Goal: Task Accomplishment & Management: Use online tool/utility

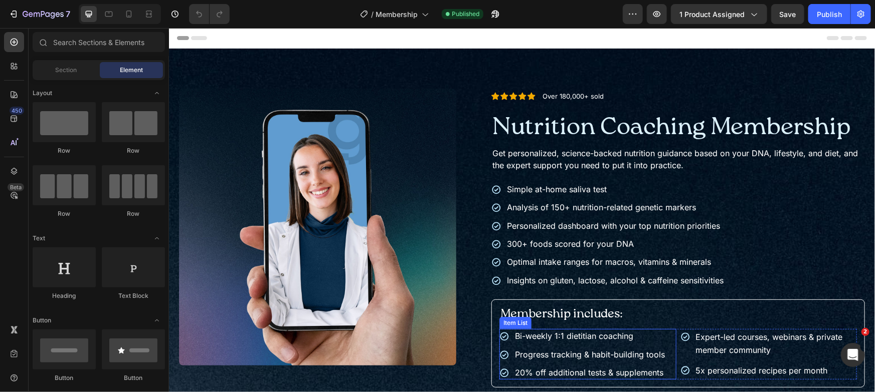
click at [577, 337] on span "Bi-weekly 1:1 dietitian coaching" at bounding box center [573, 336] width 118 height 10
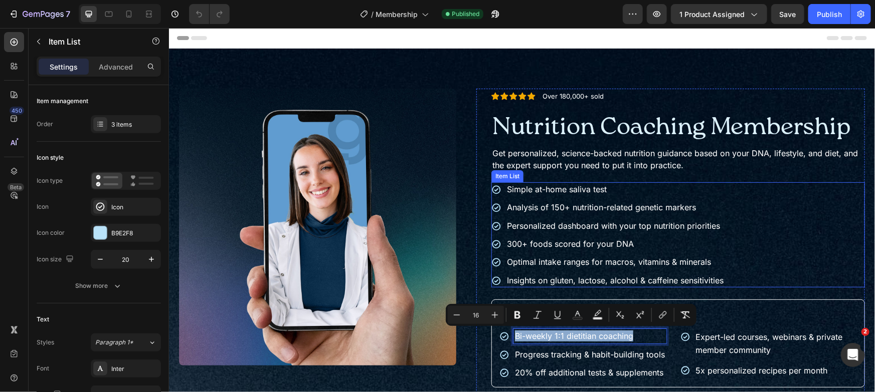
click at [570, 186] on span "Simple at-home saliva test" at bounding box center [556, 189] width 100 height 10
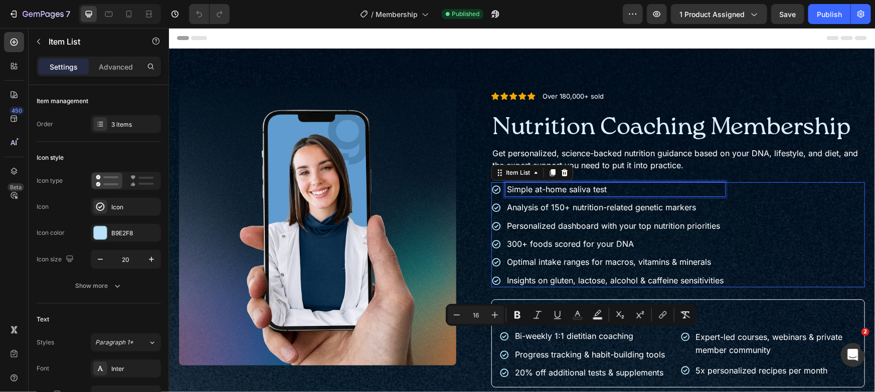
click at [570, 186] on span "Simple at-home saliva test" at bounding box center [556, 189] width 100 height 10
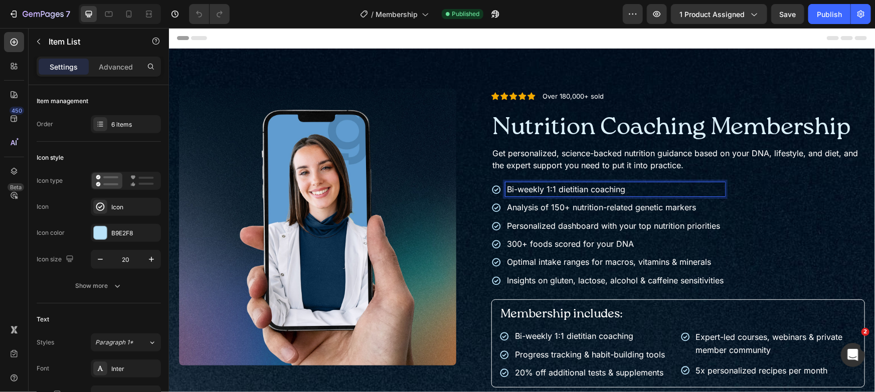
click at [570, 191] on span "Bi-weekly 1:1 dietitian coaching" at bounding box center [565, 189] width 118 height 10
click at [602, 359] on div "Progress tracking & habit-building tools" at bounding box center [589, 354] width 153 height 14
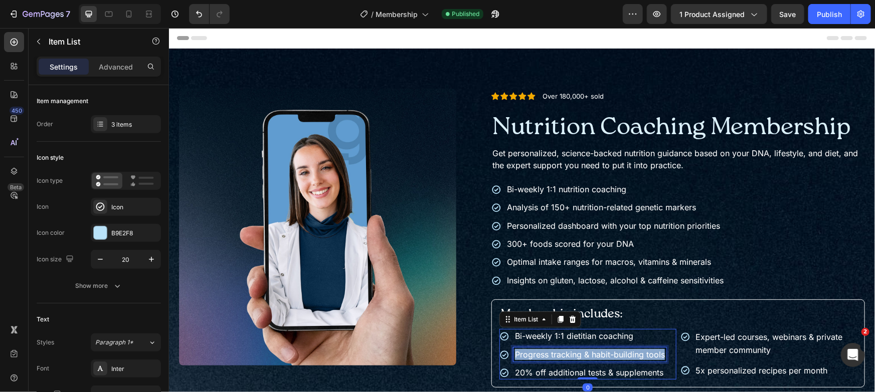
click at [602, 359] on div "Progress tracking & habit-building tools" at bounding box center [589, 354] width 153 height 14
copy span "Progress tracking & habit-building tools"
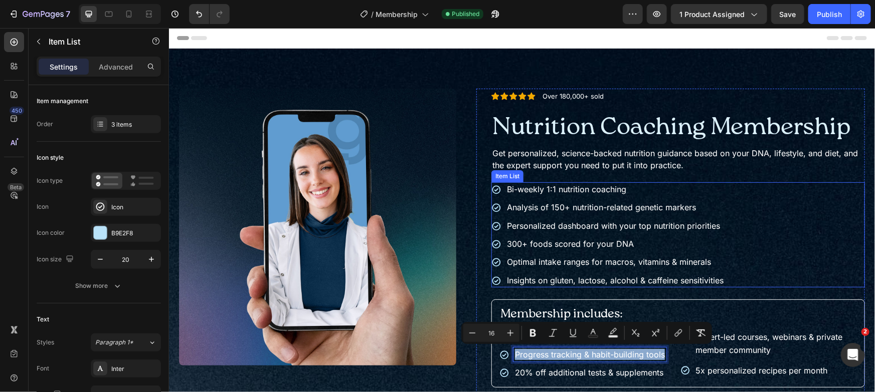
click at [588, 222] on span "Personalized dashboard with your top nutrition priorities" at bounding box center [612, 226] width 213 height 10
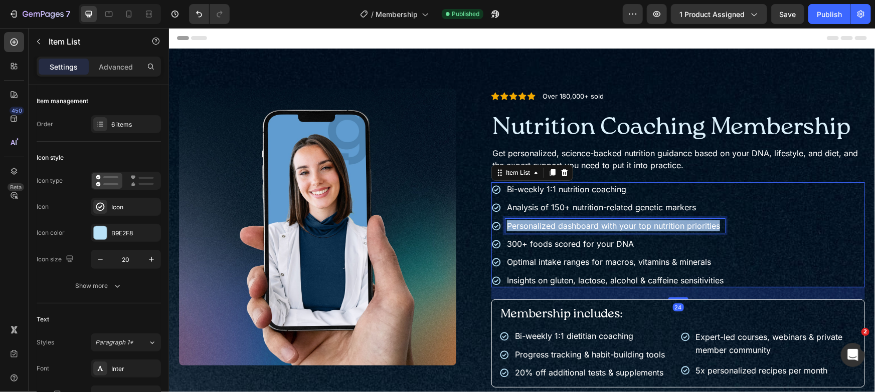
click at [588, 222] on span "Personalized dashboard with your top nutrition priorities" at bounding box center [612, 226] width 213 height 10
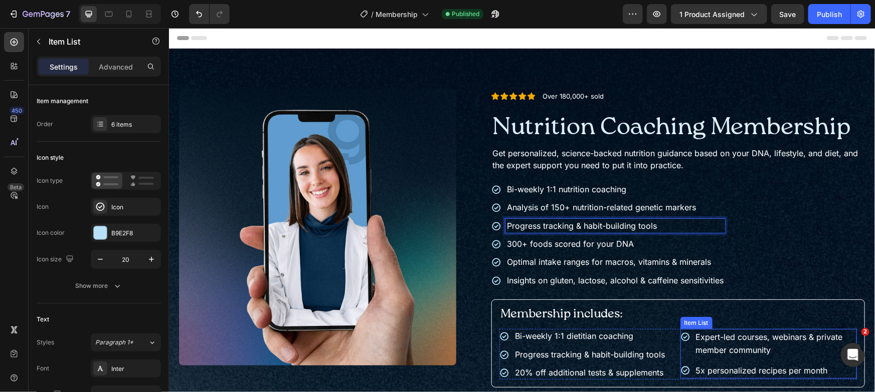
click at [737, 354] on p "Expert-led courses, webinars & private member community" at bounding box center [774, 343] width 159 height 26
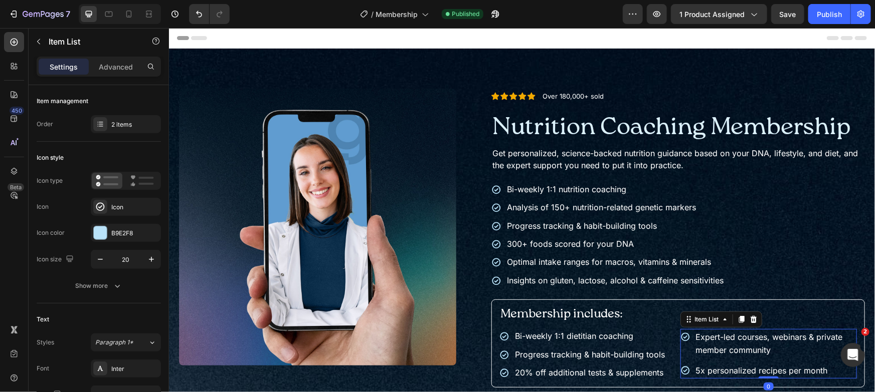
click at [737, 354] on p "Expert-led courses, webinars & private member community" at bounding box center [774, 343] width 159 height 26
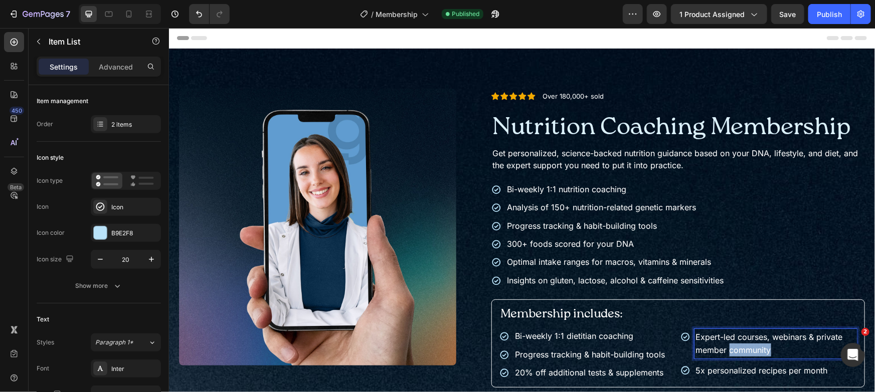
copy span "community"
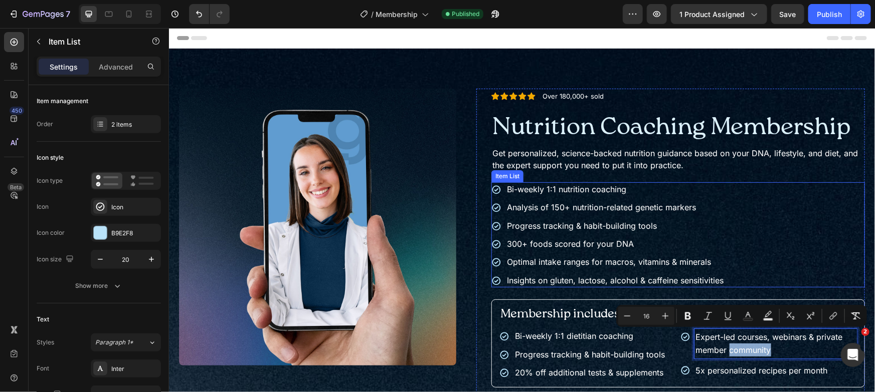
click at [586, 206] on span "Analysis of 150+ nutrition-related genetic markers" at bounding box center [600, 207] width 189 height 10
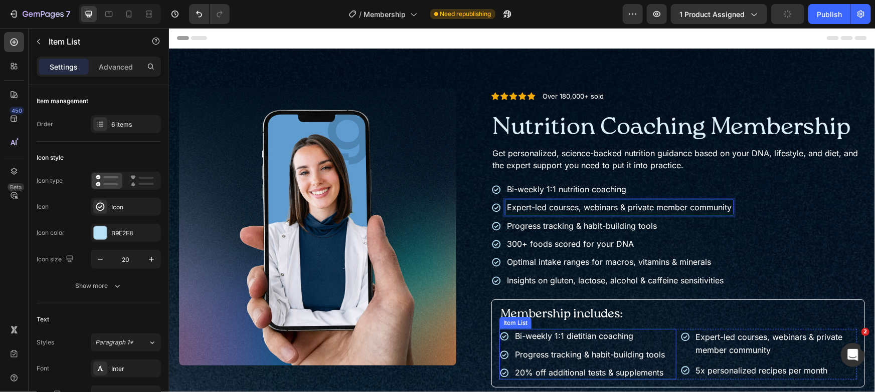
click at [591, 355] on span "Progress tracking & habit-building tools" at bounding box center [589, 354] width 150 height 10
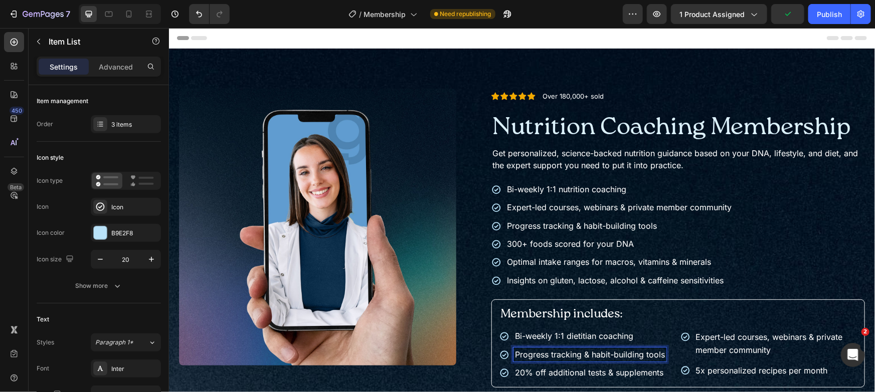
click at [594, 369] on span "20% off additional tests & supplements" at bounding box center [588, 372] width 148 height 10
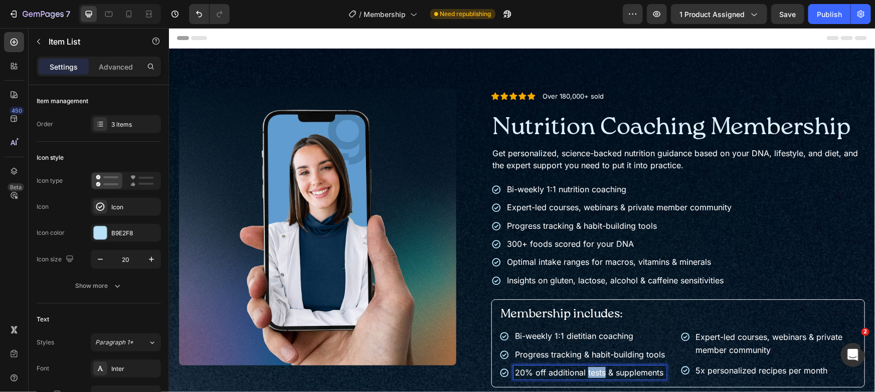
click at [594, 369] on span "20% off additional tests & supplements" at bounding box center [588, 372] width 148 height 10
copy span "20% off additional tests & supplements"
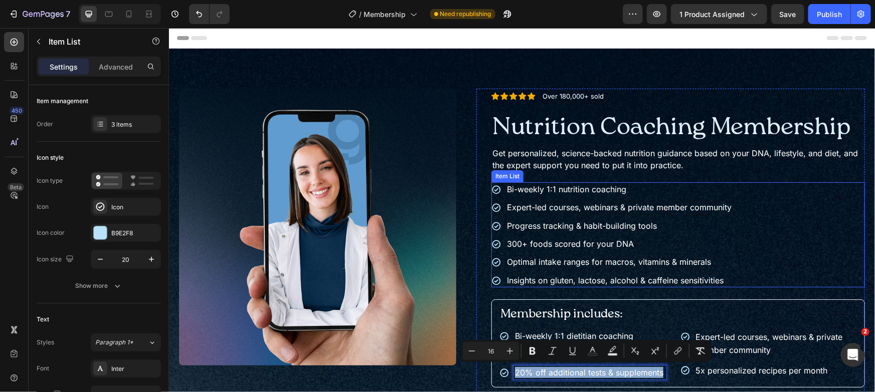
click at [574, 260] on span "Optimal intake ranges for macros, vitamins & minerals" at bounding box center [608, 262] width 204 height 10
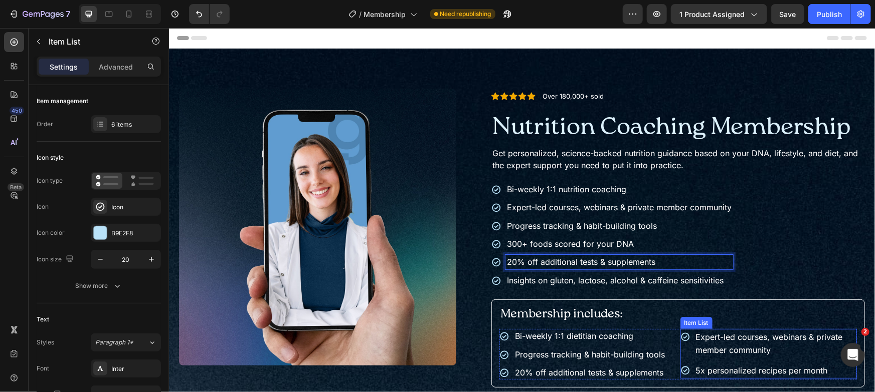
click at [715, 369] on span "5x personalized recipes per month" at bounding box center [761, 370] width 132 height 10
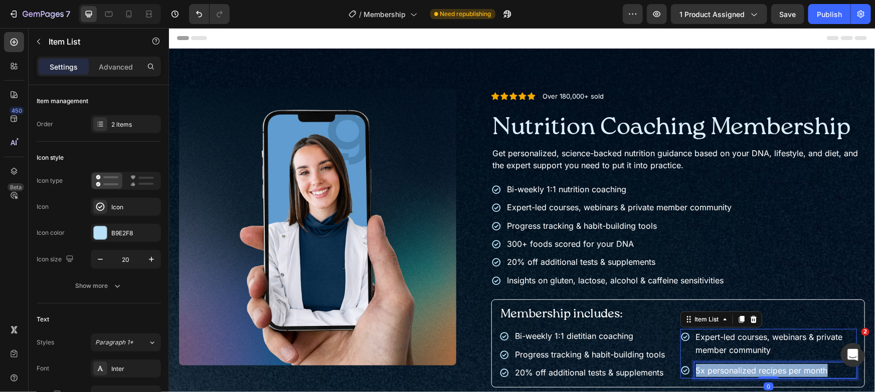
click at [715, 369] on span "5x personalized recipes per month" at bounding box center [761, 370] width 132 height 10
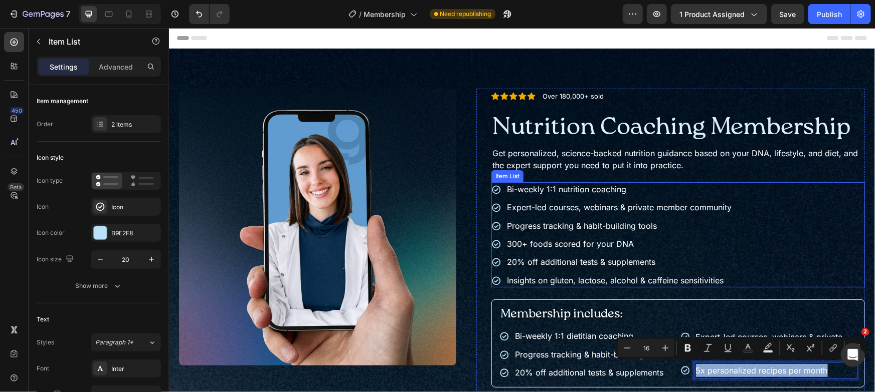
click at [577, 241] on span "300+ foods scored for your DNA" at bounding box center [569, 244] width 127 height 10
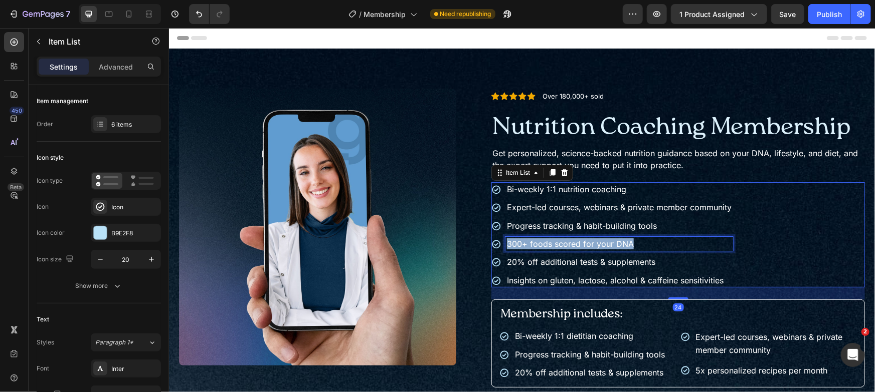
click at [577, 241] on span "300+ foods scored for your DNA" at bounding box center [569, 244] width 127 height 10
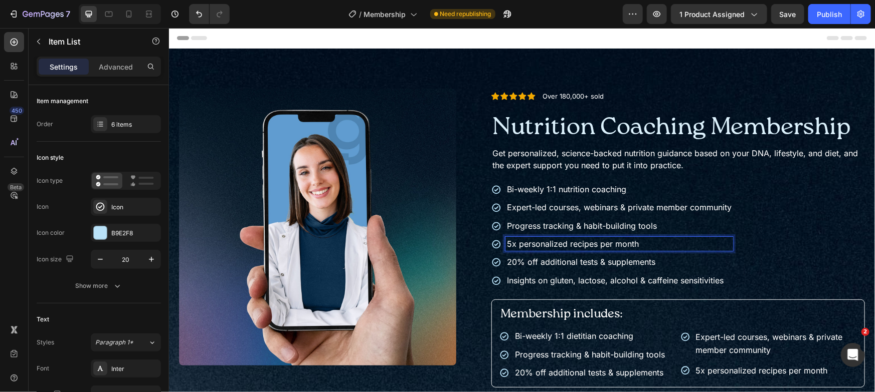
click at [611, 279] on span "Insights on gluten, lactose, alcohol & caffeine sensitivities" at bounding box center [614, 280] width 217 height 10
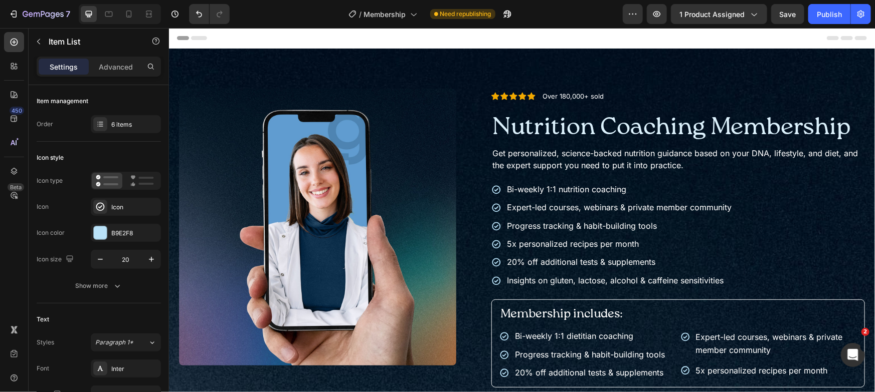
click at [754, 276] on div "Bi-weekly 1:1 nutrition coaching Expert-led courses, webinars & private member …" at bounding box center [677, 234] width 373 height 105
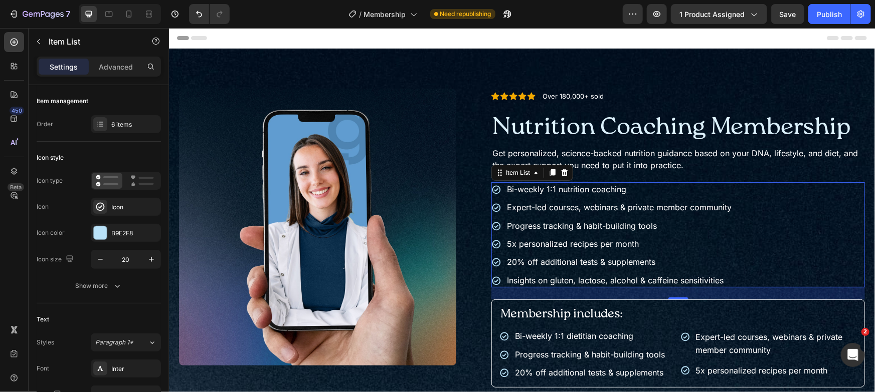
click at [761, 246] on div "Bi-weekly 1:1 nutrition coaching Expert-led courses, webinars & private member …" at bounding box center [677, 234] width 373 height 105
click at [119, 122] on div "6 items" at bounding box center [134, 124] width 47 height 9
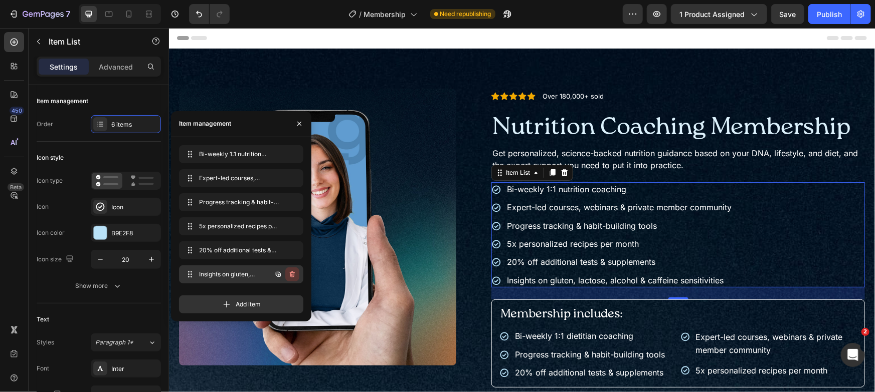
click at [292, 275] on icon "button" at bounding box center [291, 275] width 1 height 3
click at [292, 275] on div "Delete" at bounding box center [285, 274] width 19 height 9
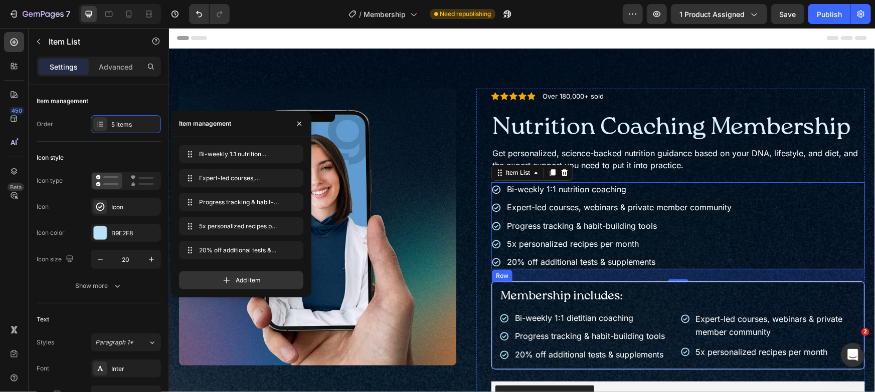
click at [634, 283] on div "Membership includes: Heading Bi-weekly 1:1 dietitian coaching Progress tracking…" at bounding box center [677, 325] width 373 height 88
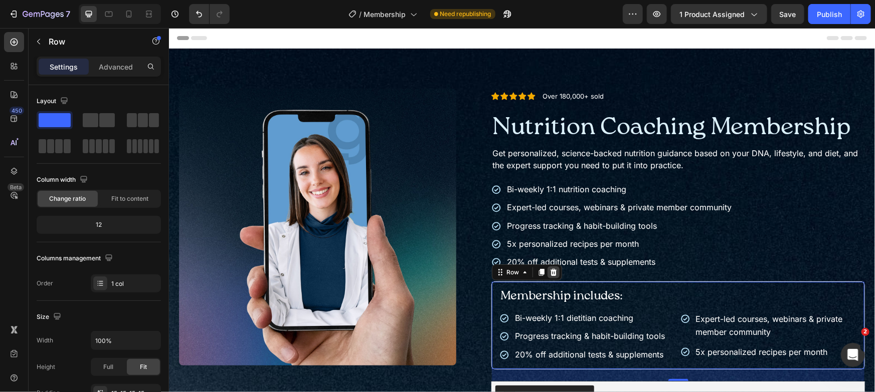
click at [550, 272] on icon at bounding box center [553, 272] width 7 height 7
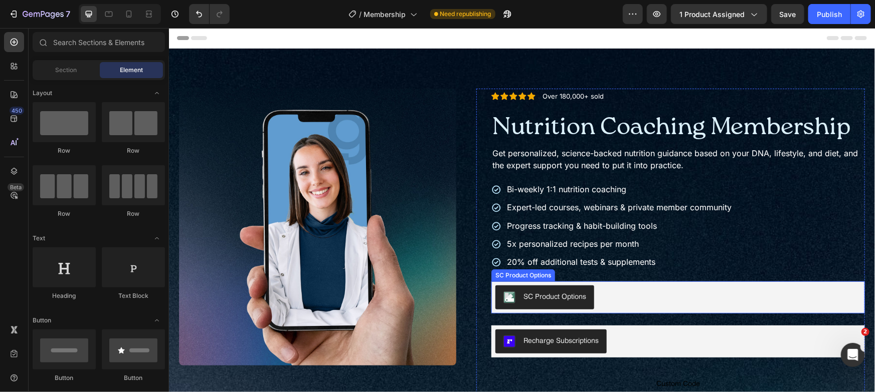
click at [666, 289] on div "SC Product Options" at bounding box center [677, 297] width 365 height 24
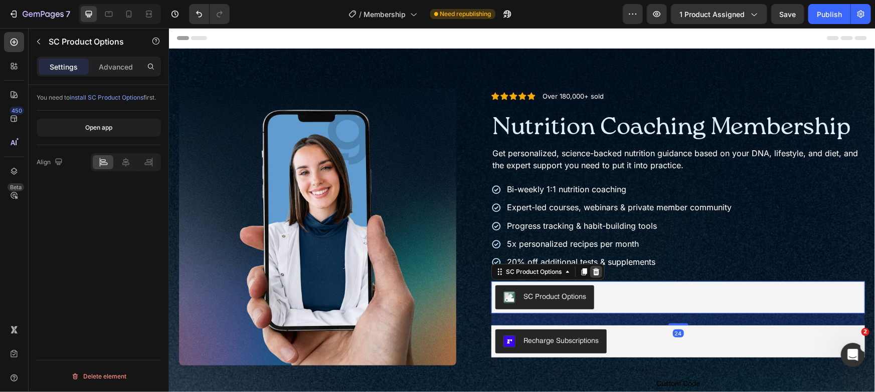
click at [597, 272] on div at bounding box center [595, 272] width 12 height 12
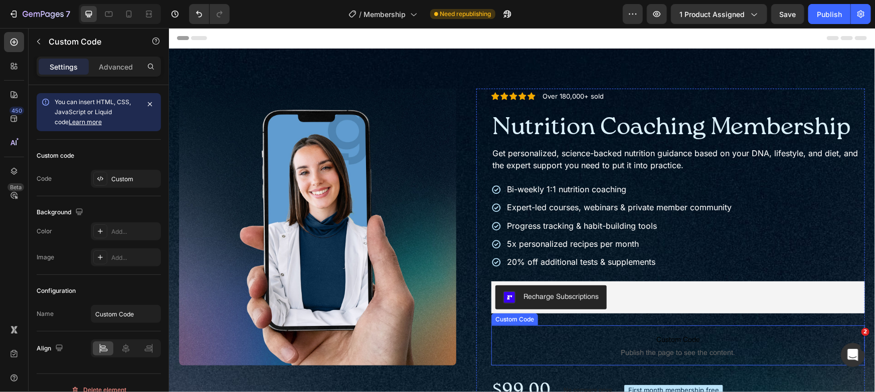
click at [638, 336] on span "Custom Code" at bounding box center [677, 339] width 373 height 12
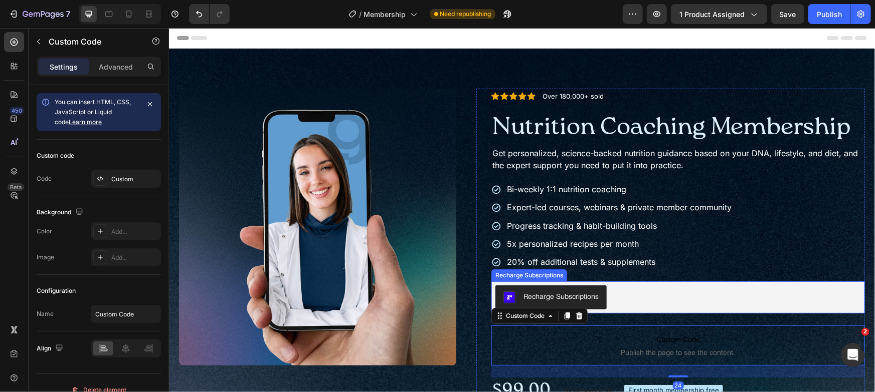
click at [643, 312] on div "Recharge Subscriptions Recharge Subscriptions" at bounding box center [677, 297] width 373 height 32
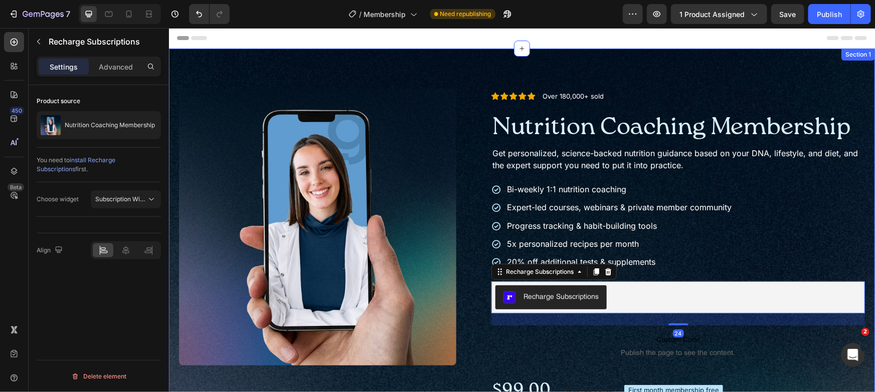
click at [667, 64] on div "Product Images Icon Icon Icon Icon Icon Icon List Over 180,000+ sold Text Block…" at bounding box center [521, 391] width 706 height 687
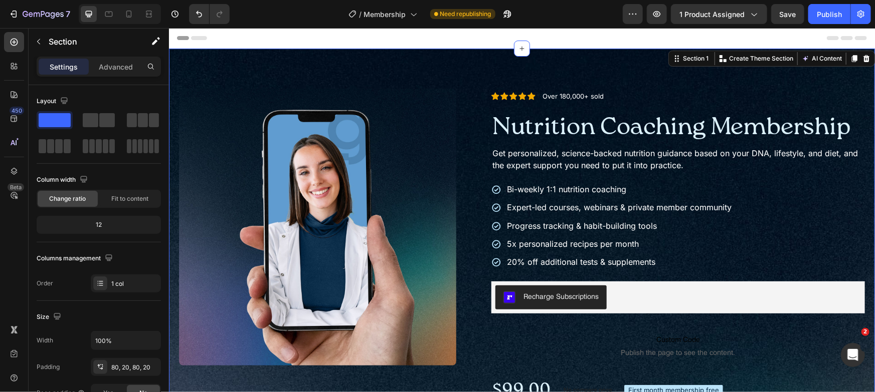
click at [573, 66] on div "Product Images Icon Icon Icon Icon Icon Icon List Over 180,000+ sold Text Block…" at bounding box center [521, 391] width 706 height 687
click at [576, 98] on p "Over 180,000+ sold" at bounding box center [572, 96] width 61 height 9
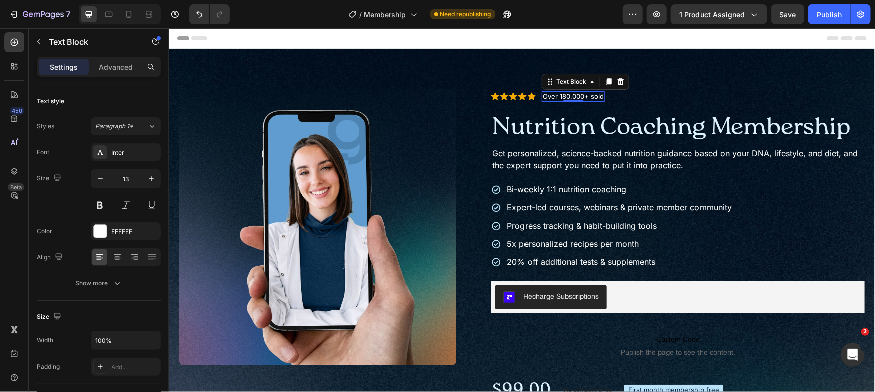
click at [576, 98] on p "Over 180,000+ sold" at bounding box center [572, 96] width 61 height 9
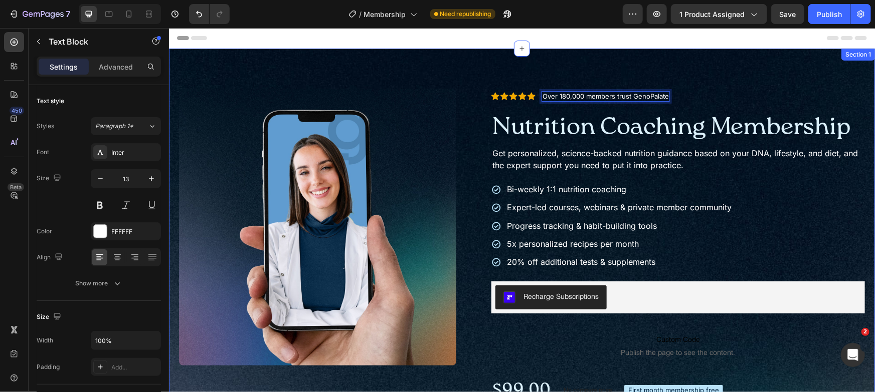
click at [664, 85] on div "Product Images Icon Icon Icon Icon Icon Icon List Over 180,000 members trust Ge…" at bounding box center [521, 391] width 706 height 687
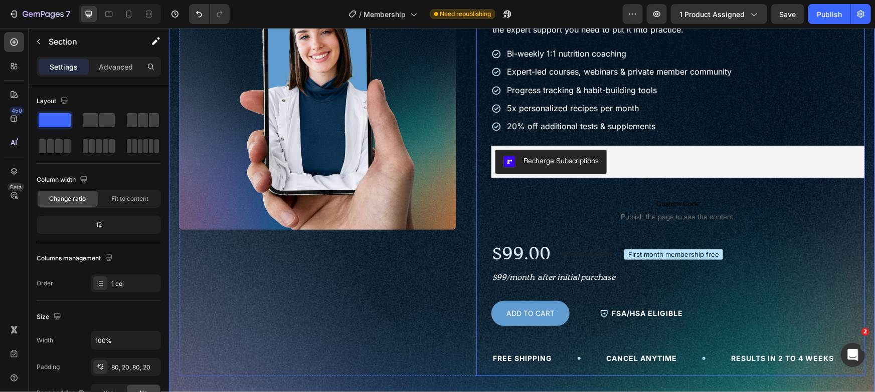
scroll to position [136, 0]
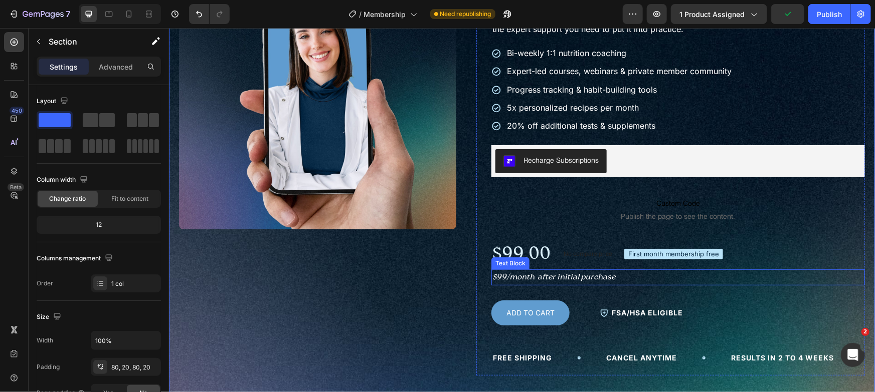
click at [632, 274] on p "$99/month after initial purchase" at bounding box center [677, 277] width 371 height 15
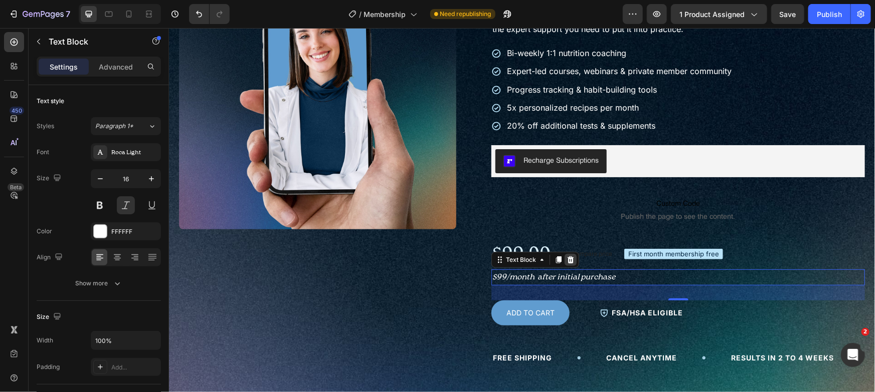
click at [566, 259] on icon at bounding box center [570, 260] width 8 height 8
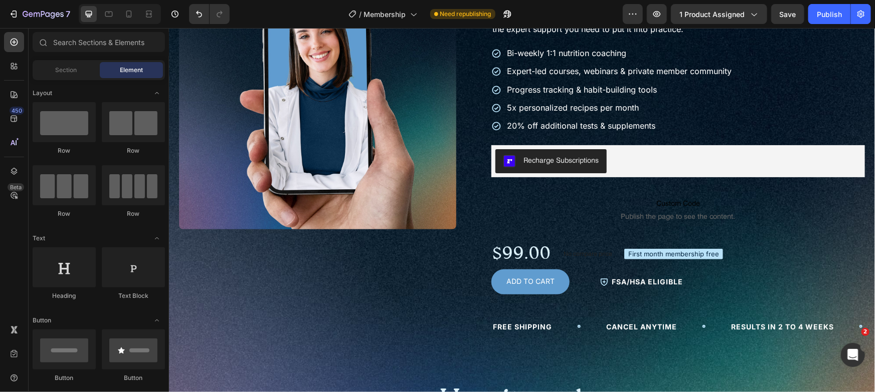
scroll to position [135, 0]
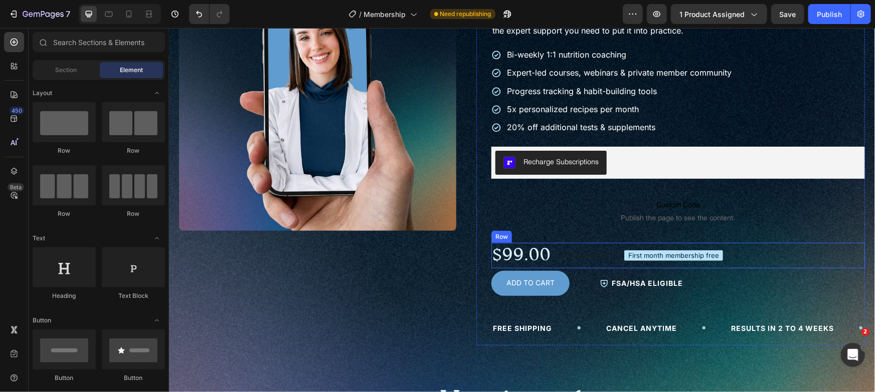
click at [805, 259] on div "$99.00 Product Price Product Price No compare price Product Price First month m…" at bounding box center [677, 256] width 373 height 26
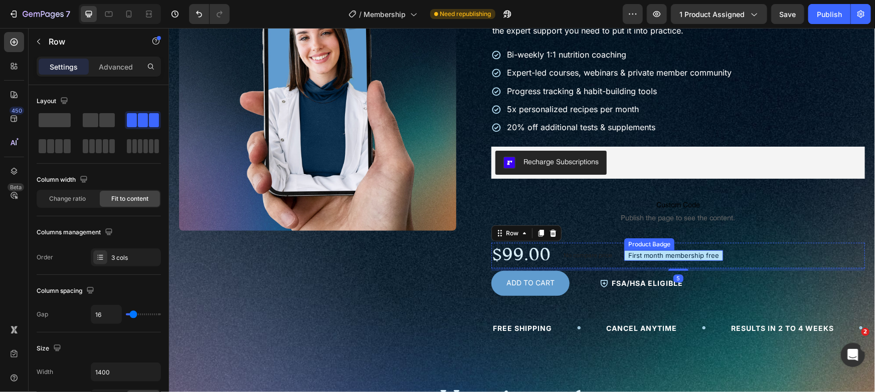
click at [691, 254] on pre "First month membership free" at bounding box center [673, 255] width 99 height 11
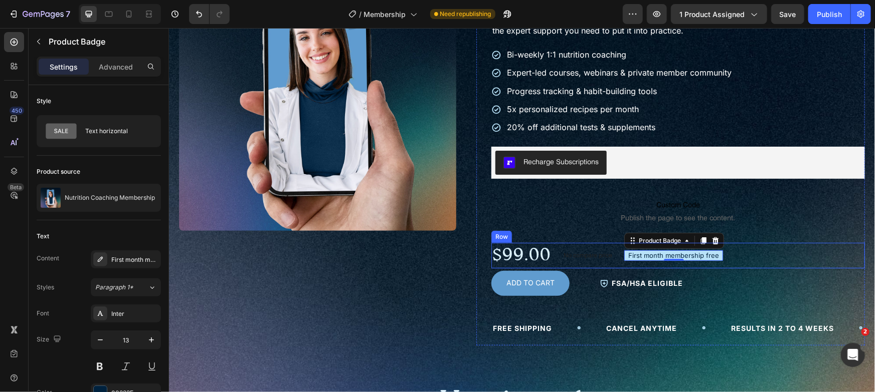
click at [549, 252] on div "$99.00 Product Price Product Price No compare price Product Price First month m…" at bounding box center [677, 256] width 373 height 26
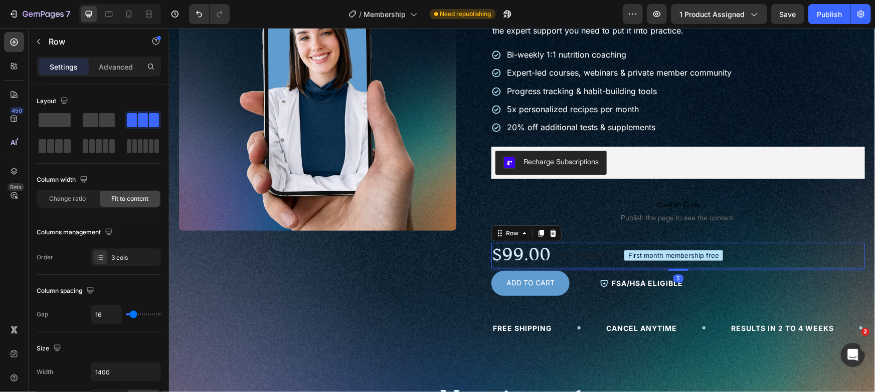
click at [549, 252] on div "$99.00 Product Price Product Price No compare price Product Price First month m…" at bounding box center [677, 256] width 373 height 26
click at [582, 252] on p "No compare price" at bounding box center [587, 255] width 49 height 6
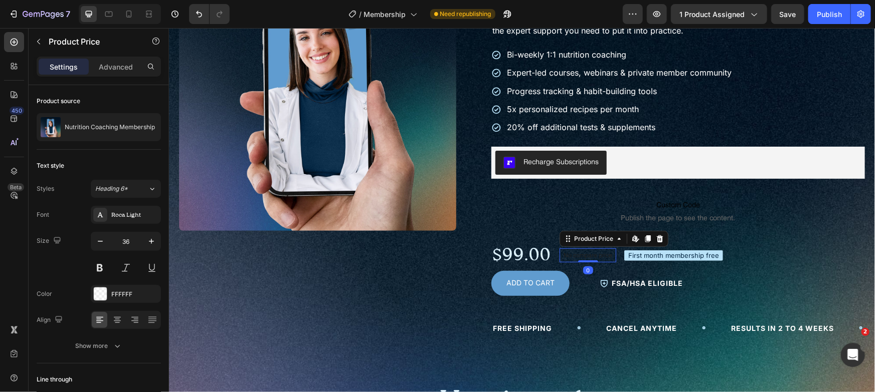
click at [582, 252] on p "No compare price" at bounding box center [587, 255] width 49 height 6
click at [656, 240] on icon at bounding box center [659, 238] width 7 height 7
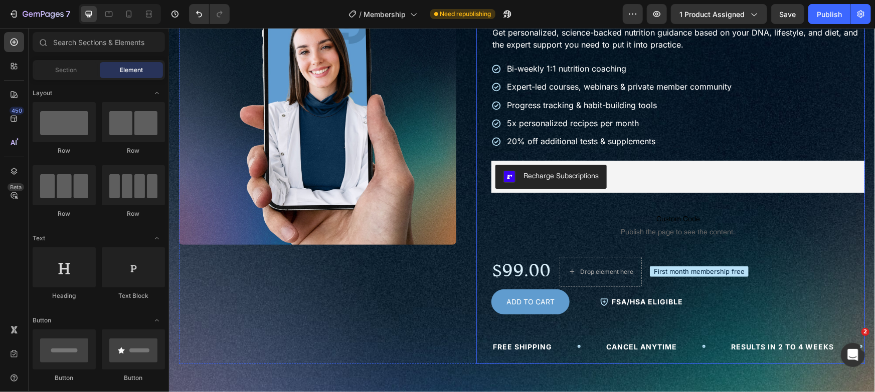
scroll to position [0, 0]
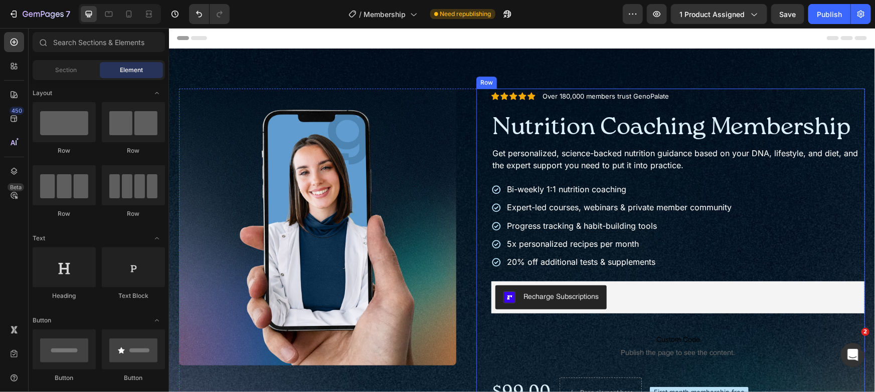
click at [598, 98] on p "Over 180,000 members trust GenoPalate" at bounding box center [605, 96] width 126 height 9
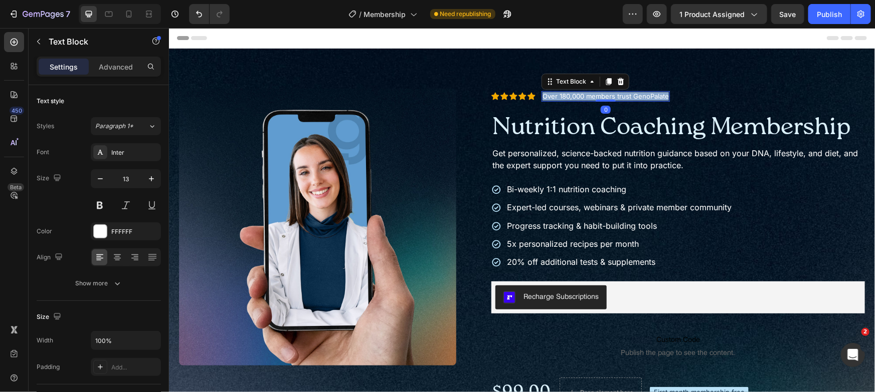
click at [598, 98] on p "Over 180,000 members trust GenoPalate" at bounding box center [605, 96] width 126 height 9
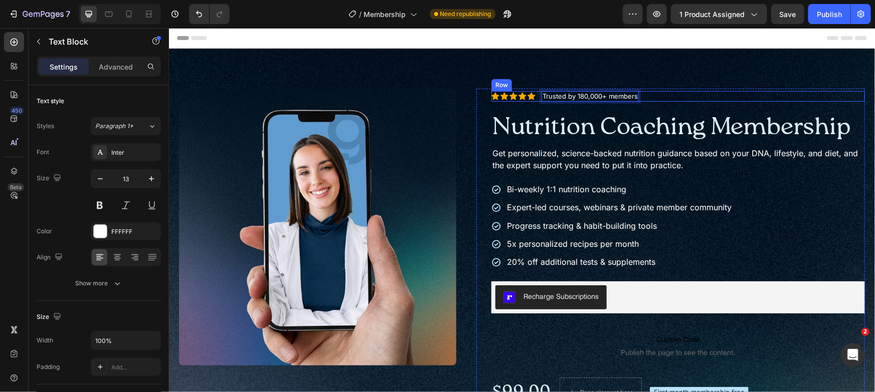
click at [702, 93] on div "Icon Icon Icon Icon Icon Icon List Trusted by 180,000+ members Text Block 0 Row" at bounding box center [677, 96] width 373 height 11
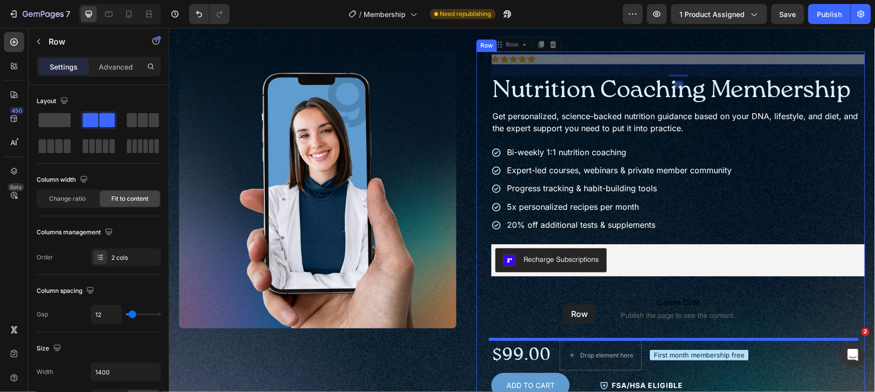
scroll to position [105, 0]
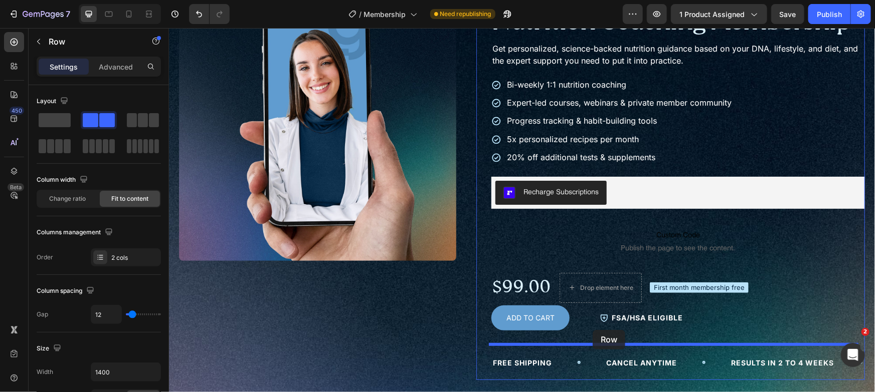
drag, startPoint x: 535, startPoint y: 117, endPoint x: 592, endPoint y: 330, distance: 219.9
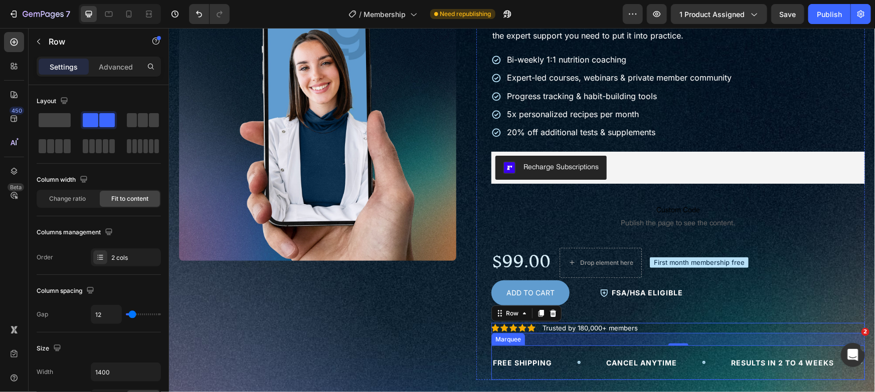
click at [561, 353] on div "FREE SHIPPING Text" at bounding box center [547, 362] width 113 height 23
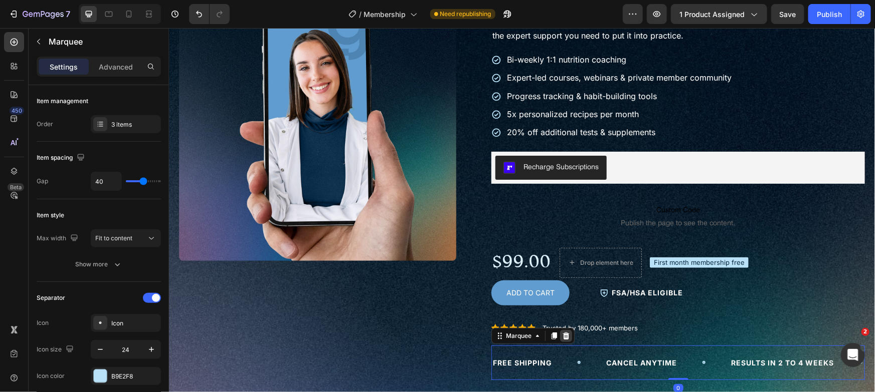
click at [562, 337] on icon at bounding box center [565, 335] width 7 height 7
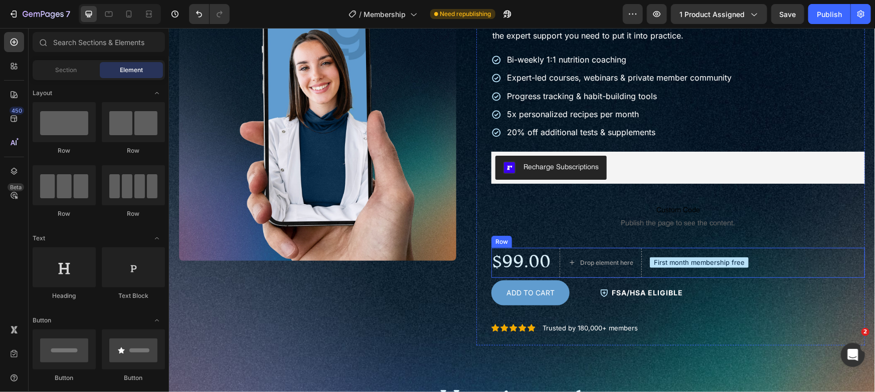
click at [694, 255] on div "First month membership free Product Badge" at bounding box center [698, 263] width 99 height 30
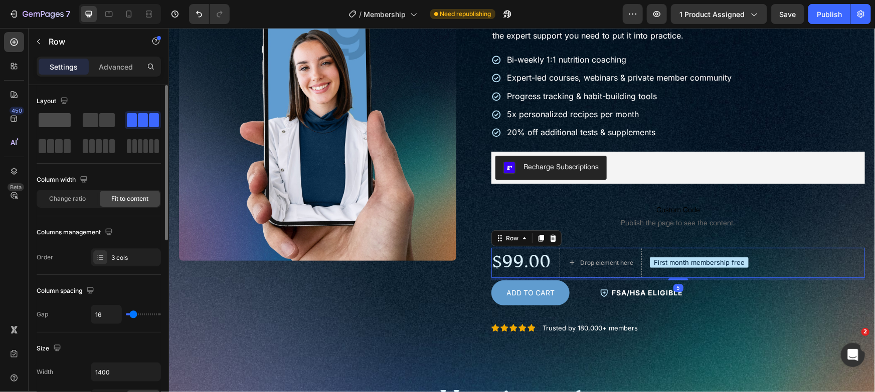
click at [47, 118] on span at bounding box center [55, 120] width 32 height 14
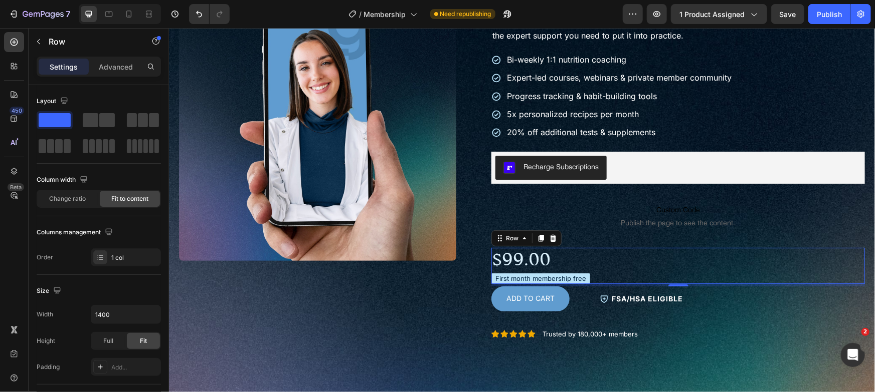
click at [577, 274] on pre "First month membership free" at bounding box center [540, 278] width 99 height 11
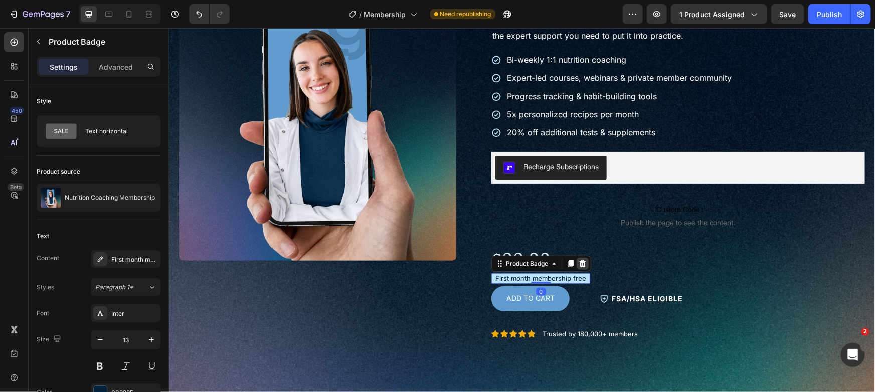
click at [583, 264] on div at bounding box center [582, 264] width 12 height 12
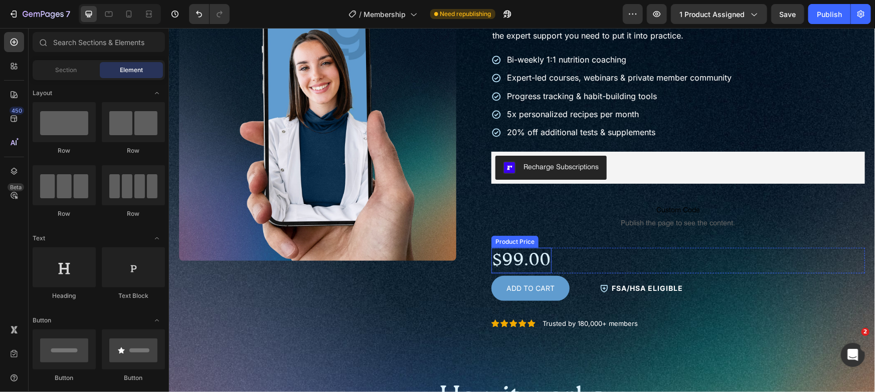
click at [536, 256] on div "$99.00" at bounding box center [521, 261] width 60 height 26
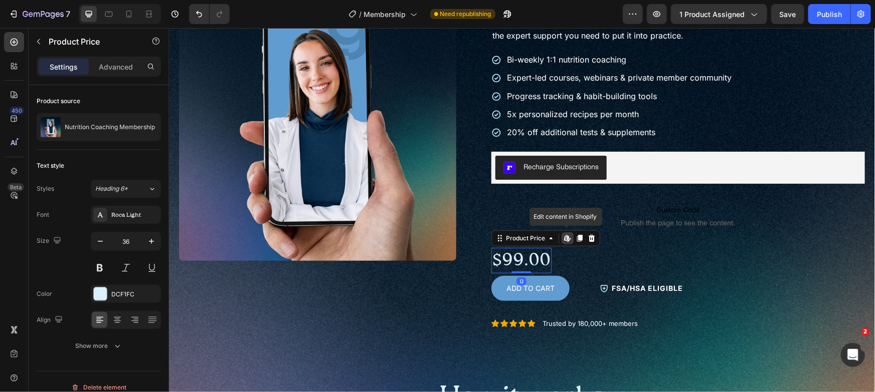
click at [544, 258] on div "$99.00" at bounding box center [521, 261] width 60 height 26
click at [544, 264] on div "$99.00" at bounding box center [521, 261] width 60 height 26
click at [532, 258] on div "$99.00" at bounding box center [521, 261] width 60 height 26
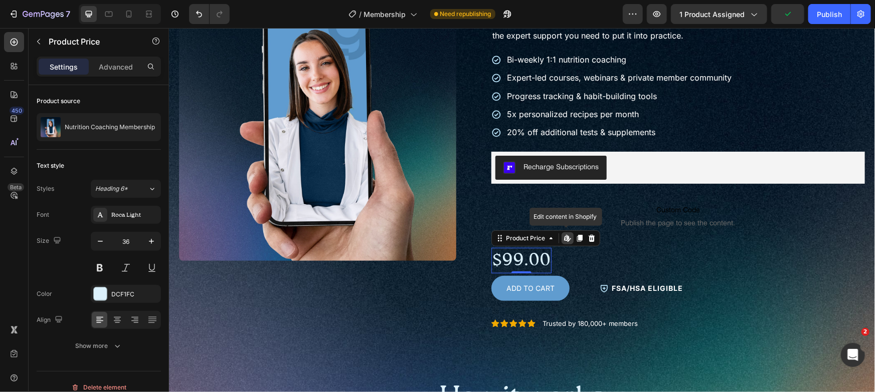
click at [532, 258] on div "$99.00" at bounding box center [521, 261] width 60 height 26
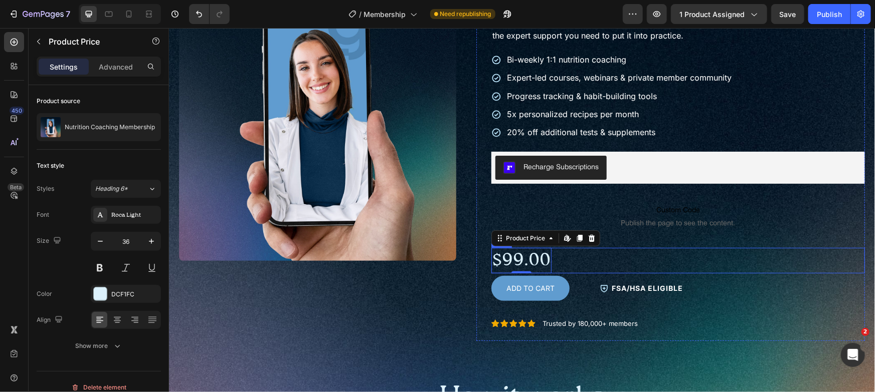
click at [578, 260] on div "$99.00 Product Price Edit content in Shopify 0 Product Price Edit content in Sh…" at bounding box center [677, 261] width 373 height 26
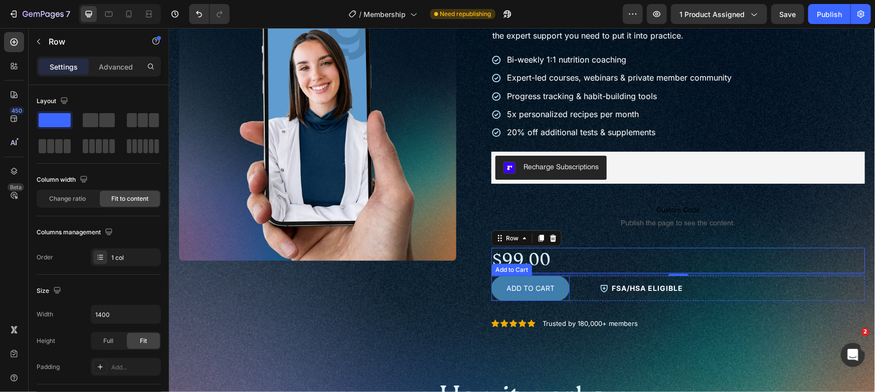
click at [532, 289] on div "ADD TO CART" at bounding box center [530, 288] width 48 height 9
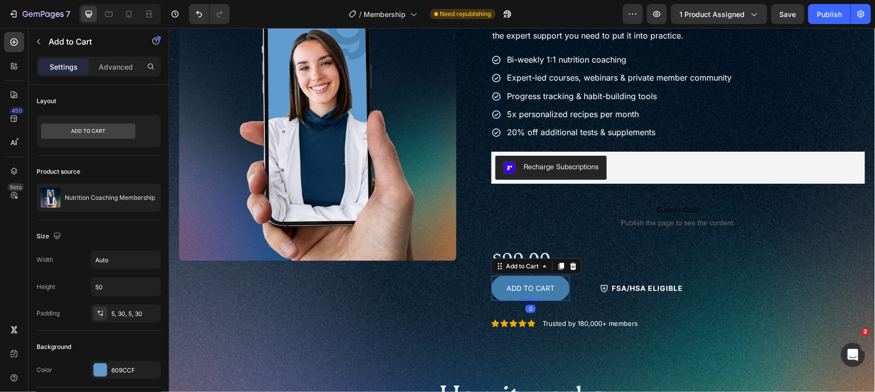
click at [532, 289] on div "ADD TO CART" at bounding box center [530, 288] width 48 height 9
click at [532, 289] on p "ADD TO CART" at bounding box center [530, 288] width 48 height 9
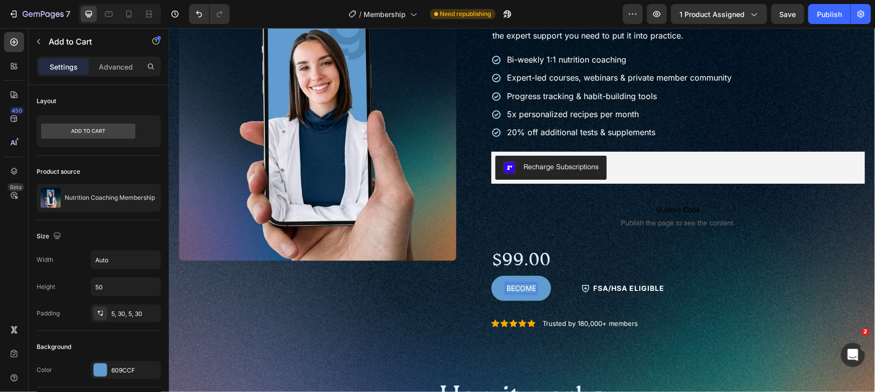
click at [491, 276] on button "BECOME" at bounding box center [521, 288] width 60 height 25
click at [491, 276] on button "BECOME A" at bounding box center [524, 288] width 67 height 25
click at [511, 287] on p "BECOME A MEMBER" at bounding box center [540, 288] width 69 height 9
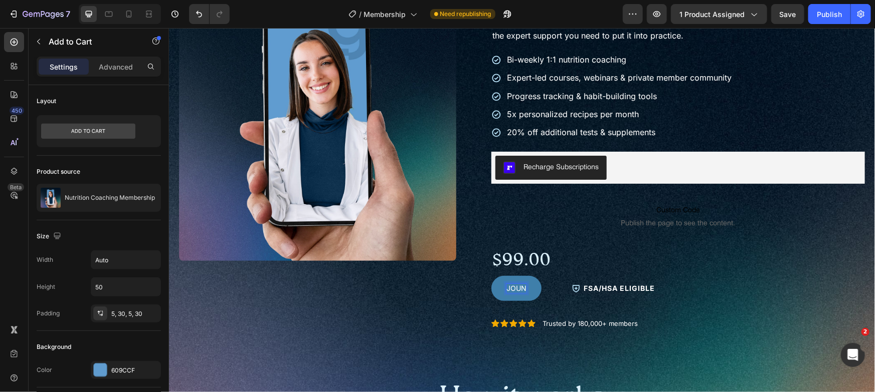
click at [491, 276] on button "JOUN" at bounding box center [516, 288] width 50 height 25
click at [491, 276] on button "JOIN" at bounding box center [514, 288] width 47 height 25
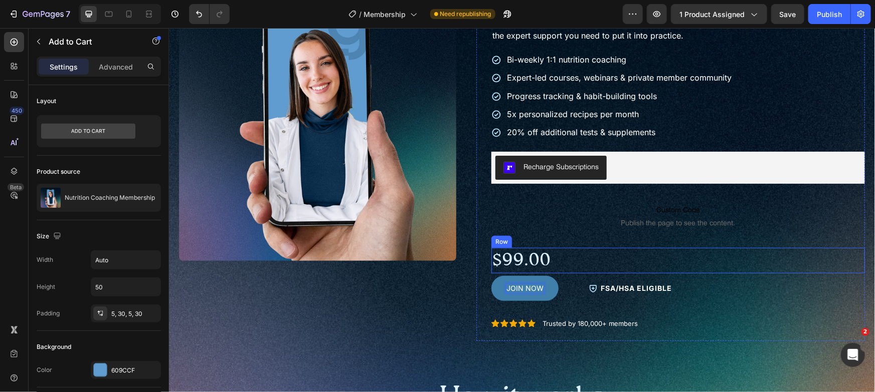
click at [739, 268] on div "$99.00 Product Price Product Price Row" at bounding box center [677, 261] width 373 height 26
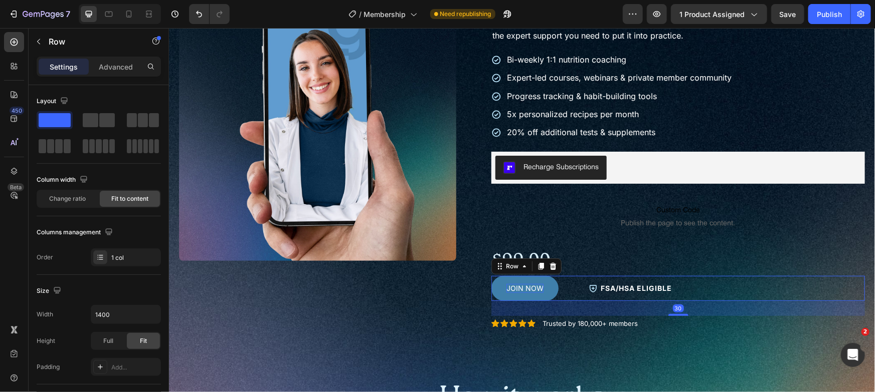
click at [721, 289] on div "JOIN NOW Add to Cart FSA/HSA Eligible Item List Row 30" at bounding box center [677, 288] width 373 height 25
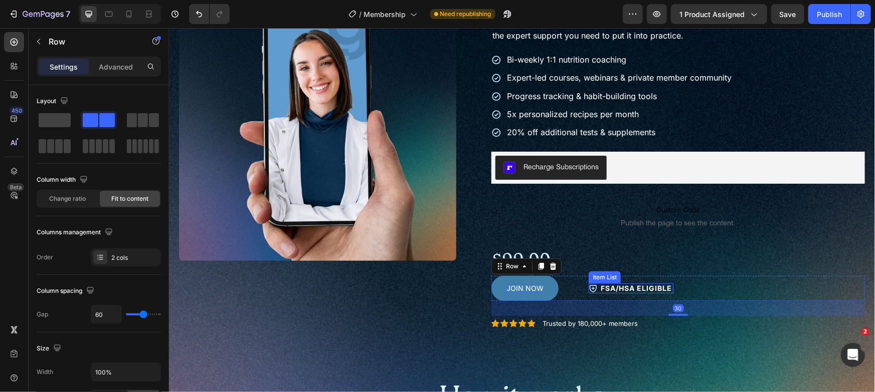
click at [665, 291] on p "FSA/HSA Eligible" at bounding box center [635, 288] width 71 height 7
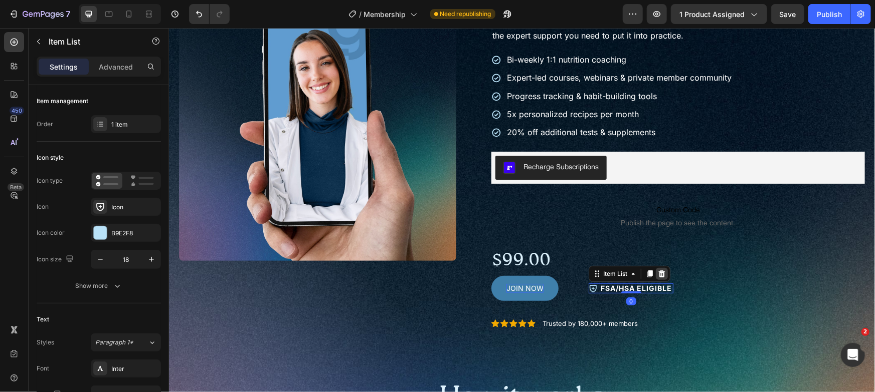
click at [658, 271] on icon at bounding box center [661, 273] width 7 height 7
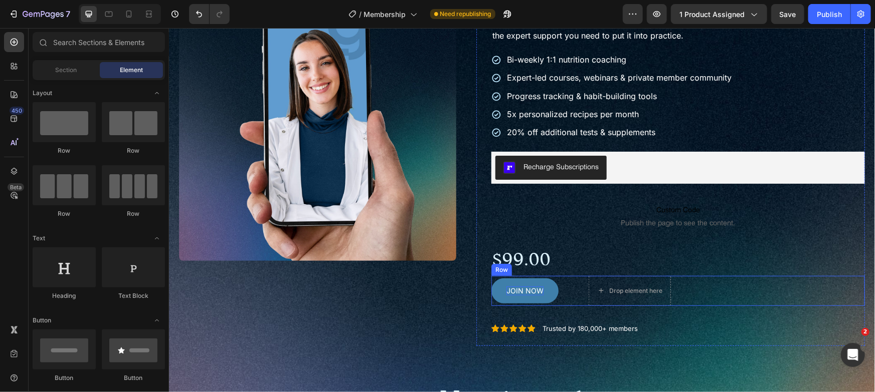
click at [568, 285] on div "JOIN NOW Add to Cart Drop element here Row" at bounding box center [677, 291] width 373 height 30
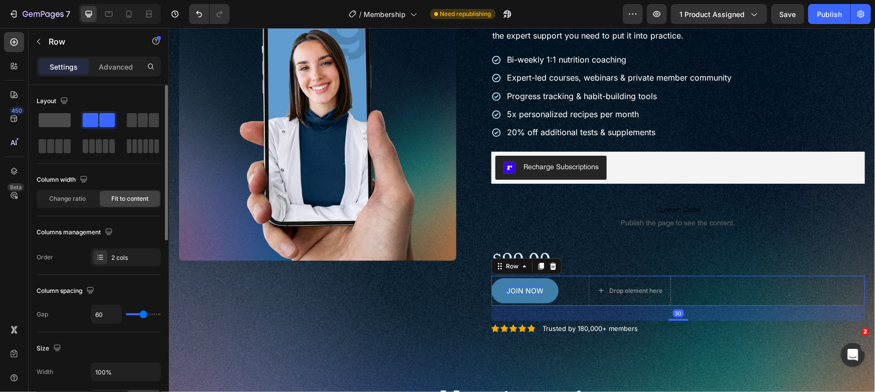
click at [55, 119] on span at bounding box center [55, 120] width 32 height 14
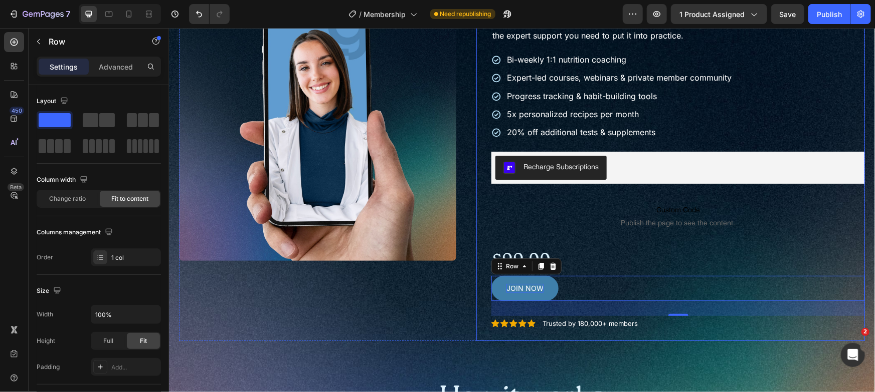
click at [736, 379] on h2 "How it works" at bounding box center [521, 398] width 686 height 38
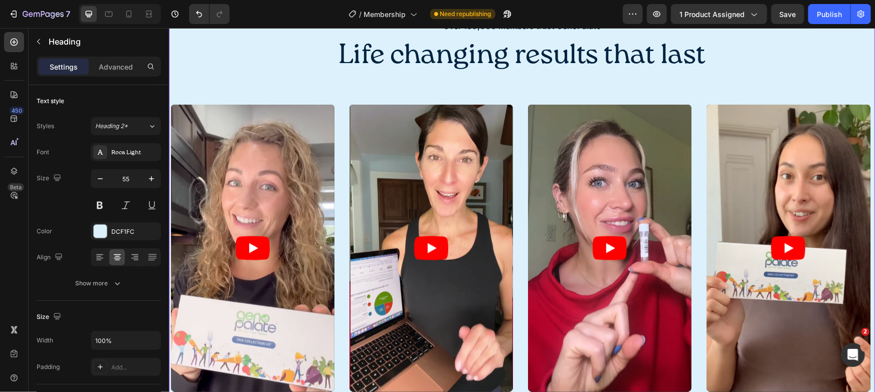
scroll to position [756, 0]
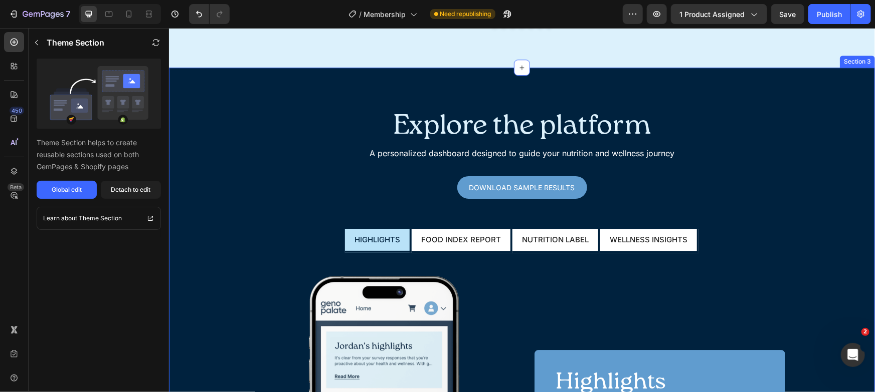
scroll to position [1350, 0]
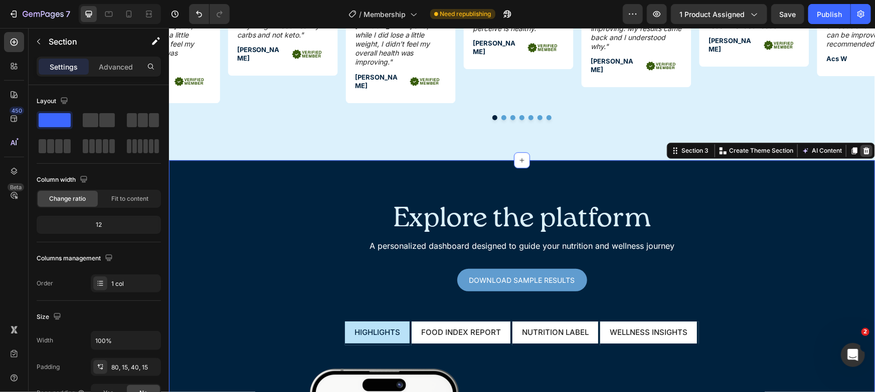
click at [863, 146] on icon at bounding box center [866, 149] width 7 height 7
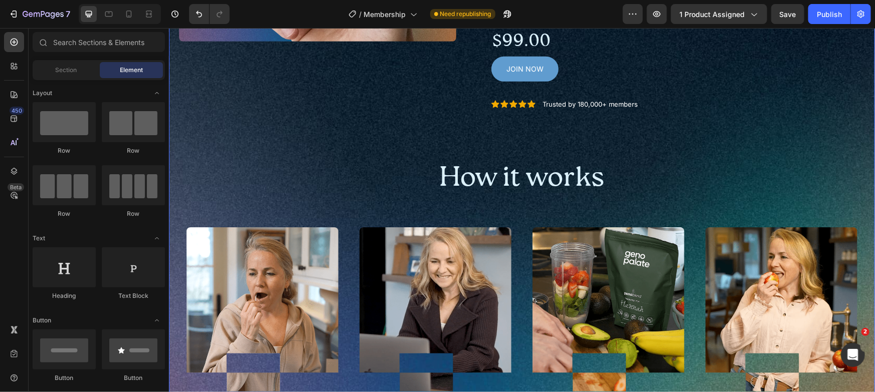
scroll to position [0, 0]
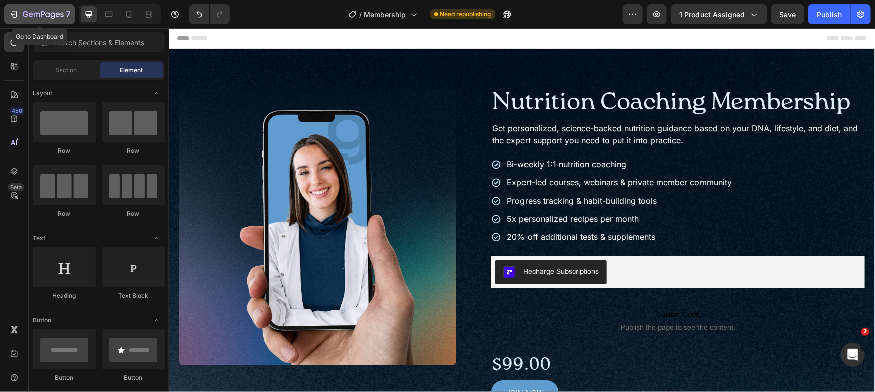
click at [26, 19] on div "7" at bounding box center [47, 14] width 48 height 12
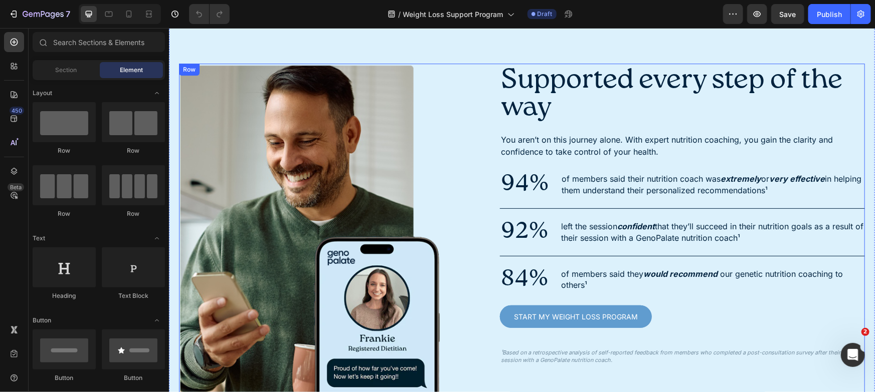
scroll to position [1598, 0]
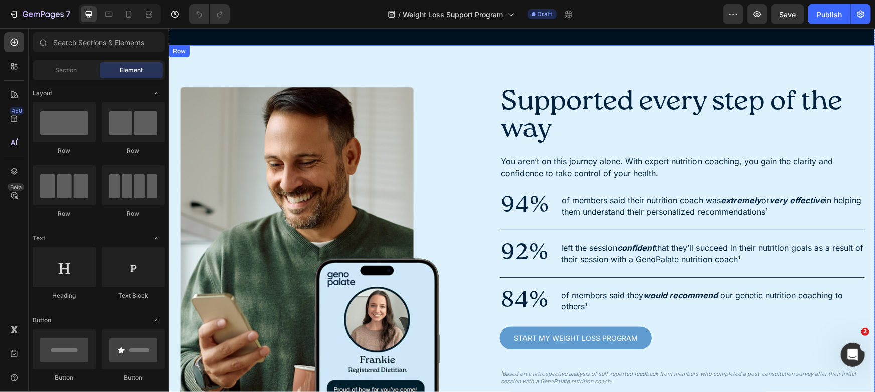
click at [713, 65] on div "Image Supported every step of the way Heading You aren’t on this journey alone.…" at bounding box center [521, 236] width 706 height 383
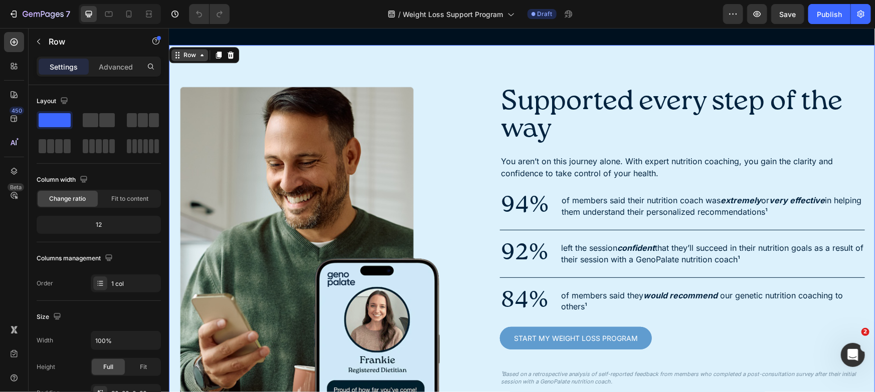
click at [197, 56] on icon at bounding box center [201, 55] width 8 height 8
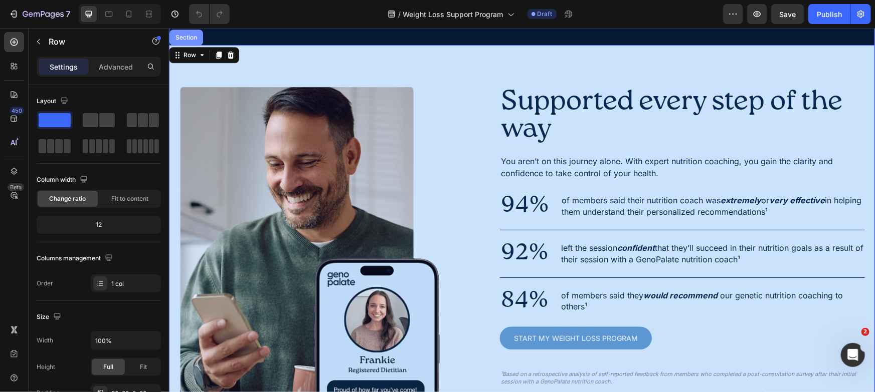
click at [194, 39] on div "Section" at bounding box center [186, 37] width 26 height 6
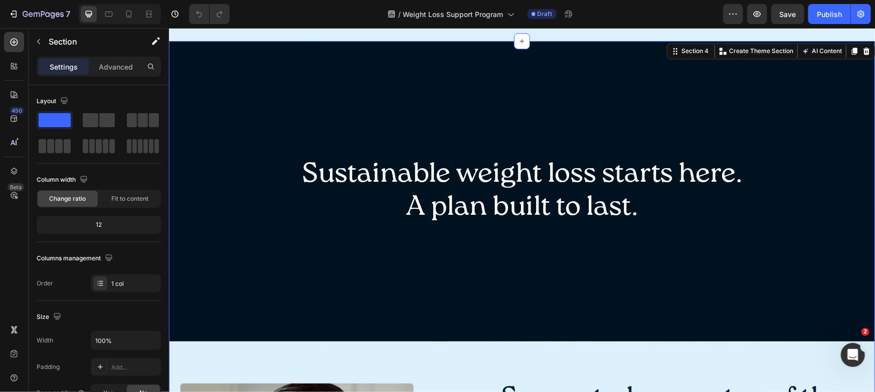
scroll to position [1261, 0]
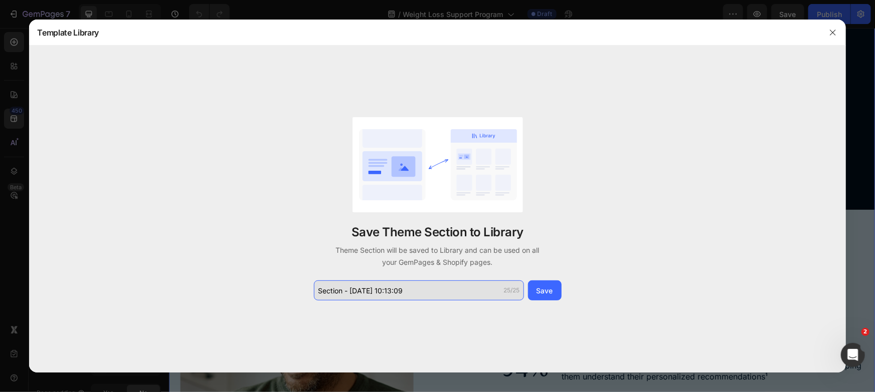
click at [476, 291] on input "Section - Aug 26 10:13:09" at bounding box center [419, 291] width 210 height 20
type input "R"
type input "NC Results"
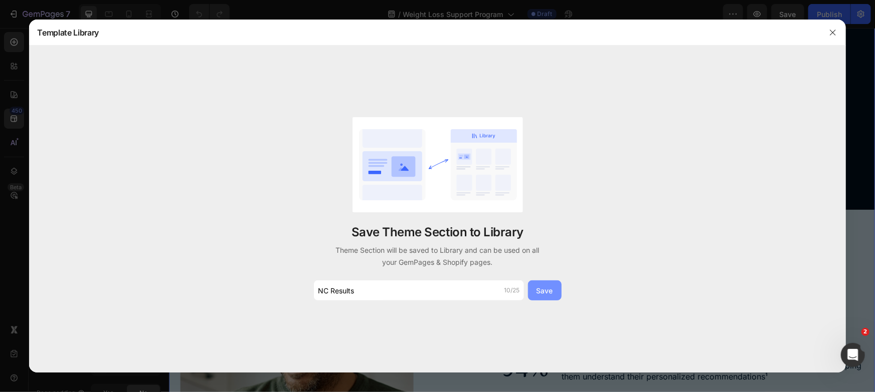
click at [537, 288] on div "Save" at bounding box center [544, 291] width 17 height 11
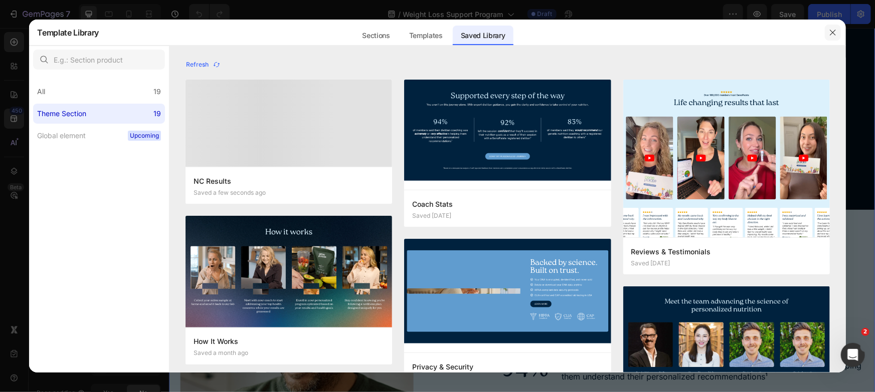
click at [832, 34] on icon "button" at bounding box center [833, 33] width 8 height 8
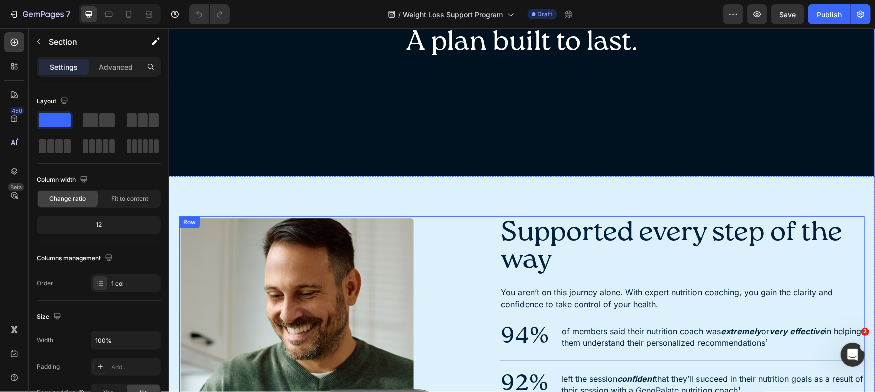
scroll to position [1323, 0]
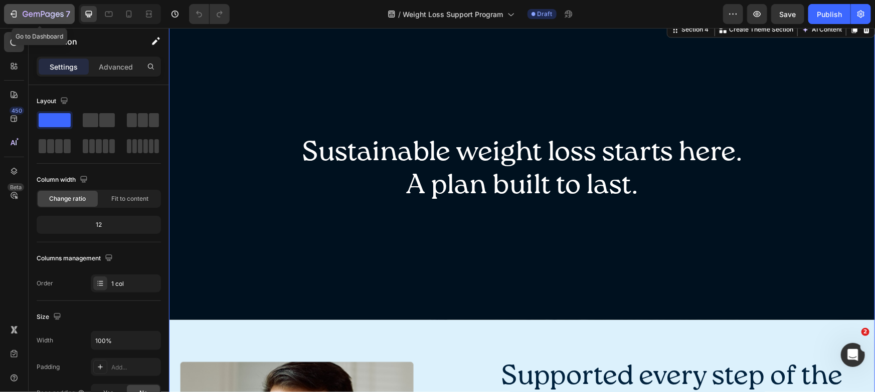
click at [37, 15] on icon "button" at bounding box center [43, 15] width 41 height 9
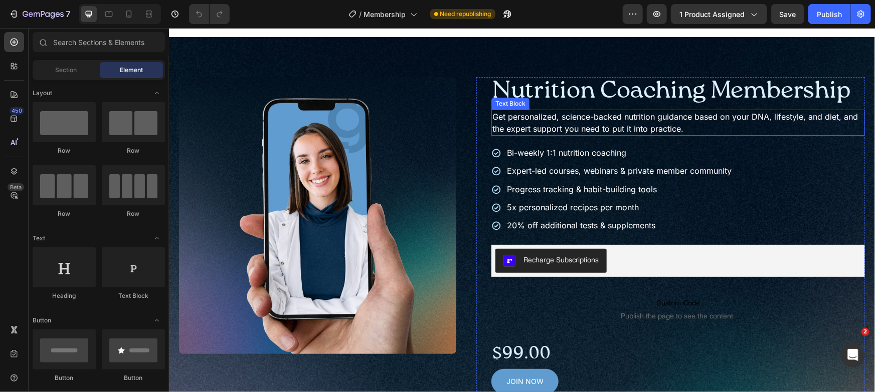
scroll to position [12, 0]
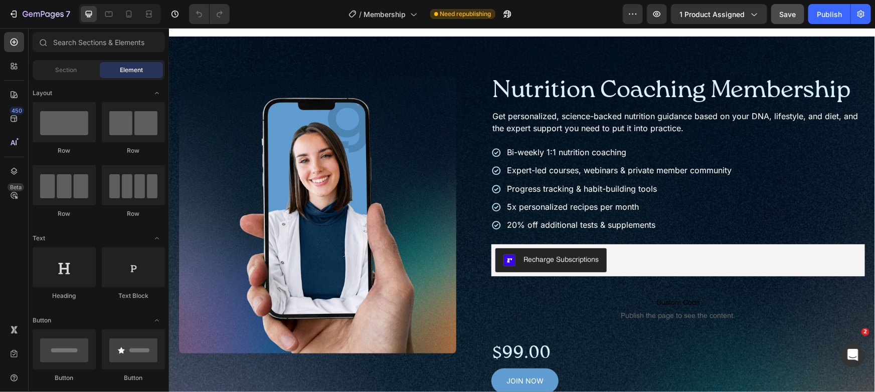
click at [785, 16] on span "Save" at bounding box center [787, 14] width 17 height 9
click at [660, 11] on icon "button" at bounding box center [657, 14] width 10 height 10
click at [13, 119] on icon at bounding box center [14, 119] width 10 height 10
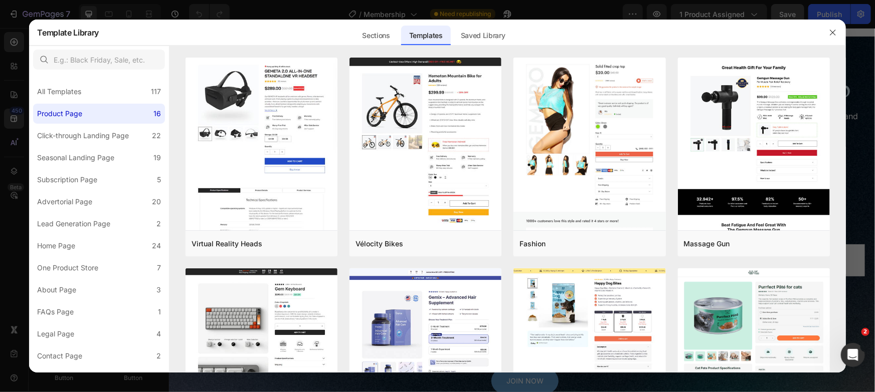
click at [491, 47] on div at bounding box center [507, 52] width 676 height 12
click at [491, 40] on div "Saved Library" at bounding box center [483, 36] width 61 height 20
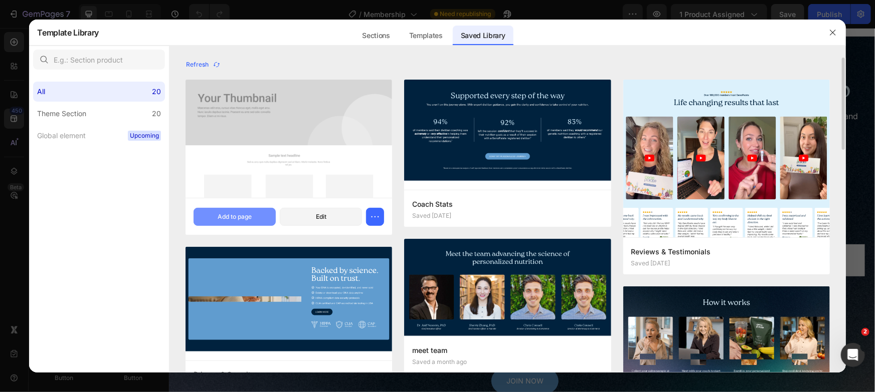
click at [240, 219] on div "Add to page" at bounding box center [235, 217] width 34 height 9
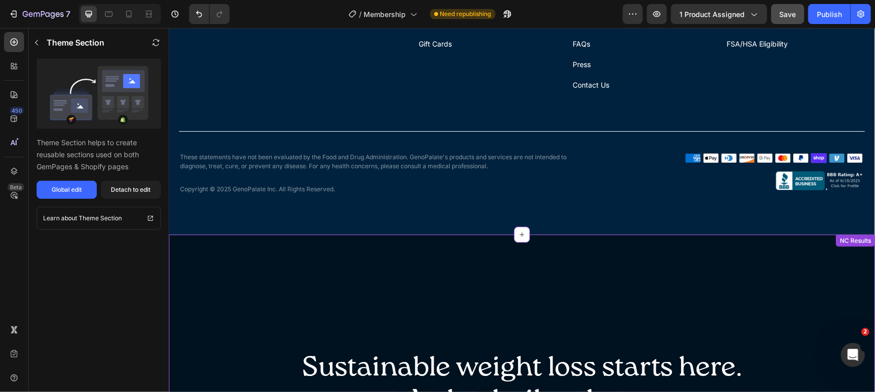
scroll to position [2544, 0]
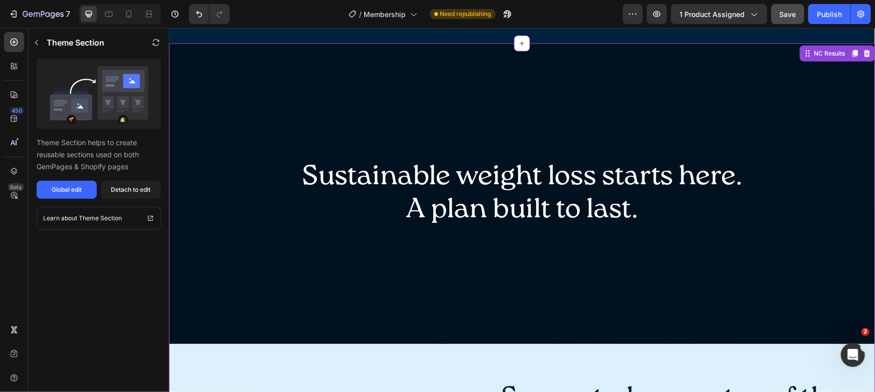
click at [743, 63] on div "Overlay" at bounding box center [521, 193] width 706 height 301
click at [862, 56] on icon at bounding box center [866, 53] width 8 height 8
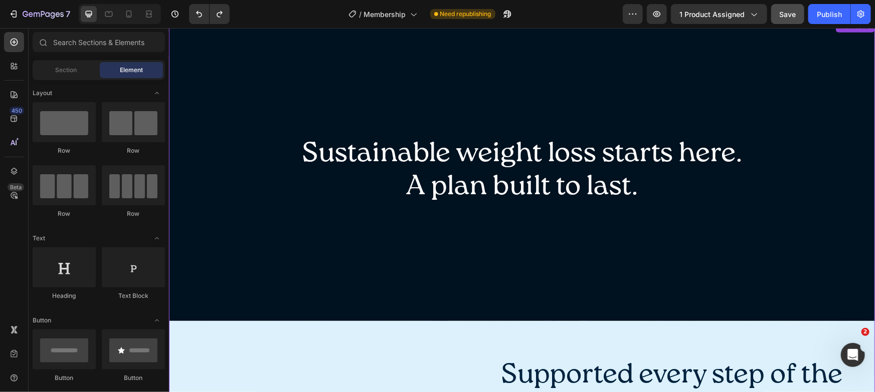
scroll to position [2540, 0]
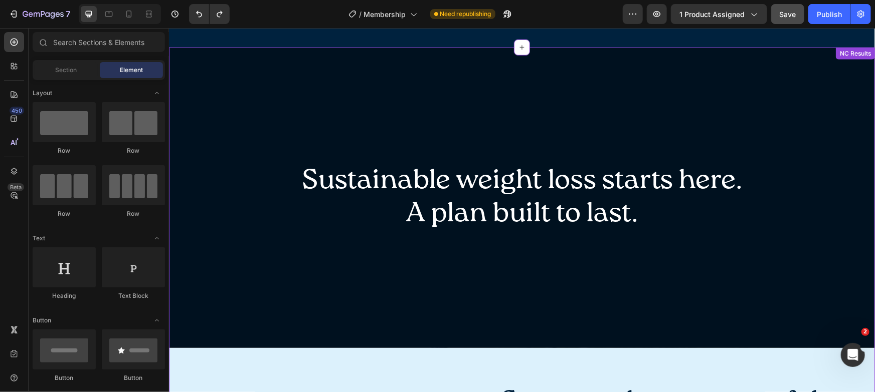
click at [633, 128] on div "Overlay" at bounding box center [521, 197] width 706 height 301
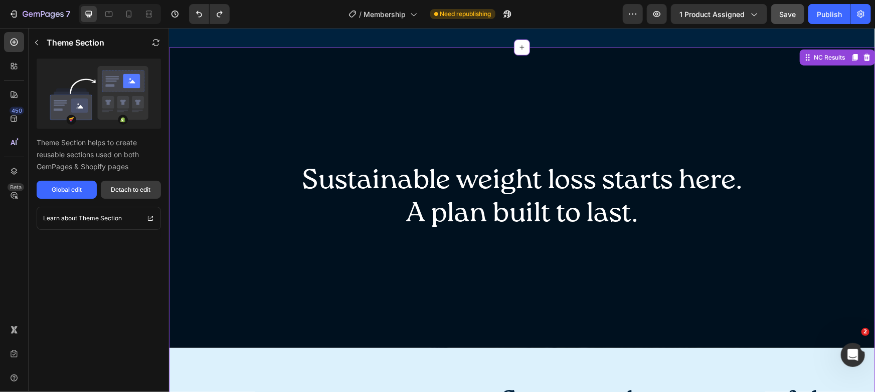
click at [127, 196] on button "Detach to edit" at bounding box center [131, 190] width 60 height 18
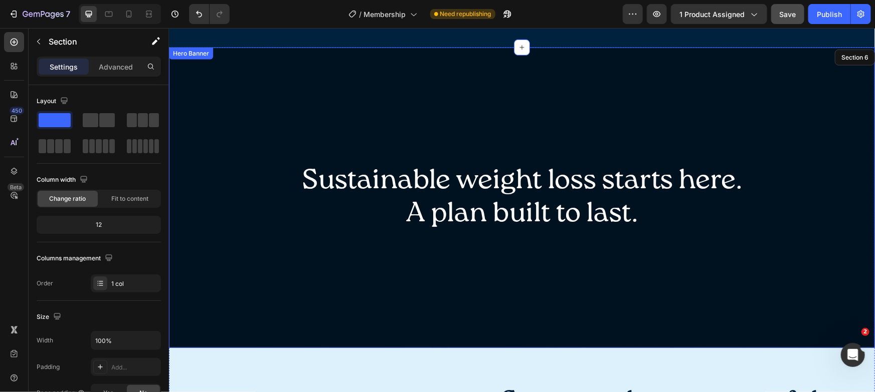
click at [764, 117] on div "Overlay" at bounding box center [521, 197] width 706 height 301
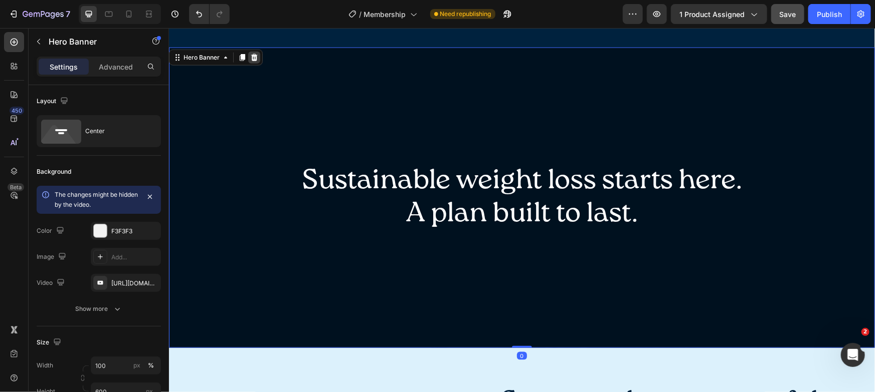
click at [250, 57] on icon at bounding box center [254, 57] width 8 height 8
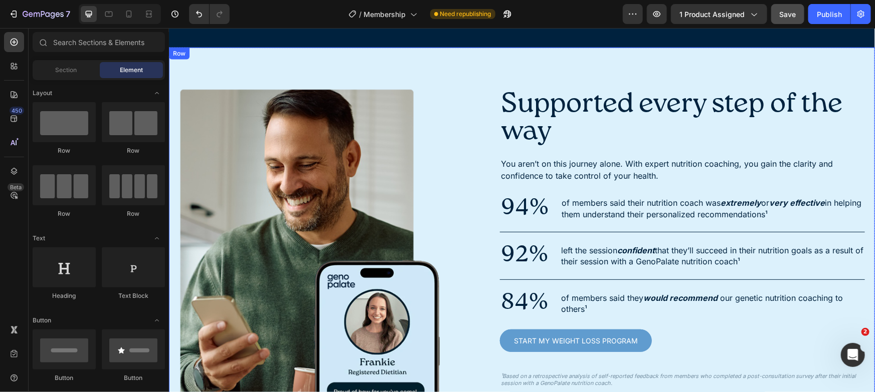
click at [252, 59] on div "Image Supported every step of the way Heading You aren’t on this journey alone.…" at bounding box center [521, 238] width 706 height 383
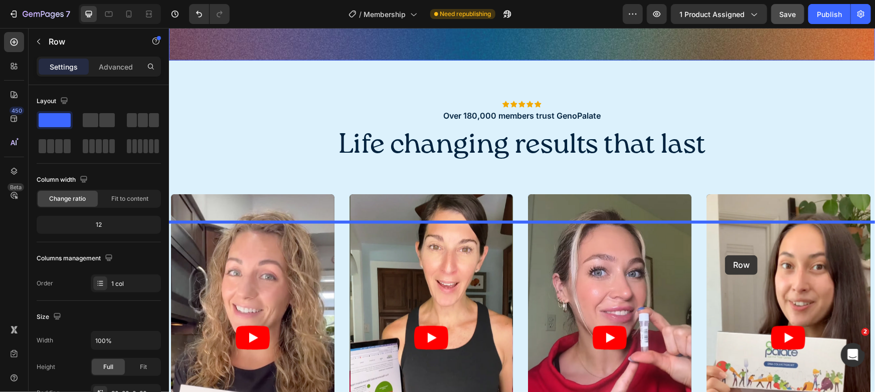
scroll to position [642, 0]
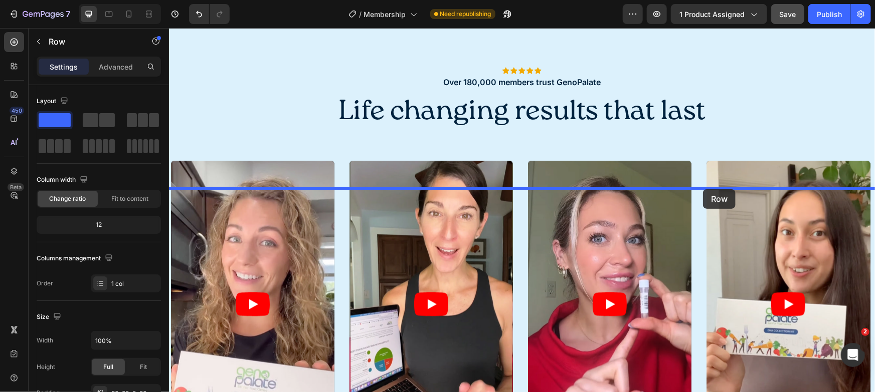
drag, startPoint x: 183, startPoint y: 58, endPoint x: 702, endPoint y: 189, distance: 535.0
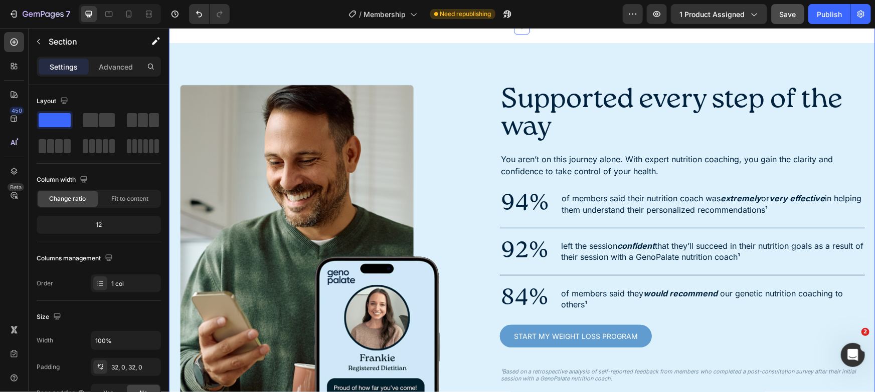
click at [489, 203] on div "Image Supported every step of the way Heading You aren’t on this journey alone.…" at bounding box center [521, 235] width 706 height 416
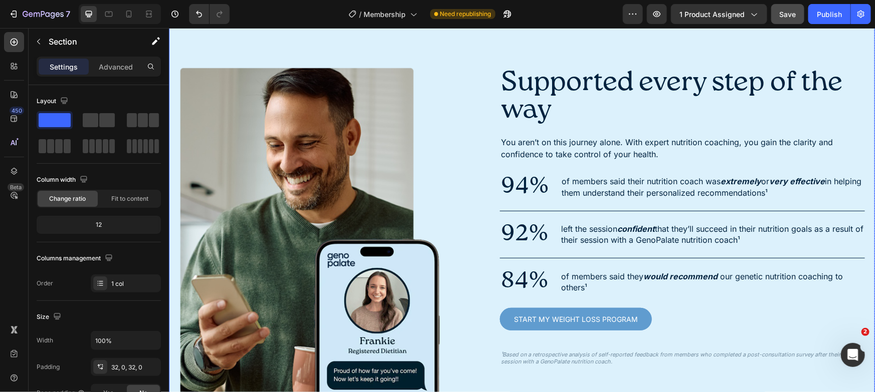
scroll to position [652, 0]
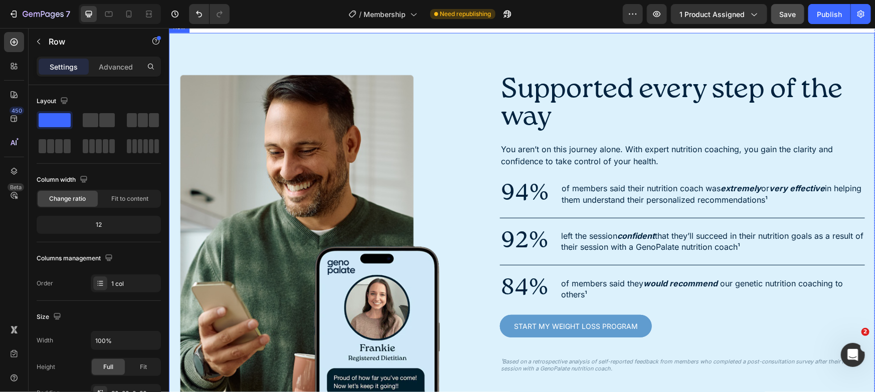
click at [476, 206] on div "Image Supported every step of the way Heading You aren’t on this journey alone.…" at bounding box center [521, 224] width 706 height 383
click at [126, 72] on div "Advanced" at bounding box center [116, 67] width 50 height 16
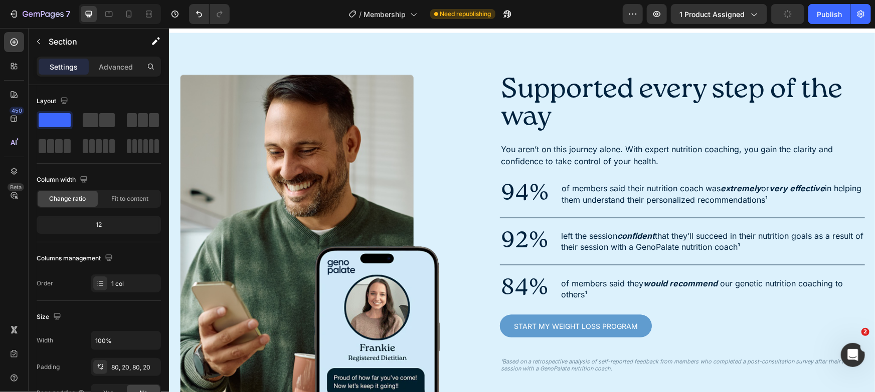
click at [348, 201] on div "Image Supported every step of the way Heading You aren’t on this journey alone.…" at bounding box center [521, 224] width 706 height 383
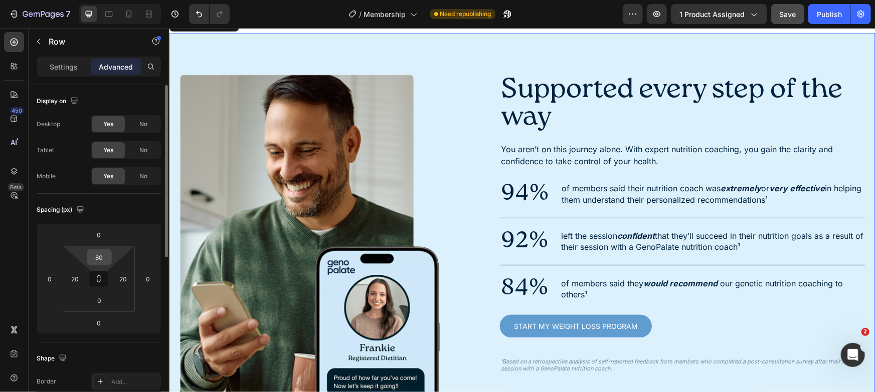
click at [100, 257] on input "80" at bounding box center [99, 257] width 20 height 15
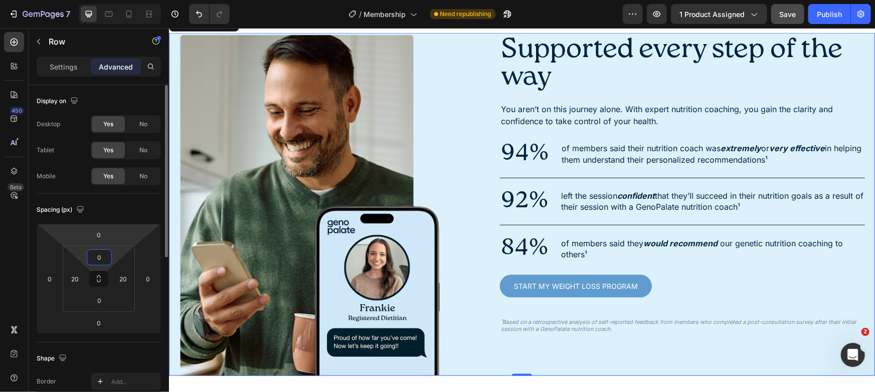
type input "80"
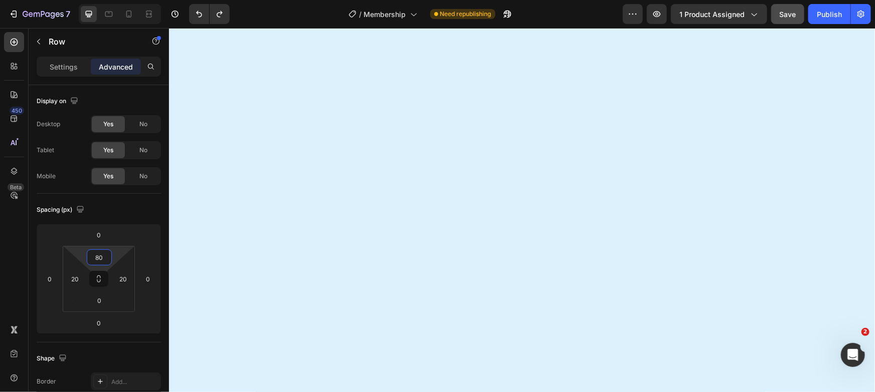
click at [269, 213] on div at bounding box center [521, 348] width 706 height 662
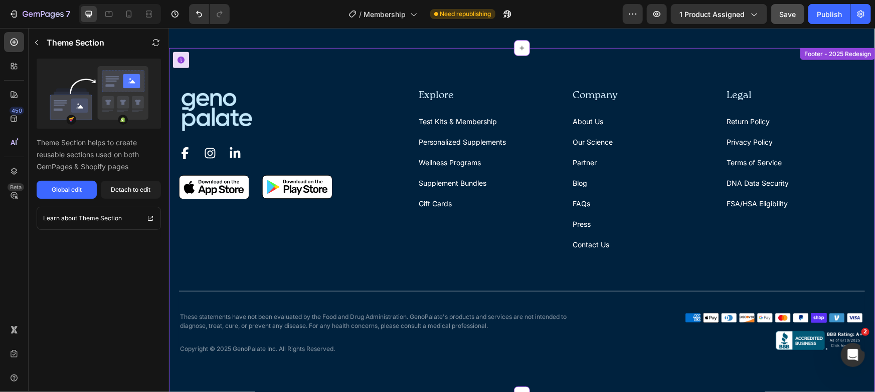
scroll to position [2441, 0]
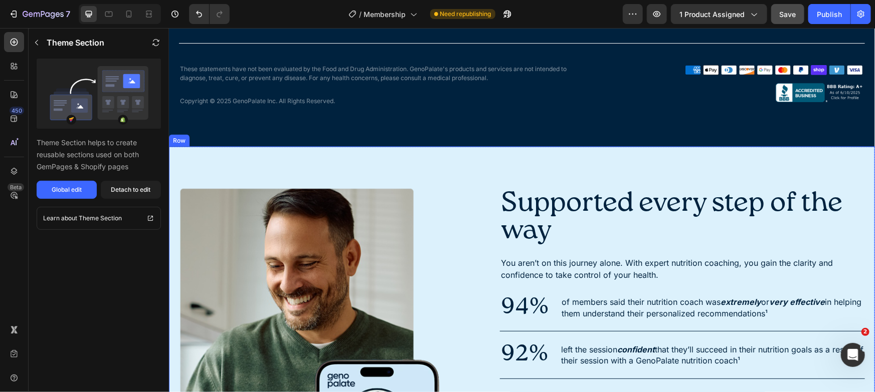
click at [349, 170] on div "Image Supported every step of the way Heading You aren’t on this journey alone.…" at bounding box center [521, 337] width 706 height 383
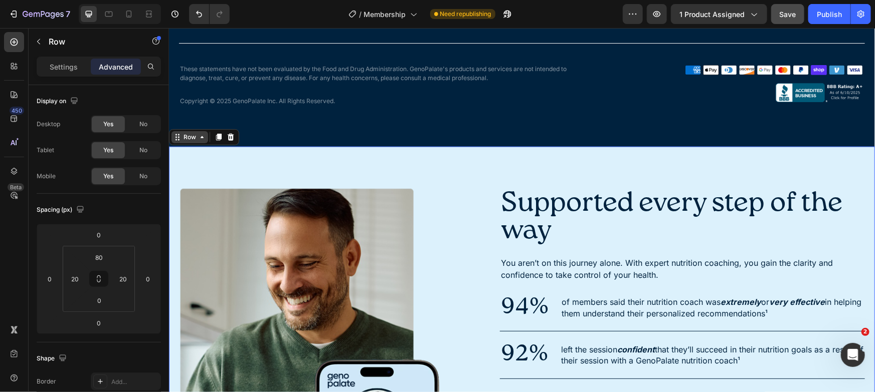
click at [199, 138] on icon at bounding box center [201, 137] width 8 height 8
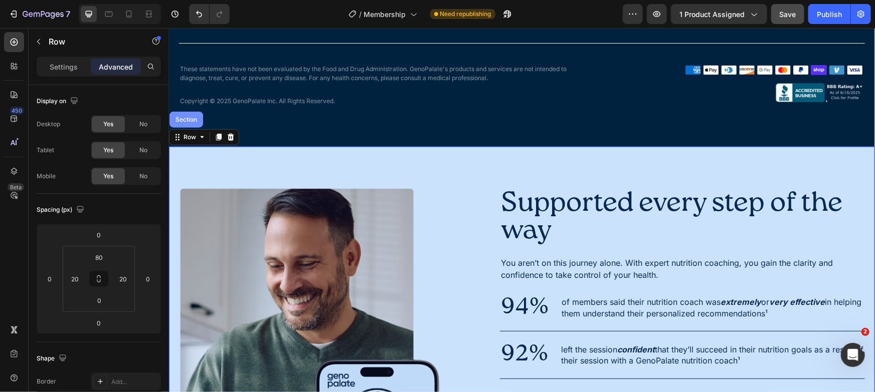
click at [193, 126] on div "Section" at bounding box center [186, 119] width 34 height 16
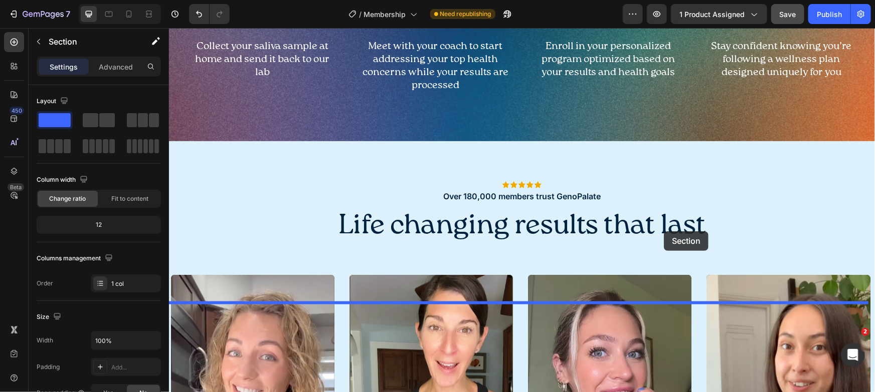
scroll to position [538, 0]
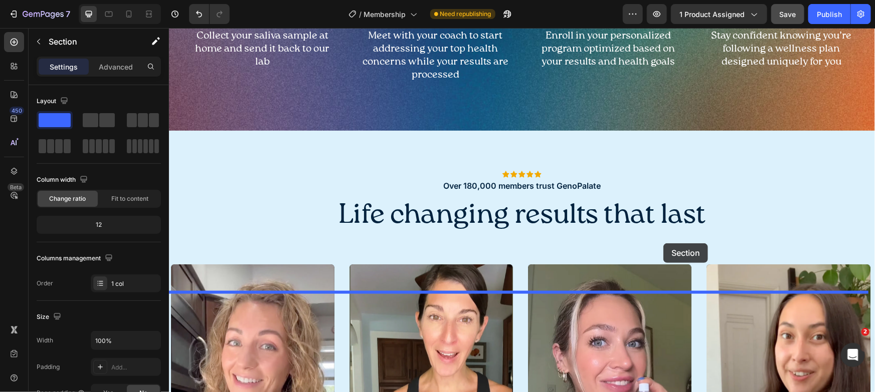
drag, startPoint x: 696, startPoint y: 137, endPoint x: 665, endPoint y: 243, distance: 110.1
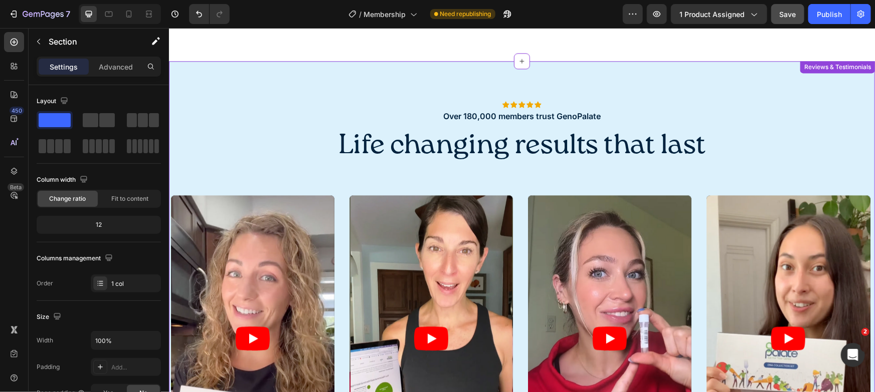
scroll to position [1037, 0]
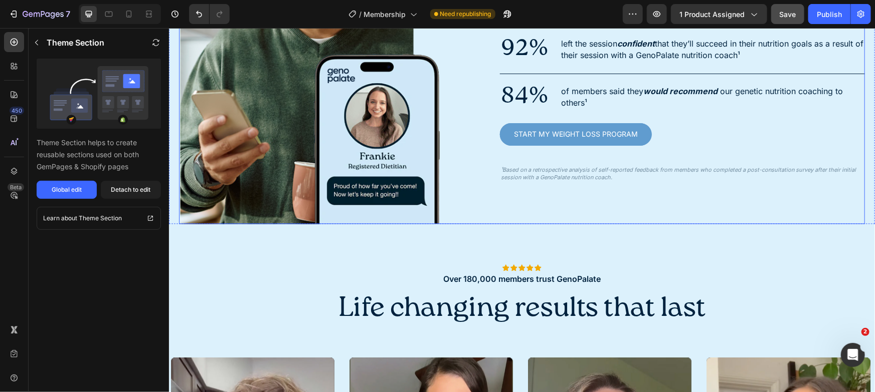
scroll to position [1069, 0]
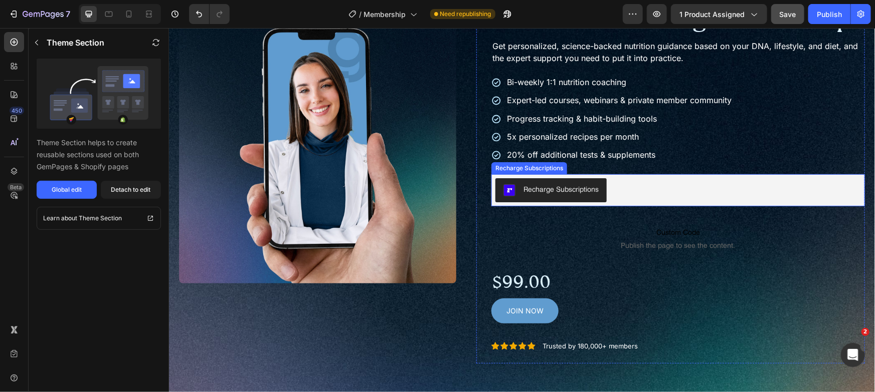
scroll to position [60, 0]
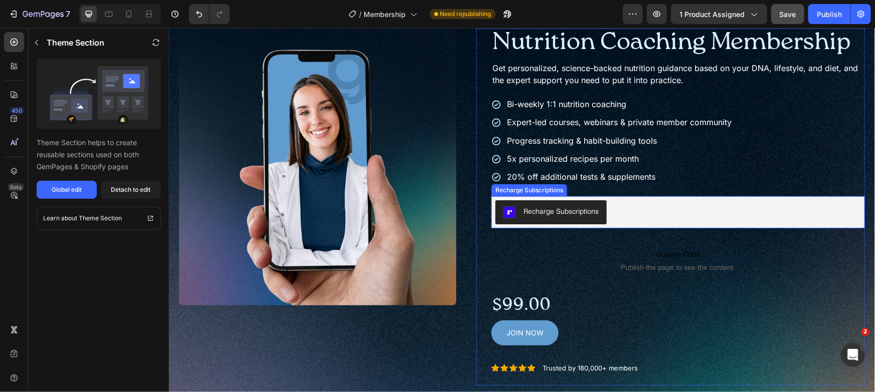
click at [640, 209] on div "Recharge Subscriptions" at bounding box center [677, 212] width 365 height 24
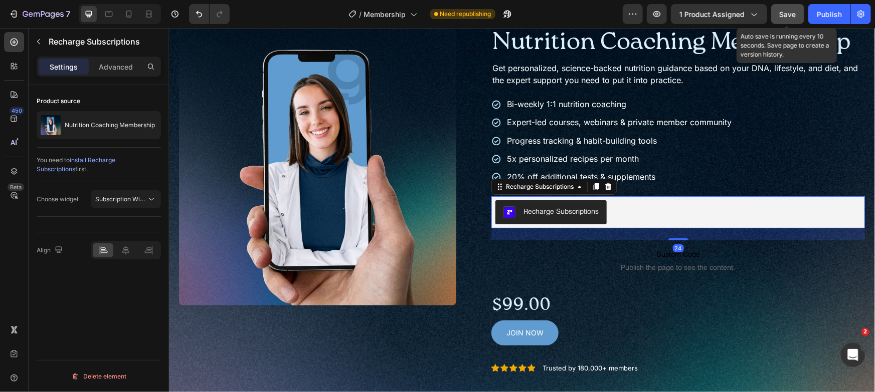
click at [789, 16] on span "Save" at bounding box center [787, 14] width 17 height 9
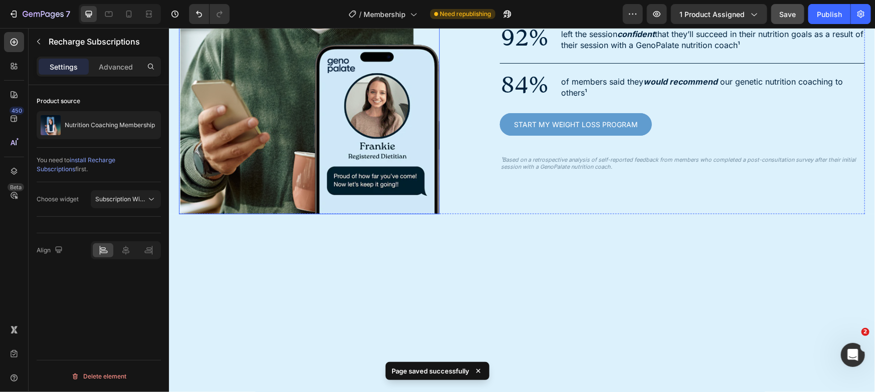
scroll to position [671, 0]
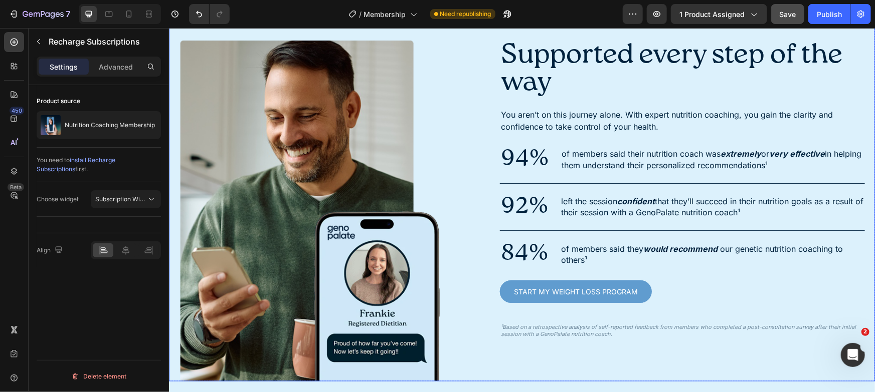
click at [437, 166] on div "Image Supported every step of the way Heading You aren’t on this journey alone.…" at bounding box center [521, 189] width 706 height 383
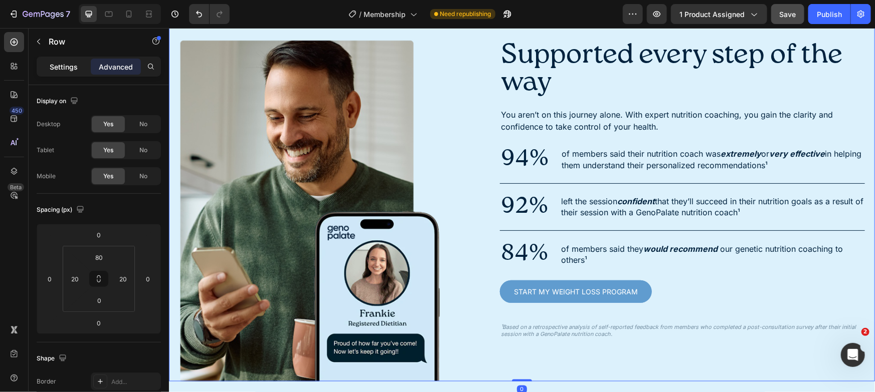
click at [69, 68] on p "Settings" at bounding box center [64, 67] width 28 height 11
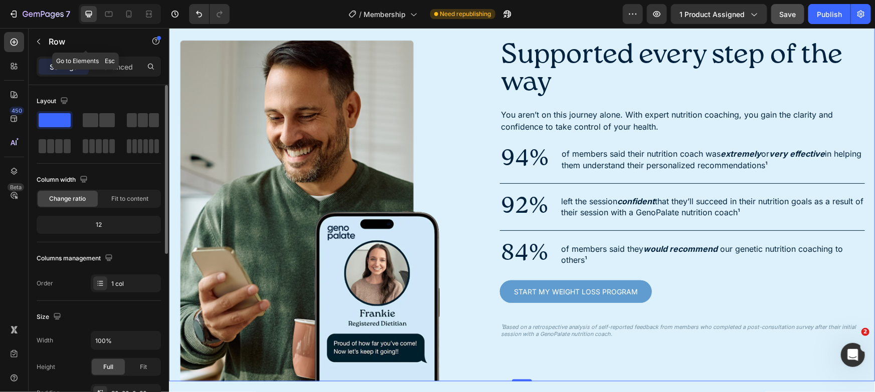
scroll to position [235, 0]
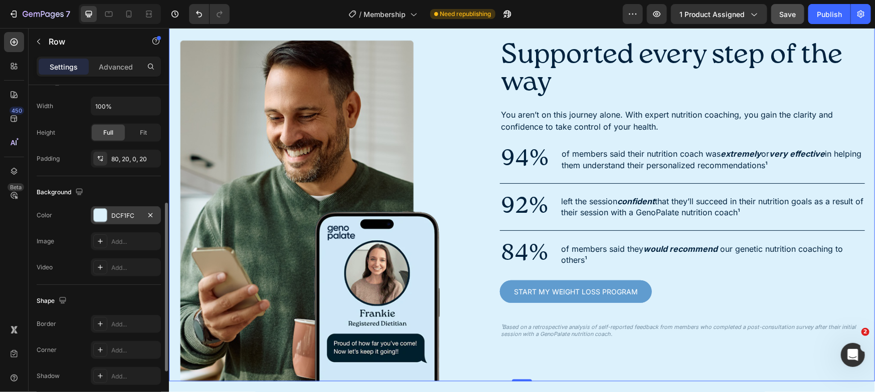
click at [100, 213] on div at bounding box center [100, 215] width 13 height 13
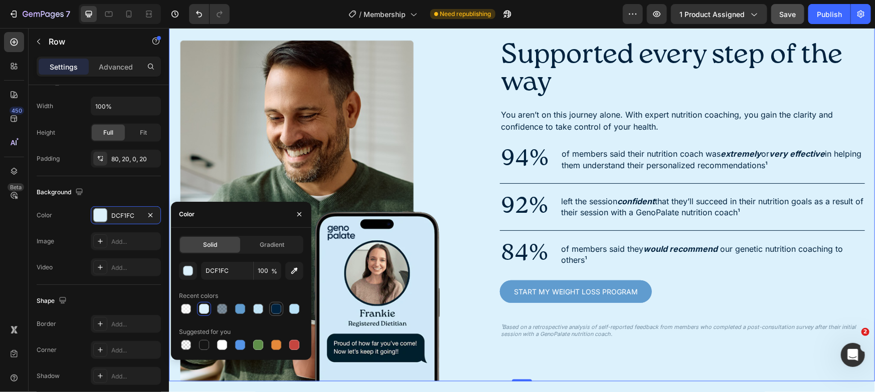
drag, startPoint x: 282, startPoint y: 308, endPoint x: 277, endPoint y: 309, distance: 5.1
click at [281, 308] on div at bounding box center [276, 309] width 14 height 14
type input "00223E"
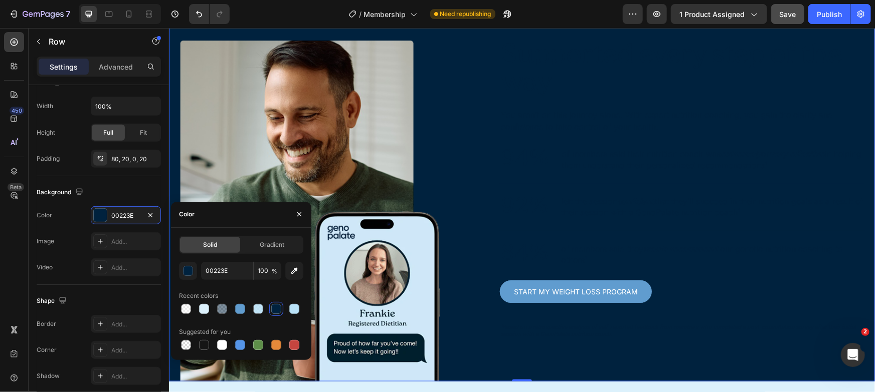
click at [277, 309] on div at bounding box center [276, 309] width 10 height 10
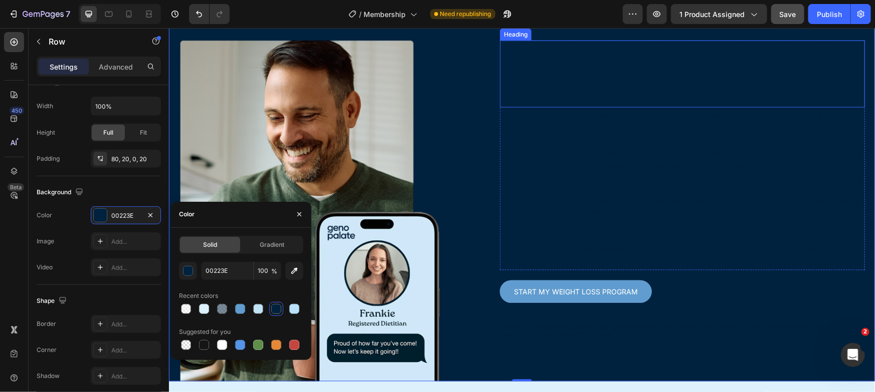
click at [525, 97] on h2 "Supported every step of the way" at bounding box center [681, 68] width 365 height 57
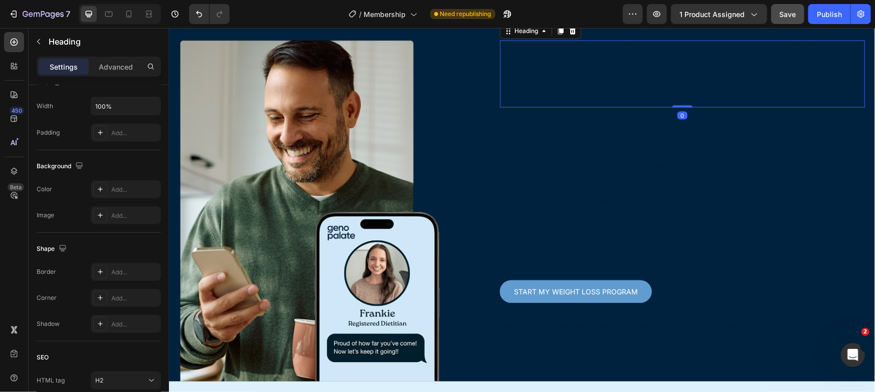
scroll to position [0, 0]
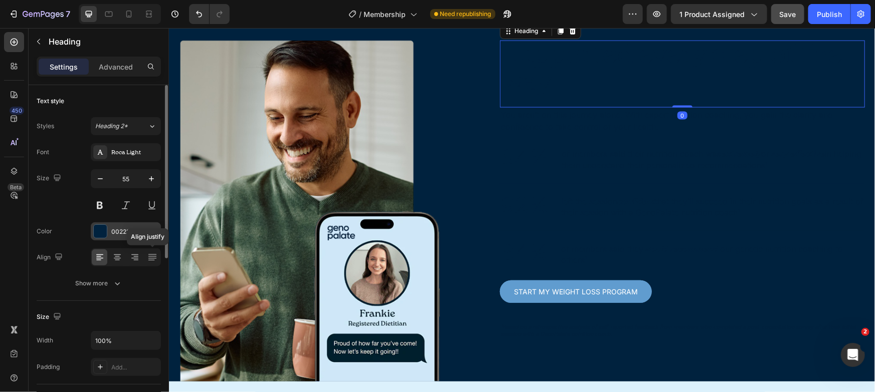
click at [119, 229] on div "00223E" at bounding box center [125, 232] width 29 height 9
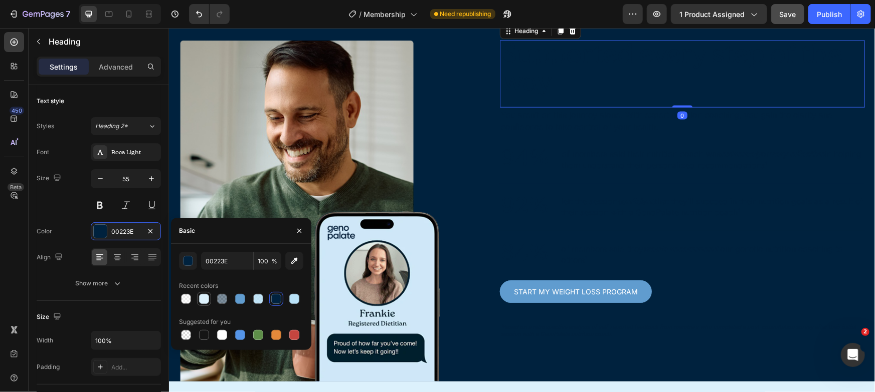
click at [202, 301] on div at bounding box center [204, 299] width 10 height 10
type input "DCF1FC"
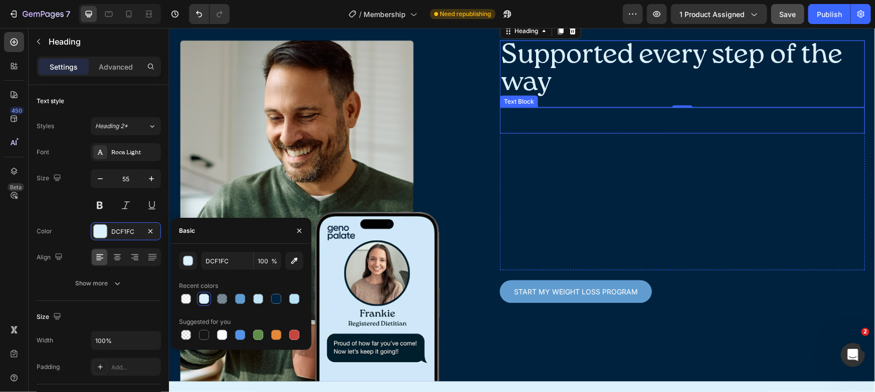
click at [602, 132] on p "You aren’t on this journey alone. With expert nutrition coaching, you gain the …" at bounding box center [681, 120] width 363 height 24
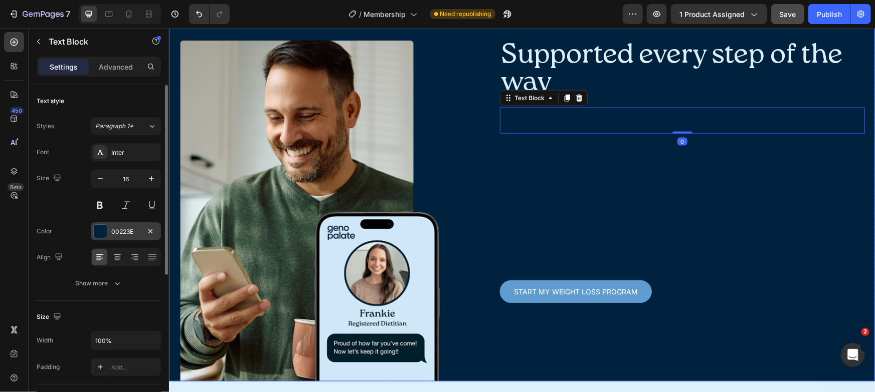
click at [143, 234] on div "00223E" at bounding box center [126, 232] width 70 height 18
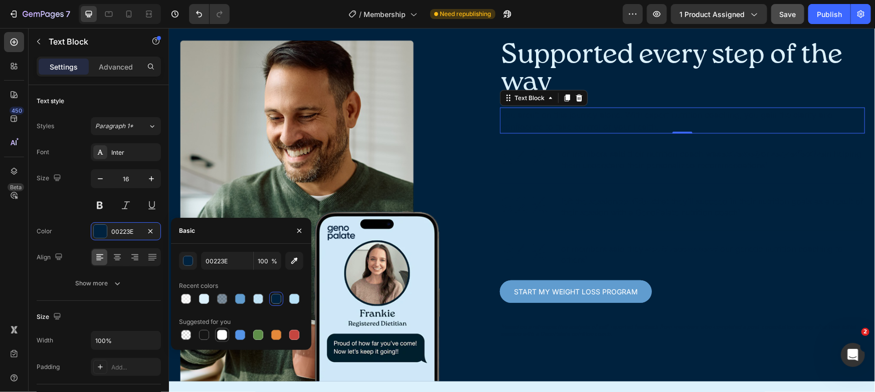
click at [217, 336] on div at bounding box center [222, 335] width 10 height 10
type input "FFFFFF"
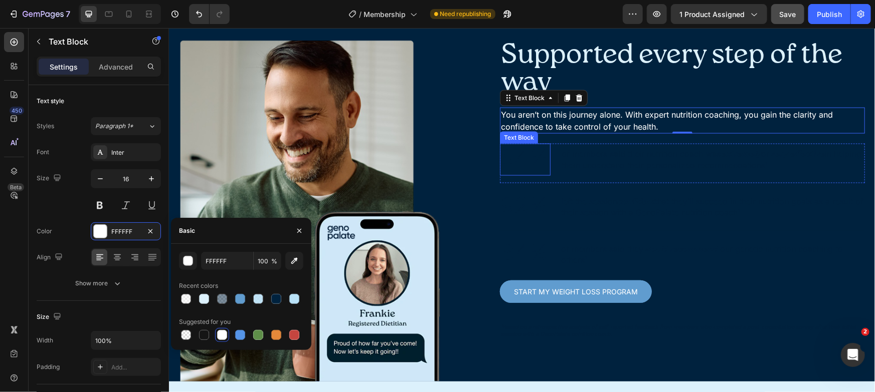
click at [541, 174] on p "94%" at bounding box center [524, 159] width 49 height 30
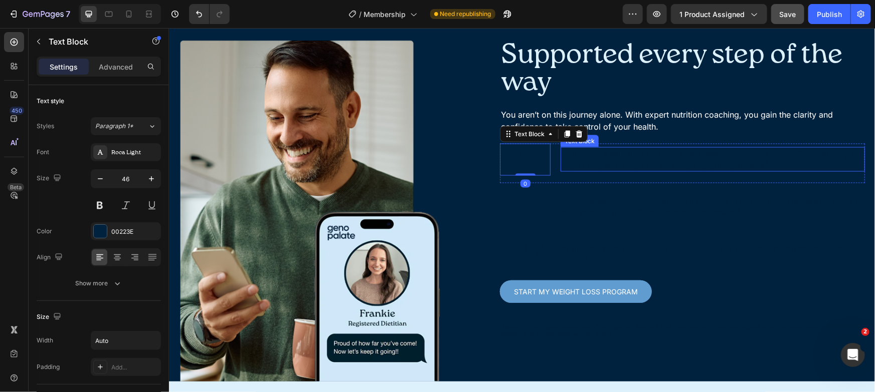
click at [609, 170] on p "of members said their nutrition coach was extremely or very effective in helpin…" at bounding box center [712, 159] width 302 height 23
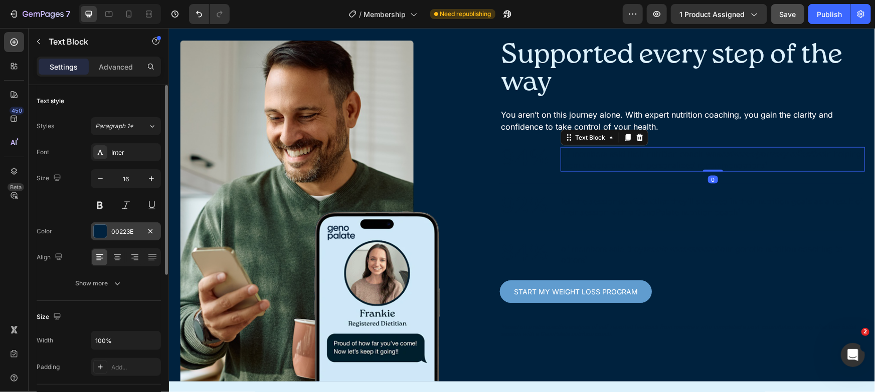
click at [119, 225] on div "00223E" at bounding box center [126, 232] width 70 height 18
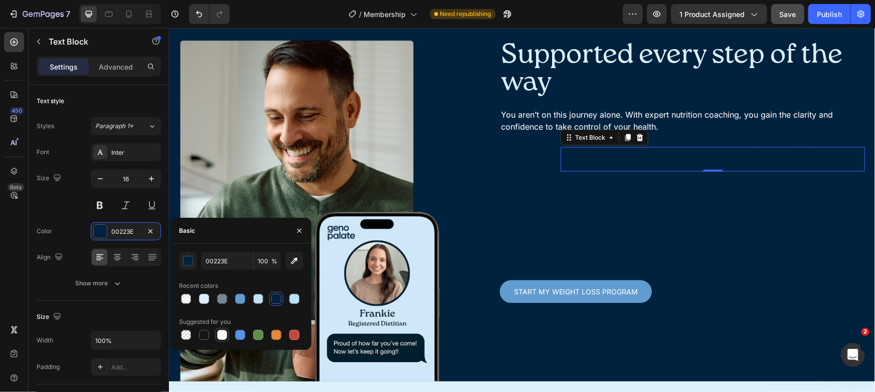
click at [219, 332] on div at bounding box center [222, 335] width 10 height 10
type input "FFFFFF"
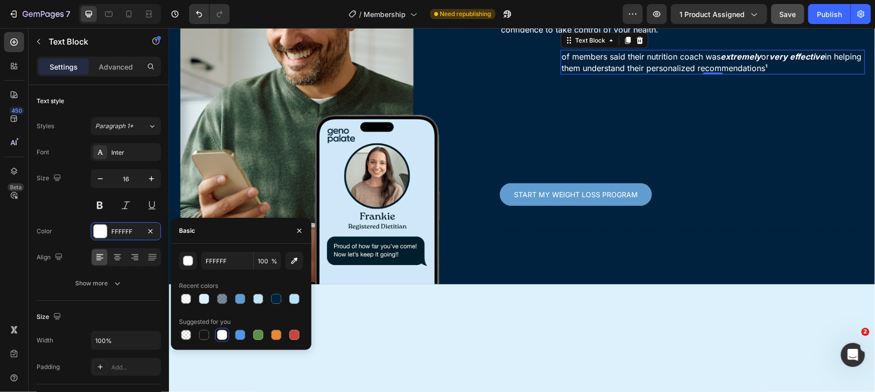
scroll to position [775, 0]
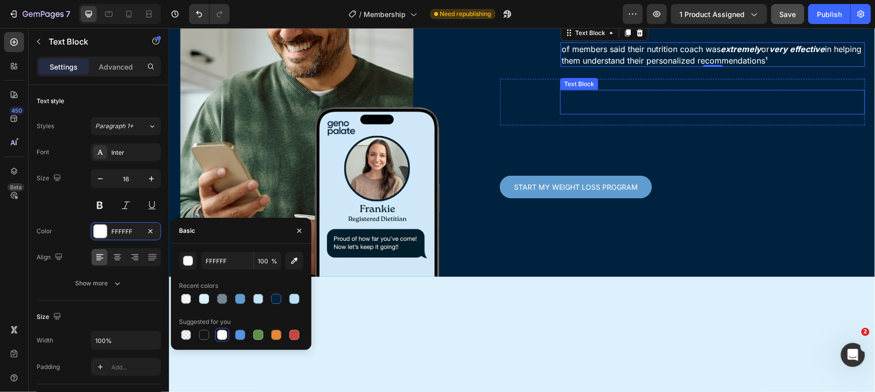
click at [593, 118] on div "left the session confident that they’ll succeed in their nutrition goals as a r…" at bounding box center [711, 102] width 305 height 32
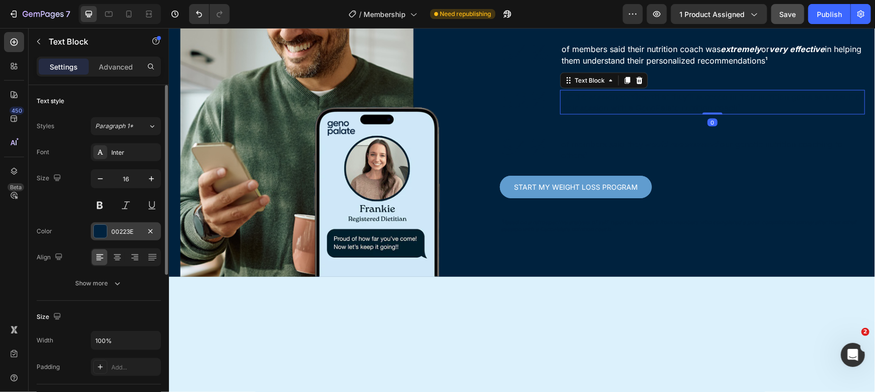
click at [135, 232] on div "00223E" at bounding box center [125, 232] width 29 height 9
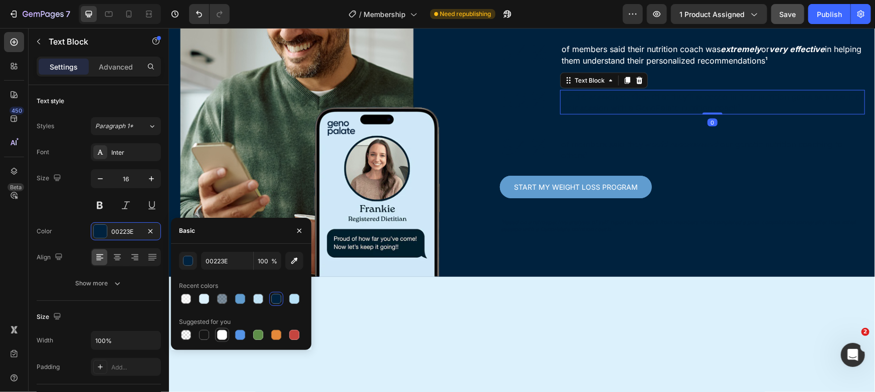
click at [219, 332] on div at bounding box center [222, 335] width 10 height 10
type input "FFFFFF"
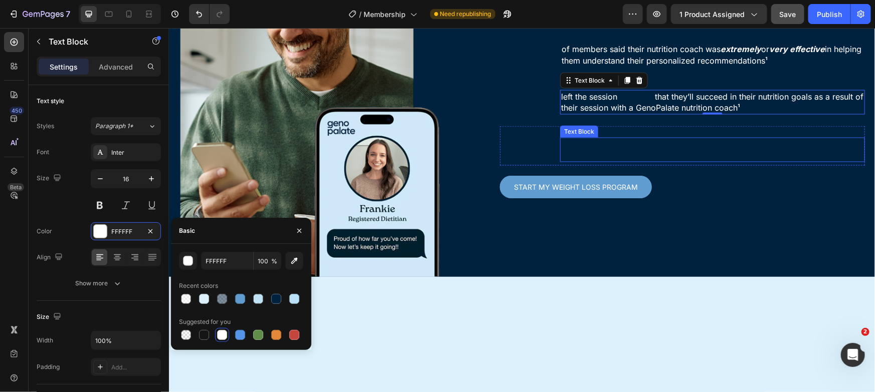
click at [604, 165] on div "of members said they would recommend our genetic nutrition coaching to others¹ …" at bounding box center [711, 149] width 305 height 32
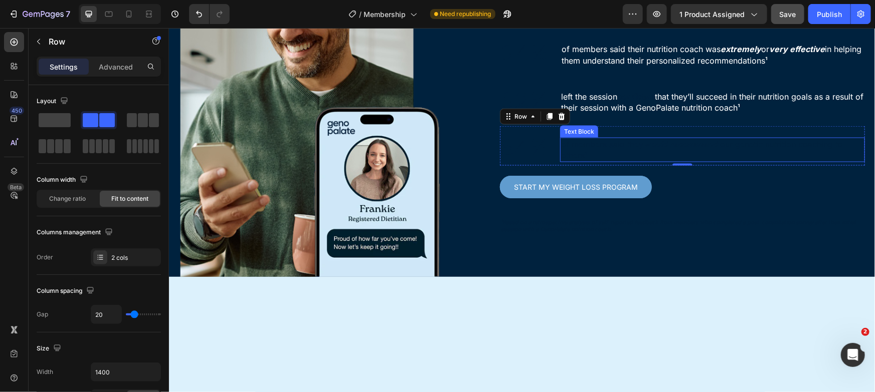
click at [598, 161] on p "of members said they would recommend our genetic nutrition coaching to others¹" at bounding box center [711, 149] width 303 height 23
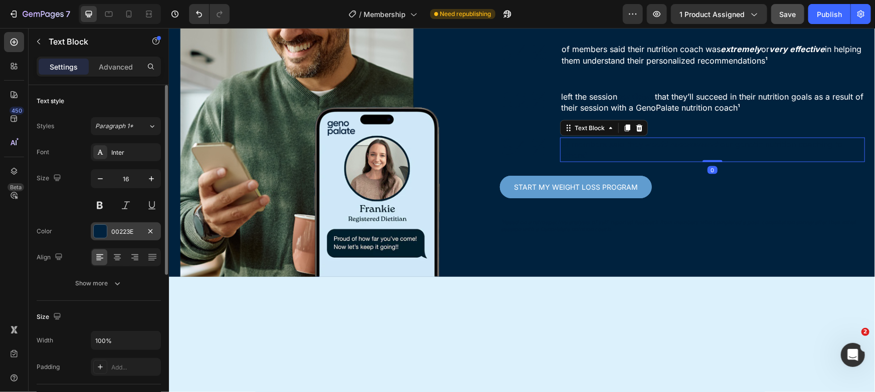
click at [120, 238] on div "00223E" at bounding box center [126, 232] width 70 height 18
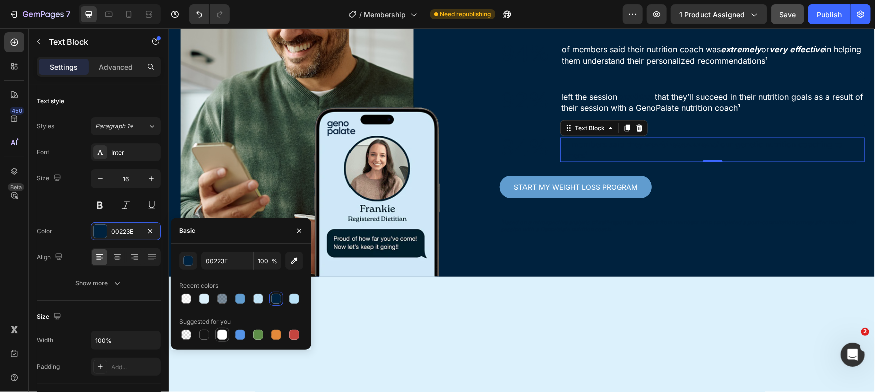
click at [222, 336] on div at bounding box center [222, 335] width 10 height 10
type input "FFFFFF"
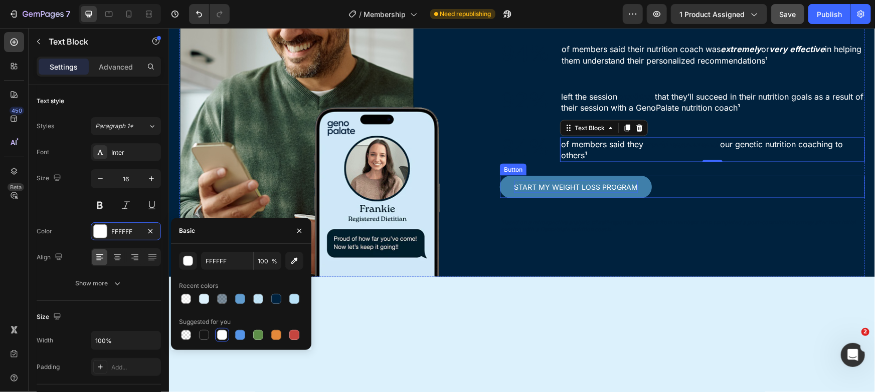
click at [553, 198] on link "Start My Weight Loss PROGRAM" at bounding box center [575, 186] width 152 height 23
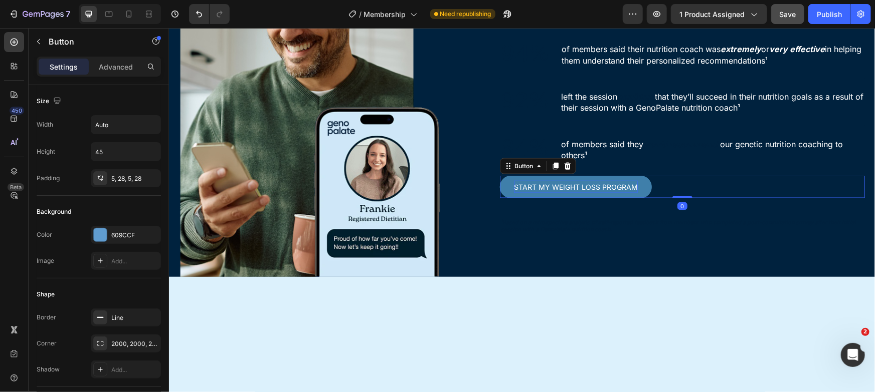
click at [548, 193] on p "Start My Weight Loss PROGRAM" at bounding box center [575, 186] width 124 height 13
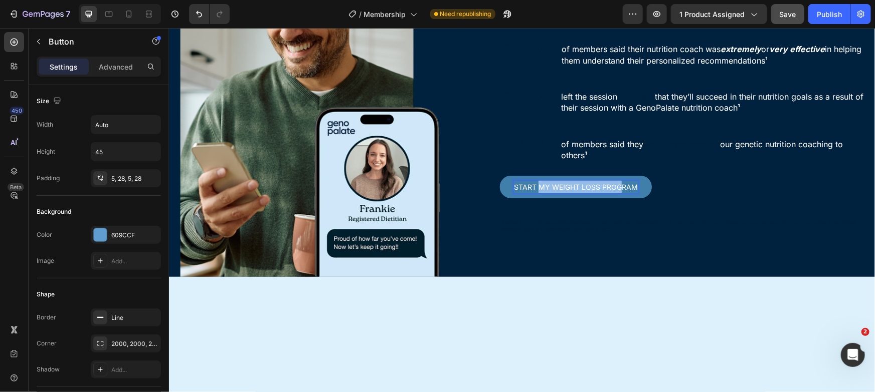
drag, startPoint x: 536, startPoint y: 347, endPoint x: 615, endPoint y: 348, distance: 79.2
click at [615, 193] on p "Start My Weight Loss PROGRAM" at bounding box center [575, 186] width 124 height 13
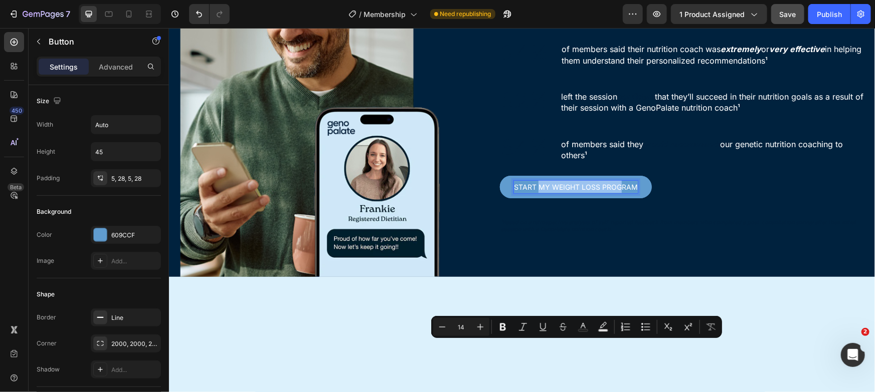
click at [672, 198] on div "Start My Weight Loss PROGRAM Button 0" at bounding box center [681, 186] width 365 height 23
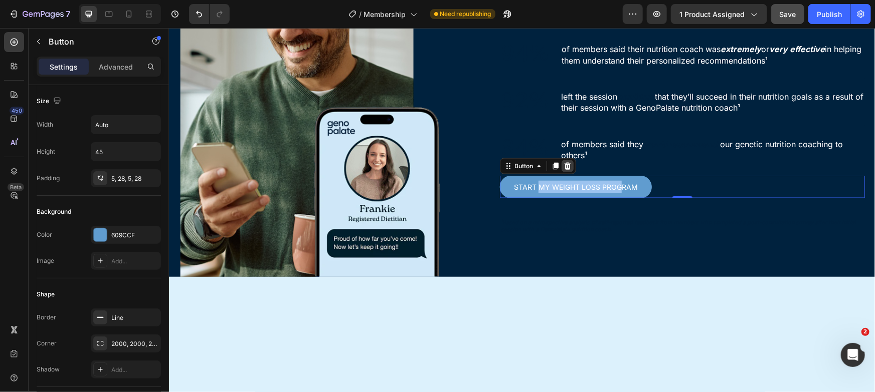
click at [564, 170] on icon at bounding box center [567, 166] width 8 height 8
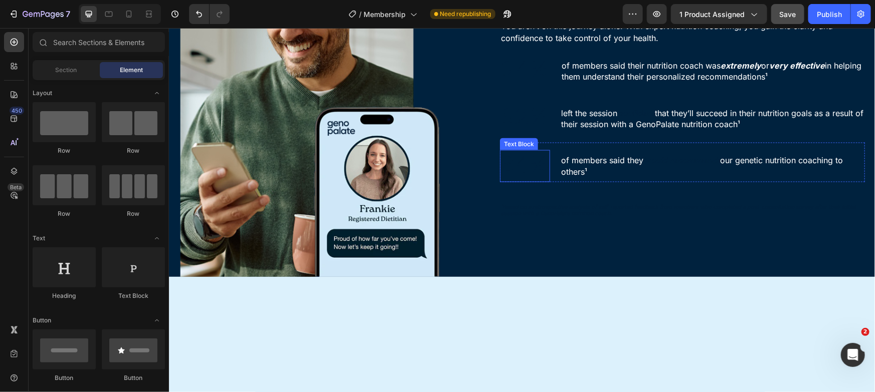
click at [529, 181] on p "84%" at bounding box center [524, 166] width 48 height 30
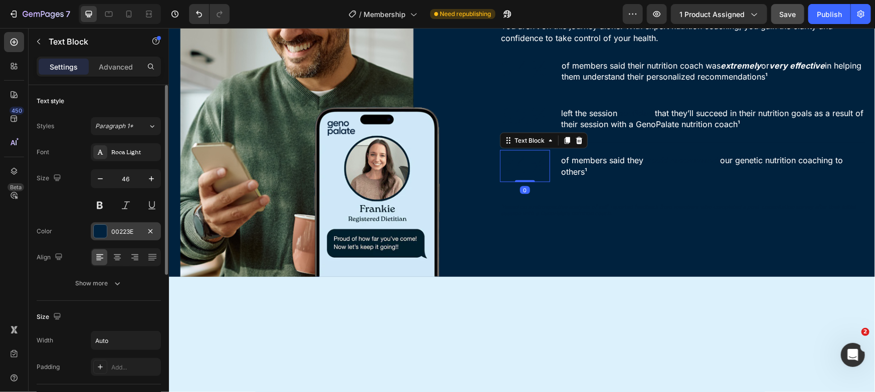
click at [128, 234] on div "00223E" at bounding box center [125, 232] width 29 height 9
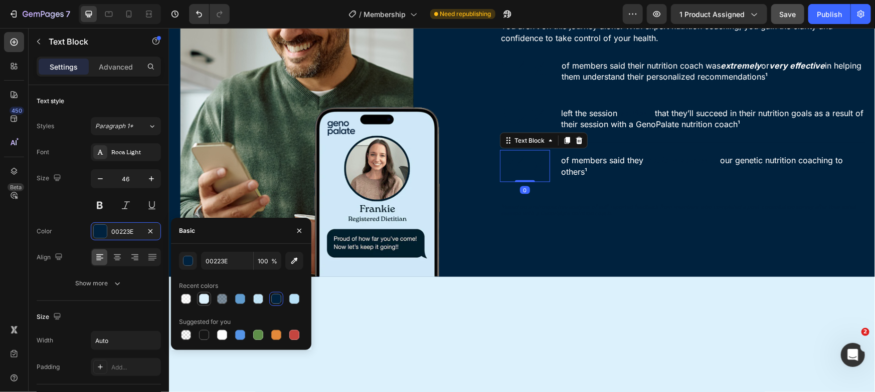
click at [204, 296] on div at bounding box center [204, 299] width 10 height 10
type input "DCF1FC"
click at [519, 133] on p "92%" at bounding box center [524, 118] width 48 height 30
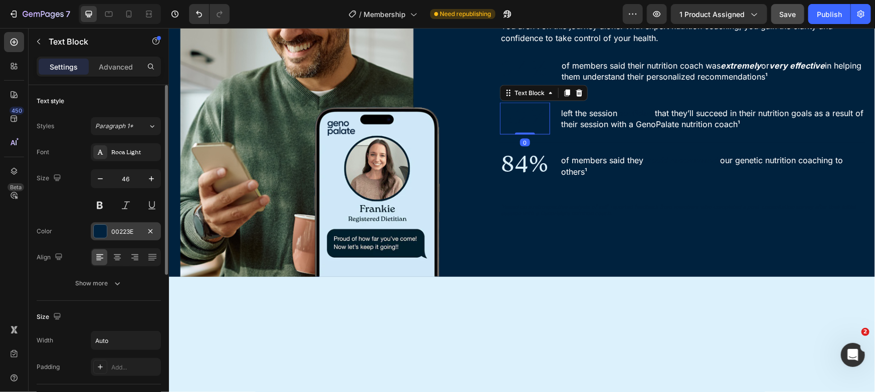
click at [130, 230] on div "00223E" at bounding box center [125, 232] width 29 height 9
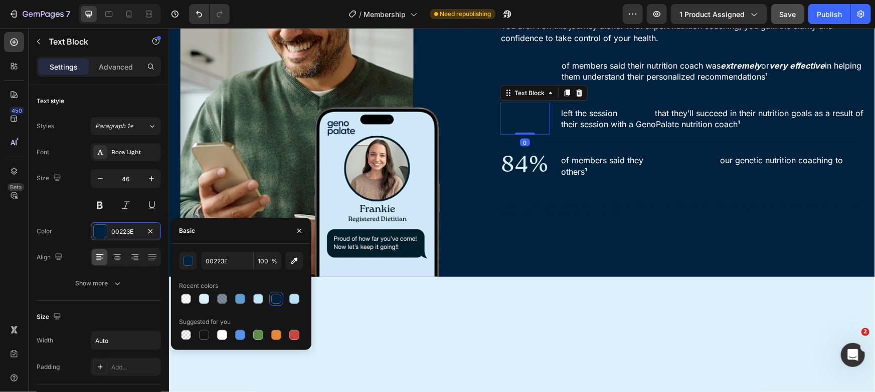
click at [213, 296] on div at bounding box center [241, 299] width 124 height 14
click at [208, 300] on div at bounding box center [204, 299] width 10 height 10
type input "DCF1FC"
click at [512, 86] on p "94%" at bounding box center [524, 71] width 49 height 30
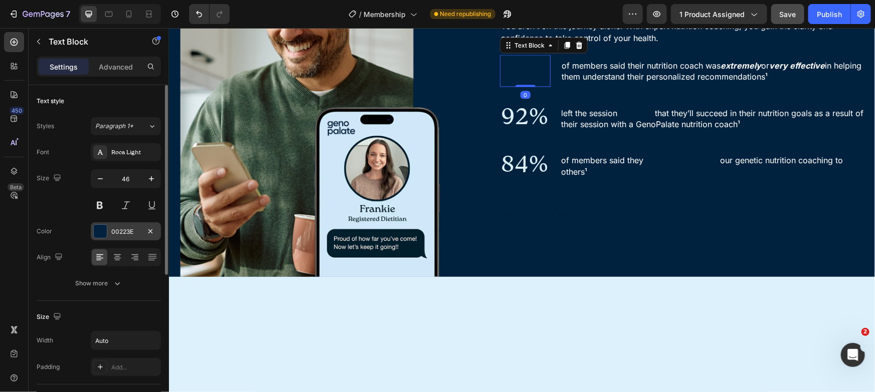
click at [108, 238] on div "00223E" at bounding box center [126, 232] width 70 height 18
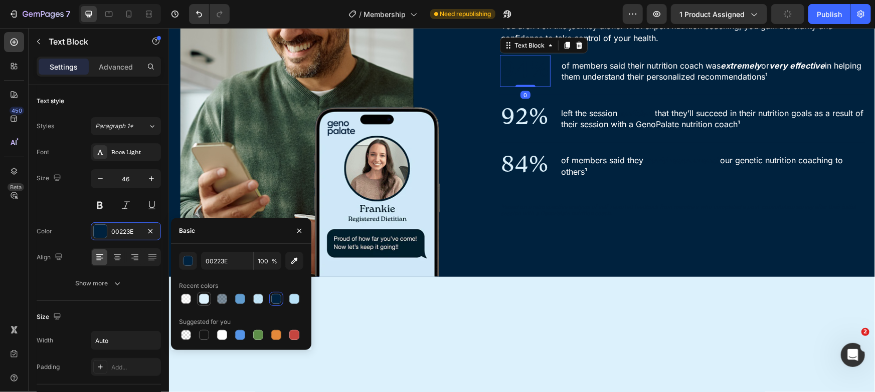
click at [203, 297] on div at bounding box center [204, 299] width 10 height 10
type input "DCF1FC"
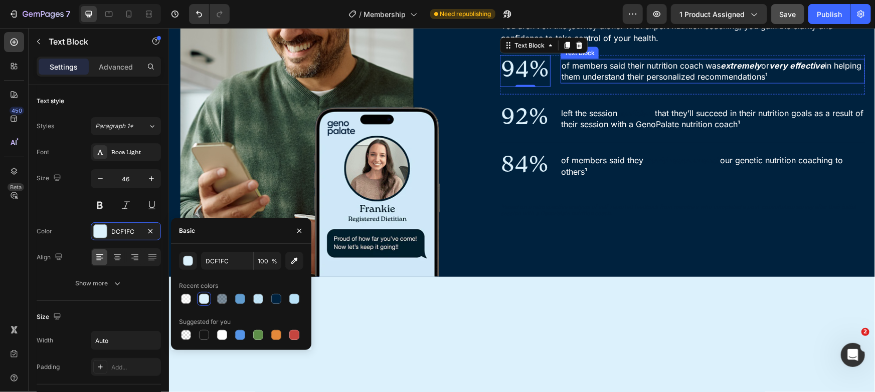
click at [841, 82] on p "of members said their nutrition coach was extremely or very effective in helpin…" at bounding box center [712, 71] width 302 height 23
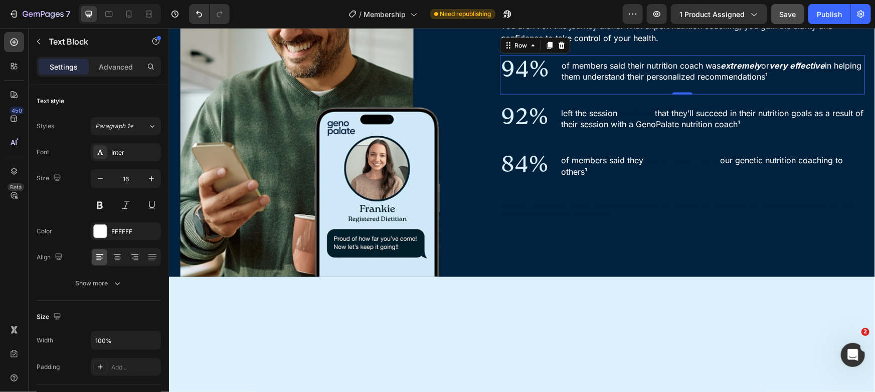
click at [845, 95] on div "94% Text Block of members said their nutrition coach was extremely or very effe…" at bounding box center [681, 75] width 365 height 40
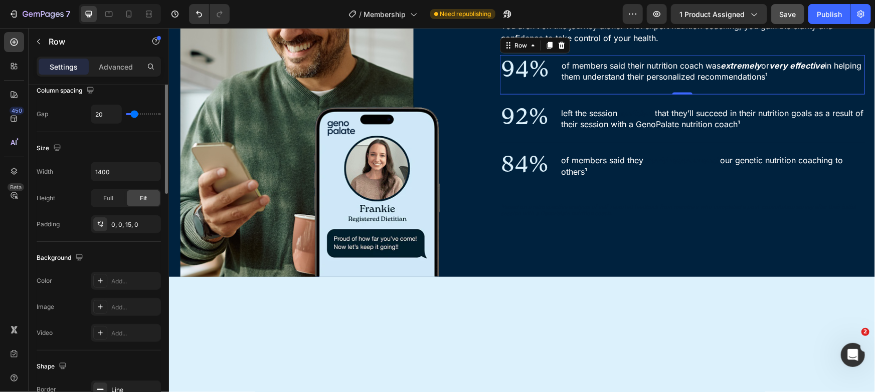
scroll to position [316, 0]
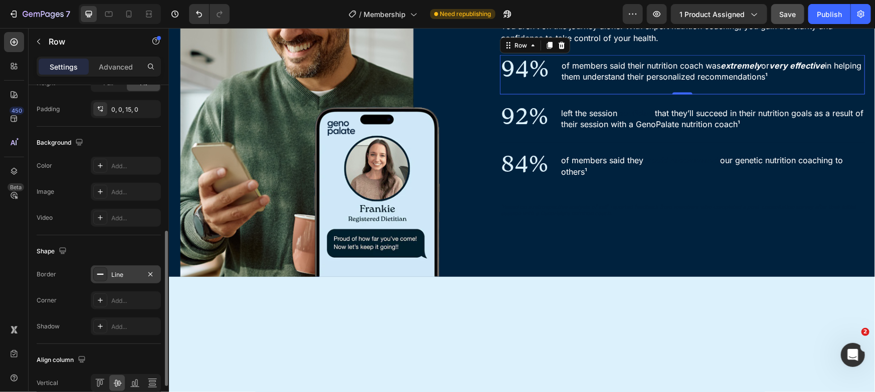
click at [116, 271] on div "Line" at bounding box center [125, 275] width 29 height 9
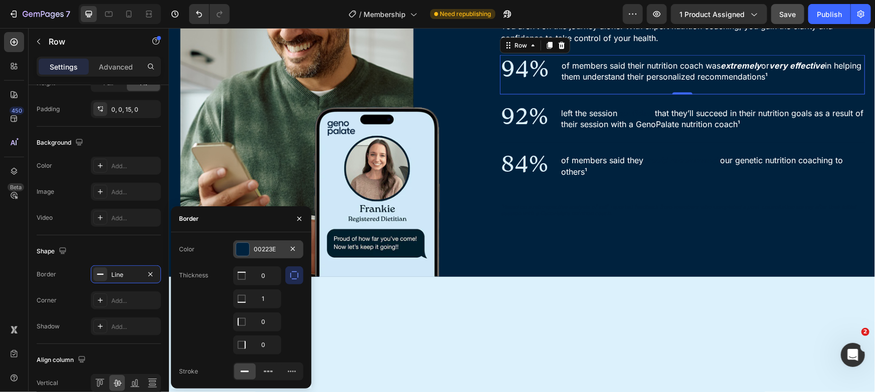
click at [258, 249] on div "00223E" at bounding box center [268, 249] width 29 height 9
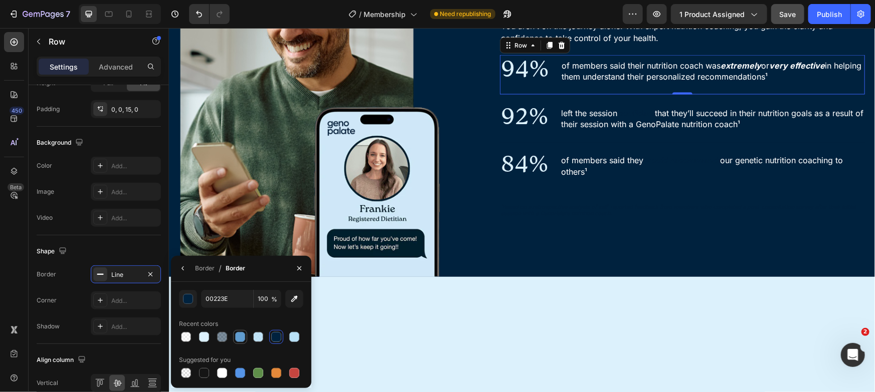
click at [241, 340] on div at bounding box center [240, 337] width 10 height 10
type input "609CCF"
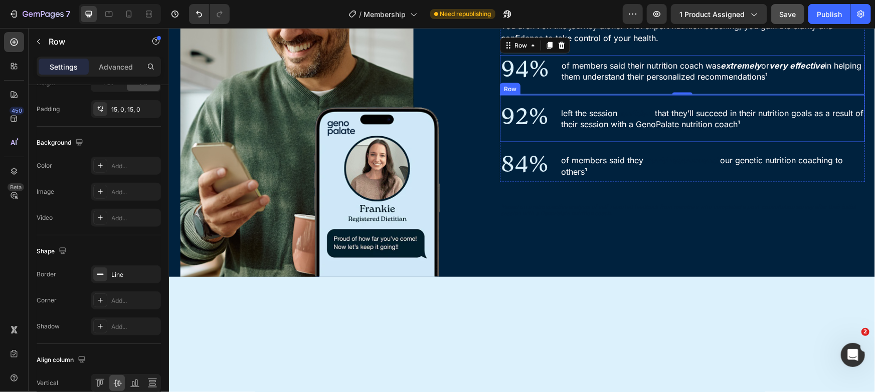
click at [850, 134] on div "left the session confident that they’ll succeed in their nutrition goals as a r…" at bounding box center [711, 118] width 305 height 32
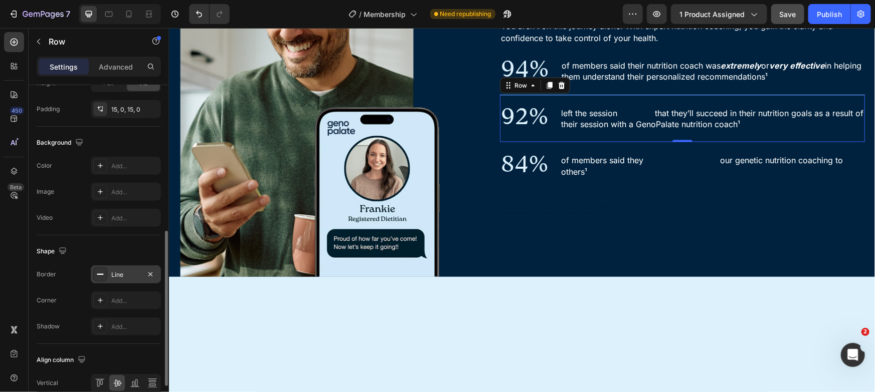
click at [119, 277] on div "Line" at bounding box center [125, 275] width 29 height 9
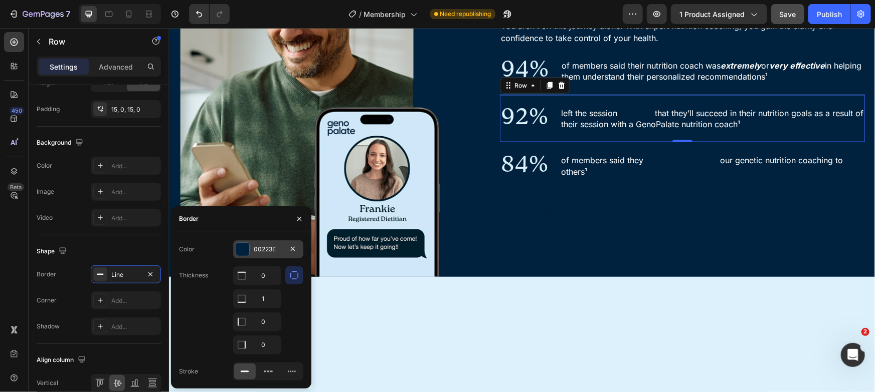
click at [284, 242] on div "00223E" at bounding box center [268, 250] width 70 height 18
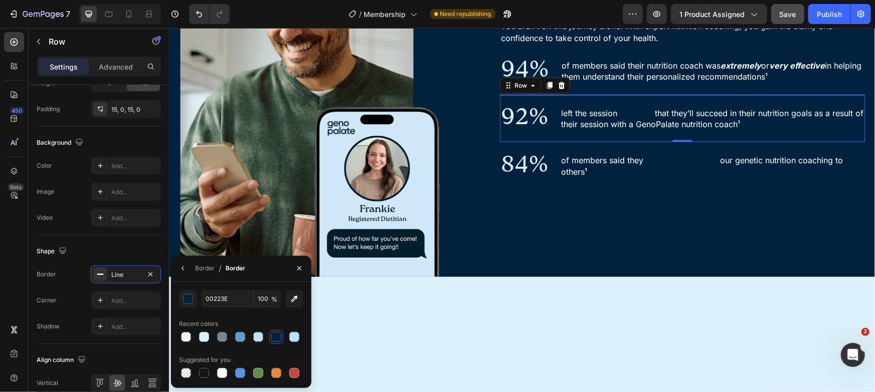
drag, startPoint x: 235, startPoint y: 336, endPoint x: 247, endPoint y: 332, distance: 12.7
click at [236, 336] on div at bounding box center [240, 337] width 10 height 10
type input "609CCF"
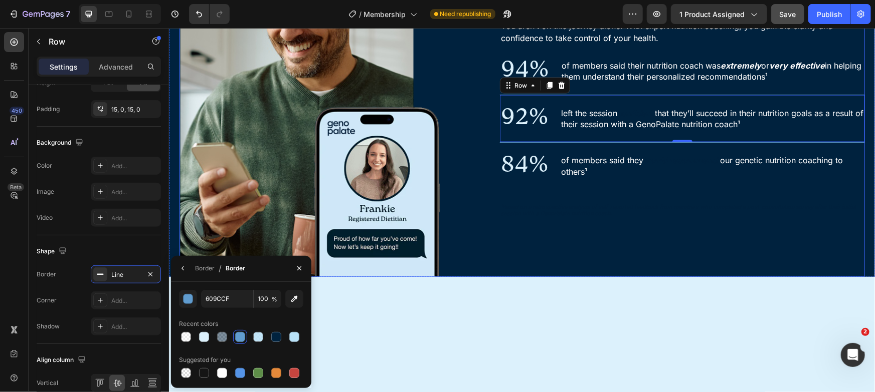
click at [780, 218] on p "¹Based on a retrospective analysis of self-reported feedback from members who c…" at bounding box center [681, 210] width 363 height 15
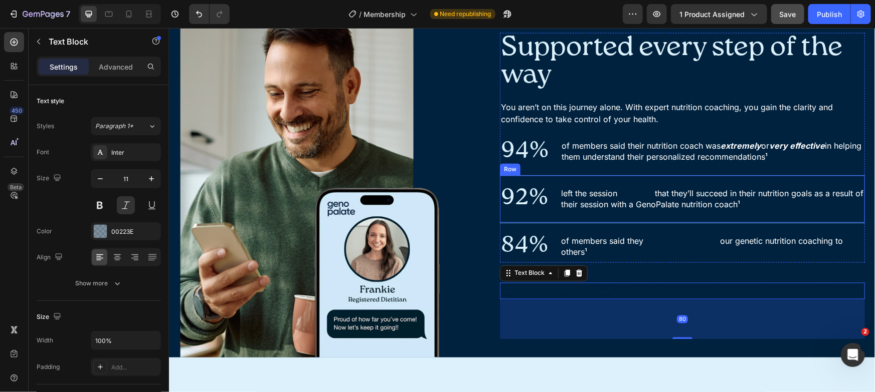
scroll to position [857, 0]
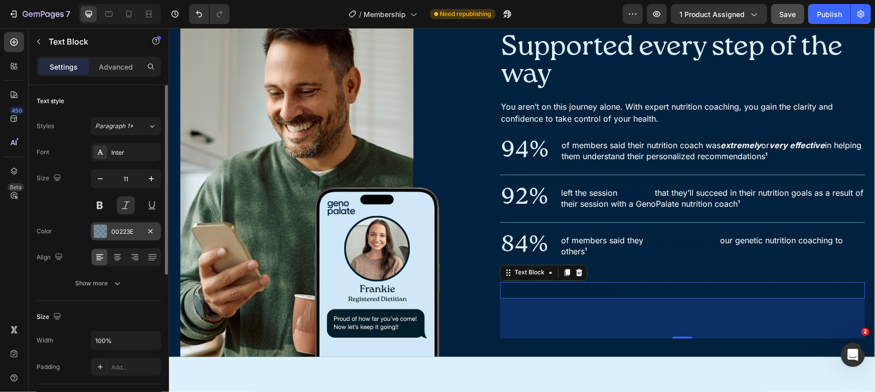
click at [104, 225] on div at bounding box center [100, 232] width 14 height 14
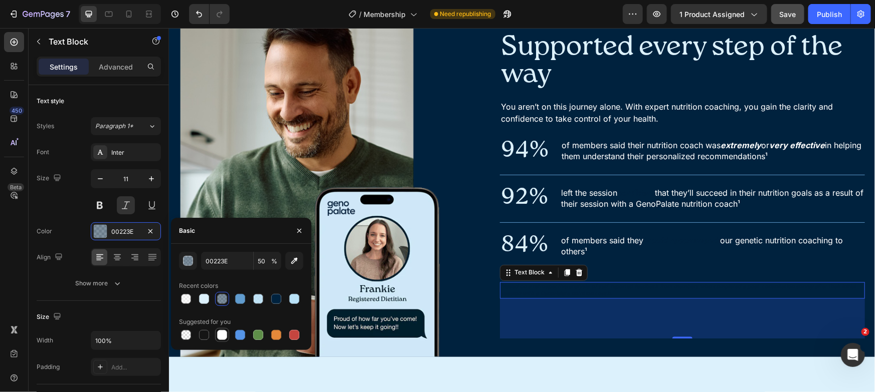
click at [220, 332] on div at bounding box center [222, 335] width 10 height 10
type input "FFFFFF"
type input "100"
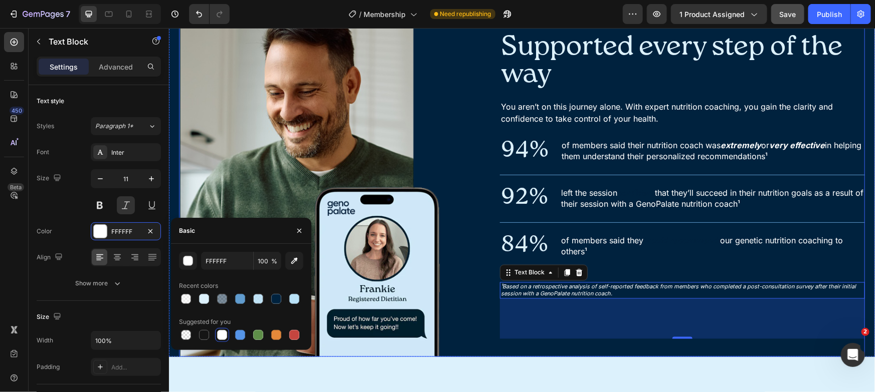
click at [619, 269] on div "Supported every step of the way Heading You aren’t on this journey alone. With …" at bounding box center [681, 185] width 365 height 343
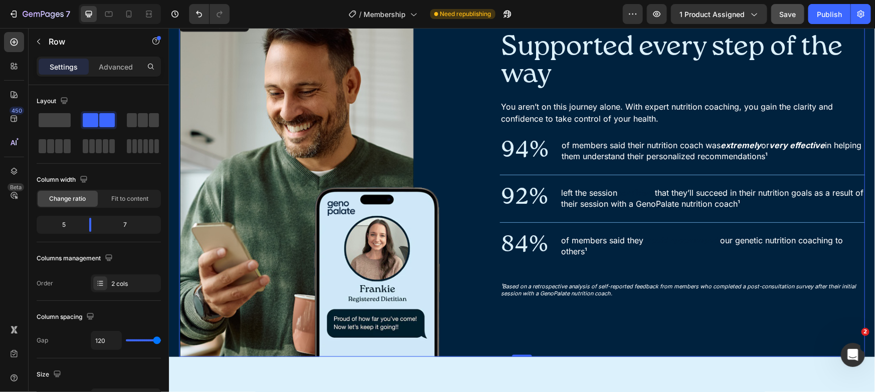
click at [528, 298] on div "Supported every step of the way Heading You aren’t on this journey alone. With …" at bounding box center [681, 185] width 365 height 343
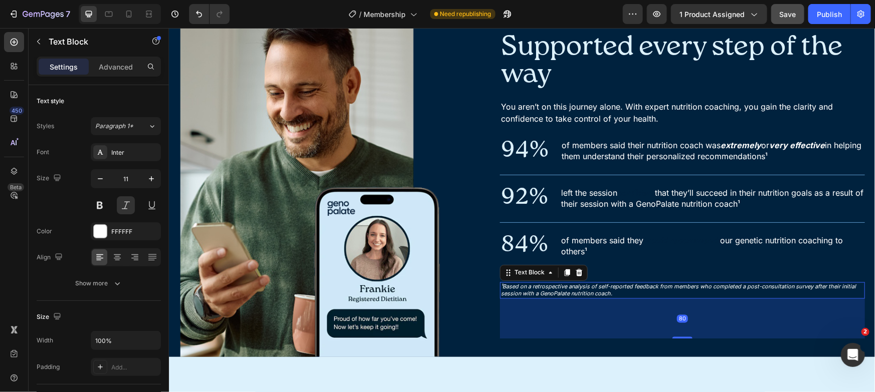
click at [531, 290] on p "¹Based on a retrospective analysis of self-reported feedback from members who c…" at bounding box center [681, 290] width 363 height 15
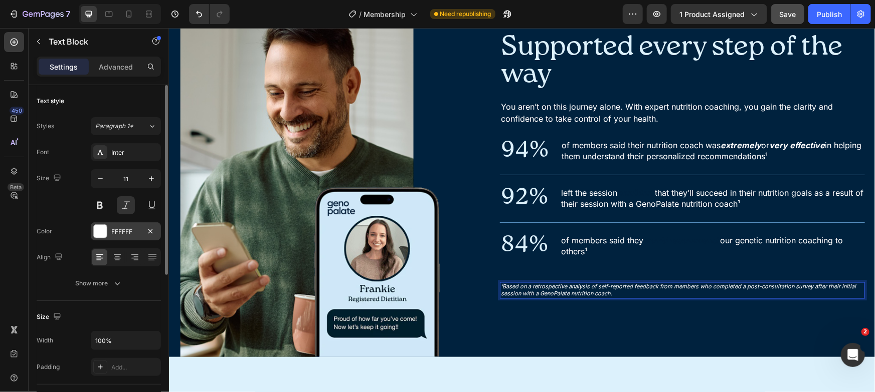
click at [104, 232] on div at bounding box center [100, 231] width 13 height 13
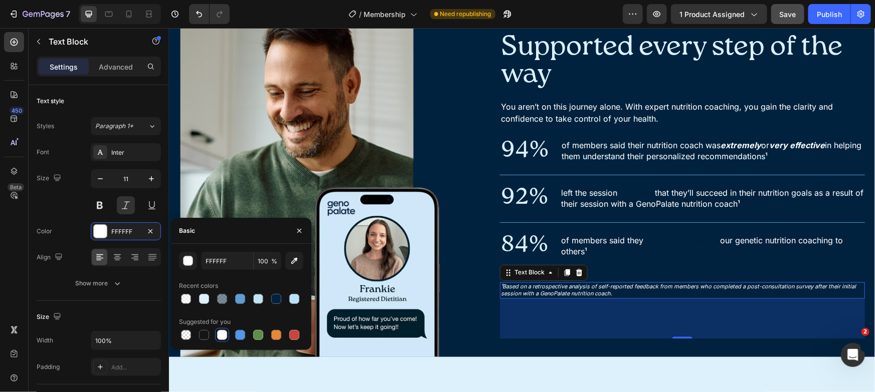
click at [275, 263] on span "%" at bounding box center [274, 261] width 6 height 9
click at [264, 263] on input "100" at bounding box center [268, 261] width 28 height 18
click at [265, 264] on input "100" at bounding box center [268, 261] width 28 height 18
click at [266, 265] on input "100" at bounding box center [268, 261] width 28 height 18
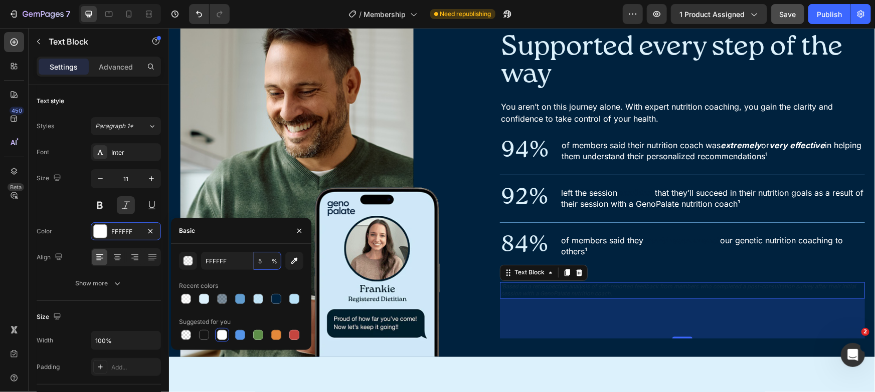
type input "50"
click at [723, 318] on div "80" at bounding box center [681, 319] width 365 height 40
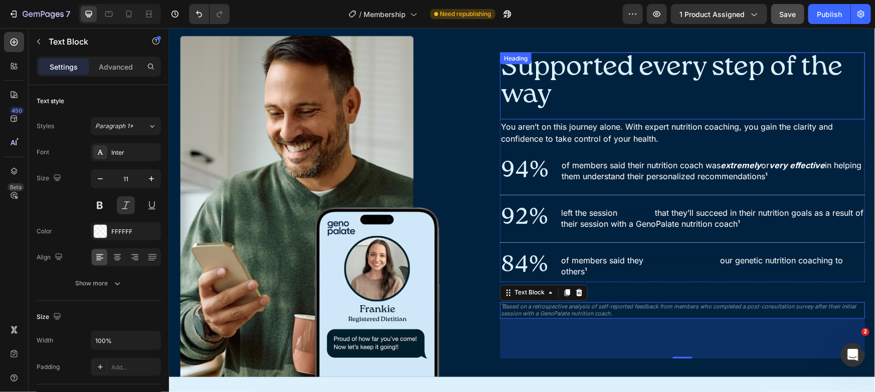
scroll to position [837, 0]
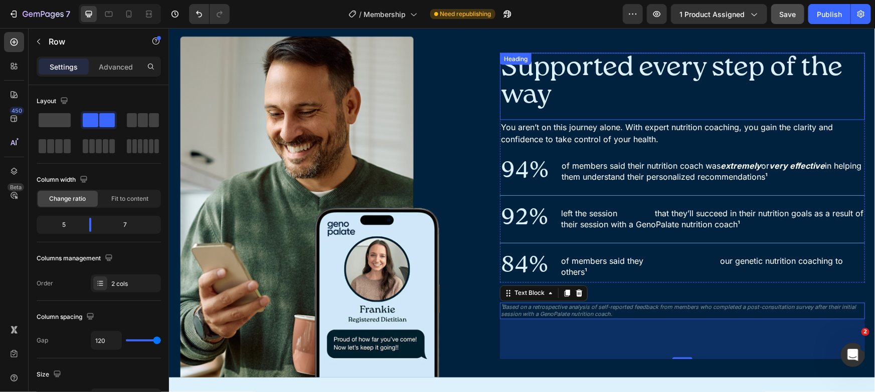
click at [578, 46] on div "Supported every step of the way Heading You aren’t on this journey alone. With …" at bounding box center [681, 205] width 365 height 343
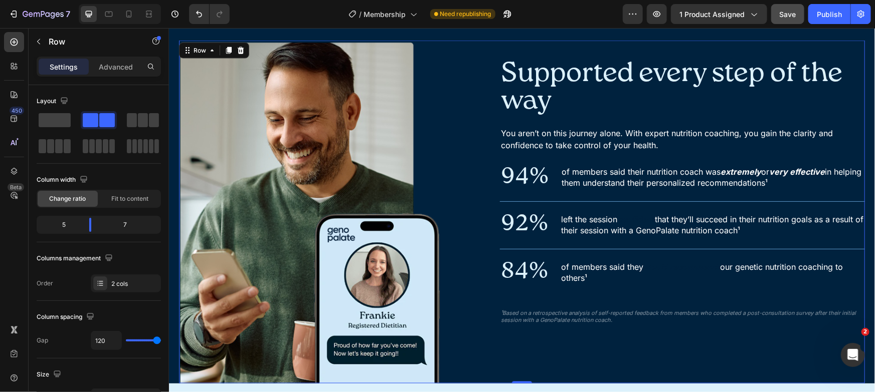
scroll to position [822, 0]
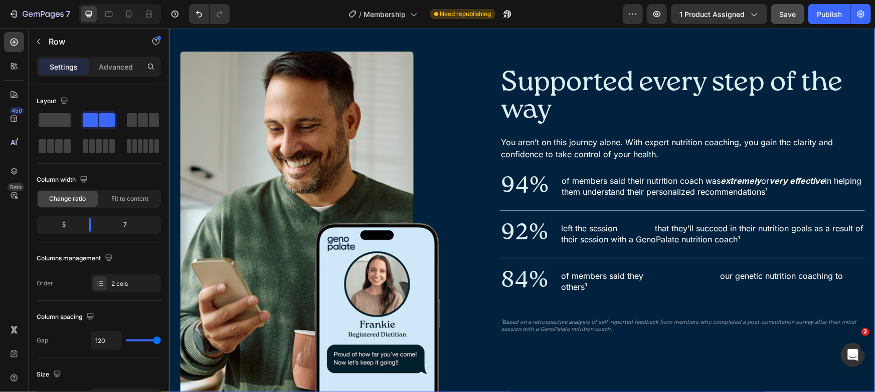
click at [574, 37] on div "Image Supported every step of the way Heading You aren’t on this journey alone.…" at bounding box center [521, 200] width 706 height 383
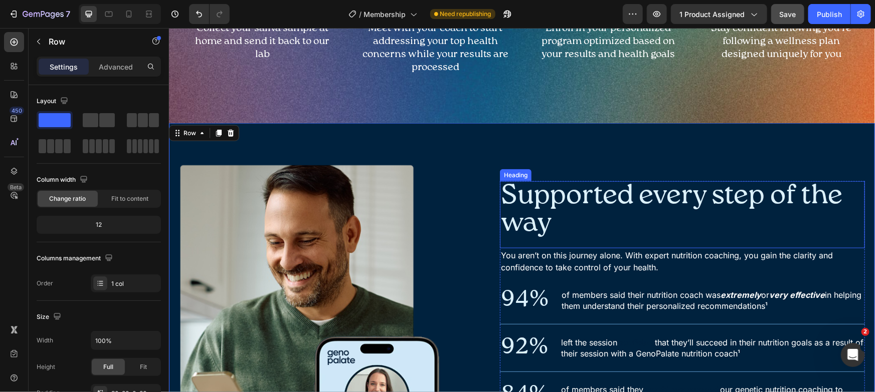
scroll to position [617, 0]
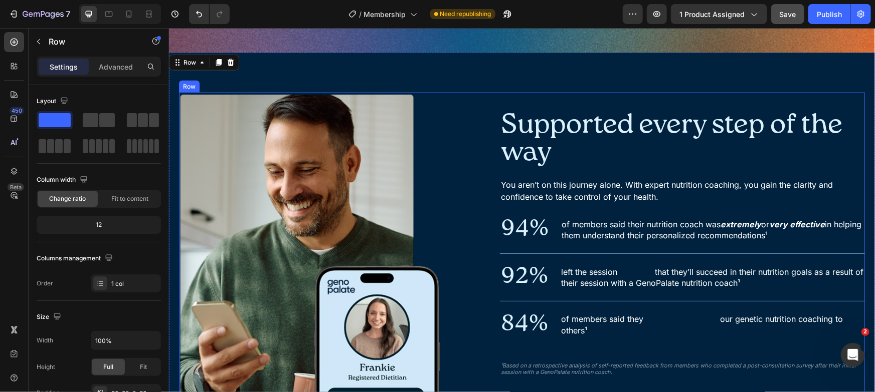
click at [554, 167] on h2 "Supported every step of the way" at bounding box center [681, 138] width 365 height 57
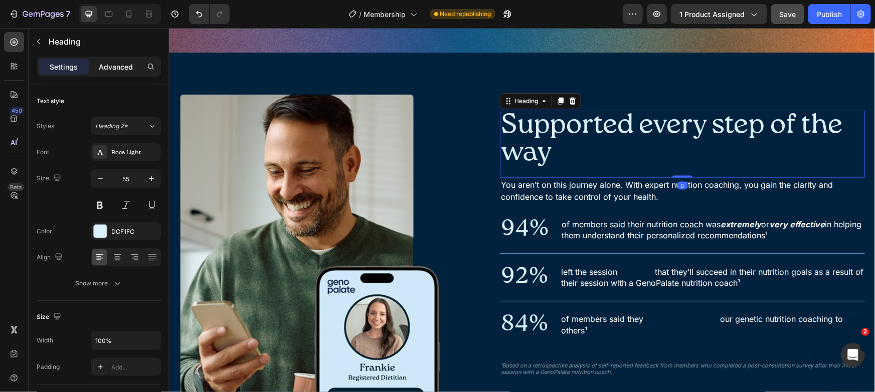
click at [105, 68] on p "Advanced" at bounding box center [116, 67] width 34 height 11
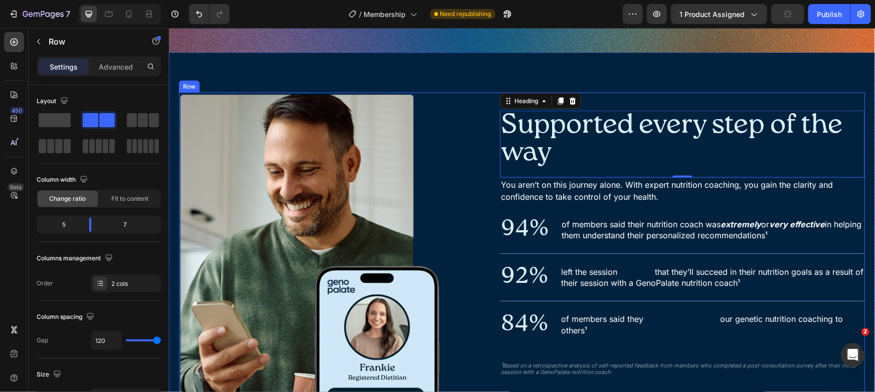
click at [615, 258] on div "Supported every step of the way Heading 0 You aren’t on this journey alone. Wit…" at bounding box center [681, 263] width 365 height 343
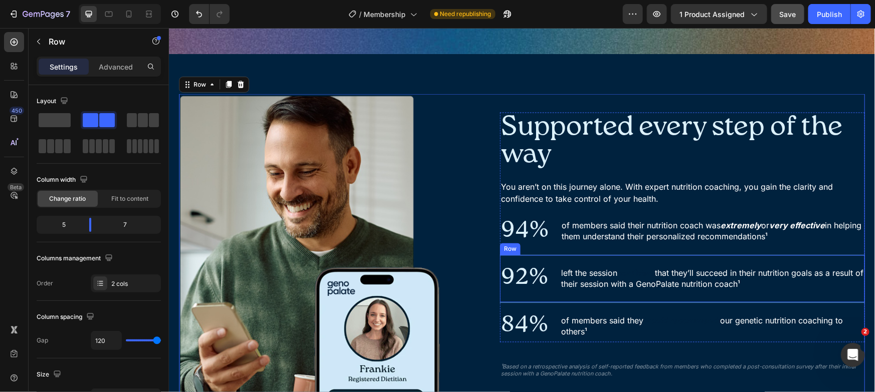
scroll to position [849, 0]
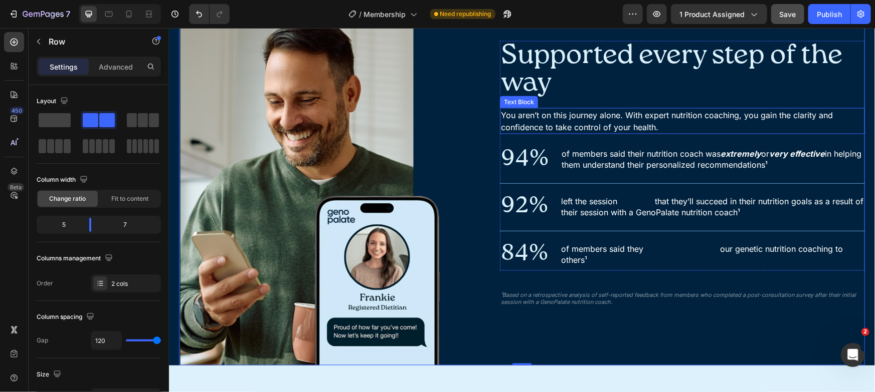
click at [622, 122] on p "You aren’t on this journey alone. With expert nutrition coaching, you gain the …" at bounding box center [681, 121] width 363 height 24
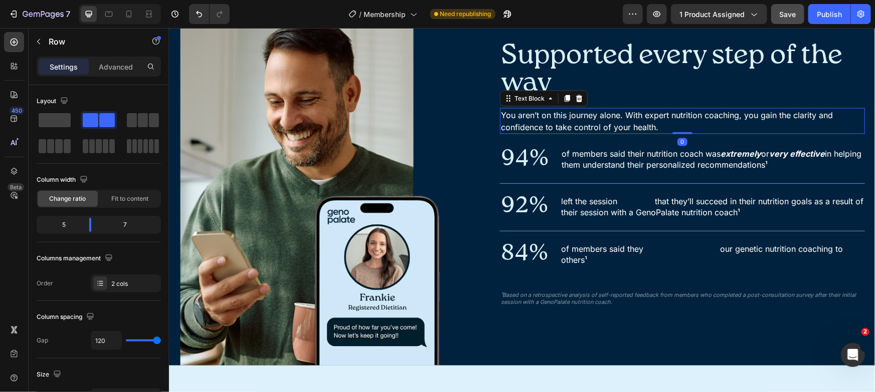
click at [622, 122] on p "You aren’t on this journey alone. With expert nutrition coaching, you gain the …" at bounding box center [681, 121] width 363 height 24
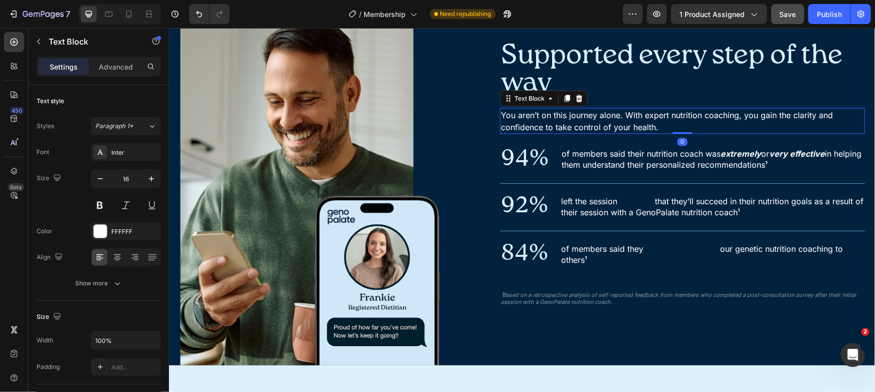
click at [622, 122] on p "You aren’t on this journey alone. With expert nutrition coaching, you gain the …" at bounding box center [681, 121] width 363 height 24
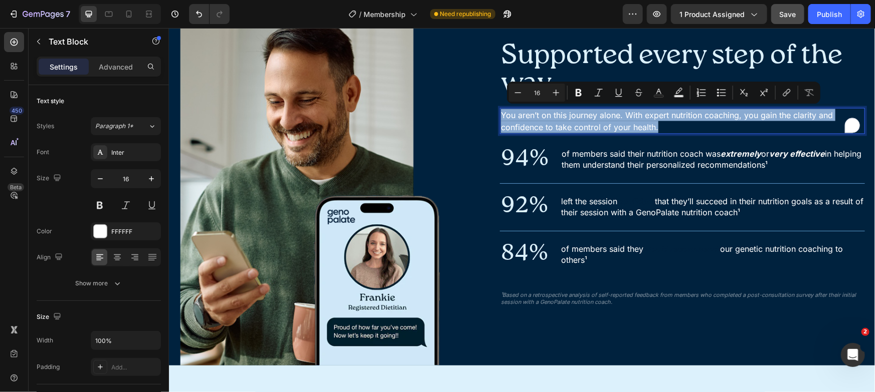
click at [578, 121] on p "You aren’t on this journey alone. With expert nutrition coaching, you gain the …" at bounding box center [681, 121] width 363 height 24
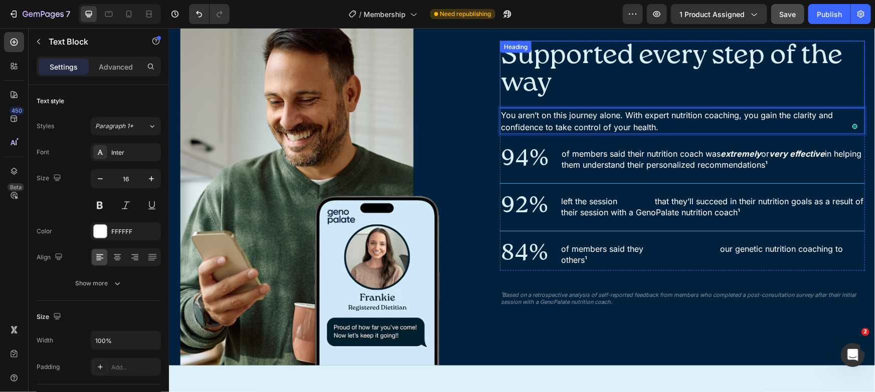
click at [668, 99] on div "Supported every step of the way Heading" at bounding box center [681, 74] width 365 height 67
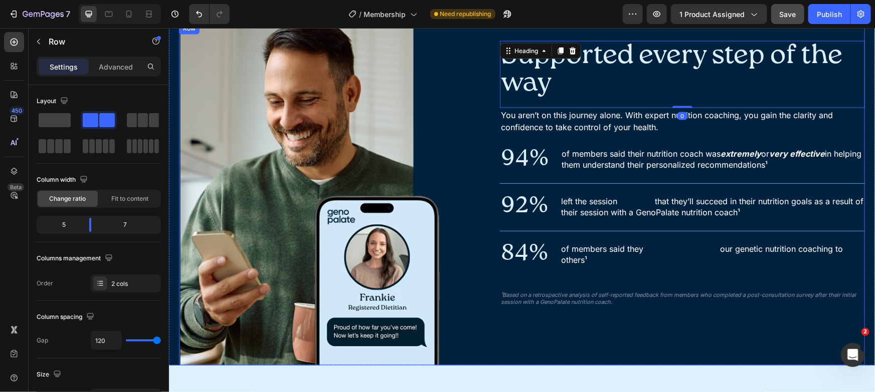
click at [715, 345] on div "Supported every step of the way Heading 0 You aren’t on this journey alone. Wit…" at bounding box center [681, 193] width 365 height 343
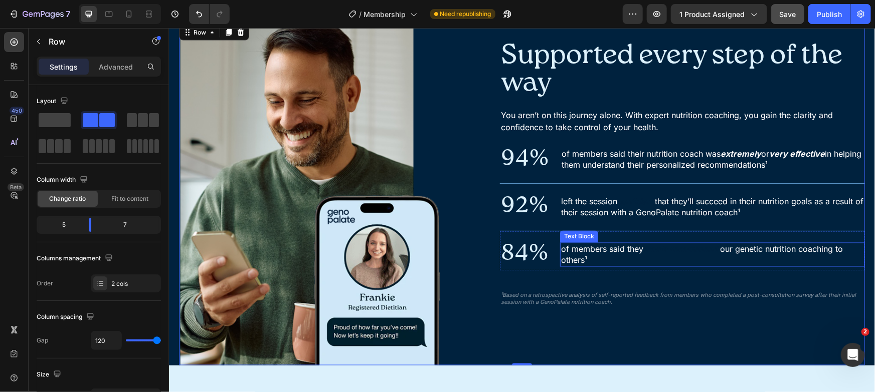
click at [681, 247] on strong "would recommend" at bounding box center [680, 249] width 74 height 10
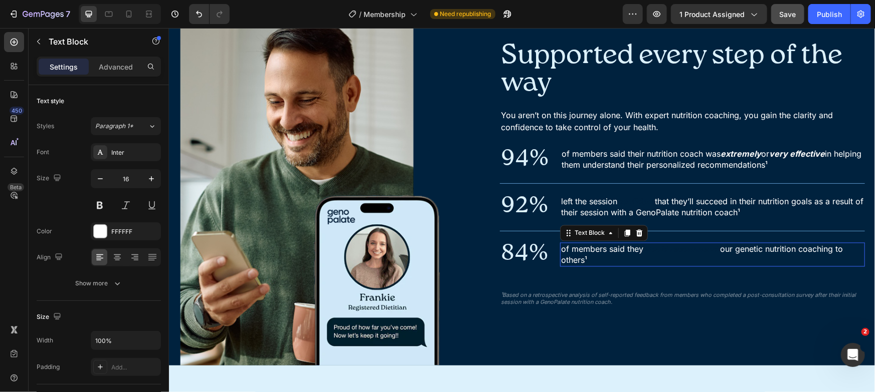
click at [681, 247] on strong "would recommend" at bounding box center [680, 249] width 74 height 10
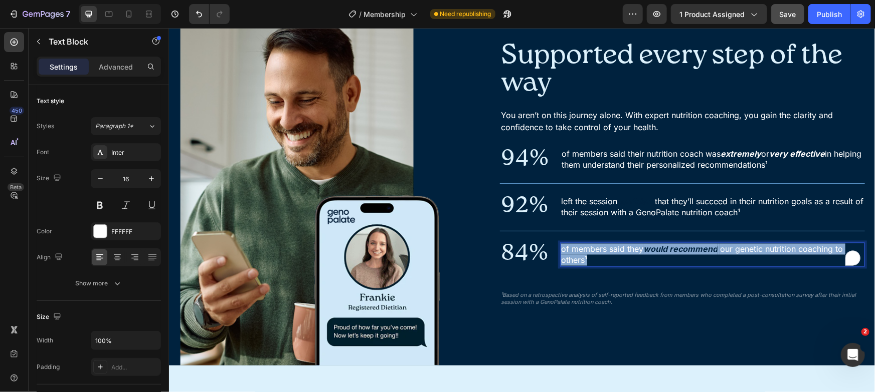
click at [681, 247] on strong "would recommend" at bounding box center [680, 249] width 74 height 10
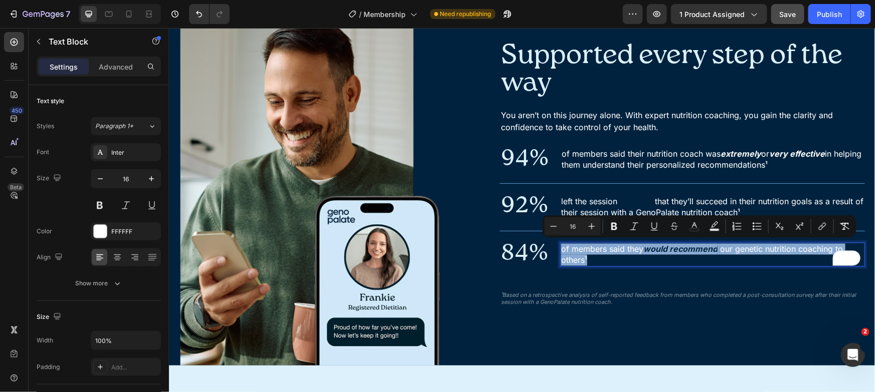
click at [674, 251] on strong "would recommend" at bounding box center [680, 249] width 74 height 10
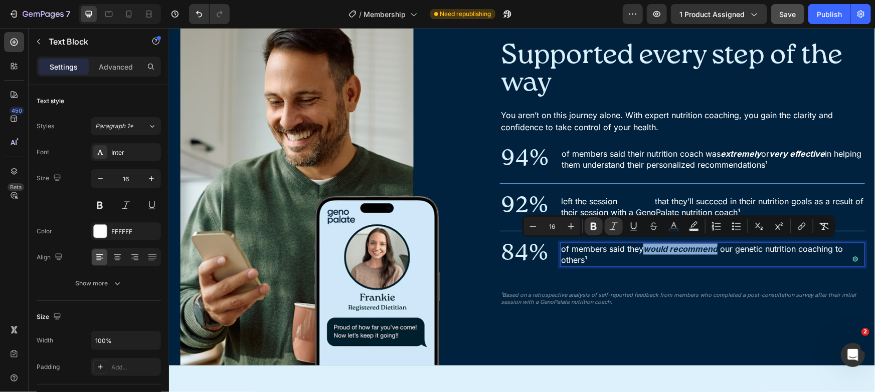
drag, startPoint x: 644, startPoint y: 249, endPoint x: 713, endPoint y: 249, distance: 69.2
click at [713, 249] on strong "would recommend" at bounding box center [680, 249] width 74 height 10
click at [669, 227] on icon "Editor contextual toolbar" at bounding box center [674, 227] width 10 height 10
type input "00223E"
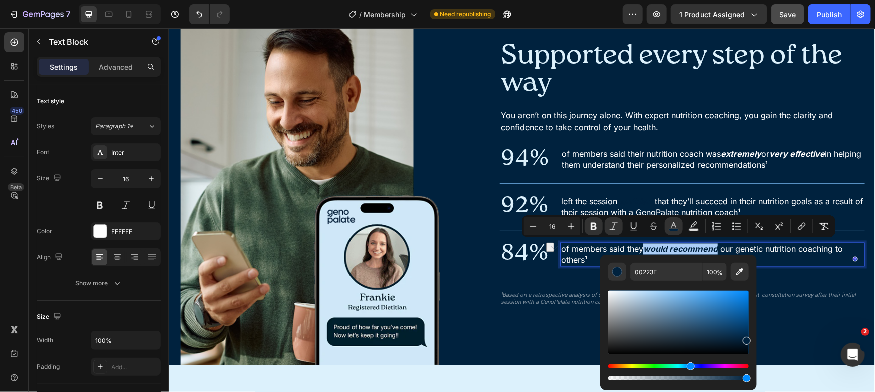
drag, startPoint x: 739, startPoint y: 271, endPoint x: 698, endPoint y: 264, distance: 42.1
click at [738, 271] on icon "Editor contextual toolbar" at bounding box center [739, 272] width 10 height 10
type input "DCF1FC"
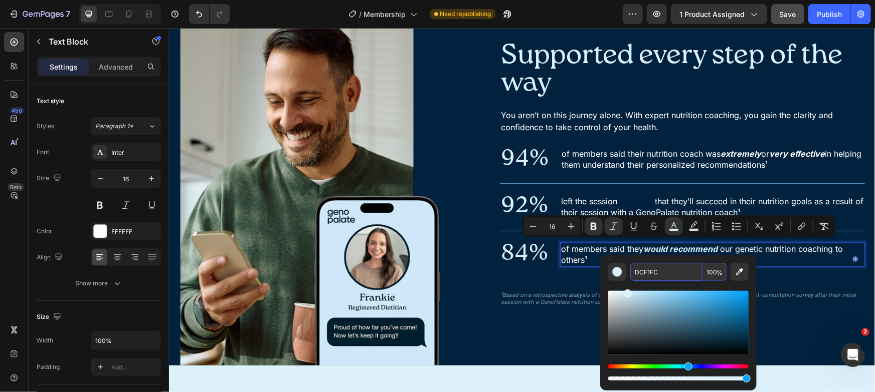
click at [656, 269] on input "DCF1FC" at bounding box center [666, 272] width 72 height 18
click at [669, 276] on input "Editor contextual toolbar" at bounding box center [666, 272] width 72 height 18
click at [767, 292] on p "¹Based on a retrospective analysis of self-reported feedback from members who c…" at bounding box center [681, 299] width 363 height 15
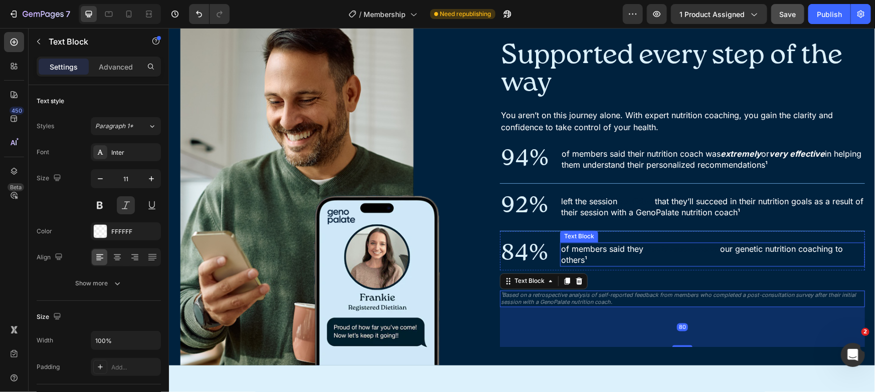
click at [656, 249] on strong "would recommend" at bounding box center [680, 249] width 74 height 10
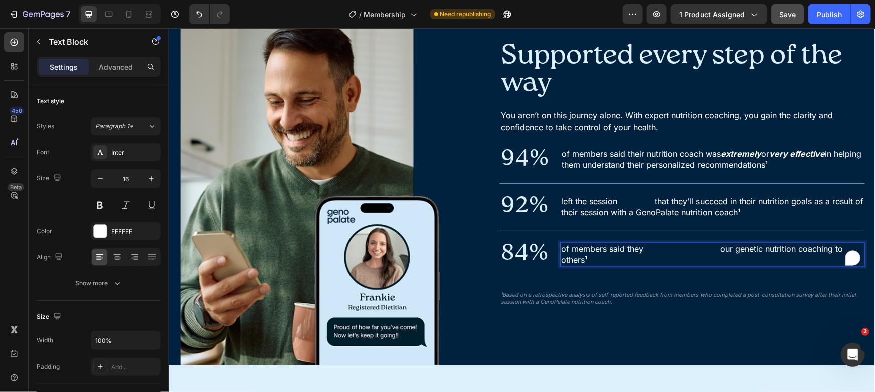
click at [658, 245] on strong "would recommend" at bounding box center [680, 249] width 74 height 10
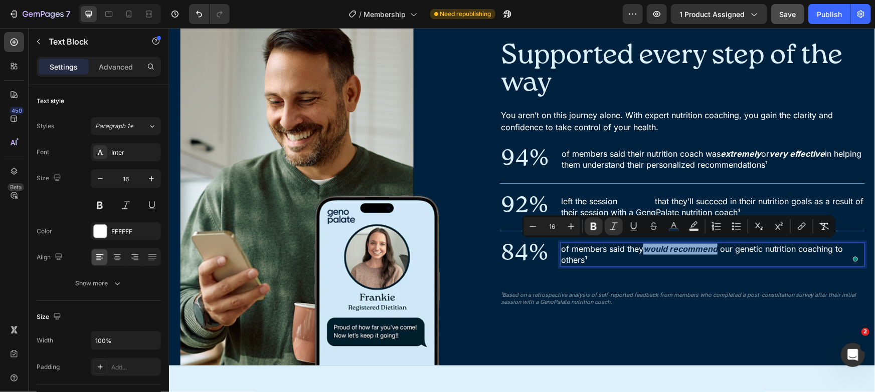
click at [701, 248] on strong "would recommend" at bounding box center [680, 249] width 74 height 10
click at [673, 223] on icon "Editor contextual toolbar" at bounding box center [673, 226] width 5 height 6
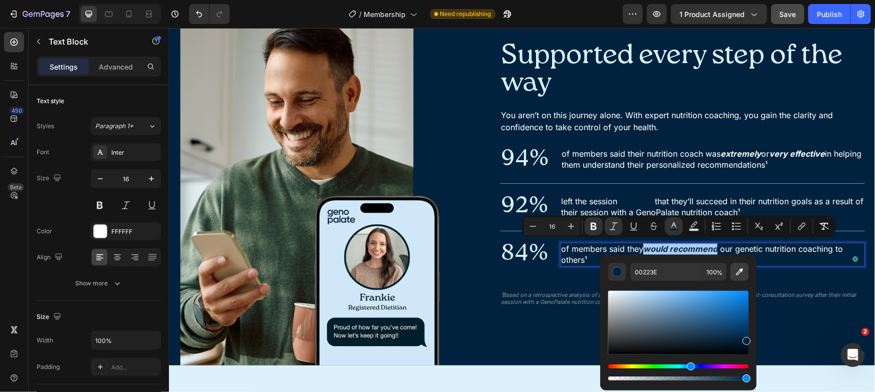
click at [736, 277] on icon "Editor contextual toolbar" at bounding box center [739, 272] width 10 height 10
type input "DCF1FC"
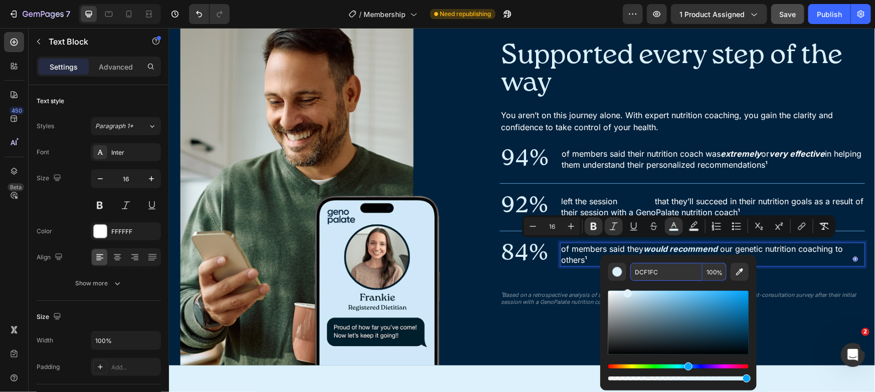
click at [679, 270] on input "DCF1FC" at bounding box center [666, 272] width 72 height 18
click at [709, 195] on div "left the session confident that they’ll succeed in their nutrition goals as a r…" at bounding box center [711, 207] width 305 height 25
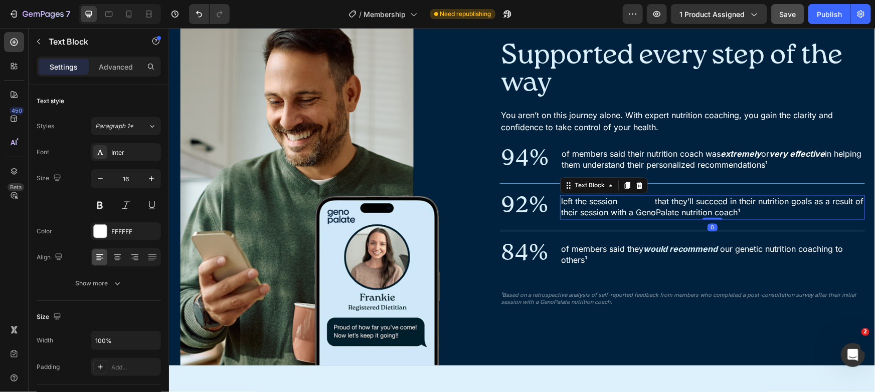
click at [658, 198] on p "left the session confident that they’ll succeed in their nutrition goals as a r…" at bounding box center [711, 207] width 303 height 23
click at [657, 198] on p "left the session confident that they’ll succeed in their nutrition goals as a r…" at bounding box center [711, 207] width 303 height 23
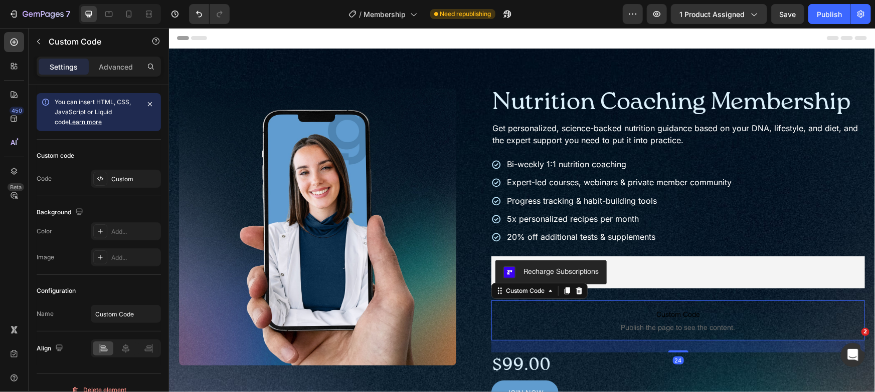
click at [630, 310] on span "Custom Code" at bounding box center [677, 314] width 373 height 12
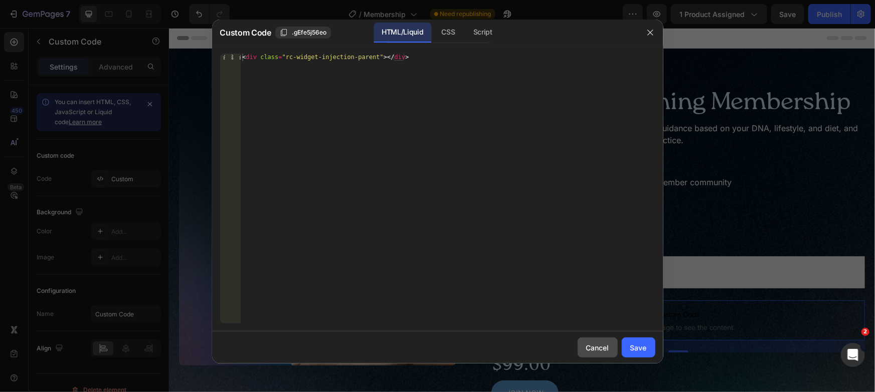
click at [591, 350] on div "Cancel" at bounding box center [597, 348] width 23 height 11
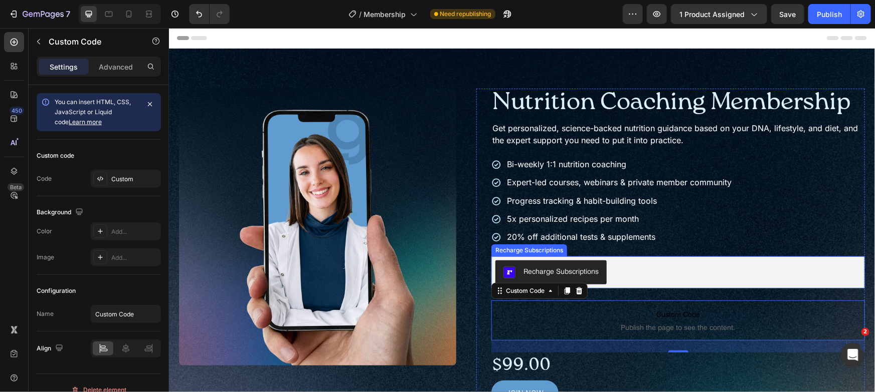
click at [631, 270] on div "Recharge Subscriptions" at bounding box center [677, 272] width 365 height 24
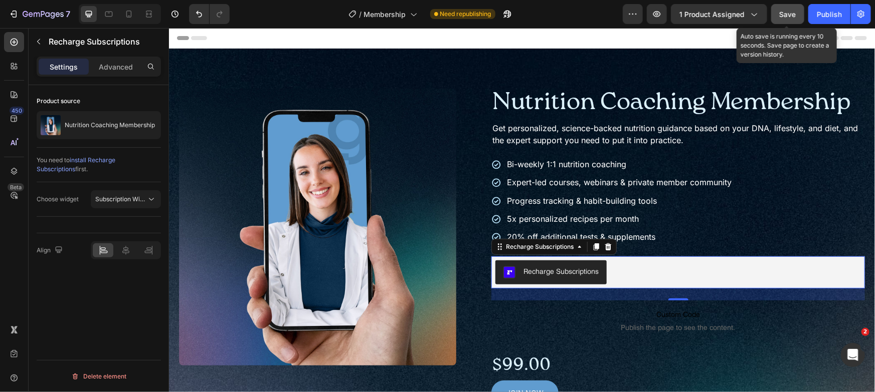
click at [790, 9] on div "Save" at bounding box center [787, 14] width 17 height 11
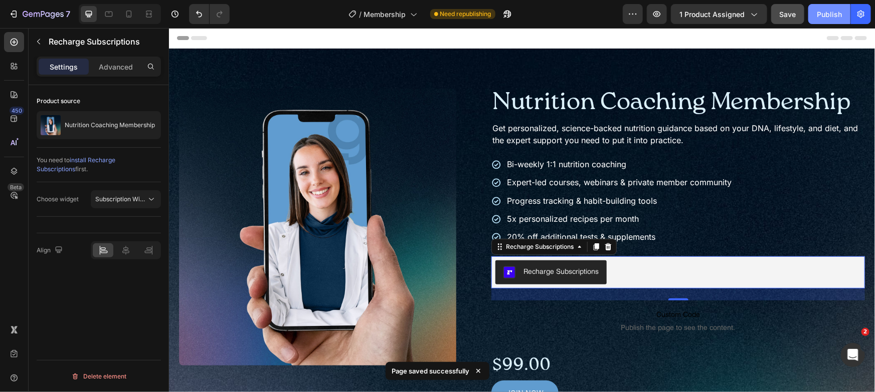
click at [817, 13] on div "Publish" at bounding box center [829, 14] width 25 height 11
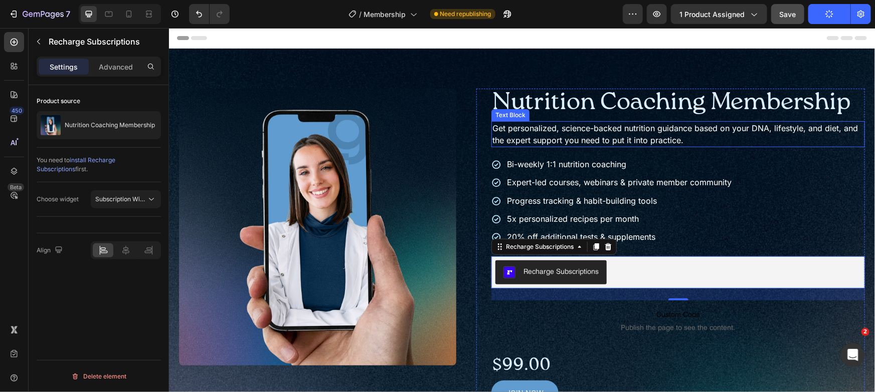
click at [562, 135] on p "Get personalized, science-backed nutrition guidance based on your DNA, lifestyl…" at bounding box center [677, 134] width 371 height 24
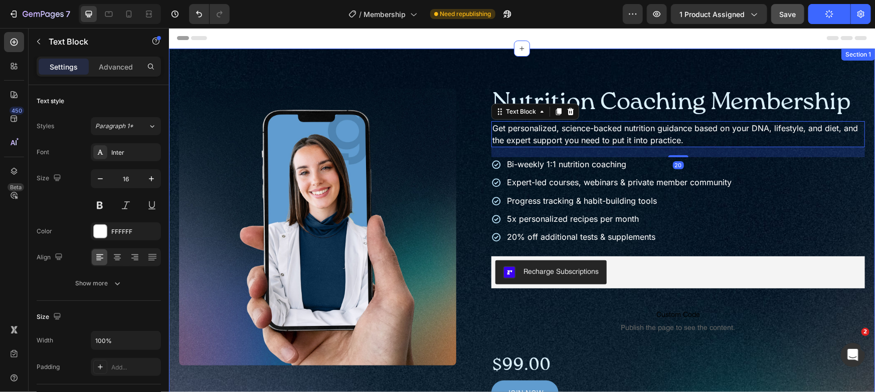
click at [568, 80] on div "Product Images Nutrition Coaching Membership Product Title Get personalized, sc…" at bounding box center [521, 358] width 706 height 621
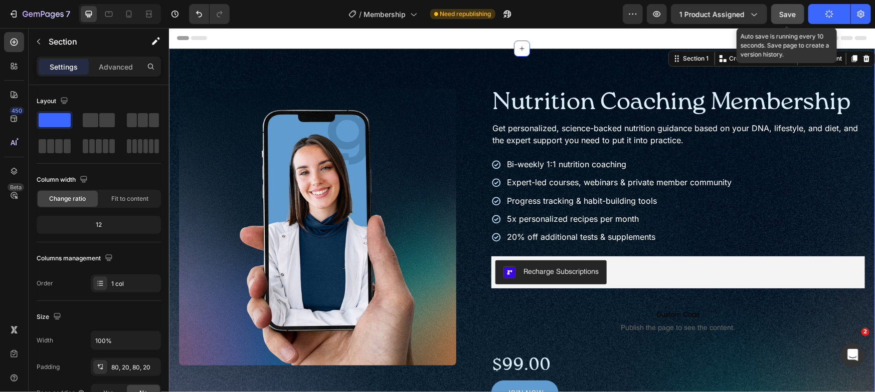
click at [781, 7] on button "Save" at bounding box center [787, 14] width 33 height 20
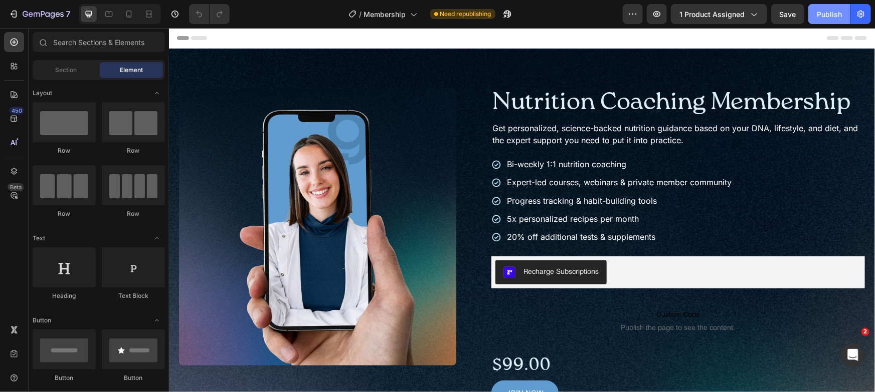
click at [821, 11] on div "Publish" at bounding box center [829, 14] width 25 height 11
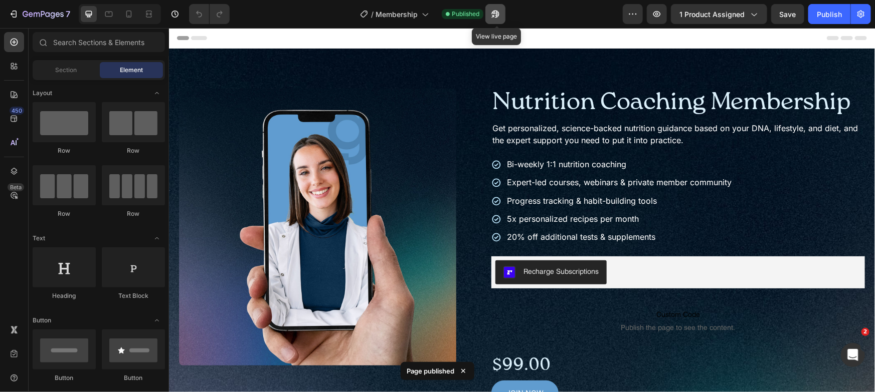
click at [494, 15] on icon "button" at bounding box center [493, 16] width 3 height 3
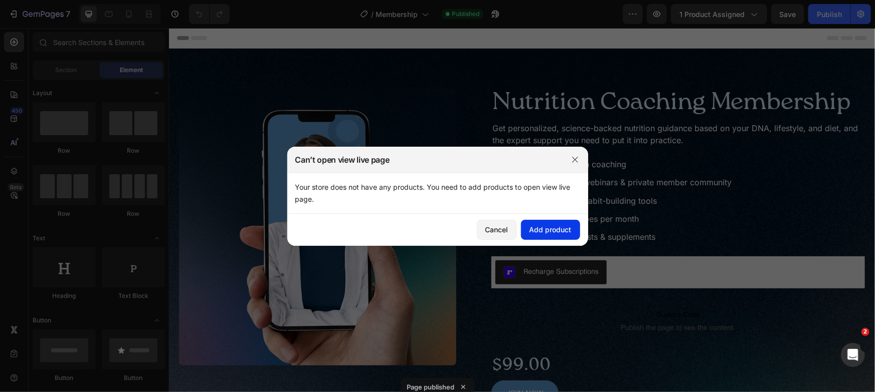
click at [534, 230] on div "Add product" at bounding box center [550, 230] width 42 height 11
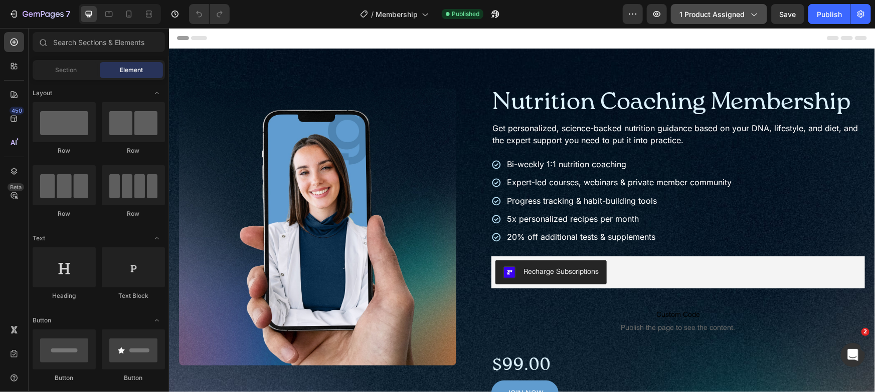
click at [739, 13] on span "1 product assigned" at bounding box center [711, 14] width 65 height 11
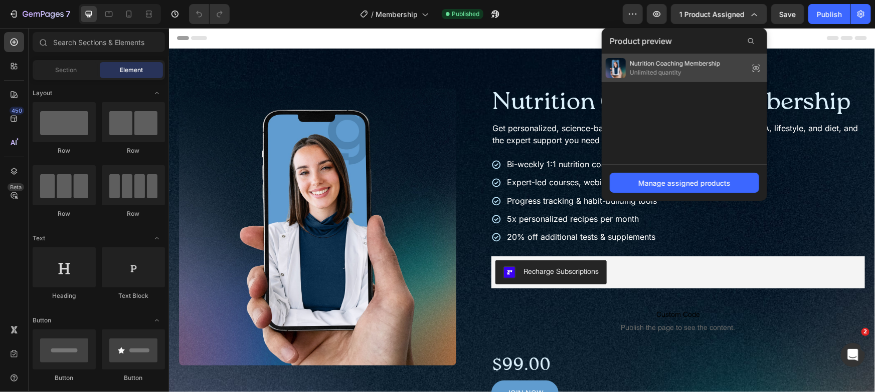
click at [700, 62] on span "Nutrition Coaching Membership" at bounding box center [675, 63] width 90 height 9
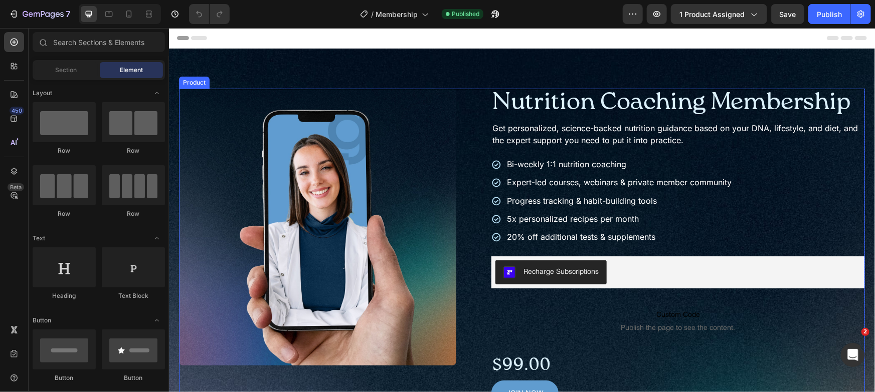
click at [469, 117] on div "Product Images Nutrition Coaching Membership Product Title Get personalized, sc…" at bounding box center [521, 266] width 686 height 357
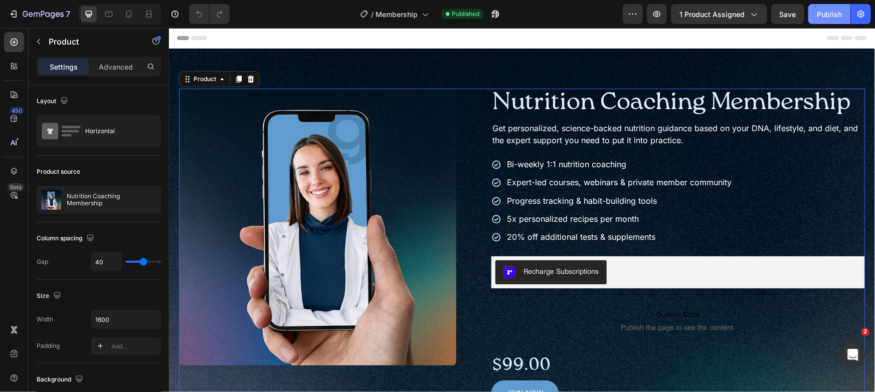
click at [844, 11] on button "Publish" at bounding box center [829, 14] width 42 height 20
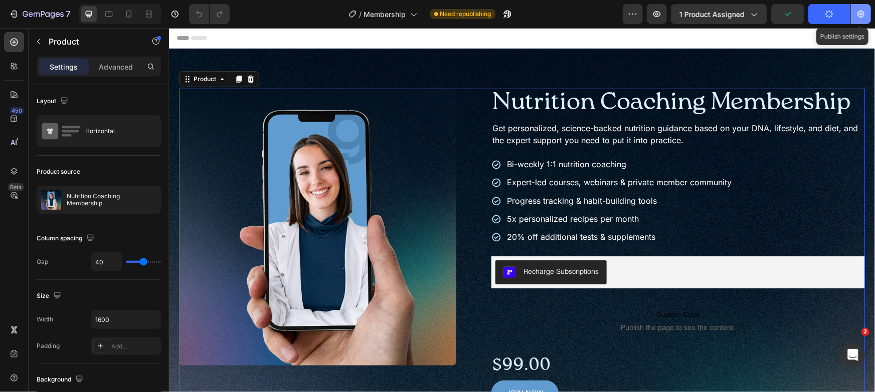
click at [858, 14] on icon "button" at bounding box center [860, 15] width 7 height 8
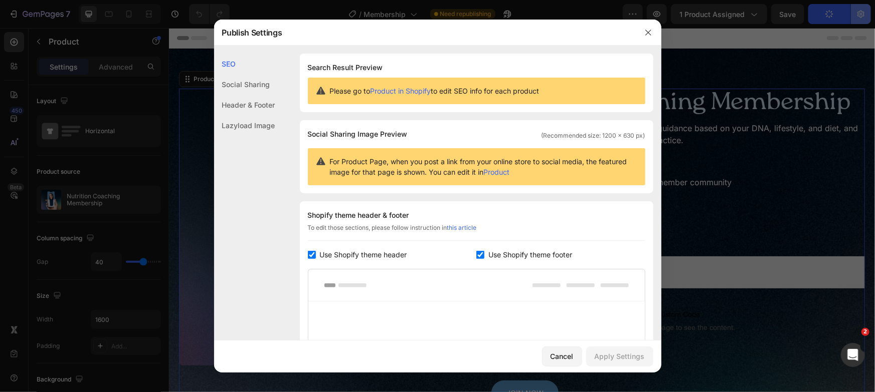
click at [858, 14] on div at bounding box center [437, 196] width 875 height 392
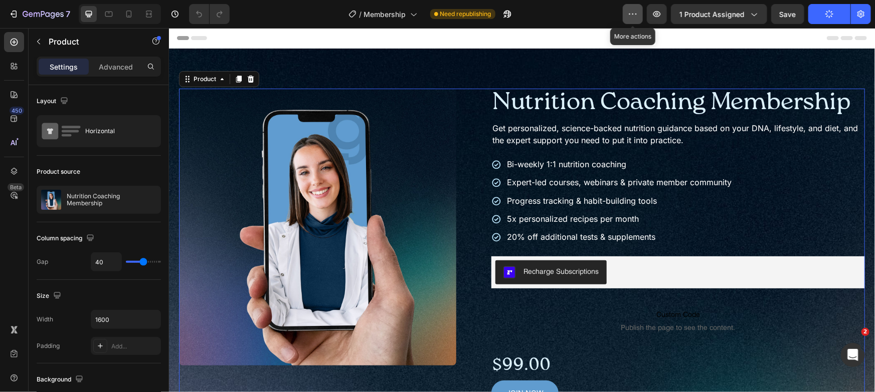
click at [634, 15] on icon "button" at bounding box center [633, 14] width 10 height 10
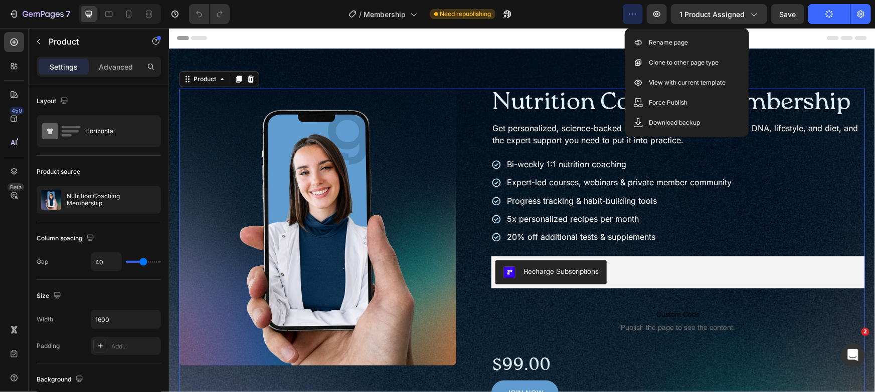
click at [634, 15] on icon "button" at bounding box center [633, 14] width 10 height 10
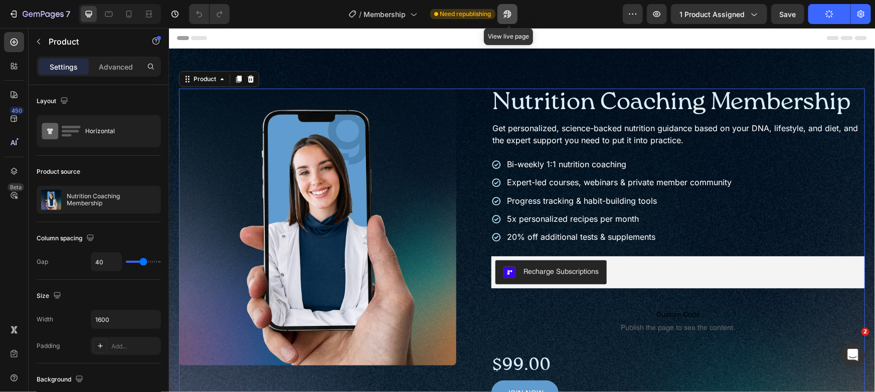
click at [506, 15] on icon "button" at bounding box center [504, 16] width 3 height 3
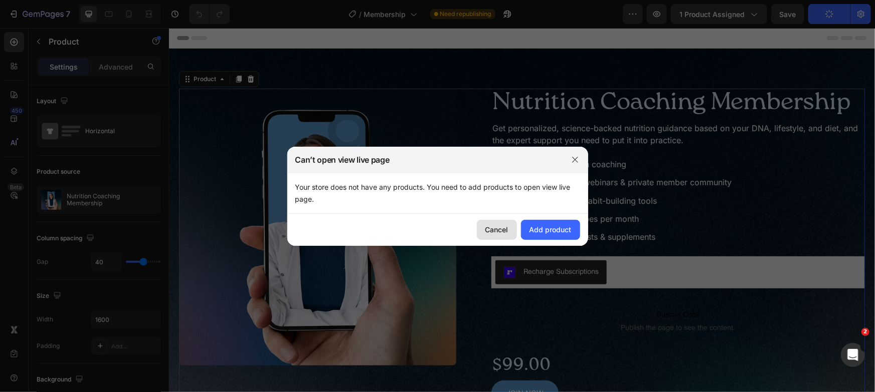
click at [504, 234] on div "Cancel" at bounding box center [496, 230] width 23 height 11
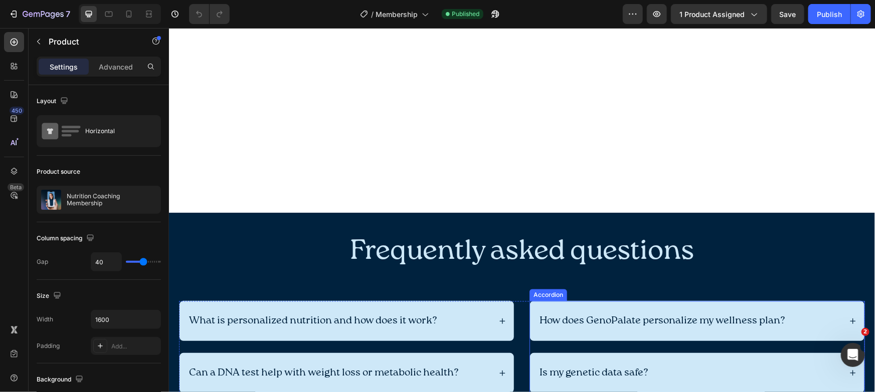
scroll to position [957, 0]
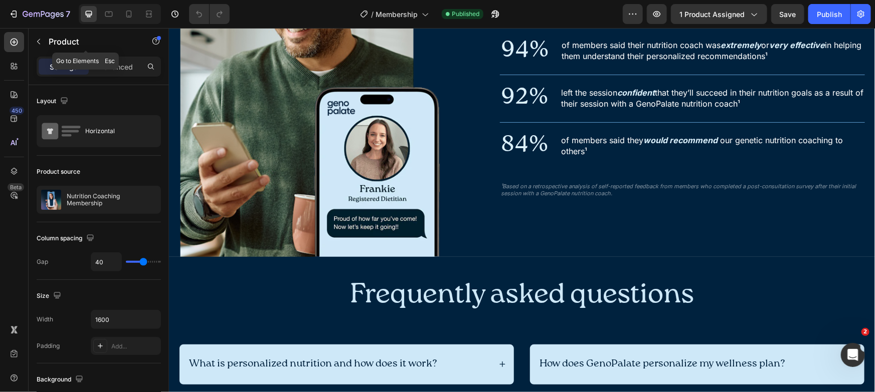
click at [63, 36] on p "Product" at bounding box center [91, 42] width 85 height 12
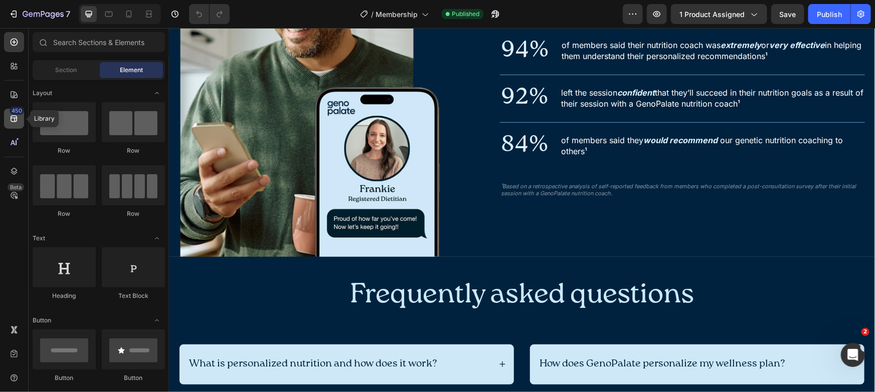
click at [19, 125] on div "450" at bounding box center [14, 119] width 20 height 20
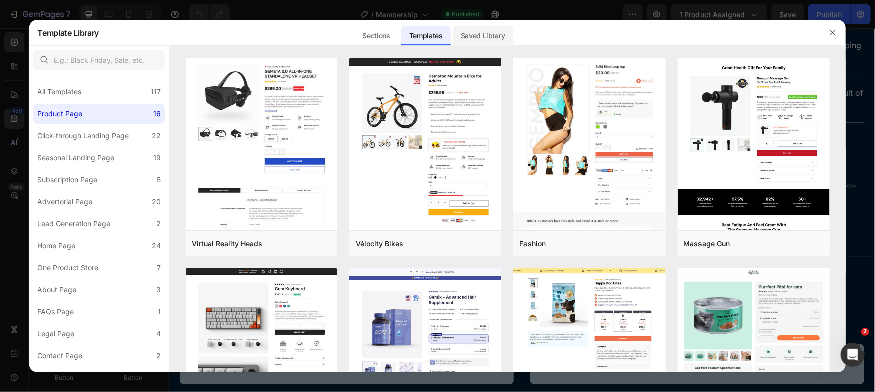
click at [459, 28] on div "Saved Library" at bounding box center [483, 36] width 61 height 20
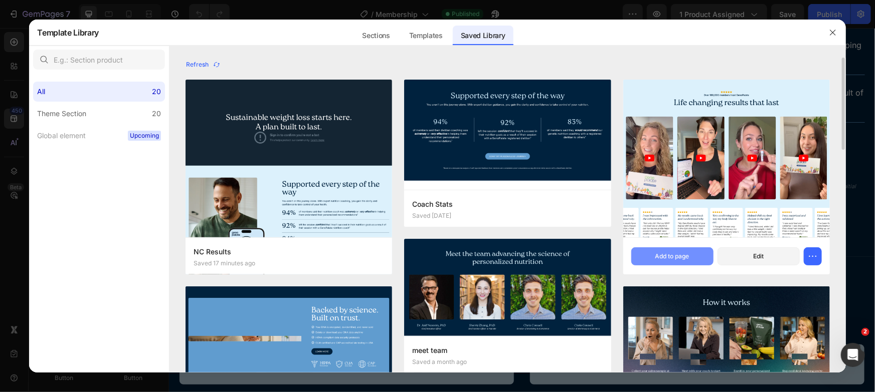
click at [669, 258] on div "Add to page" at bounding box center [672, 256] width 34 height 9
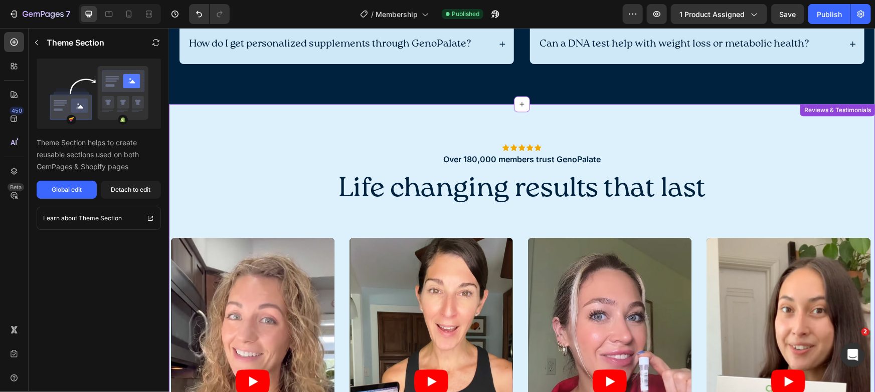
scroll to position [1426, 0]
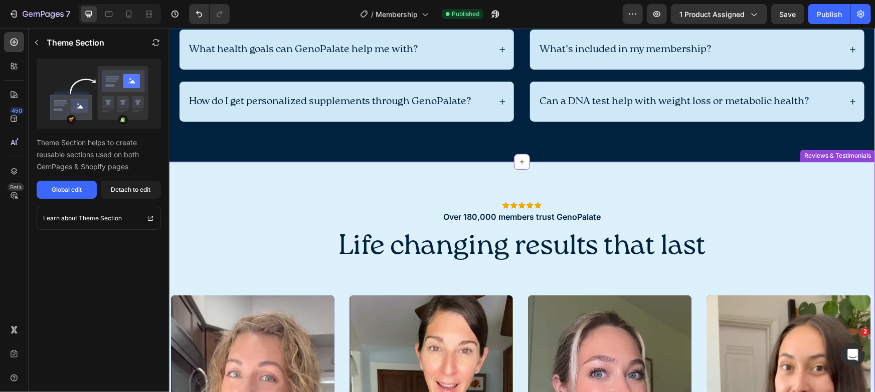
click at [792, 237] on h2 "Life changing results that last" at bounding box center [521, 247] width 706 height 38
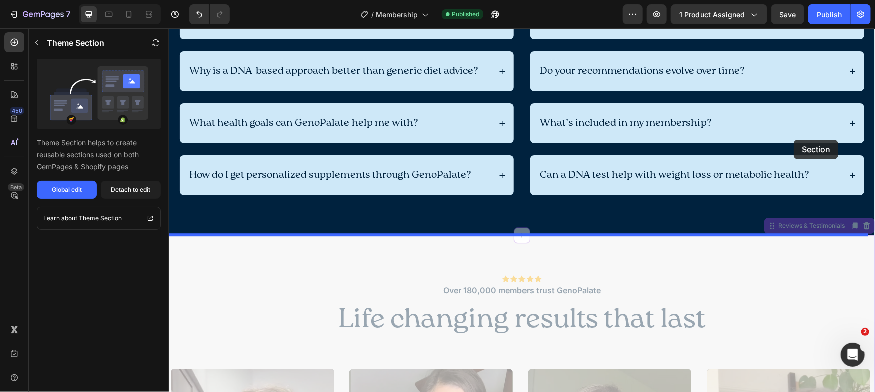
scroll to position [1092, 0]
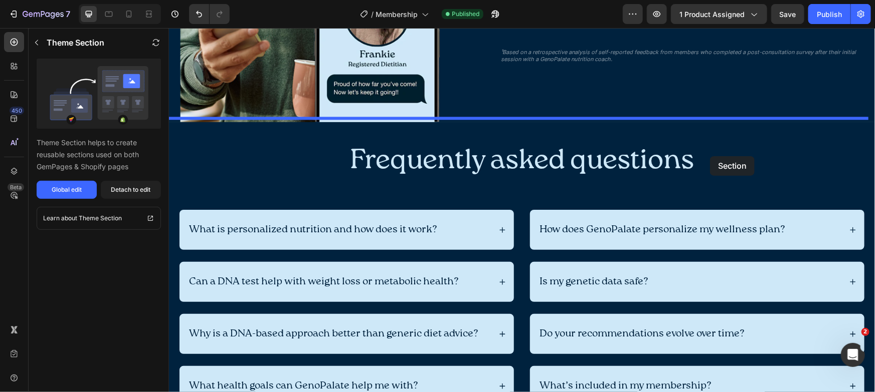
drag, startPoint x: 786, startPoint y: 155, endPoint x: 709, endPoint y: 135, distance: 80.1
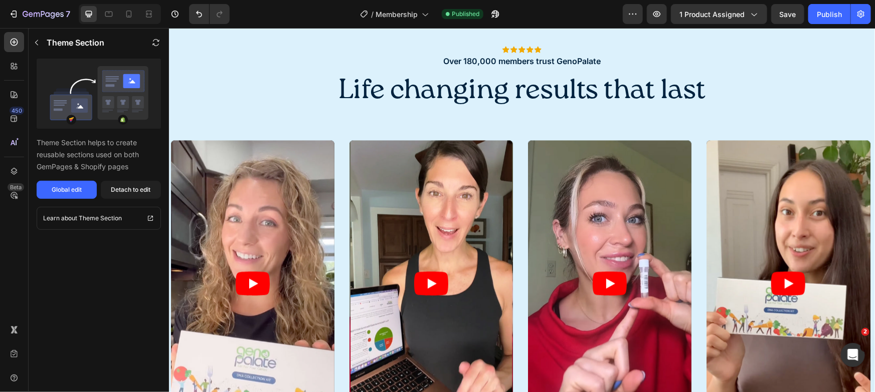
scroll to position [666, 0]
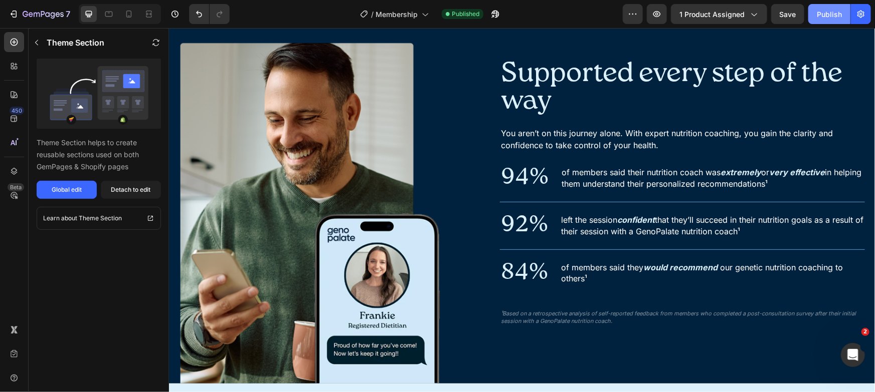
click at [827, 14] on div "Publish" at bounding box center [829, 14] width 25 height 11
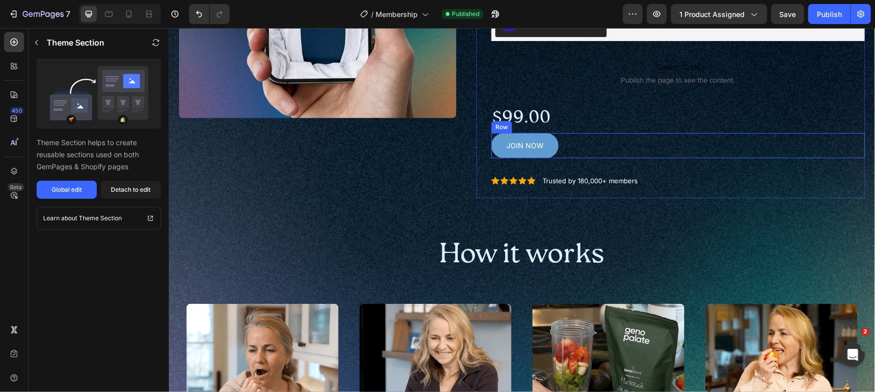
scroll to position [0, 0]
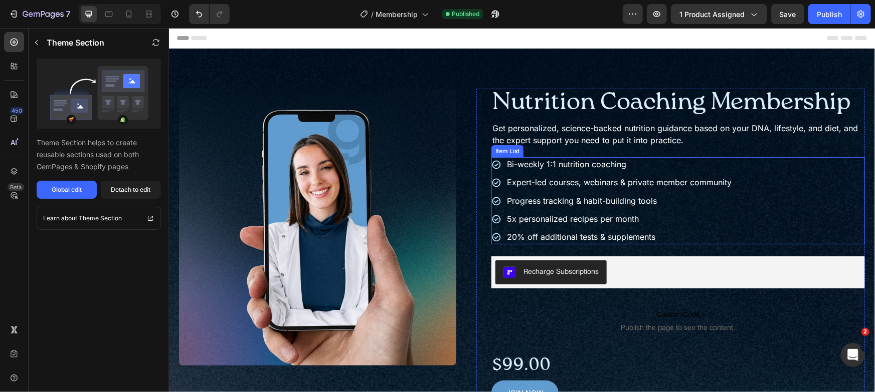
click at [792, 212] on div "Bi-weekly 1:1 nutrition coaching Expert-led courses, webinars & private member …" at bounding box center [677, 200] width 373 height 87
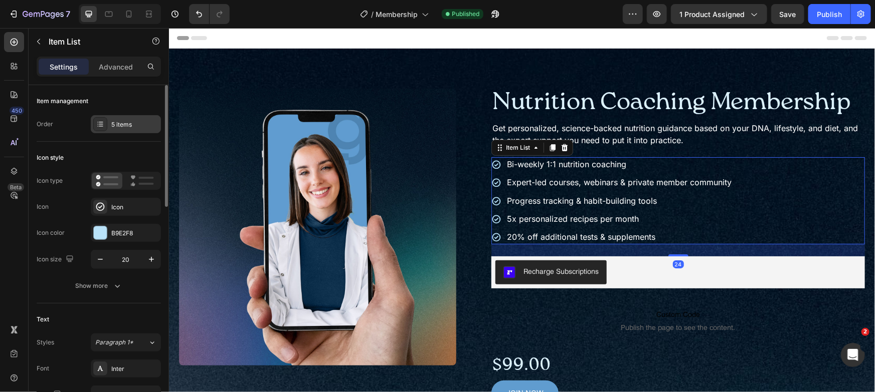
click at [117, 128] on div "5 items" at bounding box center [134, 124] width 47 height 9
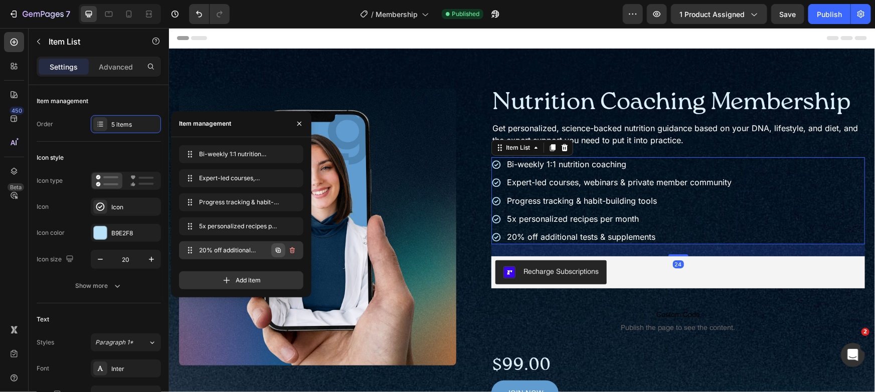
click at [276, 249] on icon "button" at bounding box center [278, 251] width 8 height 8
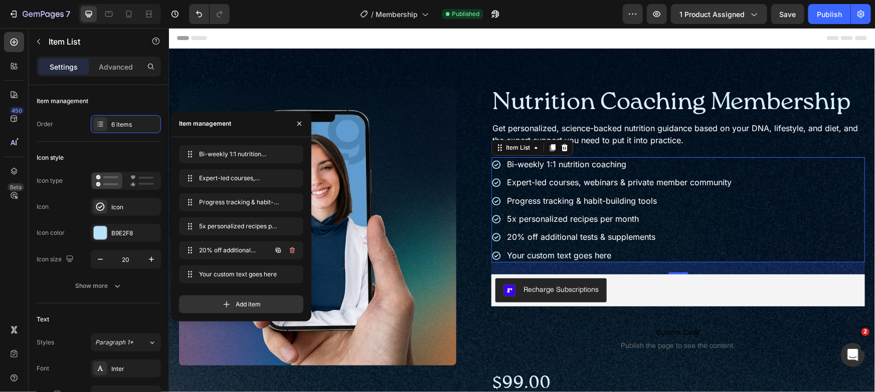
click at [276, 249] on icon "button" at bounding box center [278, 251] width 8 height 8
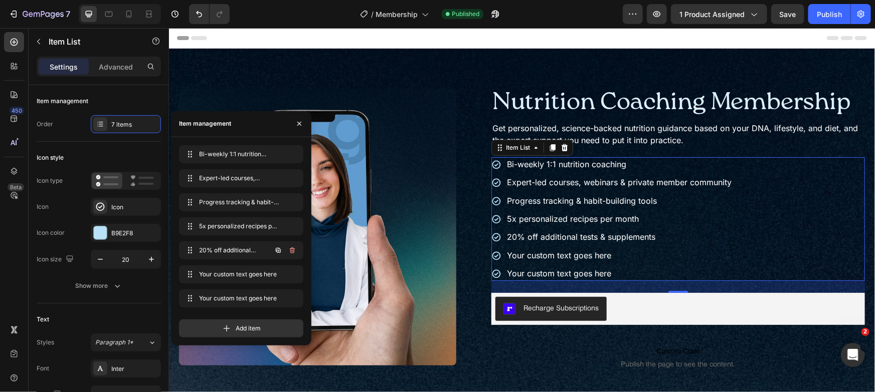
click at [276, 249] on icon "button" at bounding box center [278, 251] width 8 height 8
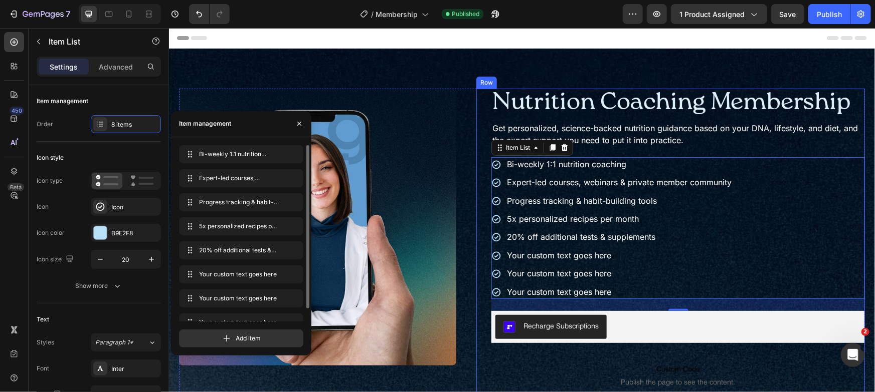
click at [719, 164] on p "Bi-weekly 1:1 nutrition coaching" at bounding box center [618, 163] width 225 height 11
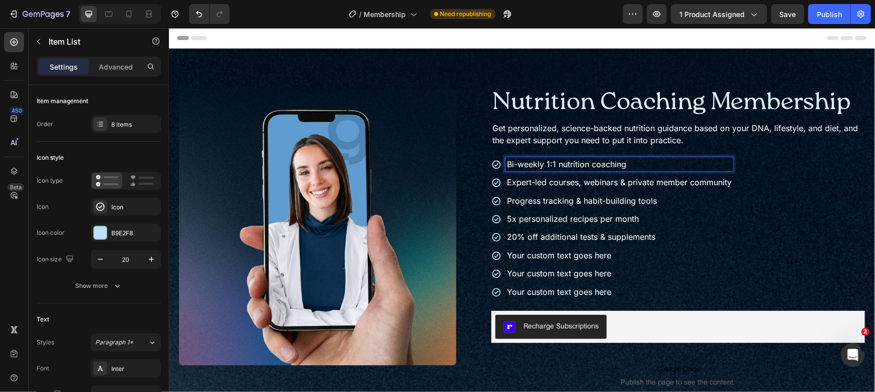
click at [532, 160] on span "Bi-weekly 1:1 nutrition coaching" at bounding box center [565, 164] width 119 height 10
drag, startPoint x: 642, startPoint y: 164, endPoint x: 731, endPoint y: 167, distance: 89.8
click at [731, 167] on div "Bi-weekly 1:1 virtual coaching with a Registered Dietitian Expert-led courses, …" at bounding box center [677, 228] width 373 height 142
click at [534, 180] on span "Expert-led courses, webinars & private member community" at bounding box center [618, 182] width 225 height 10
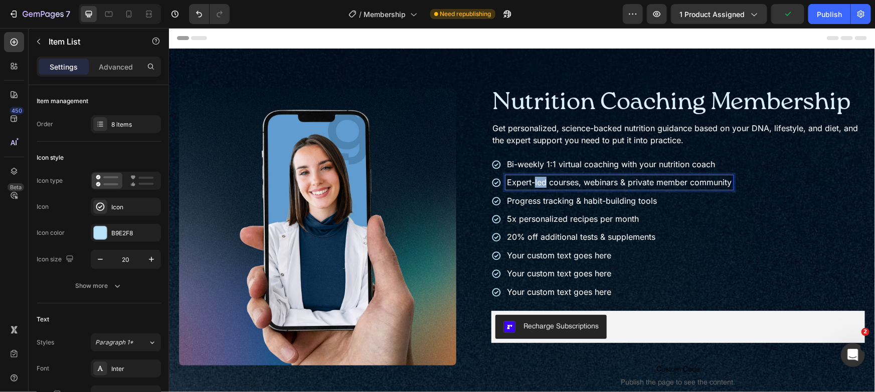
click at [534, 180] on span "Expert-led courses, webinars & private member community" at bounding box center [618, 182] width 225 height 10
click at [535, 180] on span "Expert-led courses, webinars & private member community" at bounding box center [618, 182] width 225 height 10
click at [587, 184] on span "Personalized program based on your DNA, lifestyle, and health concerns" at bounding box center [644, 182] width 276 height 10
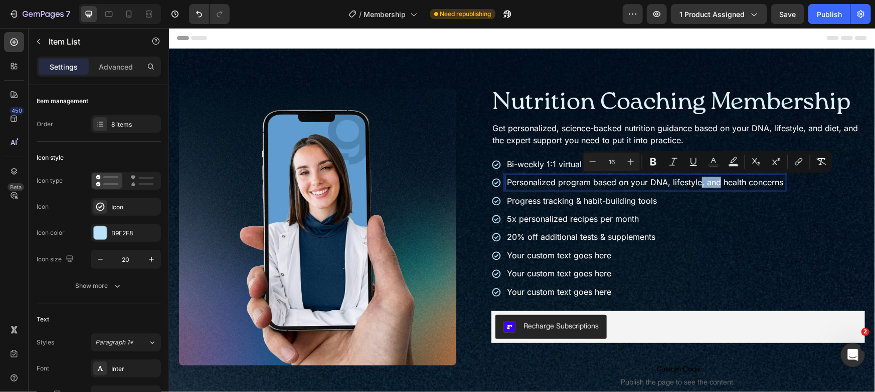
drag, startPoint x: 715, startPoint y: 183, endPoint x: 697, endPoint y: 185, distance: 17.7
click at [697, 185] on span "Personalized program based on your DNA, lifestyle, and health concerns" at bounding box center [644, 182] width 276 height 10
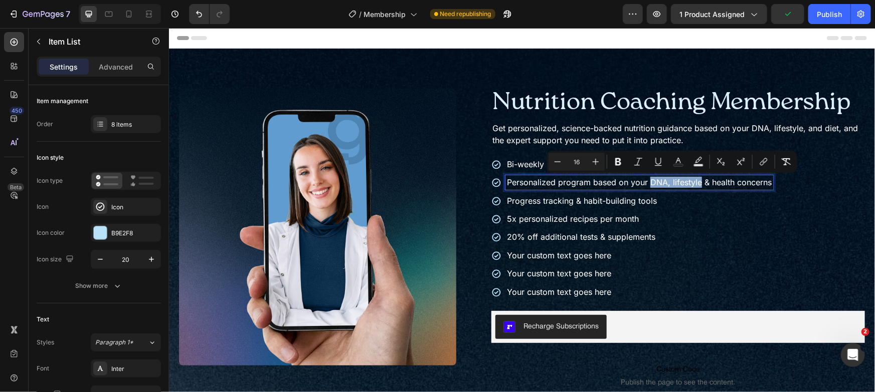
drag, startPoint x: 646, startPoint y: 180, endPoint x: 696, endPoint y: 179, distance: 50.1
click at [696, 179] on span "Personalized program based on your DNA, lifestyle & health concerns" at bounding box center [638, 182] width 265 height 10
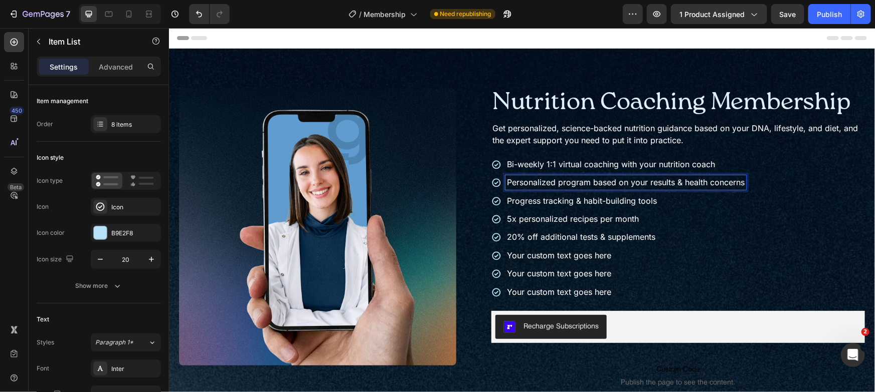
click at [682, 181] on span "Personalized program based on your results & health concerns" at bounding box center [625, 182] width 238 height 10
click at [675, 180] on span "Personalized program based on your results & top health concerns" at bounding box center [632, 182] width 253 height 10
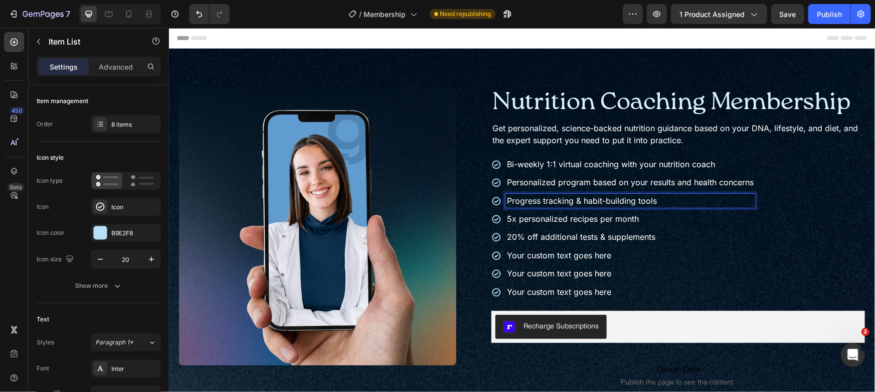
click at [590, 205] on p "Progress tracking & habit-building tools" at bounding box center [629, 200] width 247 height 11
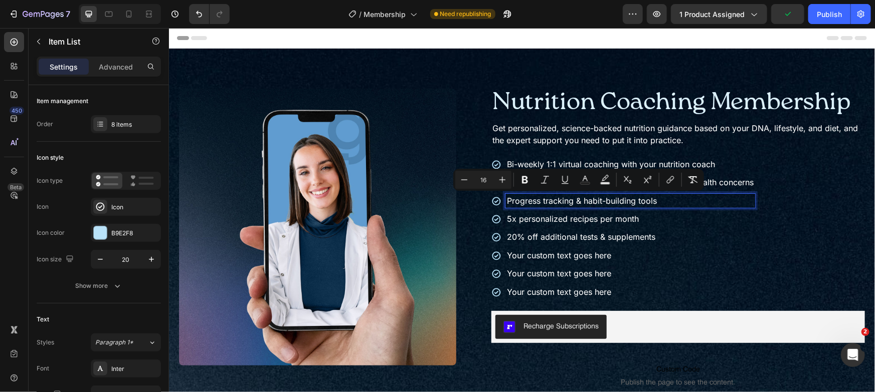
click at [630, 232] on span "20% off additional tests & supplements" at bounding box center [580, 237] width 148 height 10
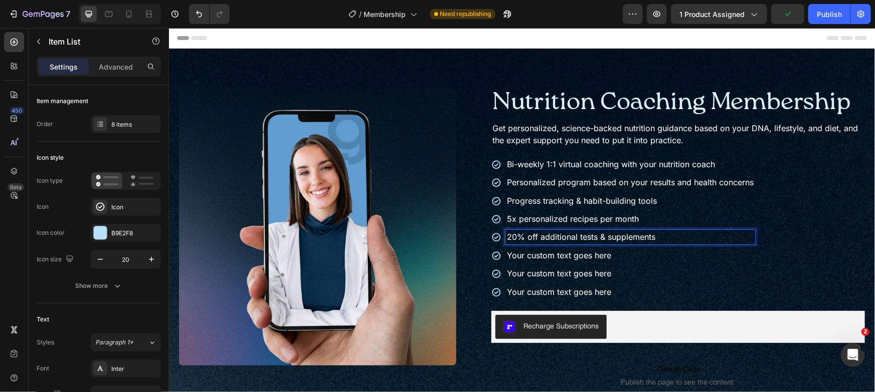
click at [629, 225] on div "Bi-weekly 1:1 virtual coaching with your nutrition coach Personalized program b…" at bounding box center [623, 228] width 264 height 142
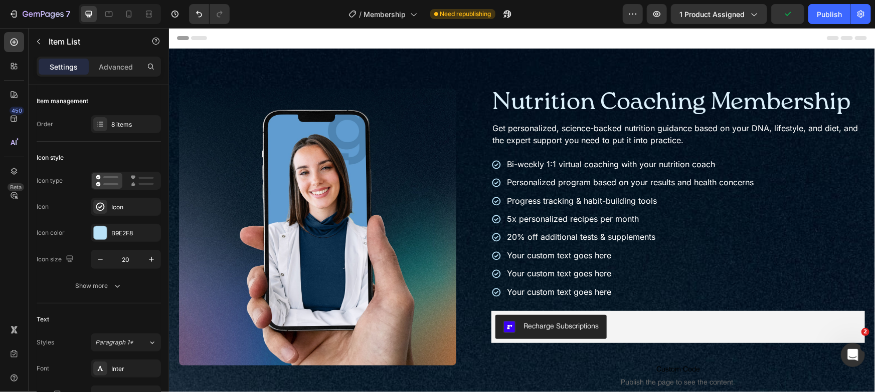
click at [629, 225] on div "Bi-weekly 1:1 virtual coaching with your nutrition coach Personalized program b…" at bounding box center [623, 228] width 264 height 142
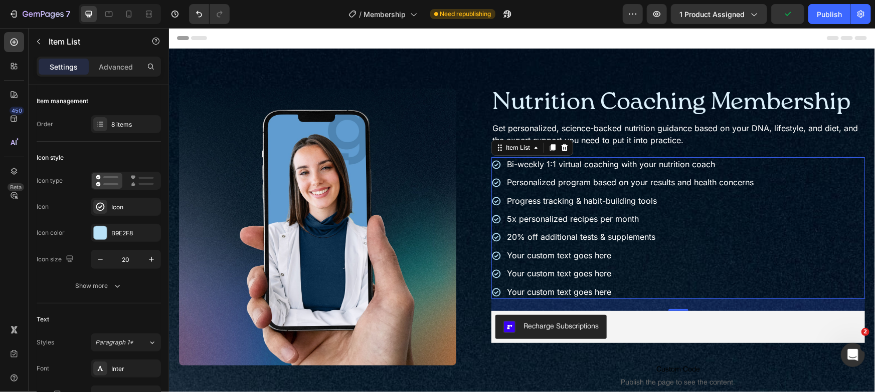
click at [629, 225] on div "Bi-weekly 1:1 virtual coaching with your nutrition coach Personalized program b…" at bounding box center [623, 228] width 264 height 142
click at [629, 218] on span "5x personalized recipes per month" at bounding box center [572, 219] width 132 height 10
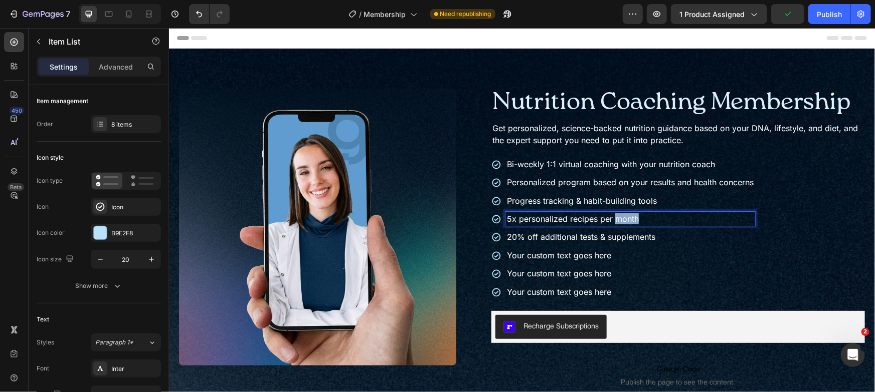
click at [629, 218] on span "5x personalized recipes per month" at bounding box center [572, 219] width 132 height 10
copy span "5x personalized recipes per month"
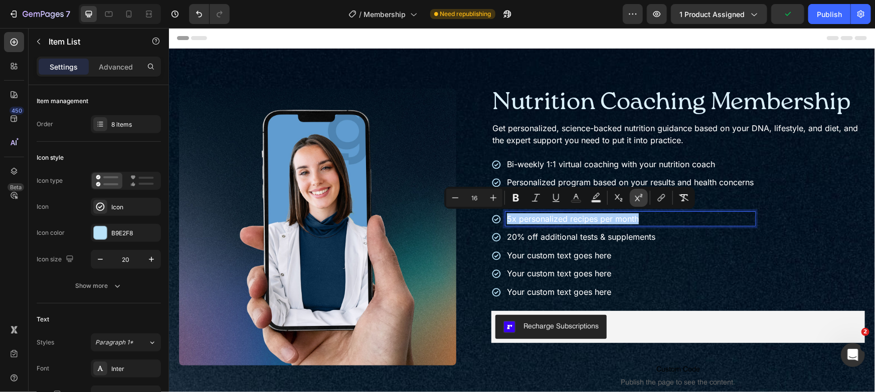
click at [646, 202] on button "Superscript" at bounding box center [639, 198] width 18 height 18
click at [771, 194] on div "Bi-weekly 1:1 virtual coaching with your nutrition coach Personalized program b…" at bounding box center [677, 228] width 373 height 142
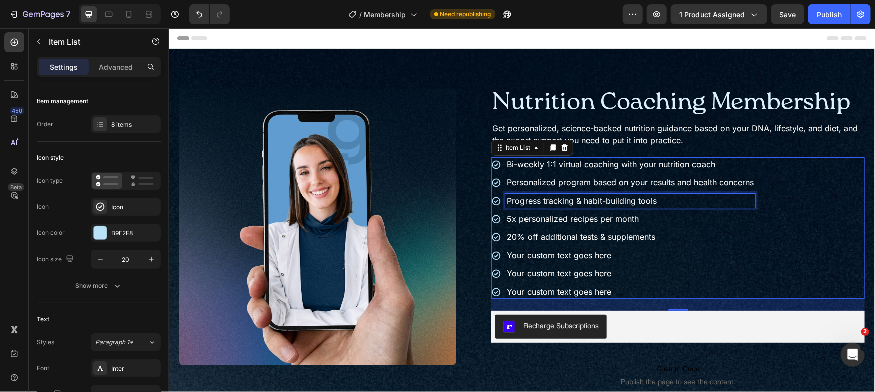
click at [705, 198] on p "Progress tracking & habit-building tools" at bounding box center [629, 200] width 247 height 11
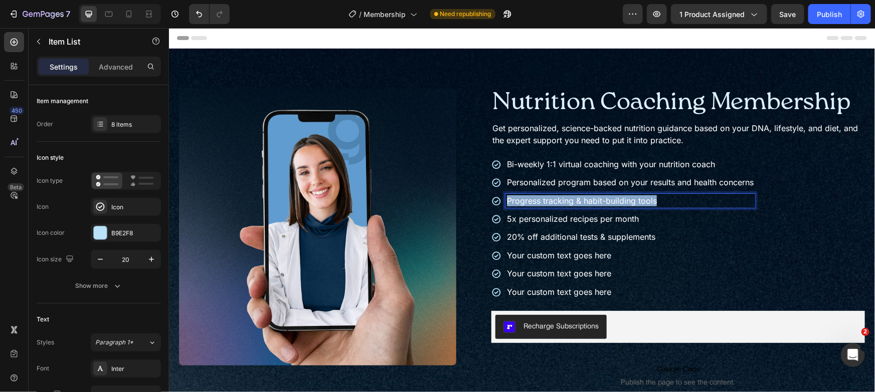
click at [705, 198] on p "Progress tracking & habit-building tools" at bounding box center [629, 200] width 247 height 11
click at [558, 198] on span "5x personalized recipes per month" at bounding box center [572, 200] width 132 height 10
click at [574, 218] on span "5x personalized recipes per month" at bounding box center [572, 219] width 132 height 10
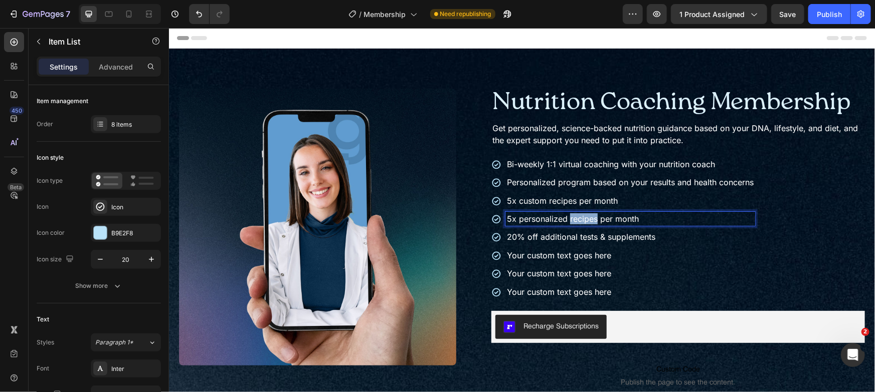
click at [574, 218] on span "5x personalized recipes per month" at bounding box center [572, 219] width 132 height 10
click at [555, 241] on span "20% off additional tests & supplements" at bounding box center [580, 237] width 148 height 10
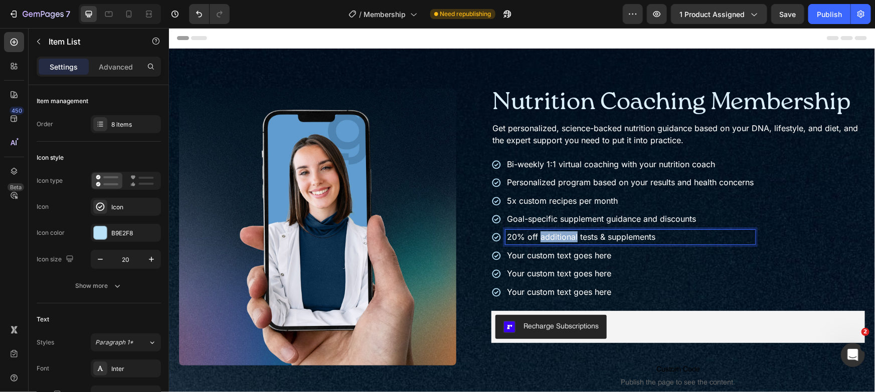
click at [555, 241] on span "20% off additional tests & supplements" at bounding box center [580, 237] width 148 height 10
click at [554, 254] on p "Your custom text goes here" at bounding box center [629, 255] width 247 height 11
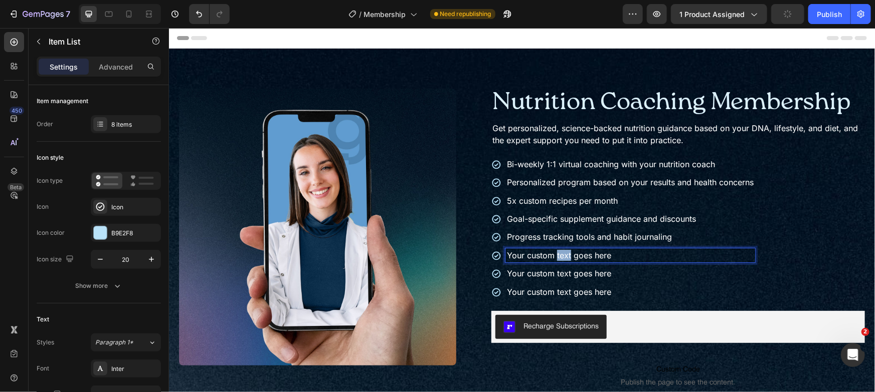
click at [554, 254] on p "Your custom text goes here" at bounding box center [629, 255] width 247 height 11
click at [590, 270] on p "Your custom text goes here" at bounding box center [629, 273] width 247 height 11
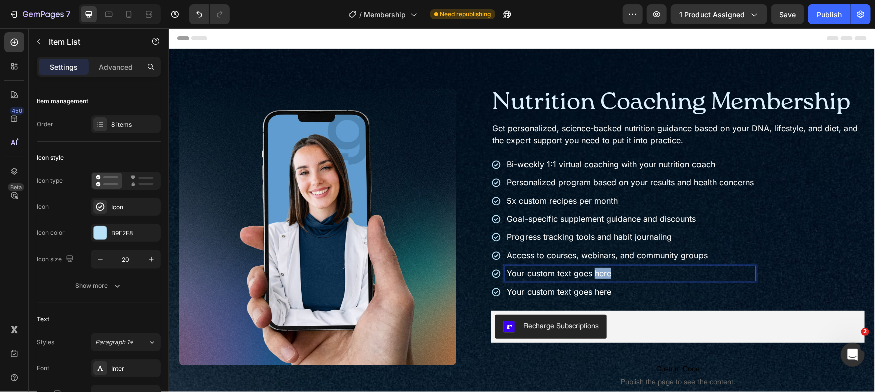
click at [590, 270] on p "Your custom text goes here" at bounding box center [629, 273] width 247 height 11
click at [784, 241] on p "Progress tracking tools and habit journaling" at bounding box center [647, 236] width 282 height 11
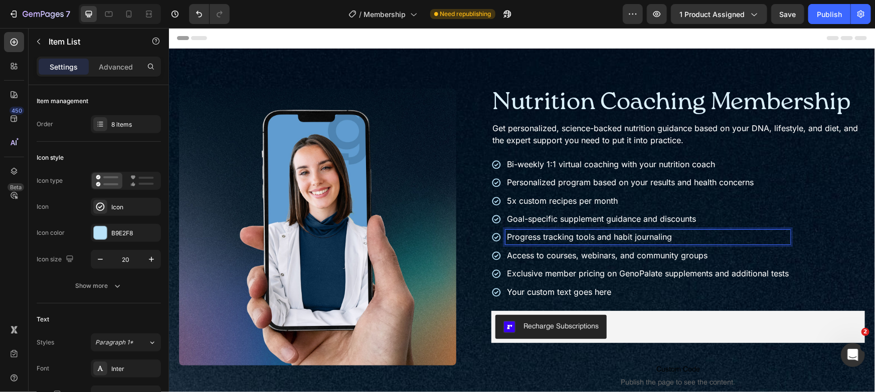
click at [805, 241] on div "Bi-weekly 1:1 virtual coaching with your nutrition coach Personalized program b…" at bounding box center [677, 228] width 373 height 142
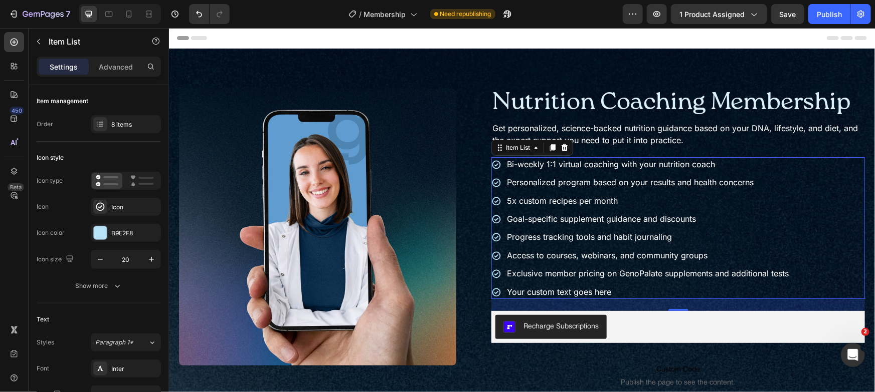
click at [811, 254] on div "Bi-weekly 1:1 virtual coaching with your nutrition coach Personalized program b…" at bounding box center [677, 228] width 373 height 142
click at [97, 120] on icon at bounding box center [100, 124] width 8 height 8
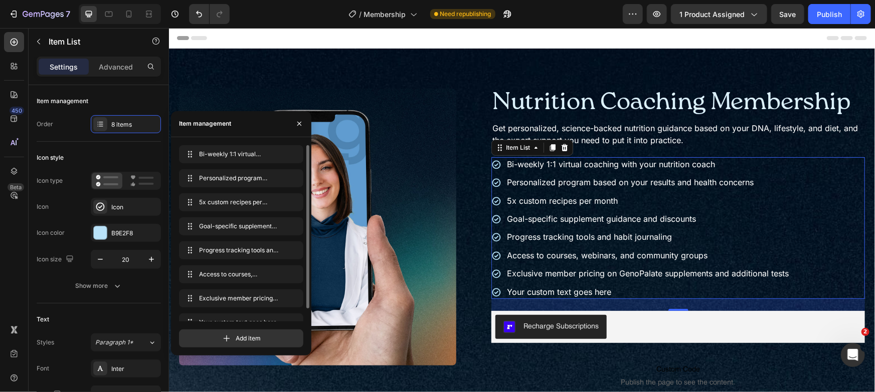
scroll to position [14, 0]
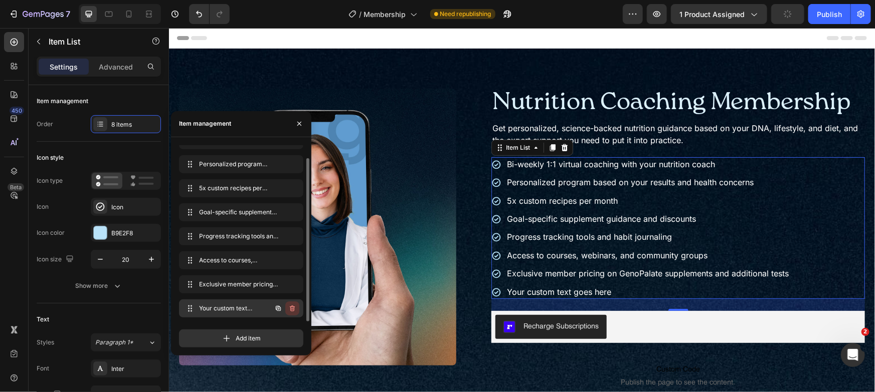
click at [292, 307] on icon "button" at bounding box center [292, 309] width 8 height 8
click at [291, 304] on div "Delete" at bounding box center [285, 308] width 19 height 9
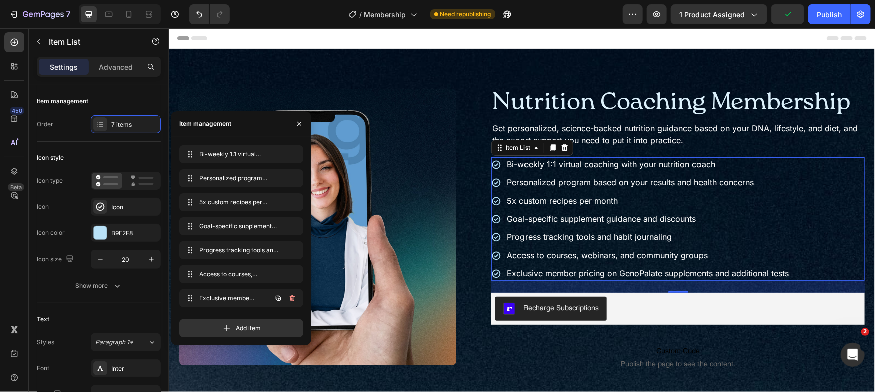
scroll to position [0, 0]
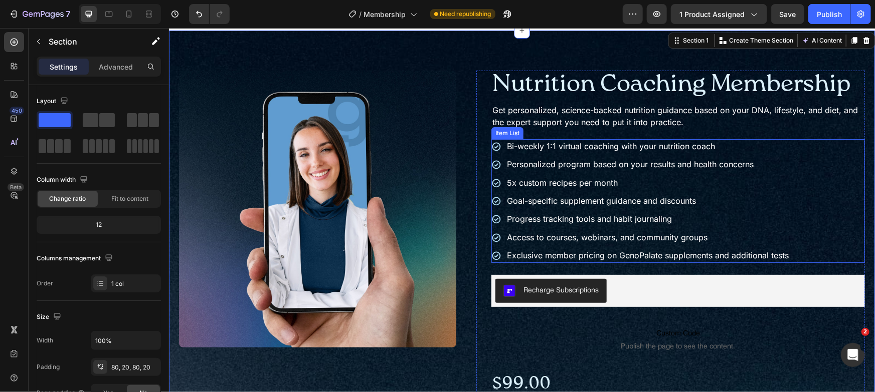
scroll to position [19, 0]
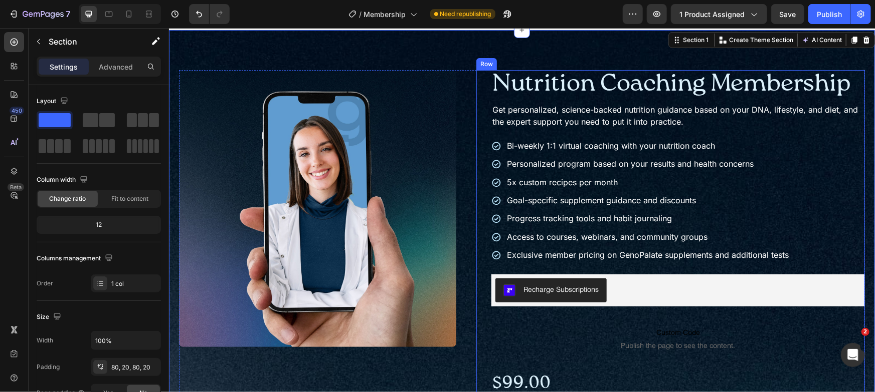
scroll to position [17, 0]
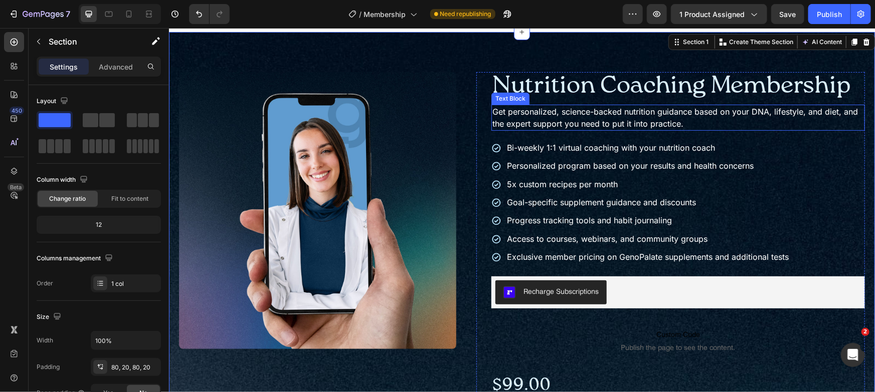
click at [658, 125] on p "Get personalized, science-backed nutrition guidance based on your DNA, lifestyl…" at bounding box center [677, 117] width 371 height 24
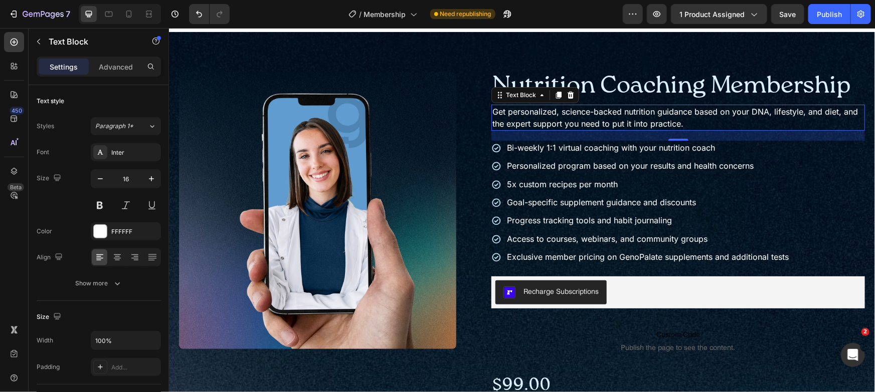
click at [658, 125] on p "Get personalized, science-backed nutrition guidance based on your DNA, lifestyl…" at bounding box center [677, 117] width 371 height 24
click at [659, 125] on p "Get personalized, science-backed nutrition guidance based on your DNA, lifestyl…" at bounding box center [677, 117] width 371 height 24
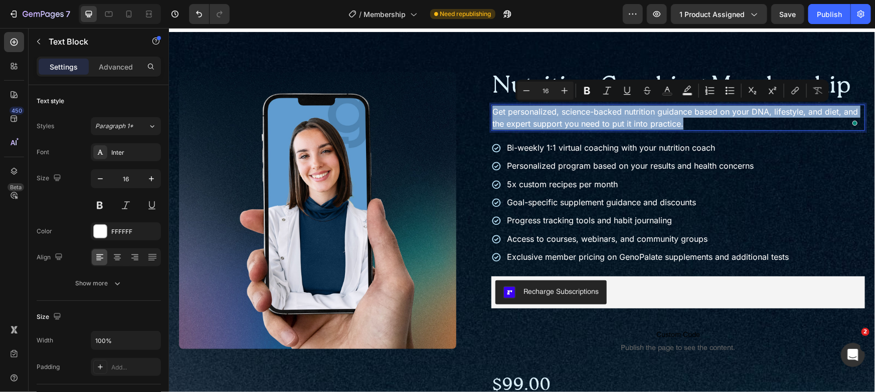
copy p "Get personalized, science-backed nutrition guidance based on your DNA, lifestyl…"
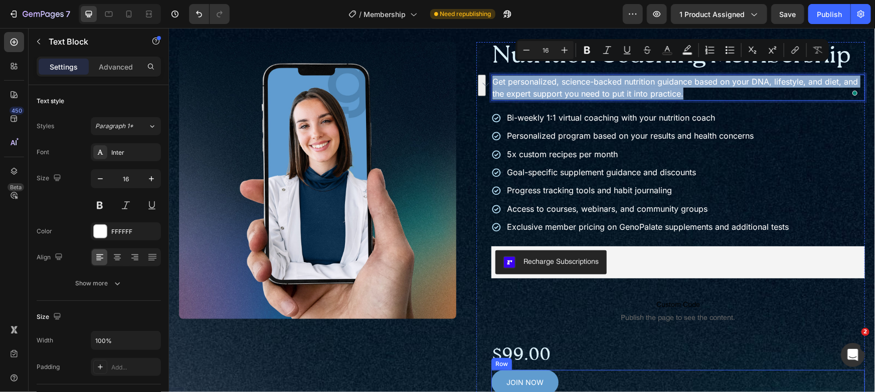
scroll to position [109, 0]
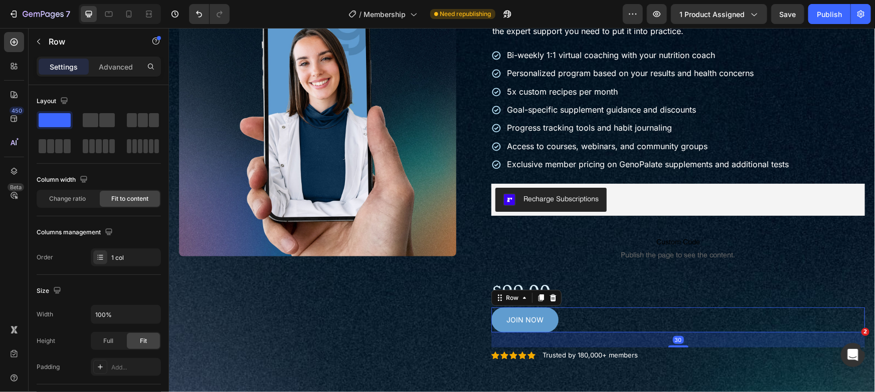
click at [599, 321] on div "JOIN NOW Add to Cart Row 30" at bounding box center [677, 319] width 373 height 25
click at [579, 284] on div "$99.00 Product Price Product Price Row" at bounding box center [677, 293] width 373 height 26
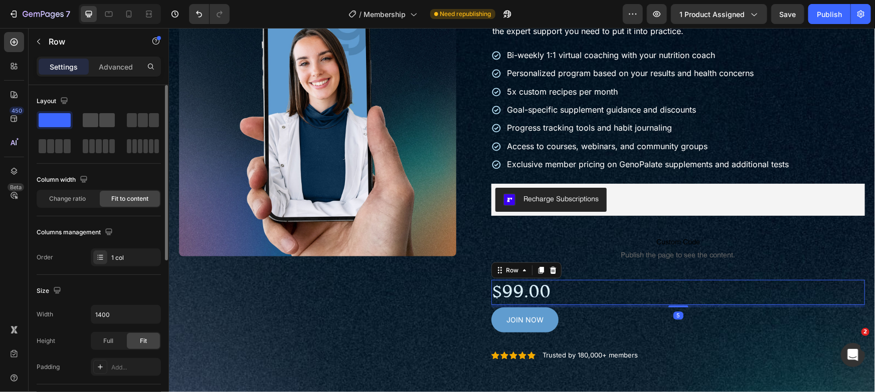
click at [100, 120] on span at bounding box center [107, 120] width 16 height 14
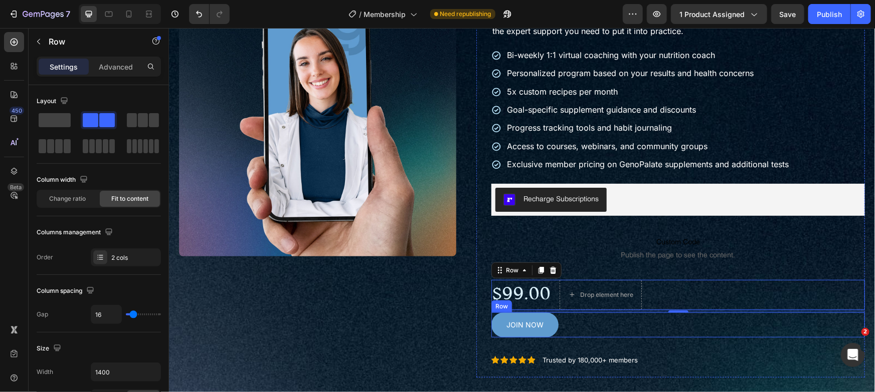
click at [585, 327] on div "JOIN NOW Add to Cart Row" at bounding box center [677, 324] width 373 height 25
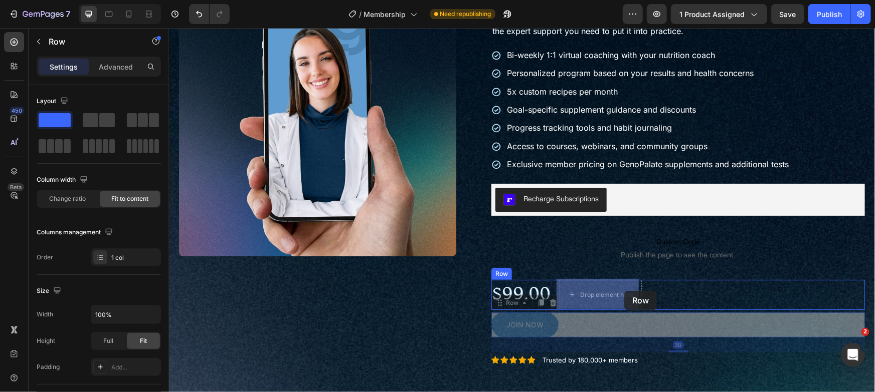
drag, startPoint x: 514, startPoint y: 304, endPoint x: 624, endPoint y: 291, distance: 110.5
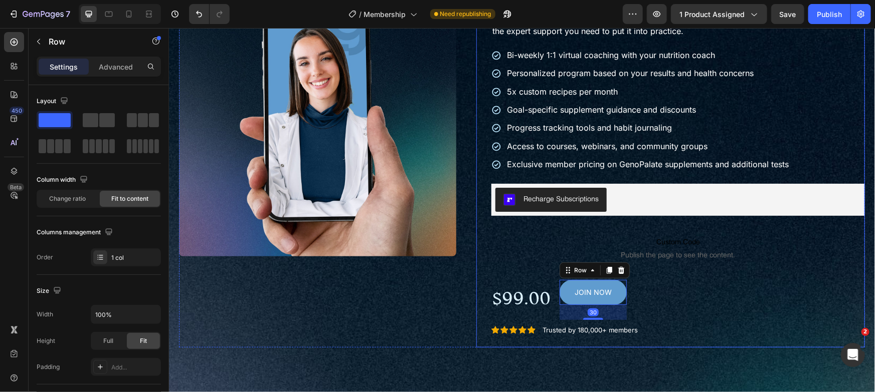
click at [711, 321] on div "Nutrition Coaching Membership Product Title Get personalized, science-backed nu…" at bounding box center [677, 163] width 373 height 368
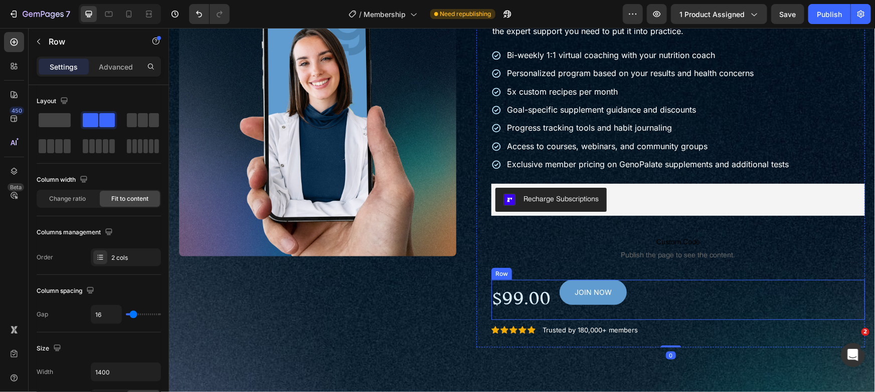
click at [668, 287] on div "$99.00 Product Price Product Price JOIN NOW Add to Cart Row Row" at bounding box center [677, 300] width 373 height 40
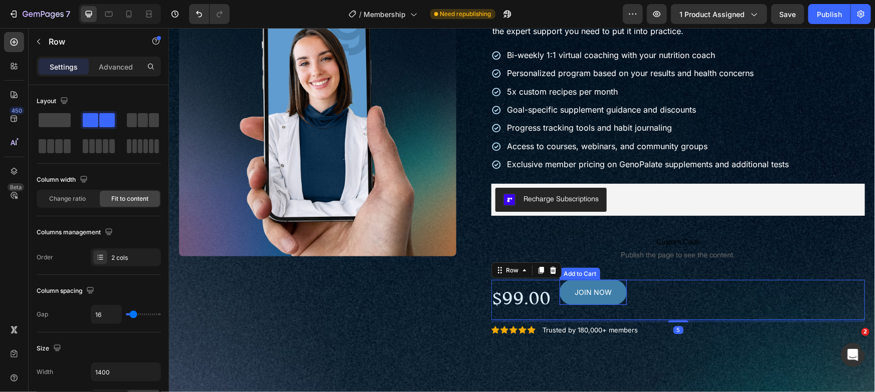
click at [567, 290] on button "JOIN NOW" at bounding box center [592, 292] width 67 height 25
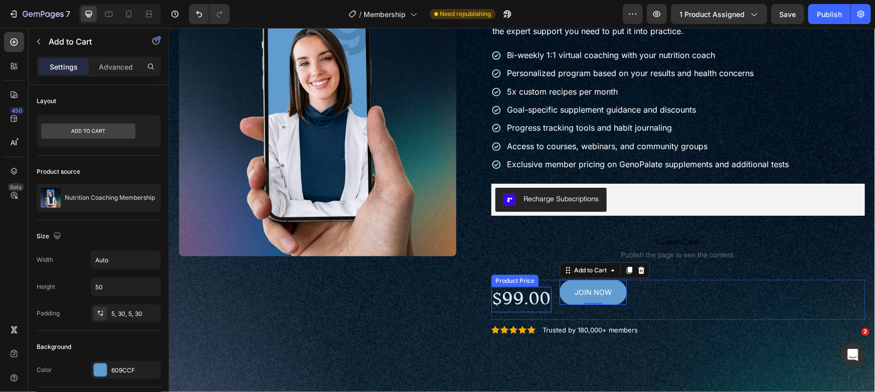
click at [531, 306] on div "$99.00" at bounding box center [521, 300] width 60 height 26
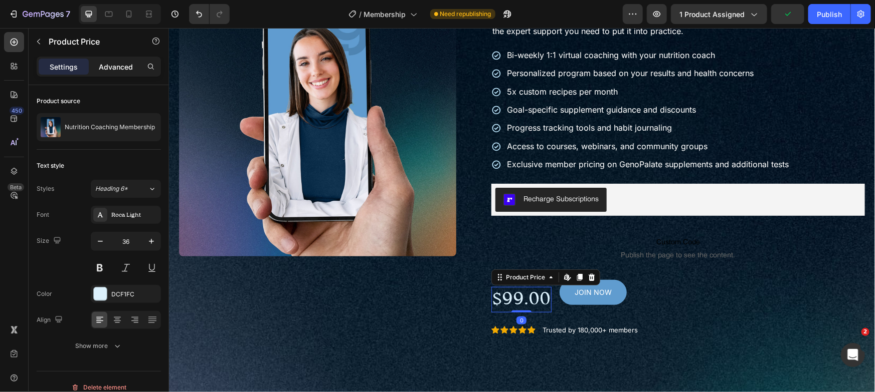
click at [113, 64] on p "Advanced" at bounding box center [116, 67] width 34 height 11
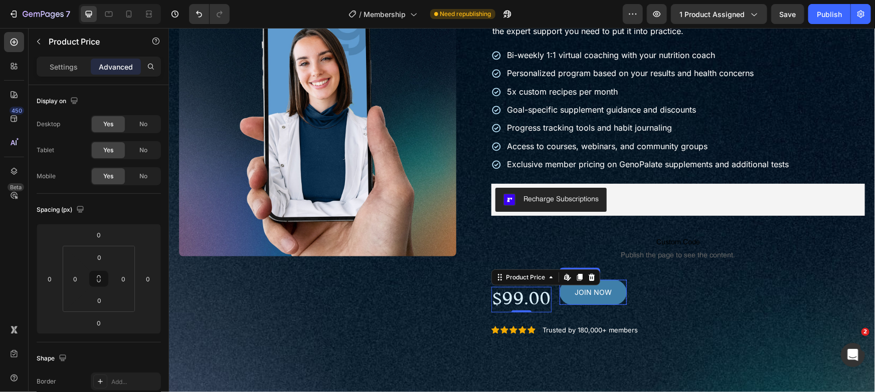
click at [621, 291] on button "JOIN NOW" at bounding box center [592, 292] width 67 height 25
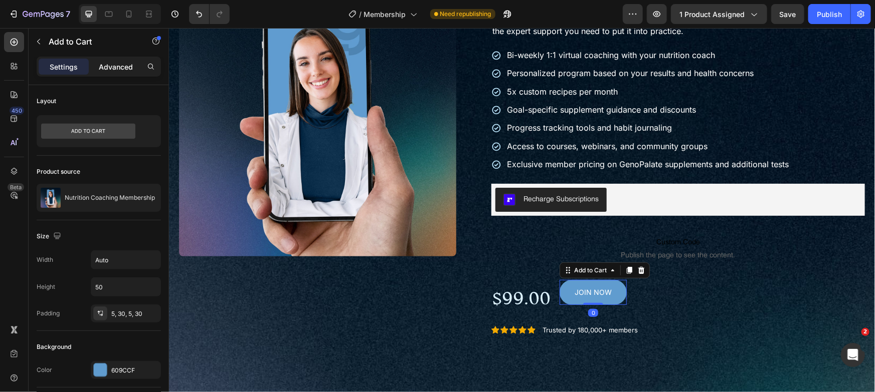
click at [99, 59] on div "Advanced" at bounding box center [116, 67] width 50 height 16
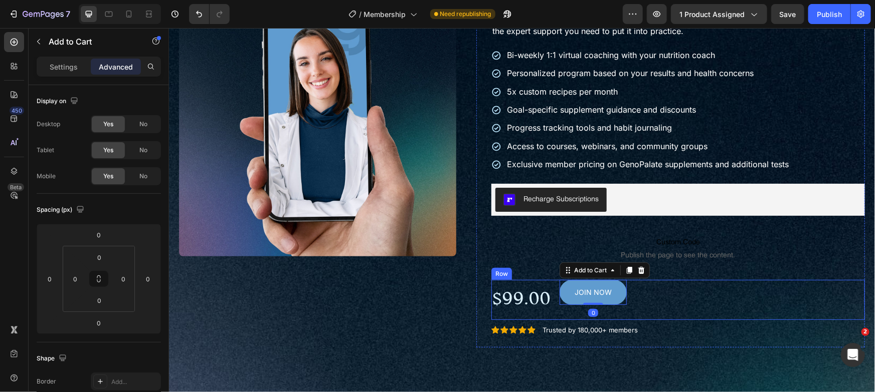
click at [706, 303] on div "$99.00 Product Price Product Price JOIN NOW Add to Cart 0 Row Row" at bounding box center [677, 300] width 373 height 40
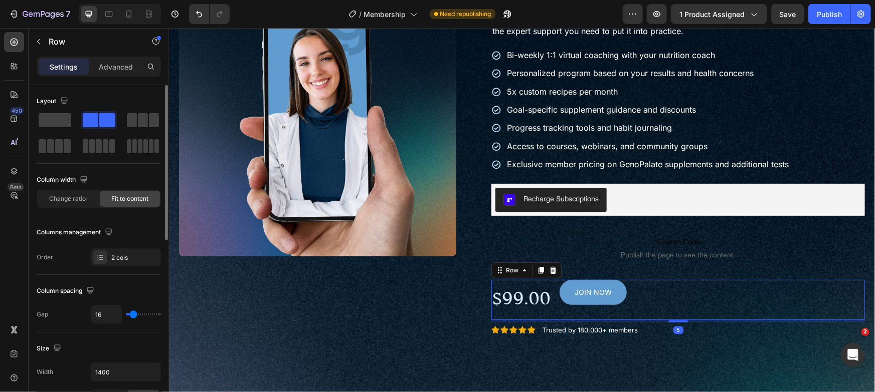
scroll to position [389, 0]
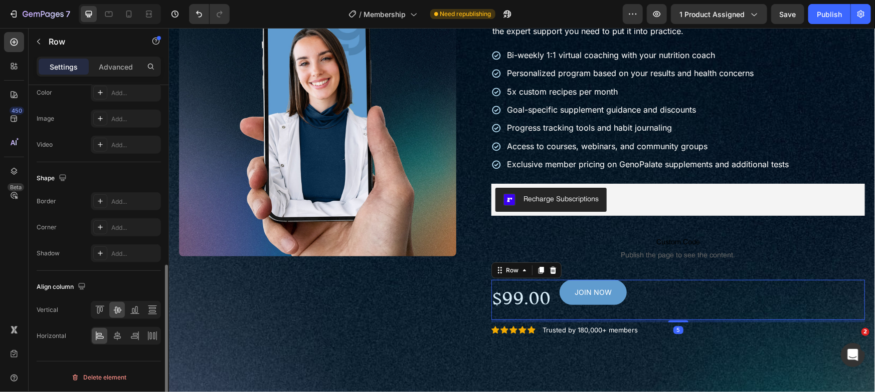
click at [118, 317] on div at bounding box center [126, 310] width 70 height 18
click at [527, 302] on div "$99.00" at bounding box center [521, 300] width 60 height 26
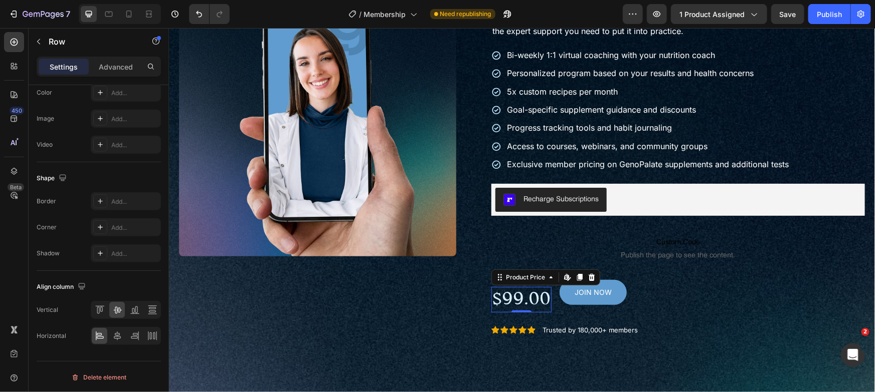
scroll to position [0, 0]
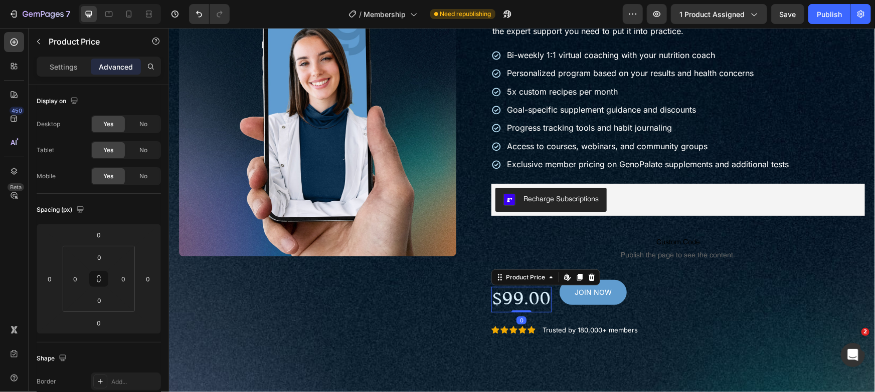
click at [520, 269] on div "Product Price Edit content in Shopify" at bounding box center [545, 277] width 109 height 16
click at [522, 275] on div "Product Price" at bounding box center [524, 277] width 43 height 9
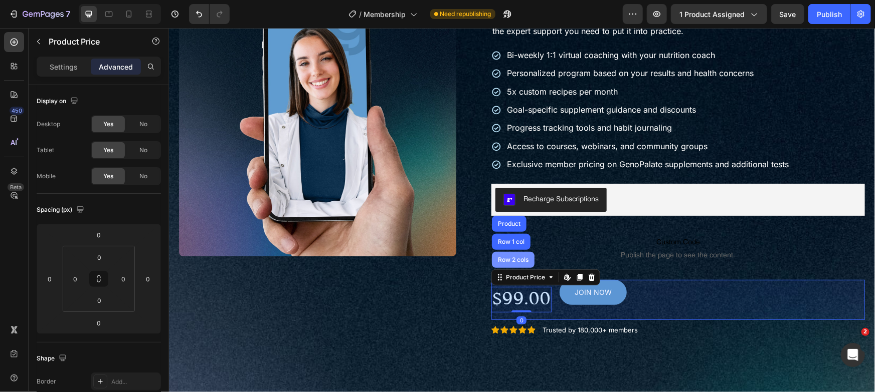
click at [522, 262] on div "Row 2 cols" at bounding box center [512, 260] width 43 height 16
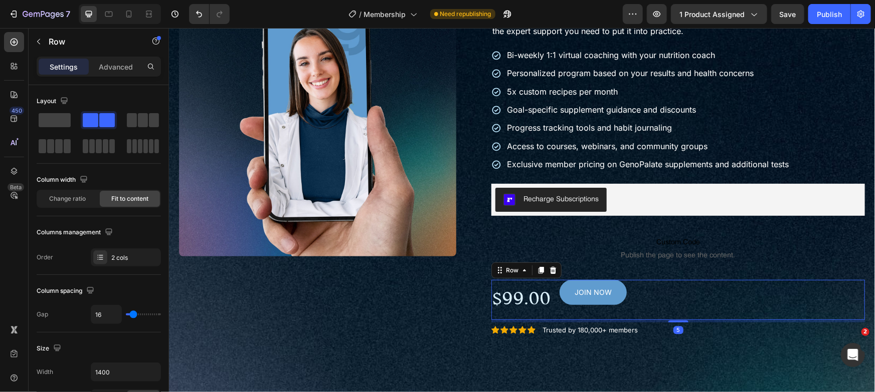
click at [109, 77] on div "Settings Advanced" at bounding box center [99, 71] width 140 height 29
click at [109, 74] on div "Advanced" at bounding box center [116, 67] width 50 height 16
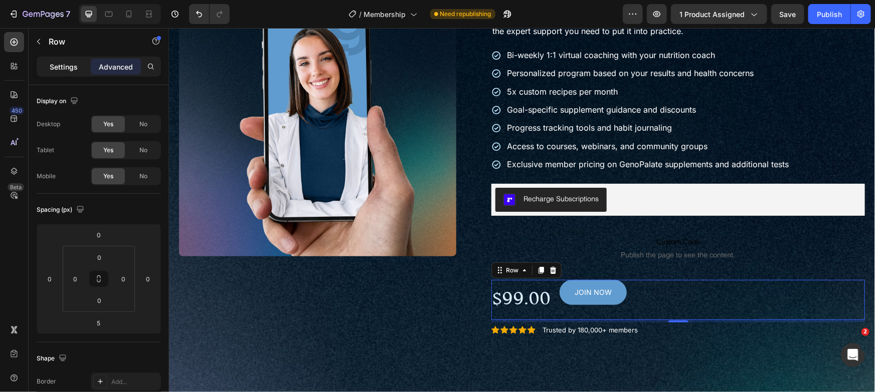
click at [76, 73] on div "Settings" at bounding box center [64, 67] width 50 height 16
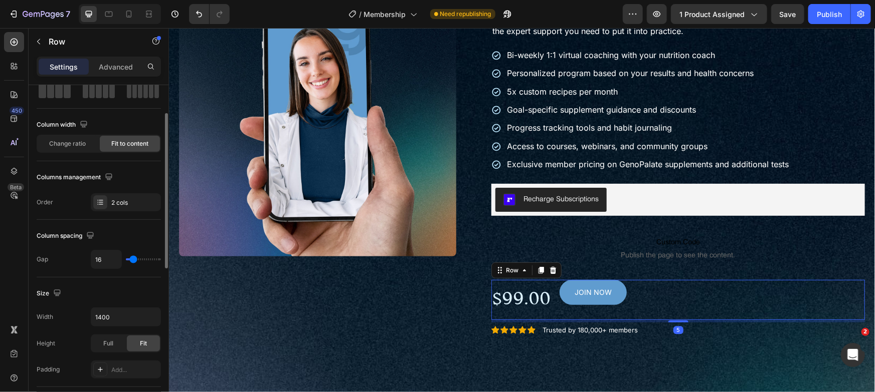
scroll to position [77, 0]
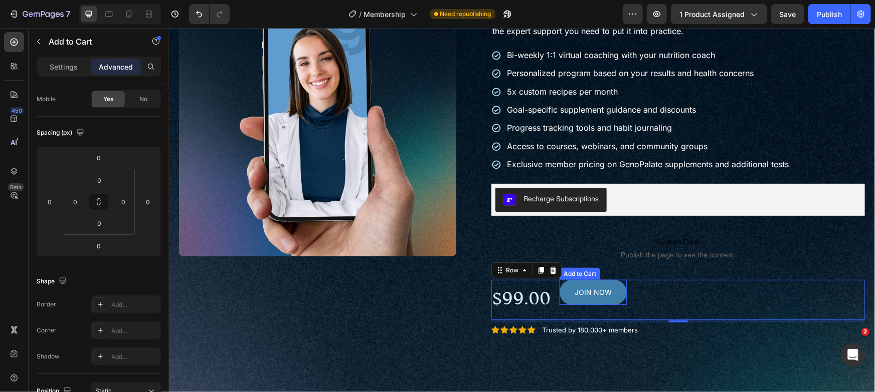
click at [619, 289] on button "JOIN NOW" at bounding box center [592, 292] width 67 height 25
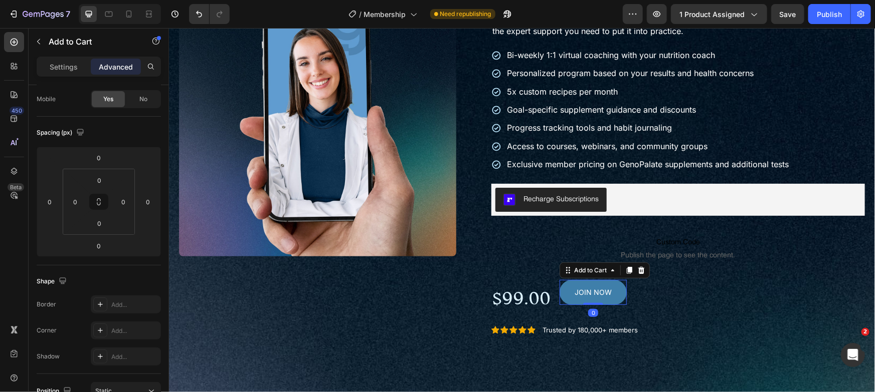
scroll to position [0, 0]
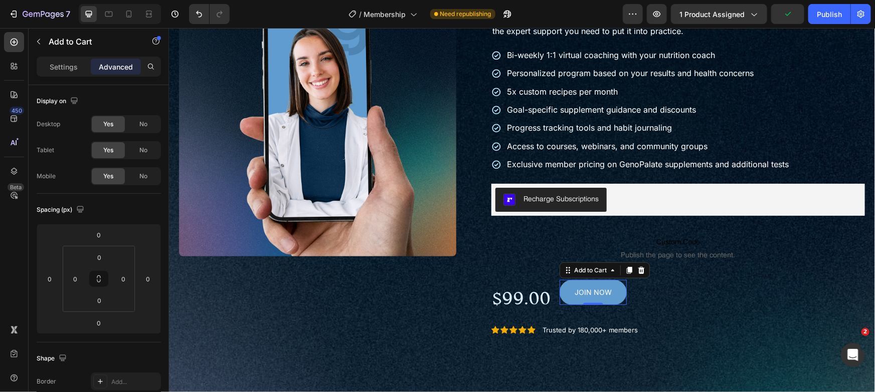
click at [74, 71] on p "Settings" at bounding box center [64, 67] width 28 height 11
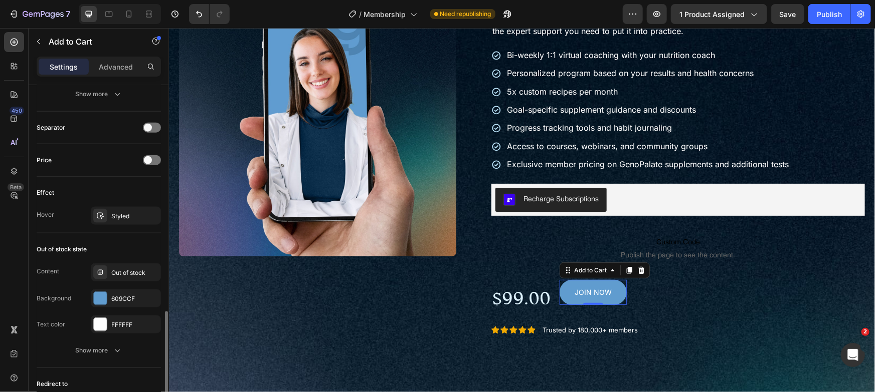
scroll to position [737, 0]
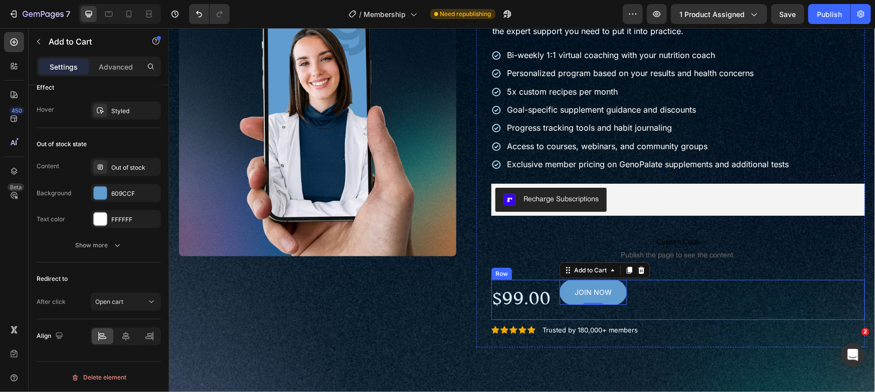
click at [724, 284] on div "$99.00 Product Price Product Price JOIN NOW Add to Cart 0 Row Row" at bounding box center [677, 300] width 373 height 40
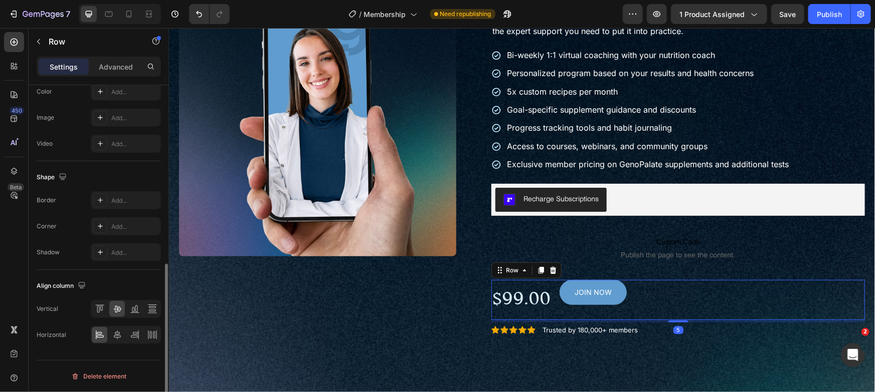
scroll to position [0, 0]
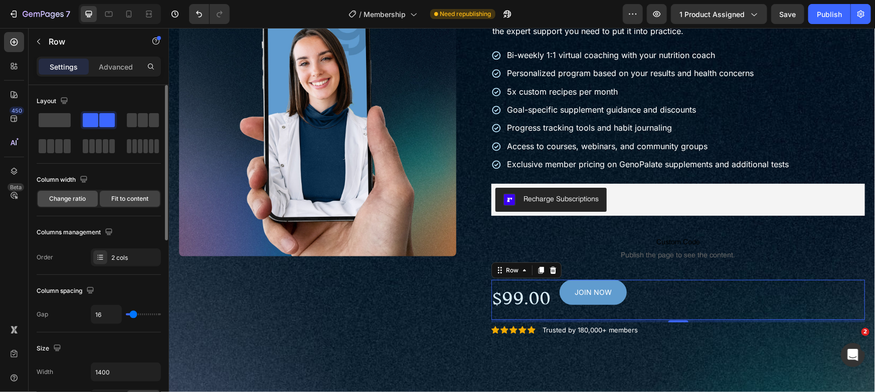
click at [79, 194] on span "Change ratio" at bounding box center [68, 198] width 37 height 9
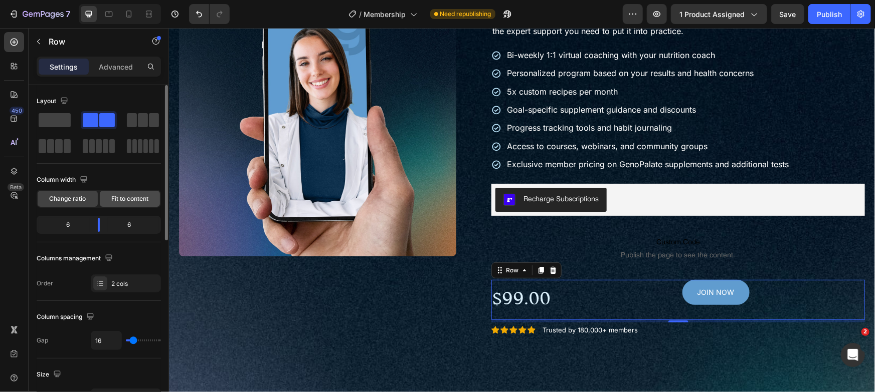
click at [107, 194] on div "Fit to content" at bounding box center [130, 199] width 60 height 16
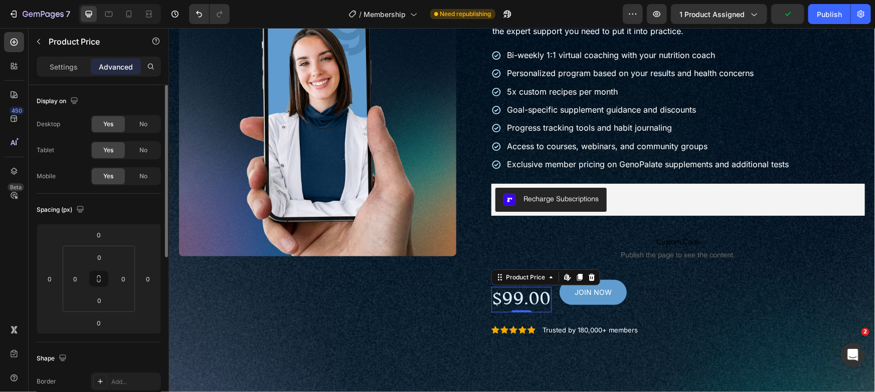
click at [540, 287] on div "$99.00" at bounding box center [521, 300] width 60 height 26
click at [70, 60] on div "Settings" at bounding box center [64, 67] width 50 height 16
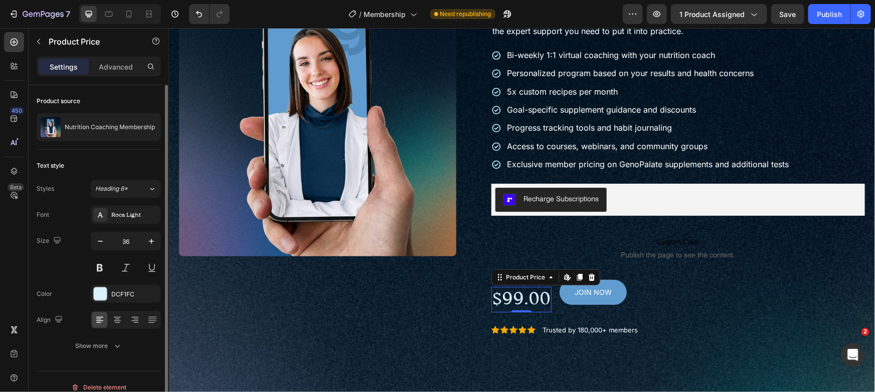
scroll to position [11, 0]
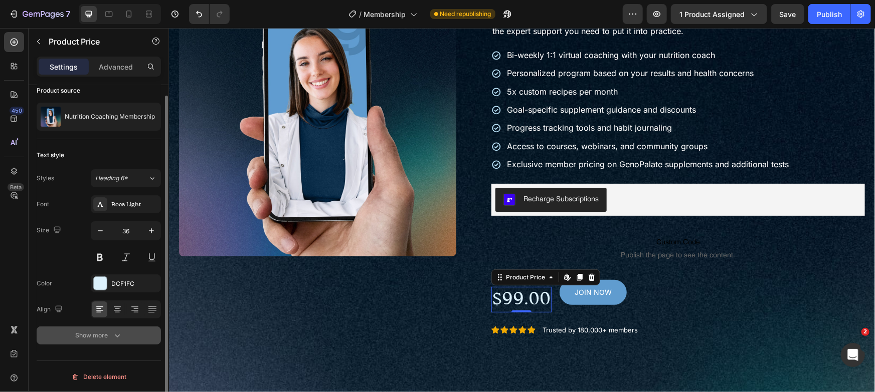
click at [109, 333] on div "Show more" at bounding box center [99, 336] width 47 height 10
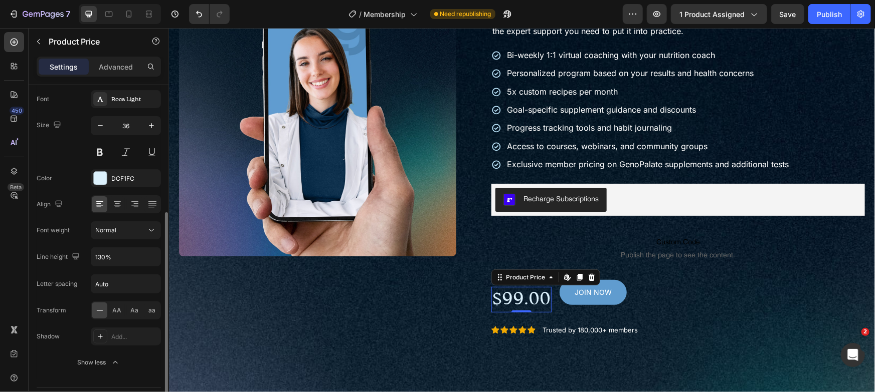
scroll to position [143, 0]
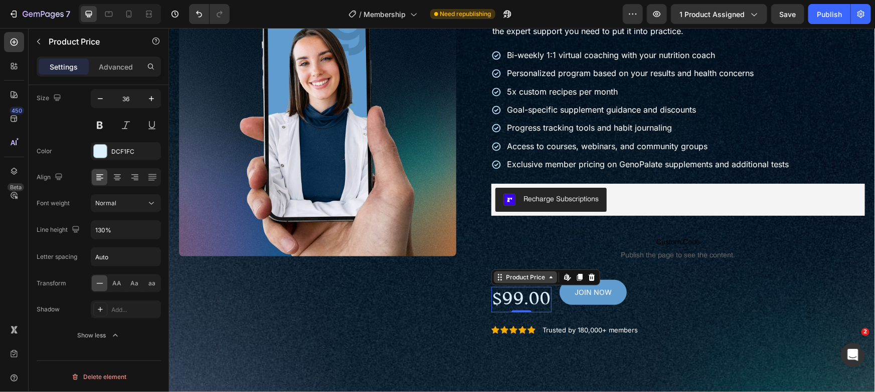
click at [508, 275] on div "Product Price" at bounding box center [524, 277] width 43 height 9
click at [642, 296] on div "$99.00 Product Price Row 2 cols Row 1 col Product Edit content in Shopify 0 Pro…" at bounding box center [677, 300] width 373 height 40
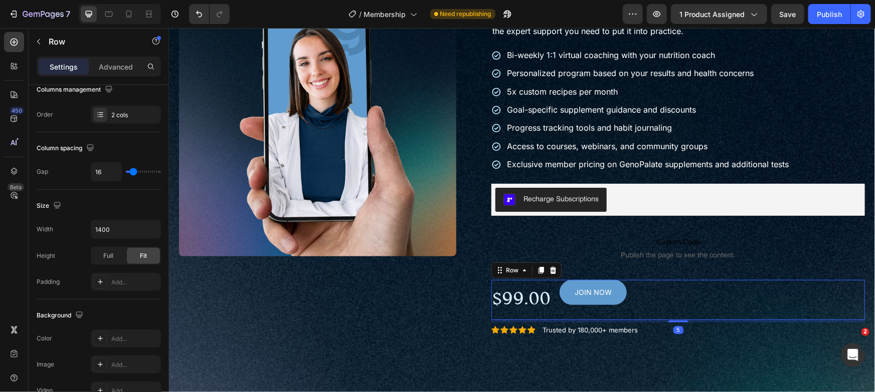
scroll to position [0, 0]
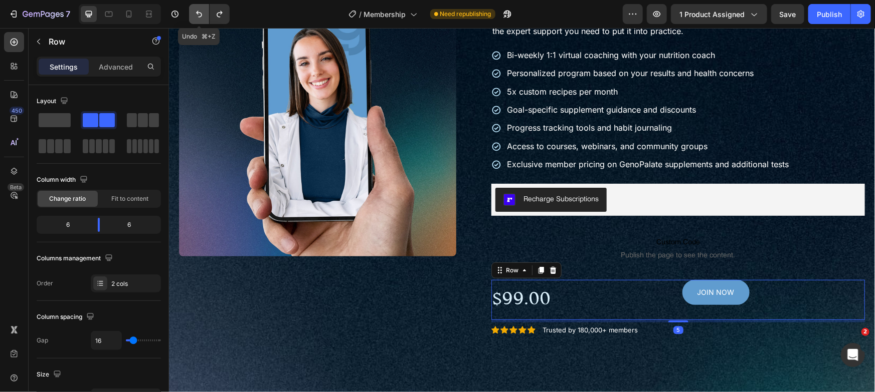
click at [201, 16] on icon "Undo/Redo" at bounding box center [199, 14] width 6 height 7
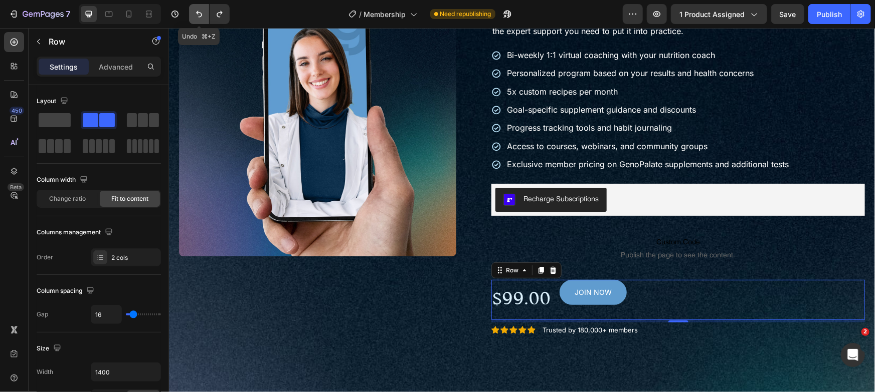
click at [201, 16] on icon "Undo/Redo" at bounding box center [199, 14] width 6 height 7
click at [202, 17] on icon "Undo/Redo" at bounding box center [199, 14] width 10 height 10
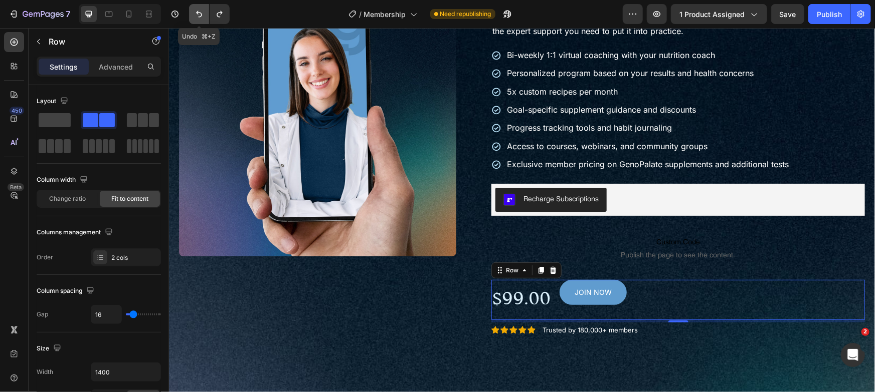
click at [200, 15] on icon "Undo/Redo" at bounding box center [199, 14] width 10 height 10
click at [198, 15] on icon "Undo/Redo" at bounding box center [199, 14] width 10 height 10
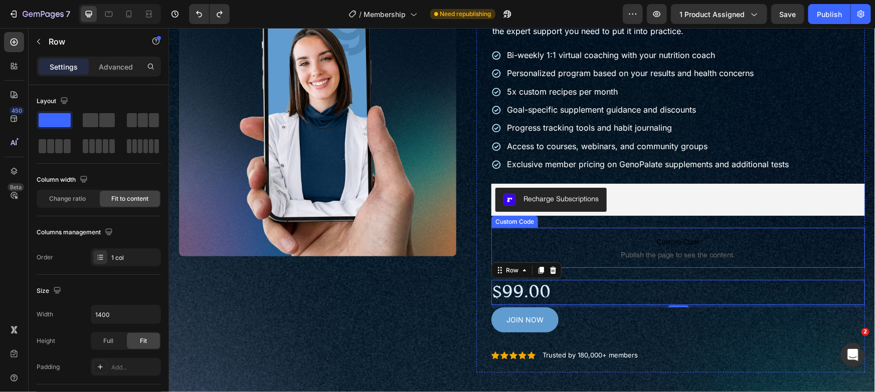
click at [615, 263] on p "Custom Code Publish the page to see the content." at bounding box center [677, 248] width 373 height 40
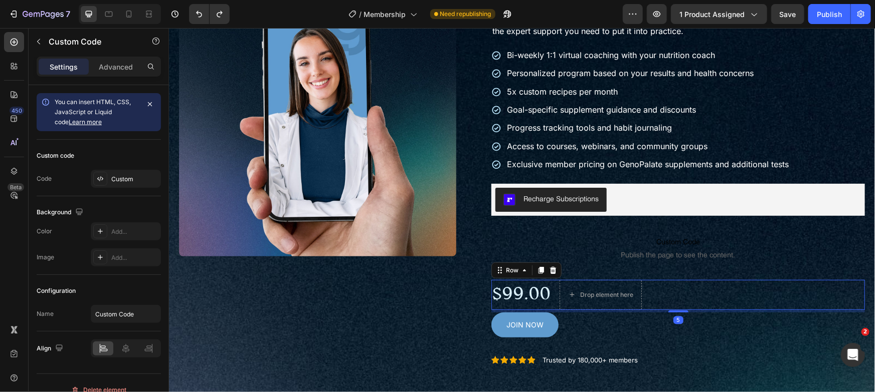
click at [689, 300] on div "$99.00 Product Price Product Price Drop element here Row 5" at bounding box center [677, 295] width 373 height 30
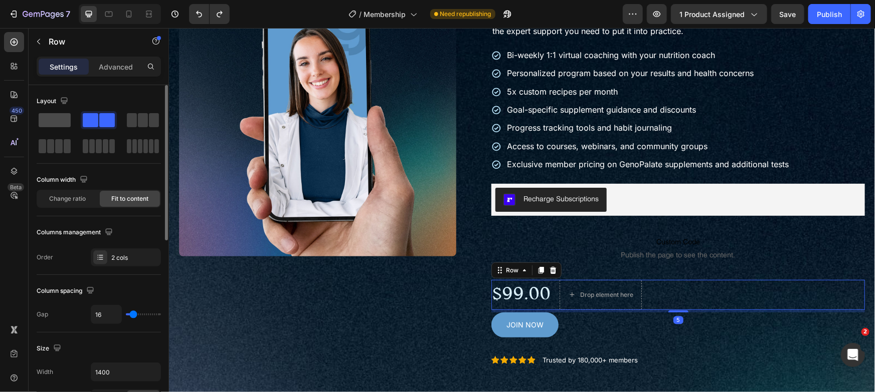
click at [54, 118] on span at bounding box center [55, 120] width 32 height 14
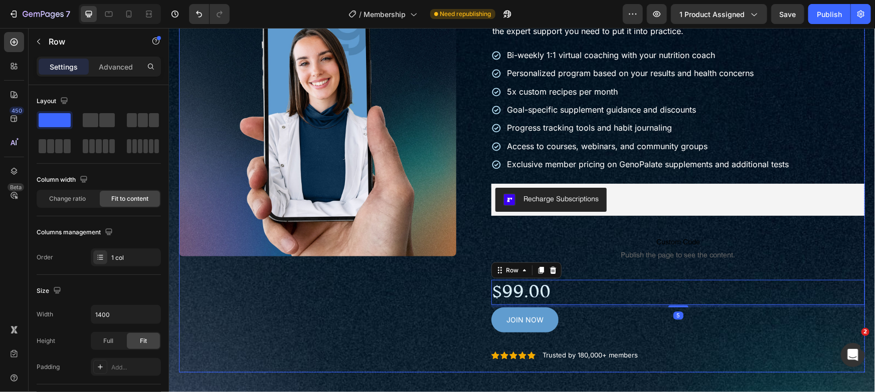
click at [422, 318] on div "Product Images" at bounding box center [316, 175] width 277 height 393
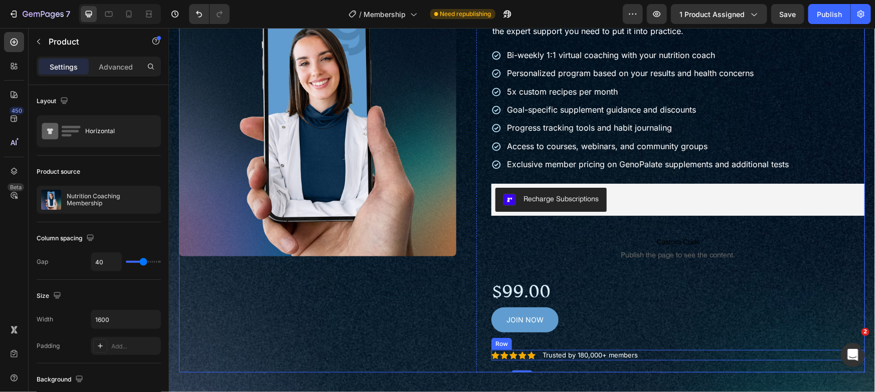
click at [675, 358] on div "Icon Icon Icon Icon Icon Icon List Trusted by 180,000+ members Text Block Row" at bounding box center [677, 355] width 373 height 11
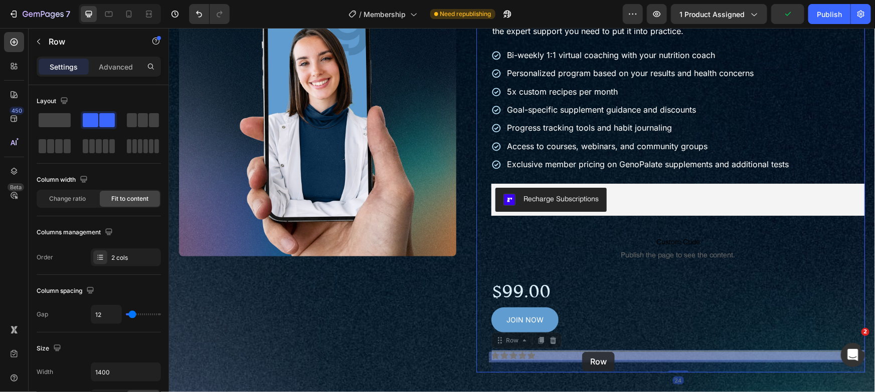
drag, startPoint x: 517, startPoint y: 338, endPoint x: 581, endPoint y: 352, distance: 65.6
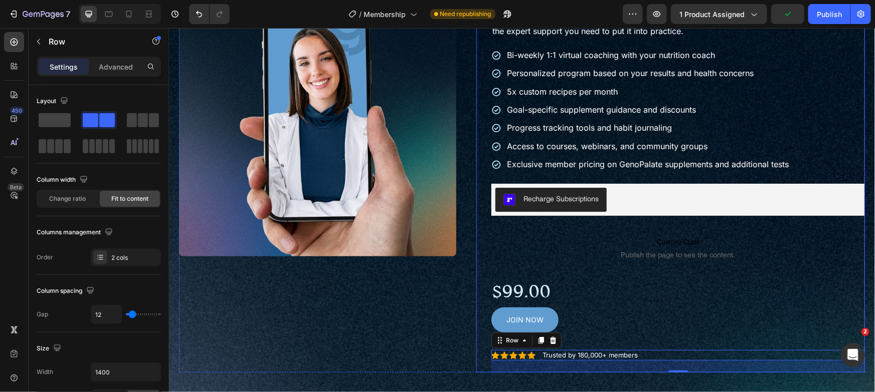
click at [584, 333] on div "Nutrition Coaching Membership Product Title Get personalized, science-backed nu…" at bounding box center [677, 175] width 373 height 393
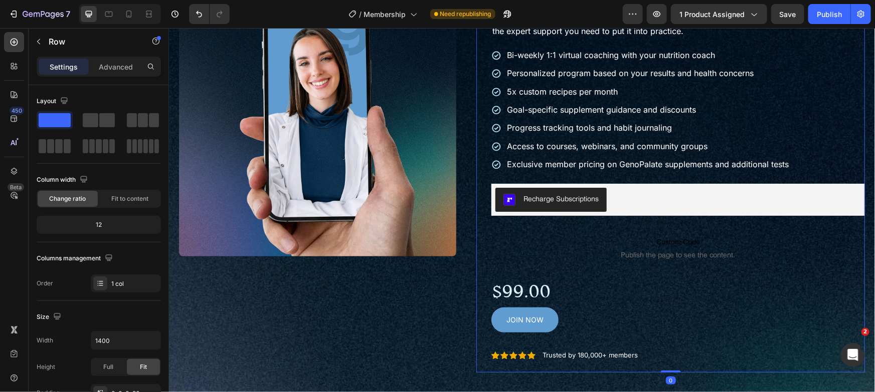
click at [613, 331] on div "Nutrition Coaching Membership Product Title Get personalized, science-backed nu…" at bounding box center [677, 175] width 373 height 393
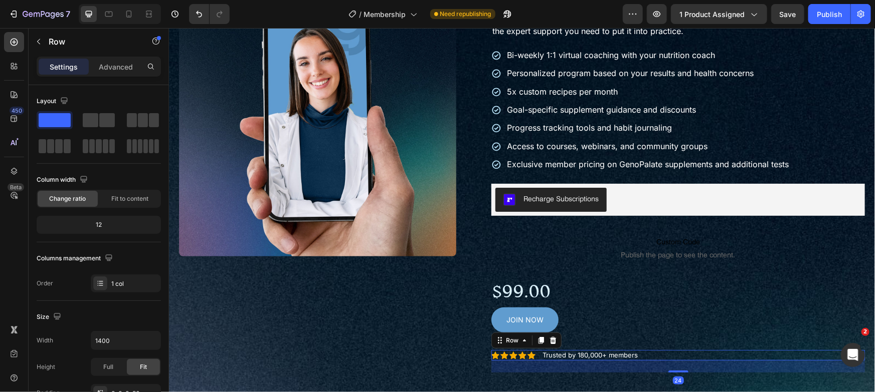
click at [694, 351] on div "Icon Icon Icon Icon Icon Icon List Trusted by 180,000+ members Text Block Row 24" at bounding box center [677, 355] width 373 height 11
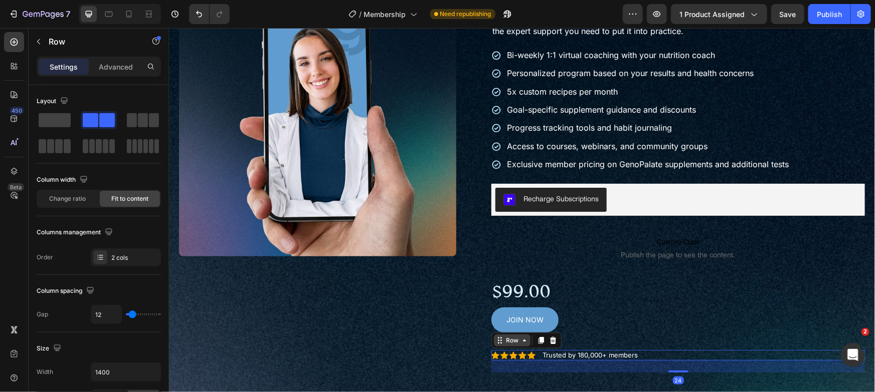
click at [511, 338] on div "Row" at bounding box center [511, 340] width 17 height 9
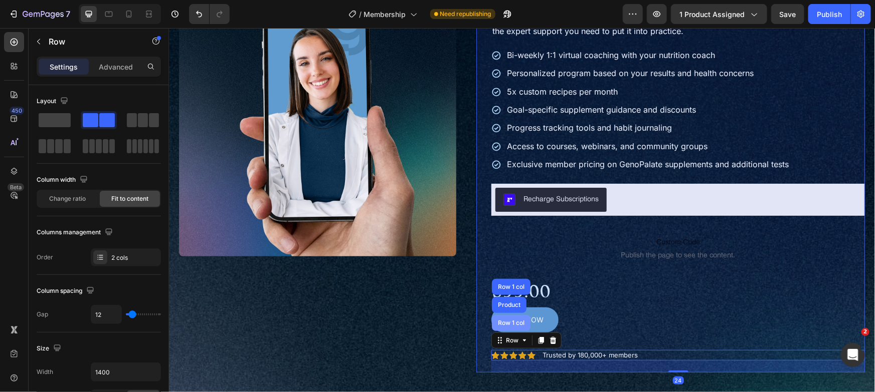
click at [511, 325] on div "Row 1 col" at bounding box center [510, 323] width 31 height 6
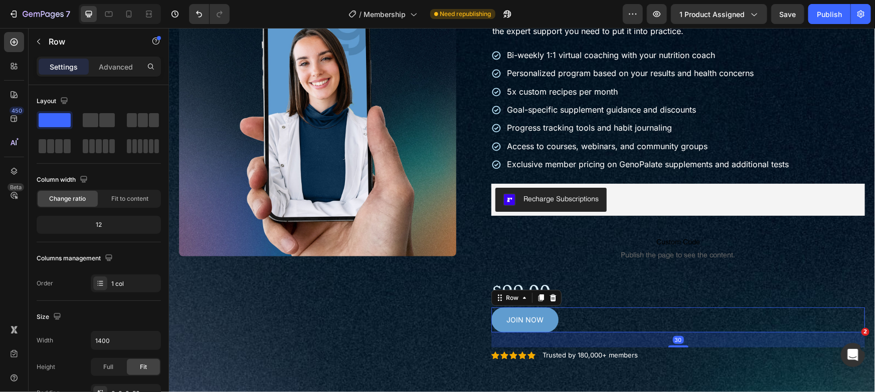
click at [581, 318] on div "JOIN NOW Add to Cart Row 30" at bounding box center [677, 319] width 373 height 25
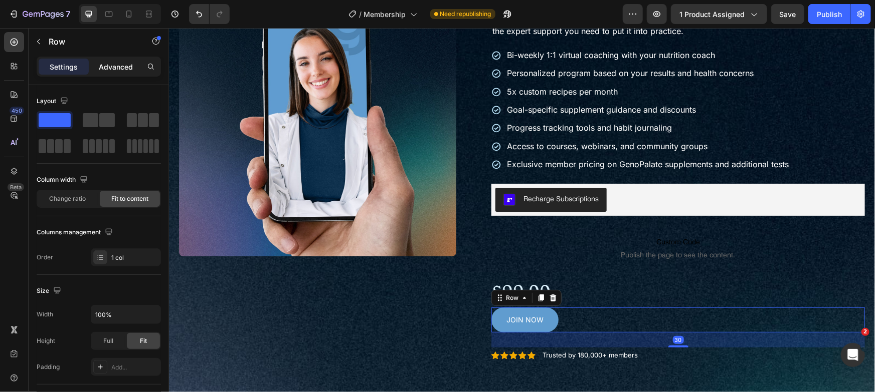
click at [108, 72] on div "Advanced" at bounding box center [116, 67] width 50 height 16
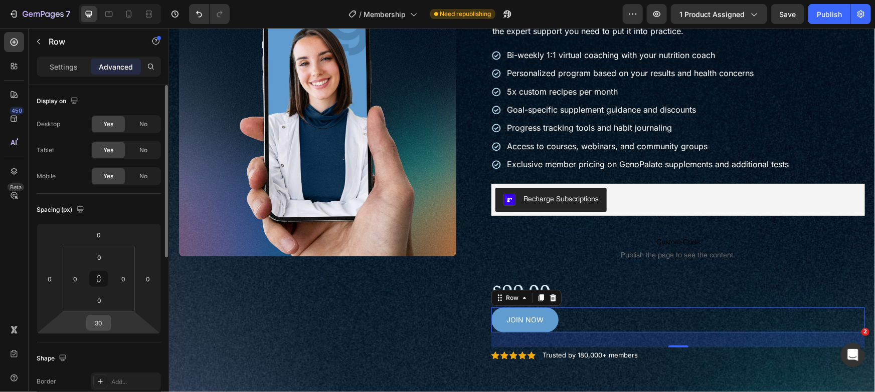
click at [105, 321] on input "30" at bounding box center [99, 323] width 20 height 15
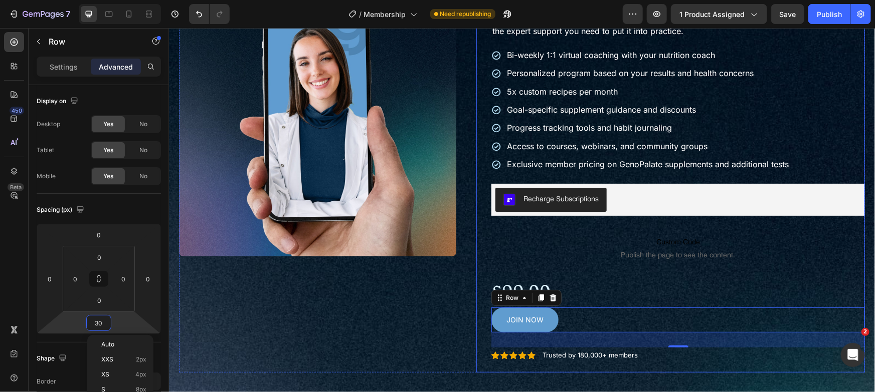
click at [653, 278] on div "Nutrition Coaching Membership Product Title Get personalized, science-backed nu…" at bounding box center [677, 175] width 373 height 393
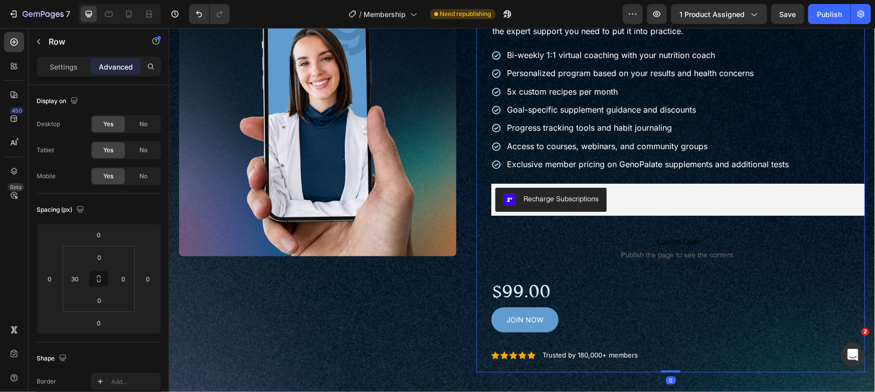
click at [527, 271] on div "Nutrition Coaching Membership Product Title Get personalized, science-backed nu…" at bounding box center [677, 175] width 373 height 393
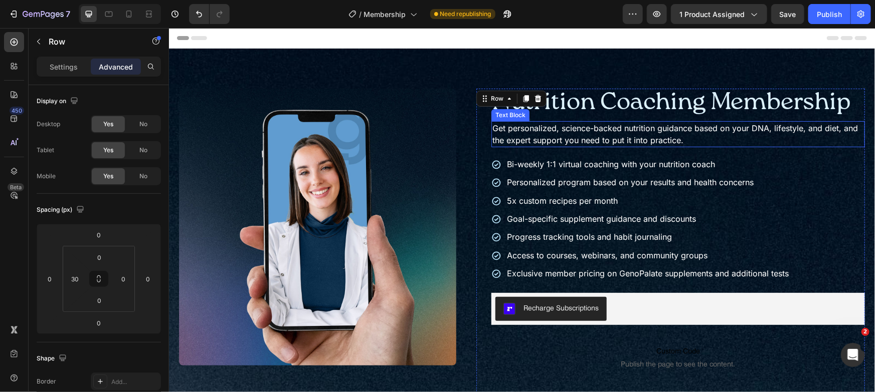
click at [620, 134] on p "Get personalized, science-backed nutrition guidance based on your DNA, lifestyl…" at bounding box center [677, 134] width 371 height 24
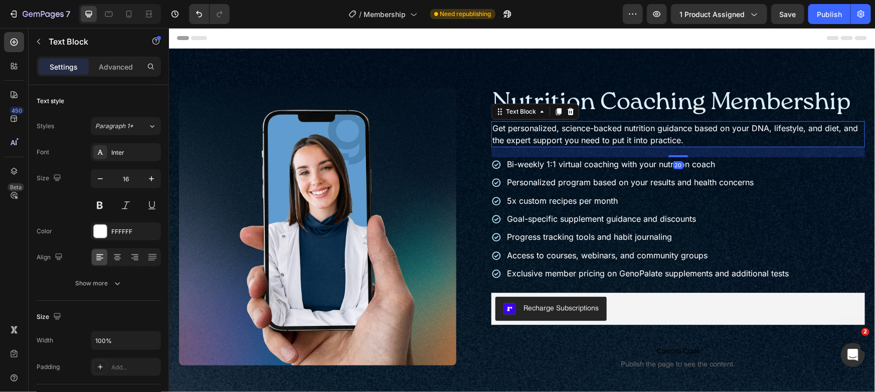
click at [620, 134] on p "Get personalized, science-backed nutrition guidance based on your DNA, lifestyl…" at bounding box center [677, 134] width 371 height 24
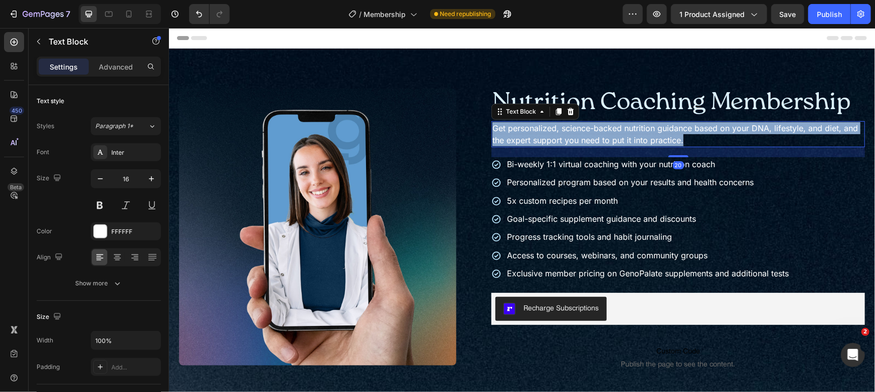
click at [620, 134] on p "Get personalized, science-backed nutrition guidance based on your DNA, lifestyl…" at bounding box center [677, 134] width 371 height 24
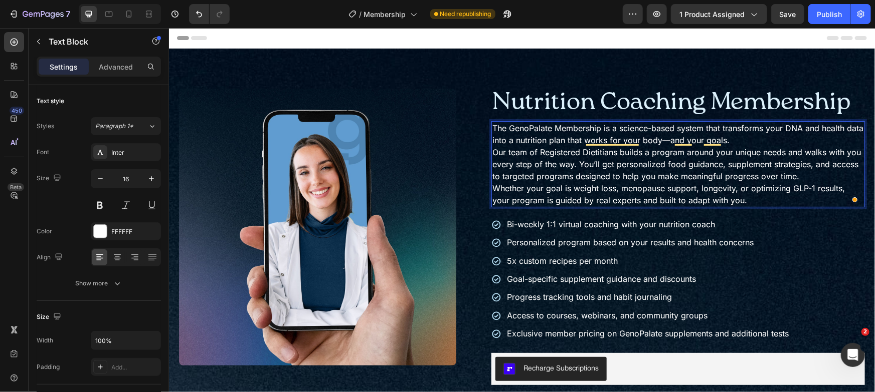
click at [776, 138] on p "The GenoPalate Membership is a science-based system that transforms your DNA an…" at bounding box center [677, 134] width 371 height 24
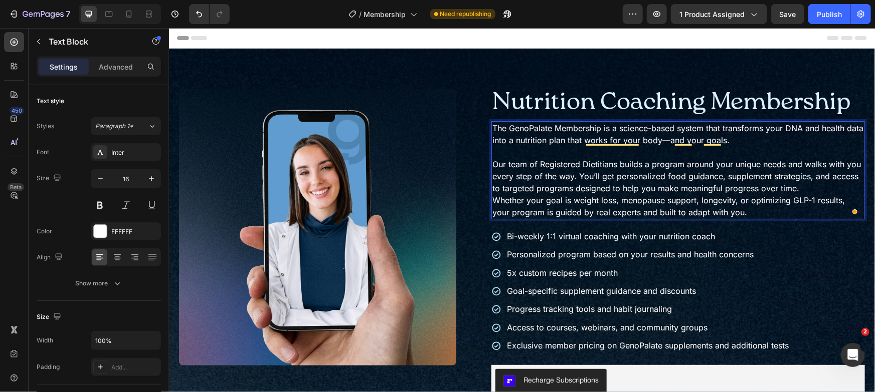
click at [802, 185] on p "Our team of Registered Dietitians builds a program around your unique needs and…" at bounding box center [677, 176] width 371 height 36
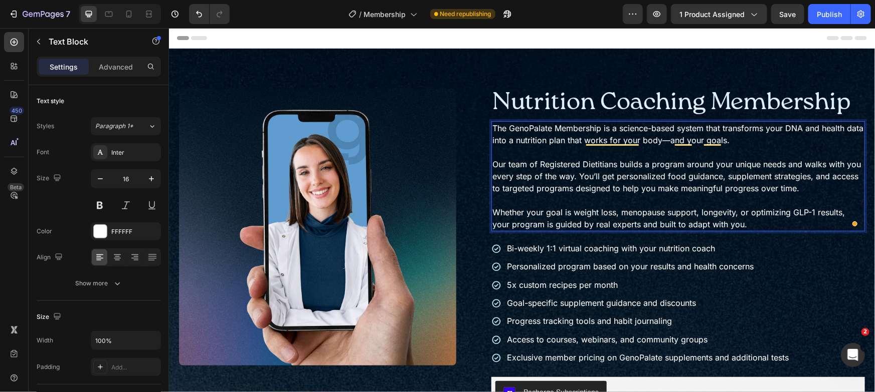
click at [789, 221] on p "Whether your goal is weight loss, menopause support, longevity, or optimizing G…" at bounding box center [677, 218] width 371 height 24
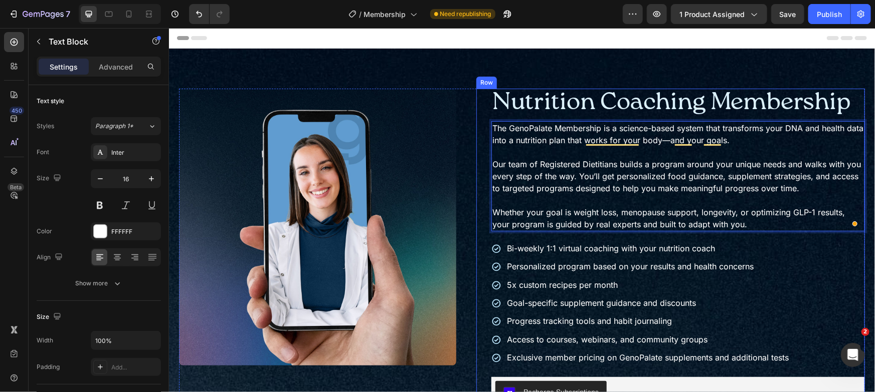
click at [805, 270] on div "Bi-weekly 1:1 virtual coaching with your nutrition coach Personalized program b…" at bounding box center [677, 303] width 373 height 124
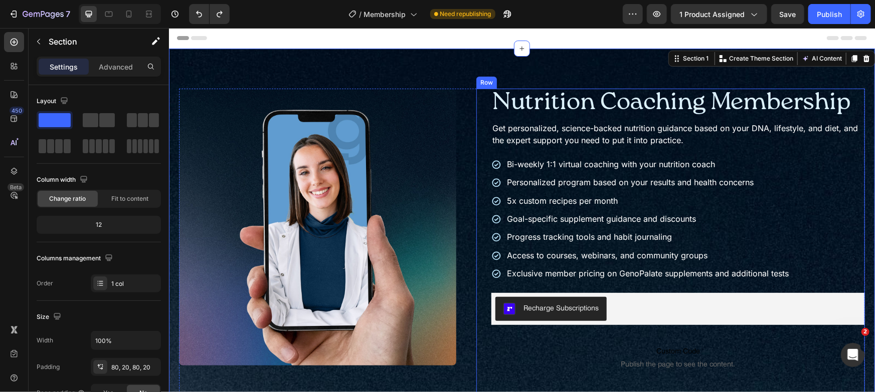
click at [675, 140] on p "Get personalized, science-backed nutrition guidance based on your DNA, lifestyl…" at bounding box center [677, 134] width 371 height 24
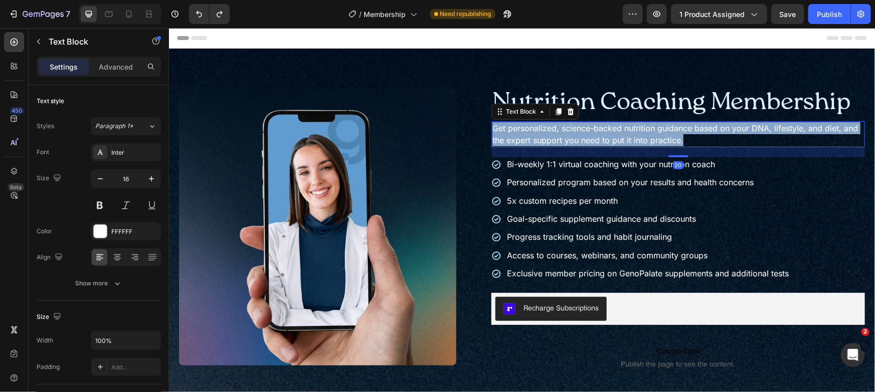
click at [675, 140] on p "Get personalized, science-backed nutrition guidance based on your DNA, lifestyl…" at bounding box center [677, 134] width 371 height 24
copy p "Get personalized, science-backed nutrition guidance based on your DNA, lifestyl…"
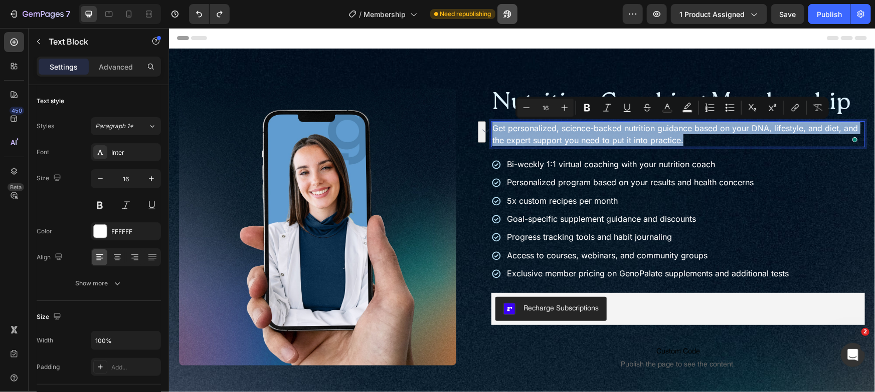
copy p "Get personalized, science-backed nutrition guidance based on your DNA, lifestyl…"
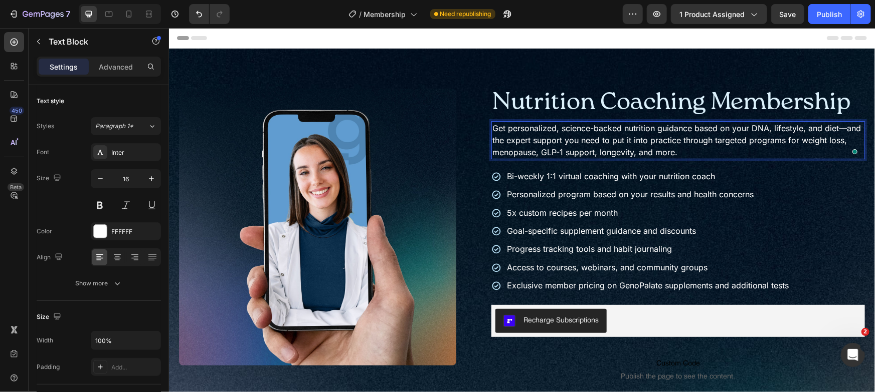
click at [841, 128] on p "Get personalized, science-backed nutrition guidance based on your DNA, lifestyl…" at bounding box center [677, 140] width 371 height 36
click at [673, 134] on p "Get personalized, science-backed nutrition guidance based on your DNA, lifestyl…" at bounding box center [677, 140] width 371 height 36
click at [673, 130] on p "Get personalized, science-backed nutrition guidance based on your DNA, lifestyl…" at bounding box center [677, 140] width 371 height 36
click at [723, 153] on p "Get personalized, science-backed nutrition coaching based on your DNA, lifestyl…" at bounding box center [677, 140] width 371 height 36
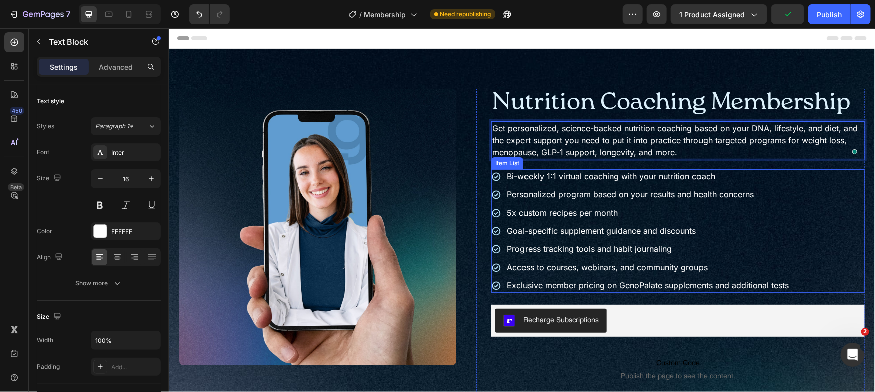
click at [745, 169] on div "Bi-weekly 1:1 virtual coaching with your nutrition coach" at bounding box center [647, 176] width 285 height 14
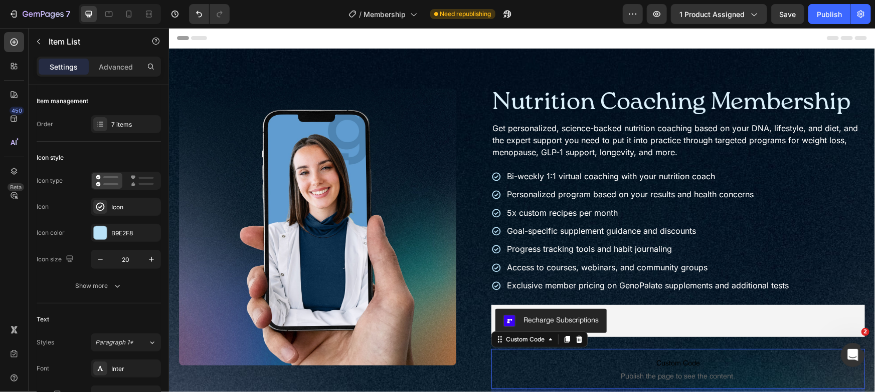
click at [799, 350] on p "Custom Code Publish the page to see the content." at bounding box center [677, 369] width 373 height 40
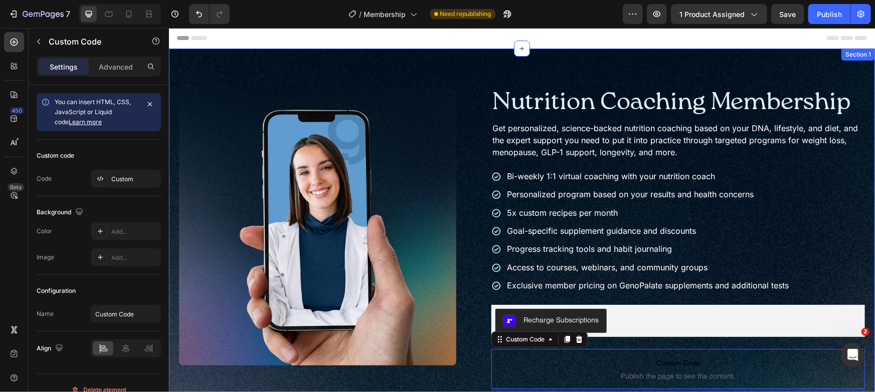
click at [699, 69] on div "Product Images Nutrition Coaching Membership Product Title Get personalized, sc…" at bounding box center [521, 382] width 706 height 669
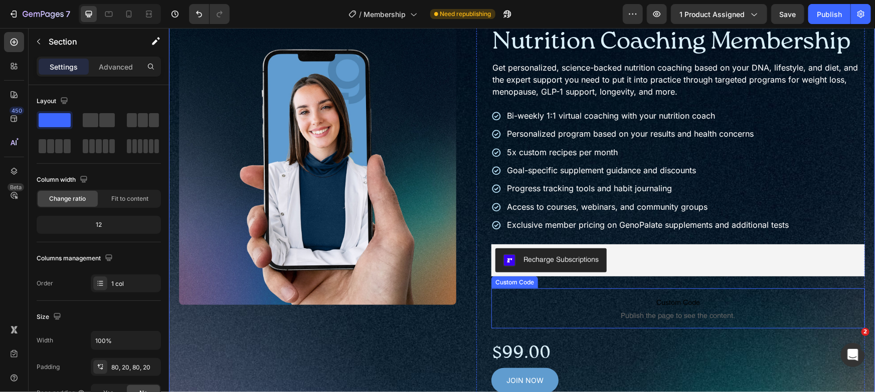
scroll to position [82, 0]
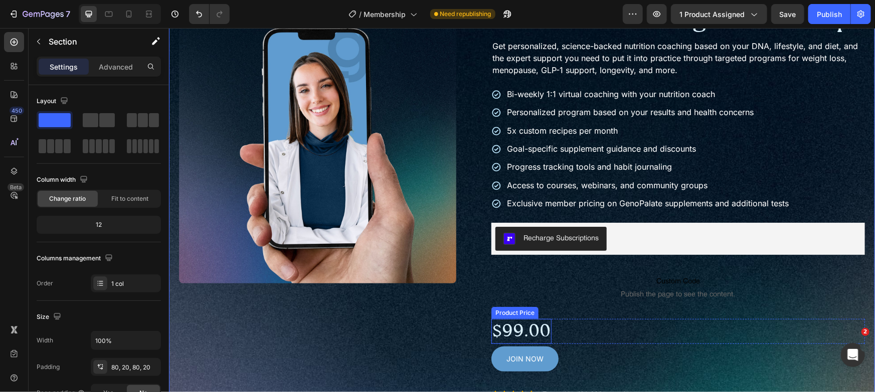
click at [546, 331] on div "$99.00" at bounding box center [521, 332] width 60 height 26
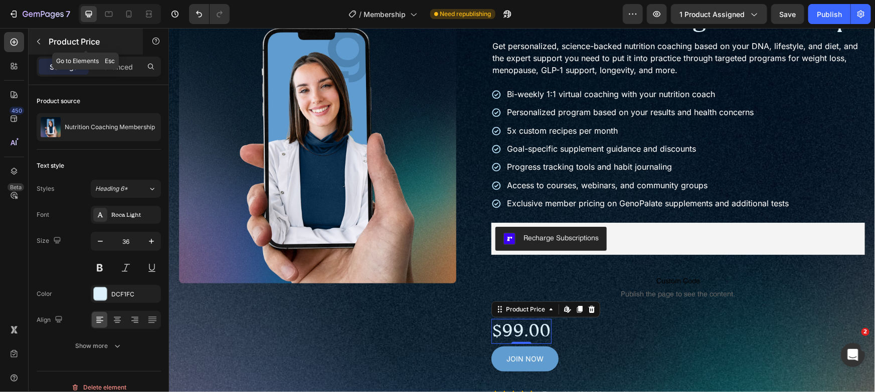
click at [46, 40] on button "button" at bounding box center [39, 42] width 16 height 16
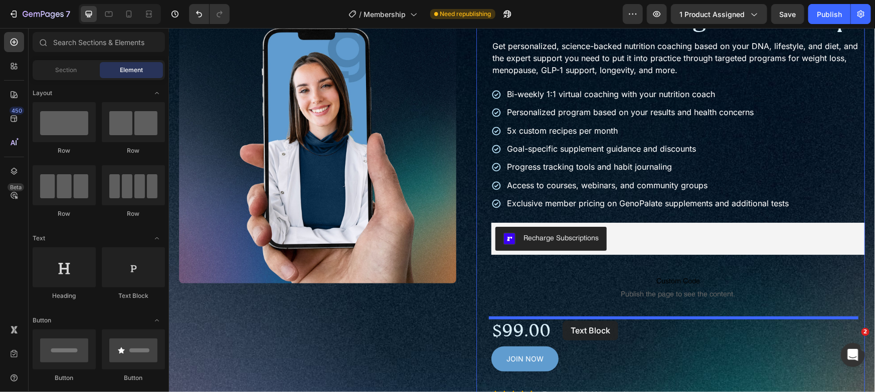
drag, startPoint x: 281, startPoint y: 307, endPoint x: 562, endPoint y: 320, distance: 281.0
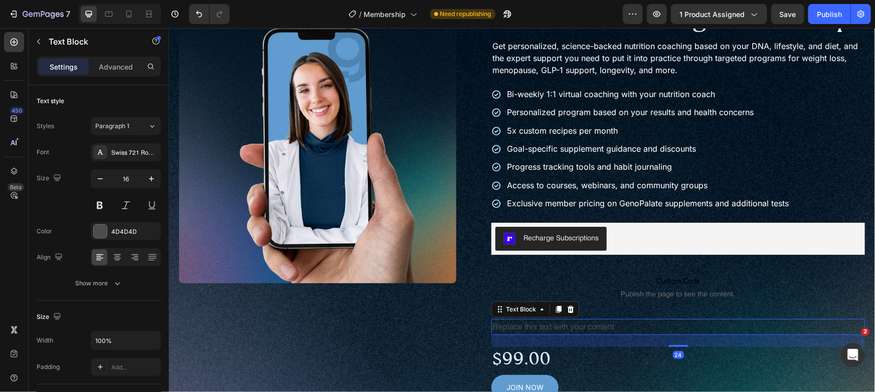
click at [541, 327] on div "Replace this text with your content" at bounding box center [677, 327] width 373 height 17
click at [541, 327] on p "Replace this text with your content" at bounding box center [677, 327] width 371 height 15
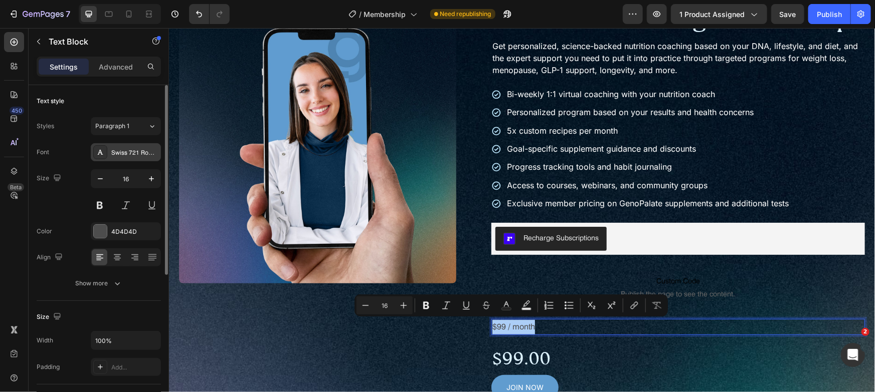
click at [132, 154] on div "Swiss 721 Roman" at bounding box center [134, 152] width 47 height 9
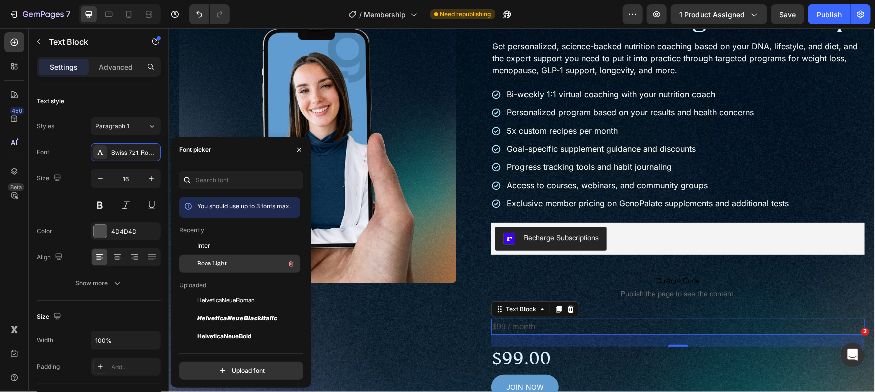
click at [222, 267] on span "Roca Light" at bounding box center [212, 264] width 30 height 9
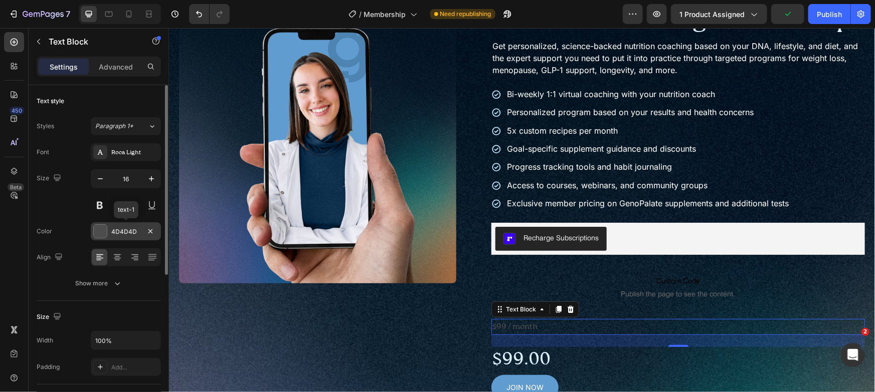
click at [110, 235] on div "4D4D4D" at bounding box center [126, 232] width 70 height 18
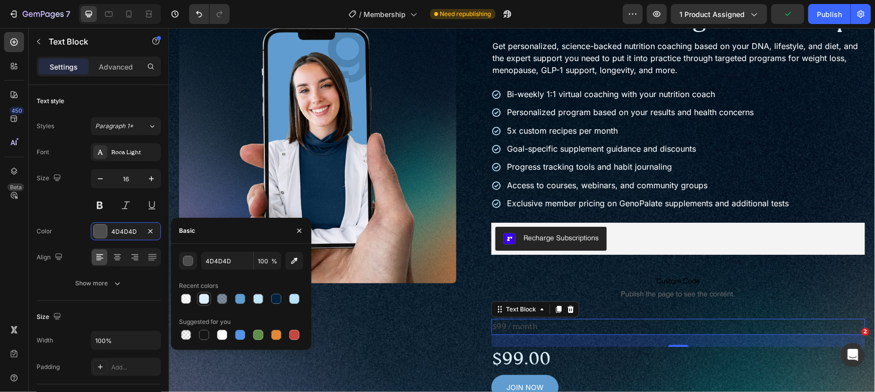
click at [202, 295] on div at bounding box center [204, 299] width 10 height 10
type input "DCF1FC"
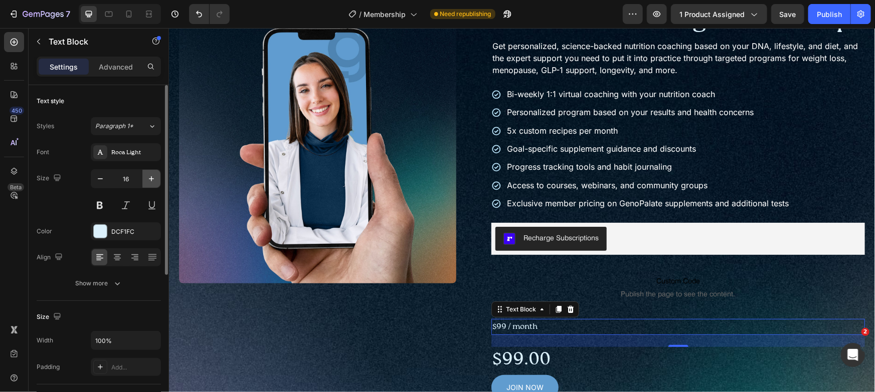
click at [144, 175] on button "button" at bounding box center [151, 179] width 18 height 18
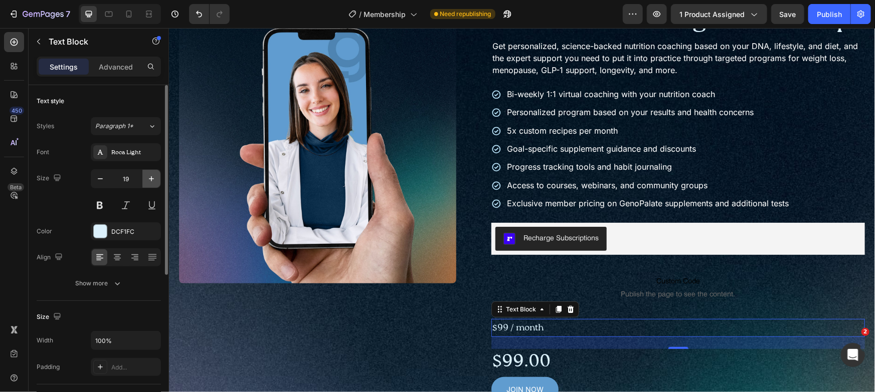
click at [144, 175] on button "button" at bounding box center [151, 179] width 18 height 18
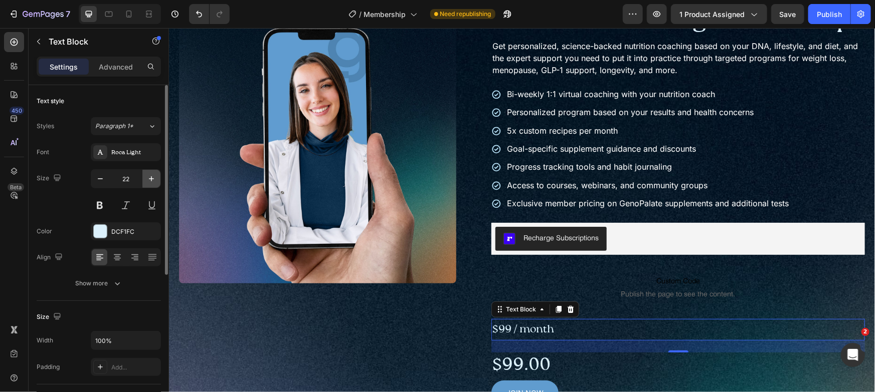
click at [147, 175] on button "button" at bounding box center [151, 179] width 18 height 18
click at [147, 174] on icon "button" at bounding box center [151, 179] width 10 height 10
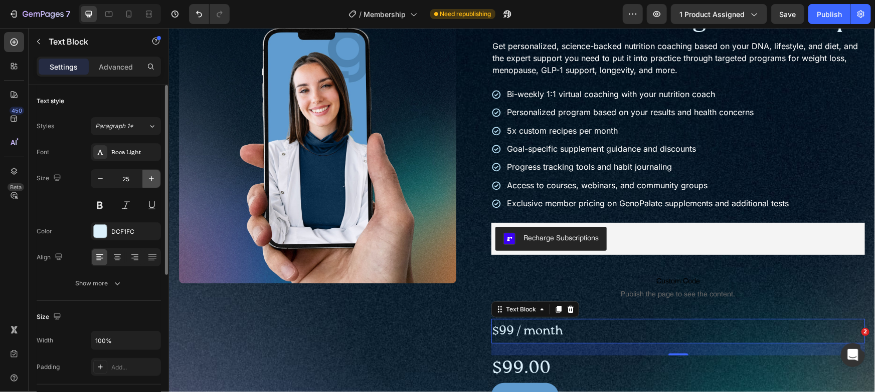
click at [147, 174] on icon "button" at bounding box center [151, 179] width 10 height 10
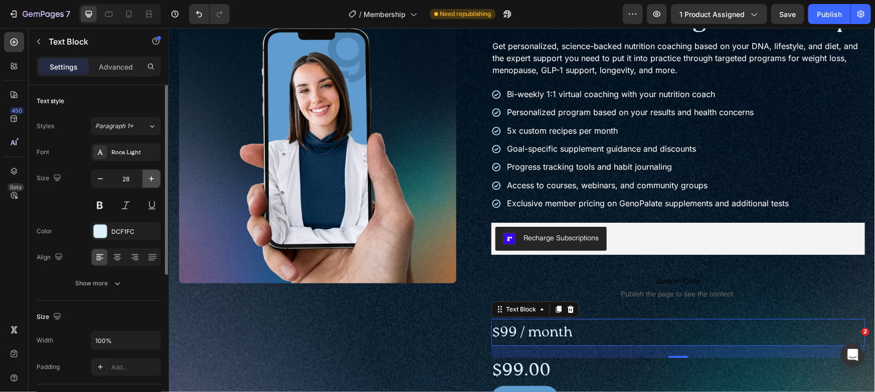
click at [147, 174] on icon "button" at bounding box center [151, 179] width 10 height 10
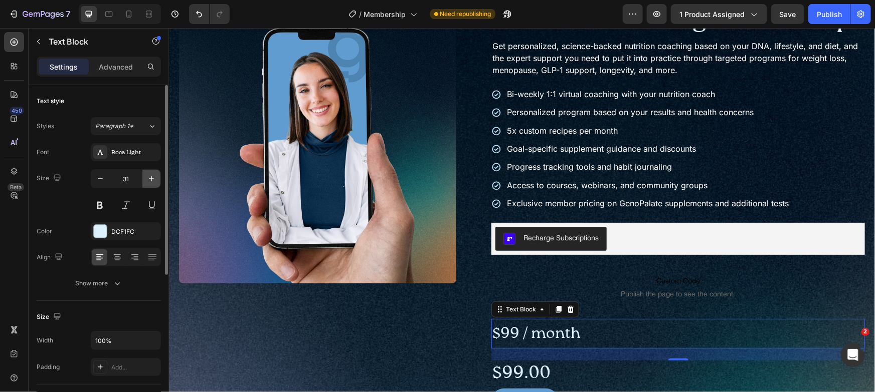
click at [147, 174] on icon "button" at bounding box center [151, 179] width 10 height 10
type input "33"
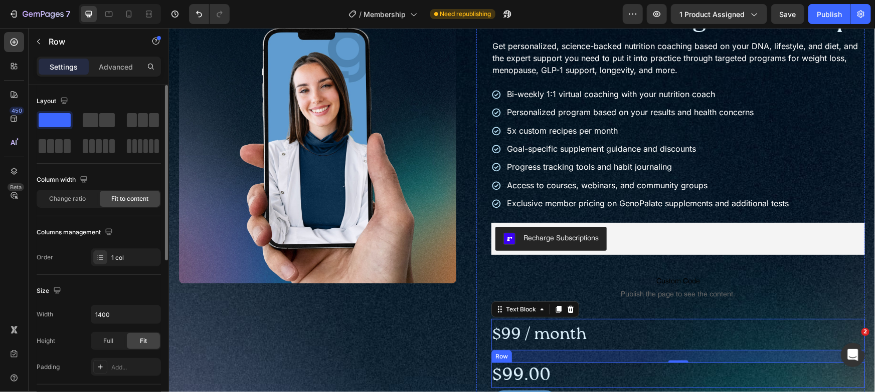
click at [580, 368] on div "$99.00 Product Price Product Price Row" at bounding box center [677, 375] width 373 height 26
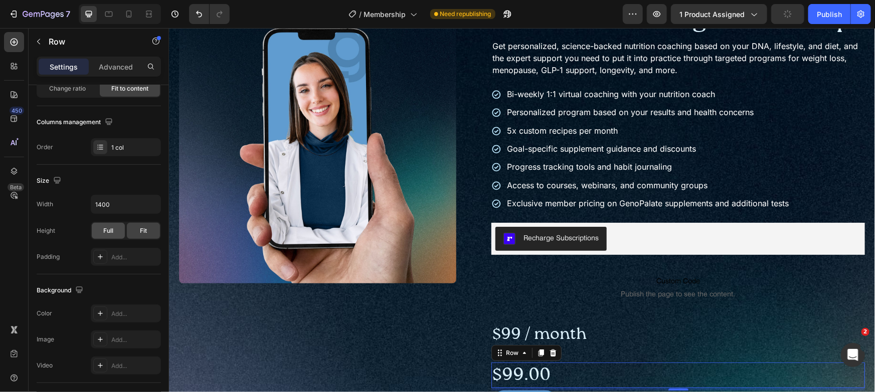
scroll to position [306, 0]
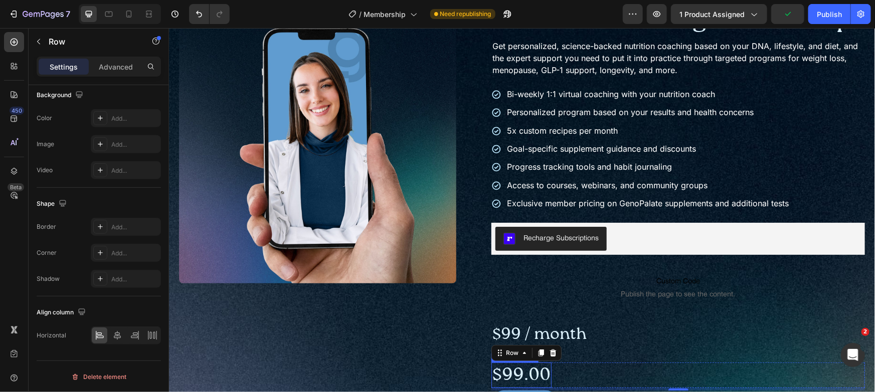
click at [526, 380] on div "$99.00" at bounding box center [521, 375] width 60 height 26
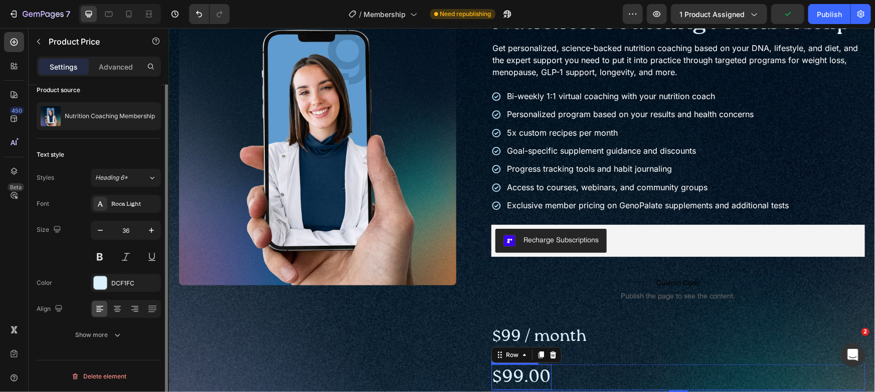
scroll to position [0, 0]
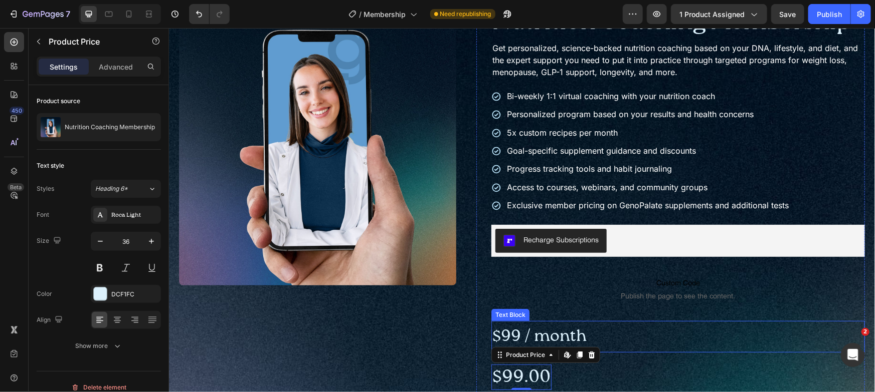
click at [543, 333] on p "$99 / month" at bounding box center [677, 337] width 371 height 30
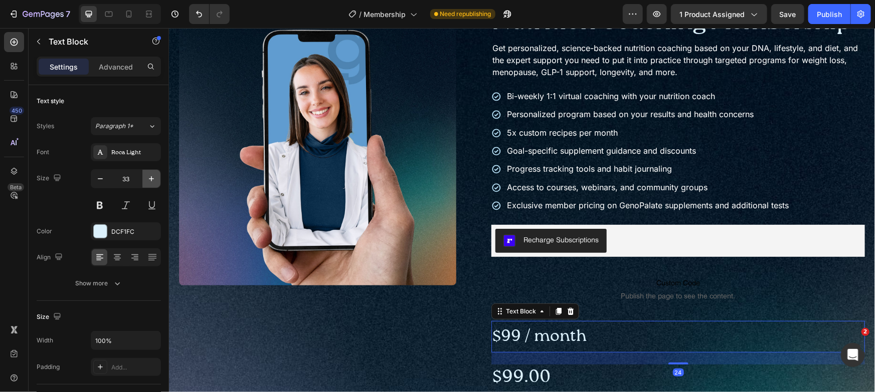
click at [151, 174] on icon "button" at bounding box center [151, 179] width 10 height 10
type input "36"
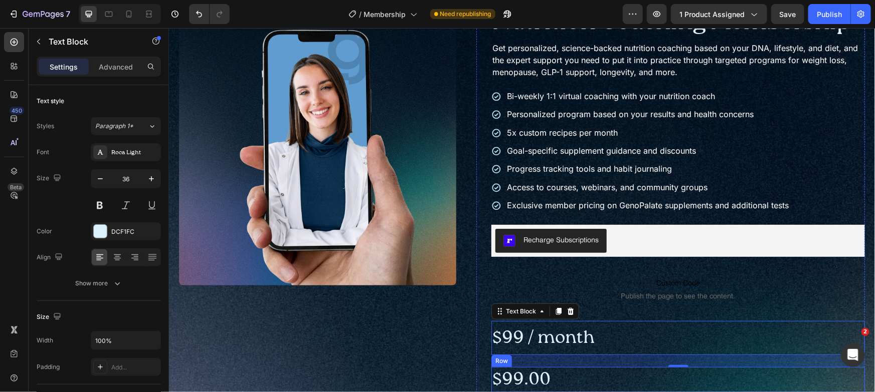
click at [596, 371] on div "$99.00 Product Price Product Price Row" at bounding box center [677, 380] width 373 height 26
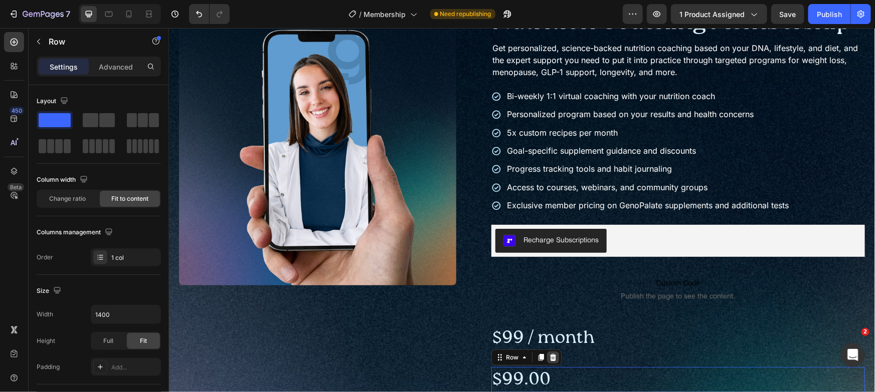
click at [554, 357] on div at bounding box center [552, 357] width 12 height 12
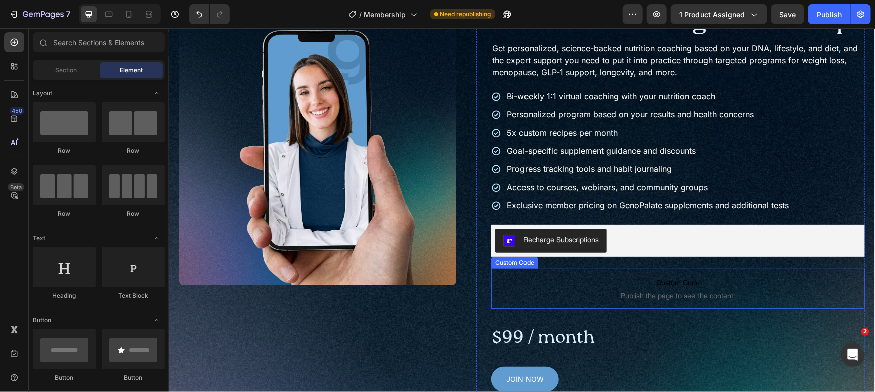
scroll to position [79, 0]
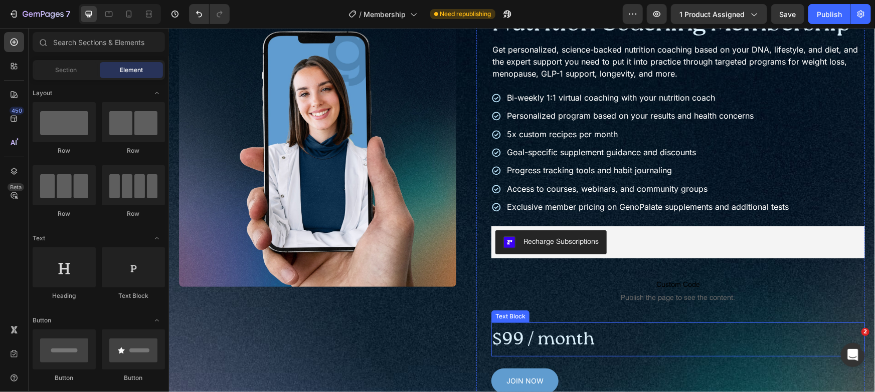
click at [527, 332] on p "$99 / month" at bounding box center [677, 339] width 371 height 33
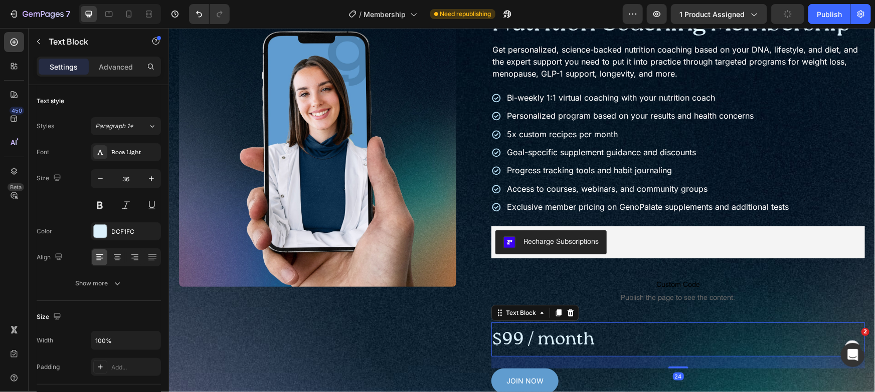
click at [520, 336] on p "$99 / month" at bounding box center [677, 339] width 371 height 33
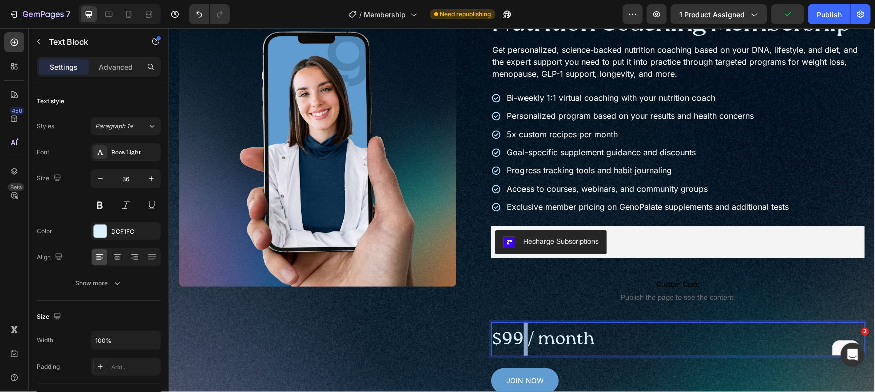
click at [526, 337] on p "$99 / month" at bounding box center [677, 339] width 371 height 33
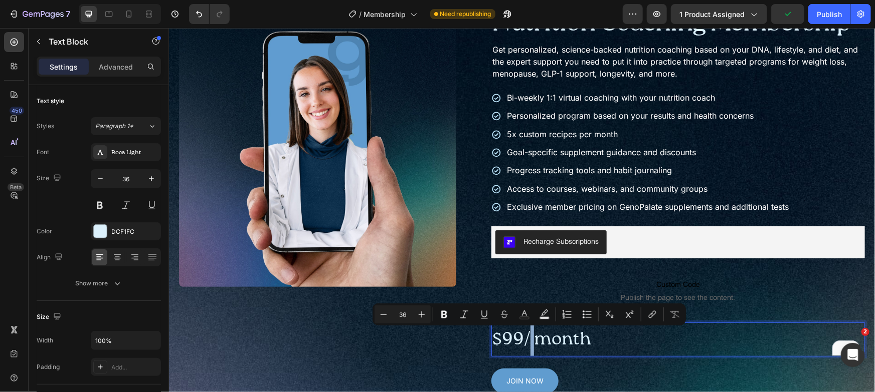
click at [527, 340] on p "$99/ month" at bounding box center [677, 339] width 371 height 33
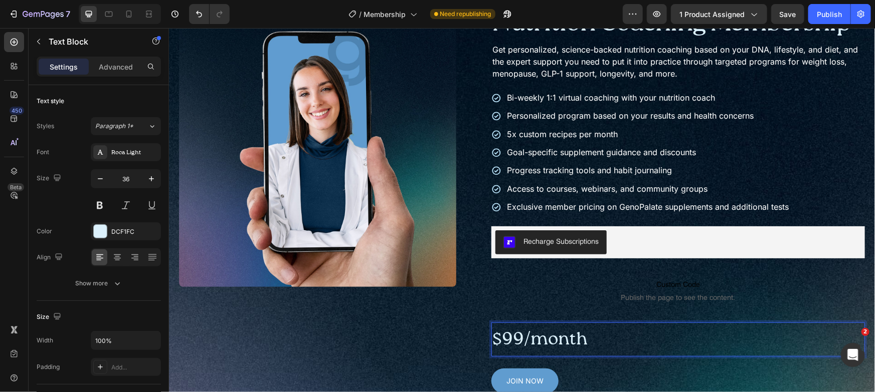
click at [687, 345] on p "$99/month" at bounding box center [677, 339] width 371 height 33
click at [622, 298] on span "Publish the page to see the content." at bounding box center [677, 297] width 373 height 10
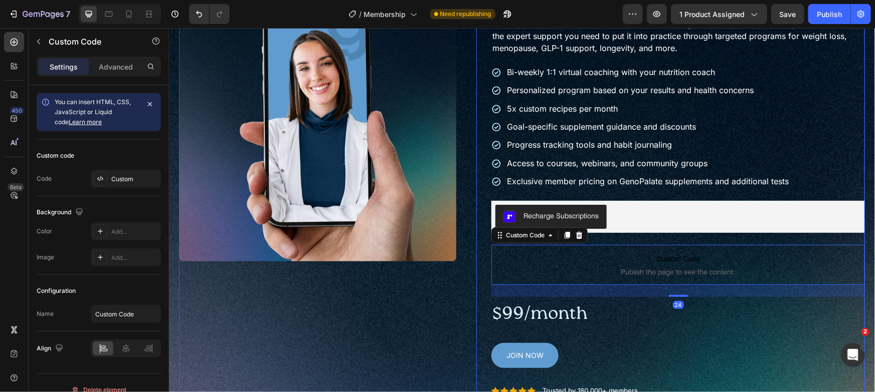
scroll to position [104, 0]
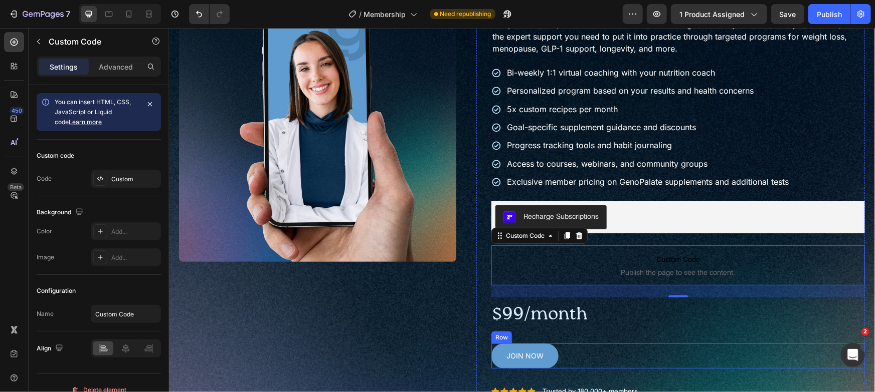
click at [566, 351] on div "JOIN NOW Add to Cart Row" at bounding box center [677, 355] width 373 height 25
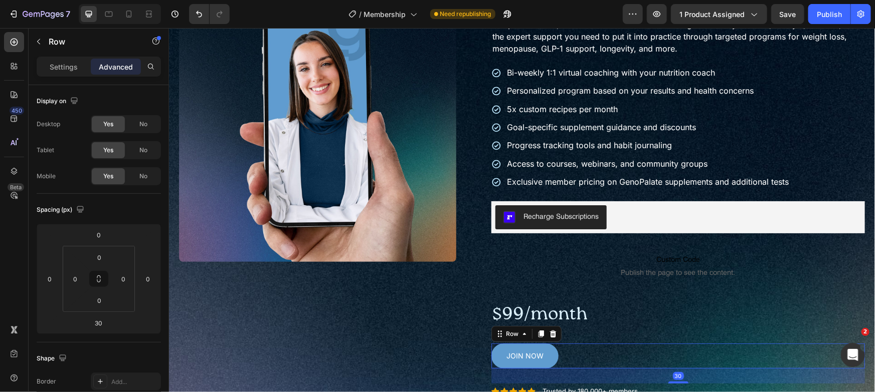
click at [117, 62] on p "Advanced" at bounding box center [116, 67] width 34 height 11
click at [71, 63] on p "Settings" at bounding box center [64, 67] width 28 height 11
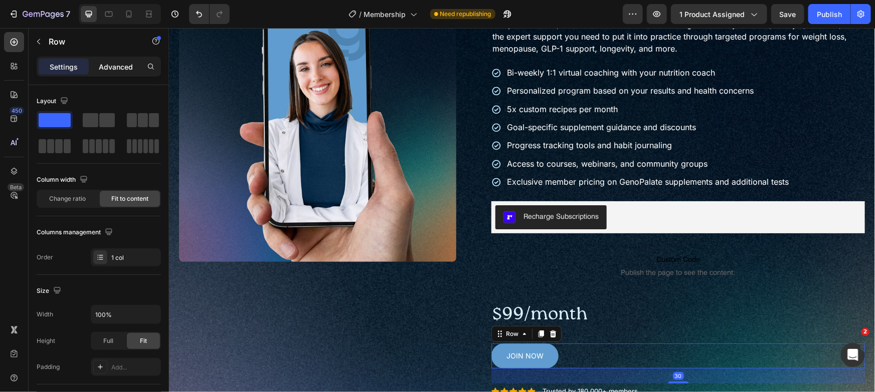
click at [109, 71] on p "Advanced" at bounding box center [116, 67] width 34 height 11
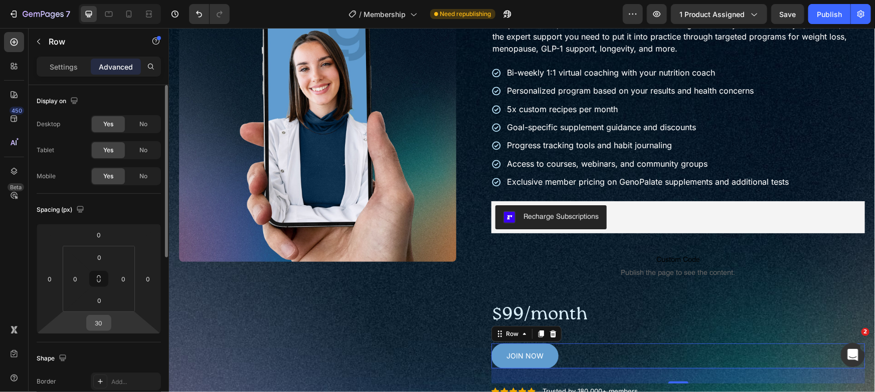
click at [100, 326] on input "30" at bounding box center [99, 323] width 20 height 15
type input "0"
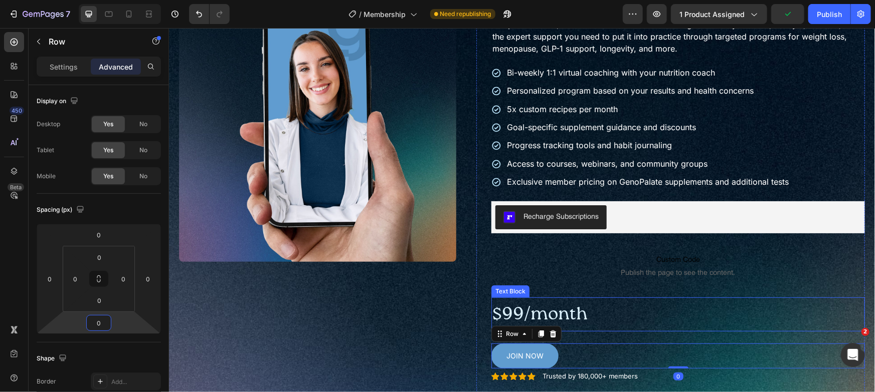
click at [669, 307] on p "$99/month" at bounding box center [677, 314] width 371 height 33
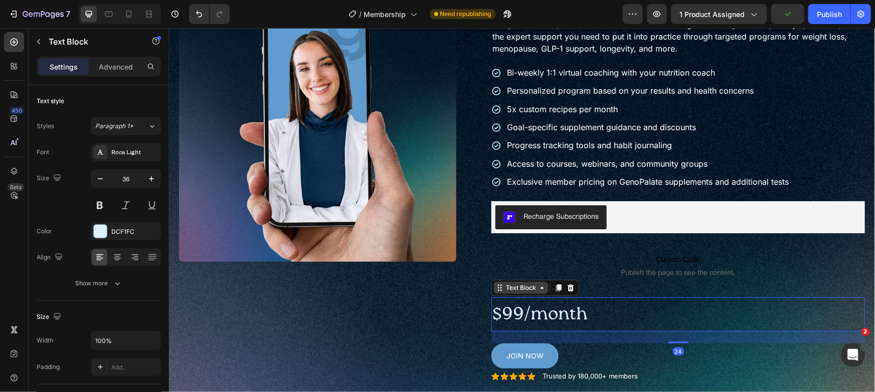
click at [519, 283] on div "Text Block" at bounding box center [520, 287] width 34 height 9
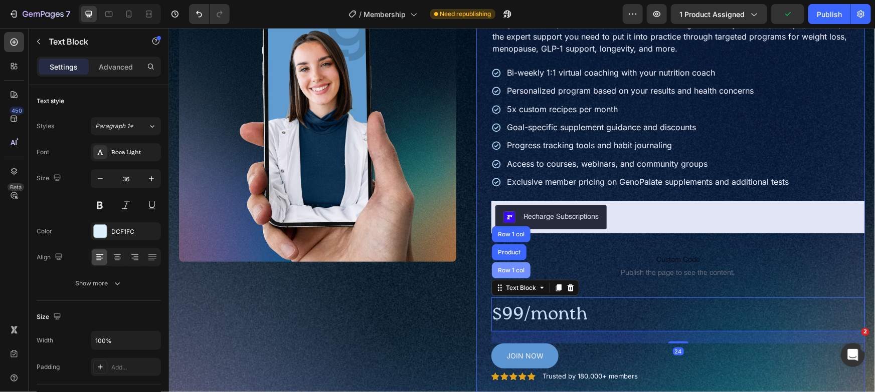
click at [514, 273] on div "Row 1 col" at bounding box center [510, 270] width 39 height 16
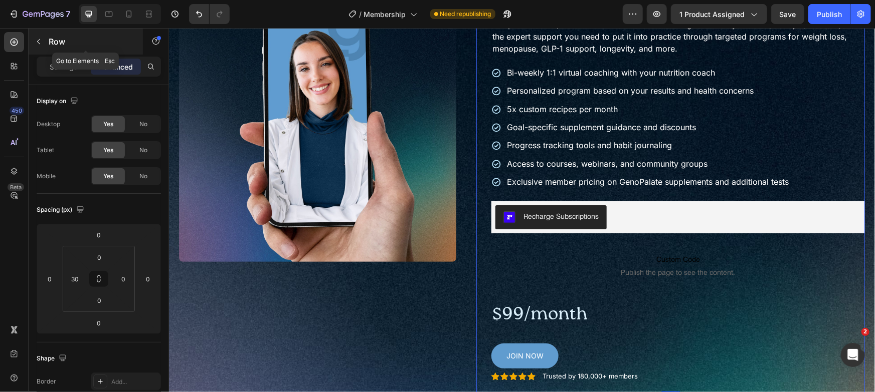
click at [53, 47] on p "Row" at bounding box center [91, 42] width 85 height 12
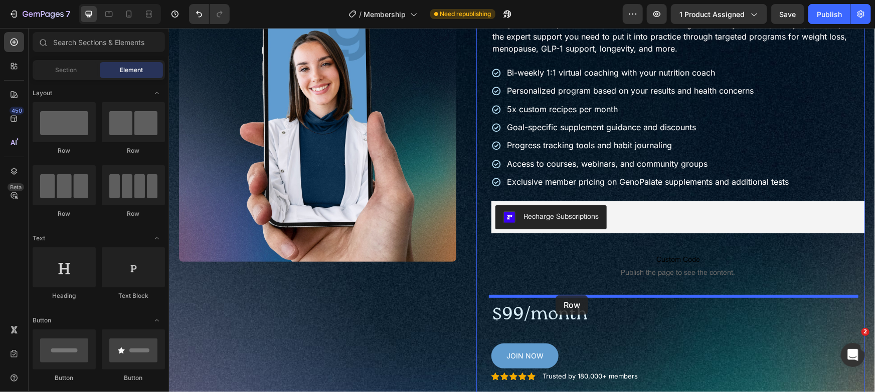
drag, startPoint x: 290, startPoint y: 158, endPoint x: 555, endPoint y: 295, distance: 297.9
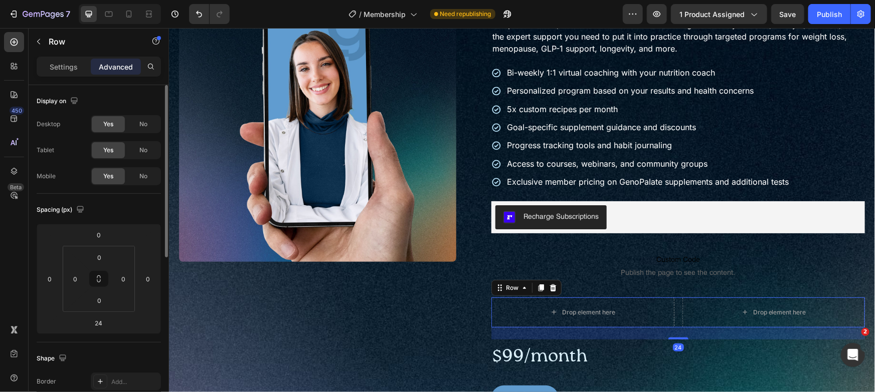
drag, startPoint x: 60, startPoint y: 75, endPoint x: 138, endPoint y: 214, distance: 160.0
click at [60, 75] on div "Settings Advanced" at bounding box center [99, 67] width 124 height 20
click at [65, 66] on p "Settings" at bounding box center [64, 67] width 28 height 11
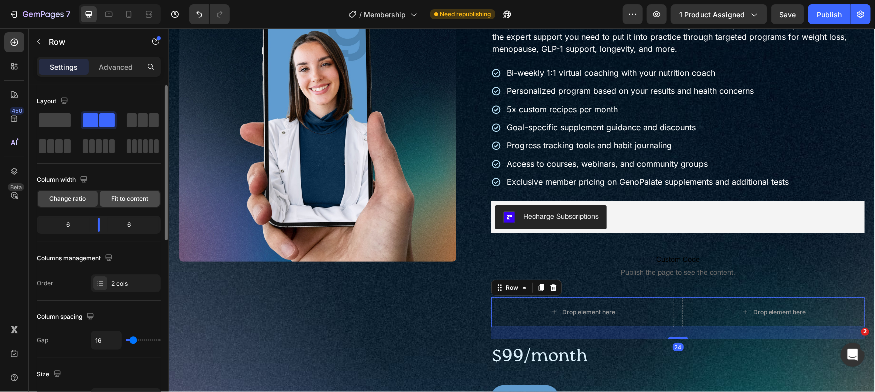
drag, startPoint x: 142, startPoint y: 195, endPoint x: 512, endPoint y: 319, distance: 389.6
click at [142, 195] on span "Fit to content" at bounding box center [129, 198] width 37 height 9
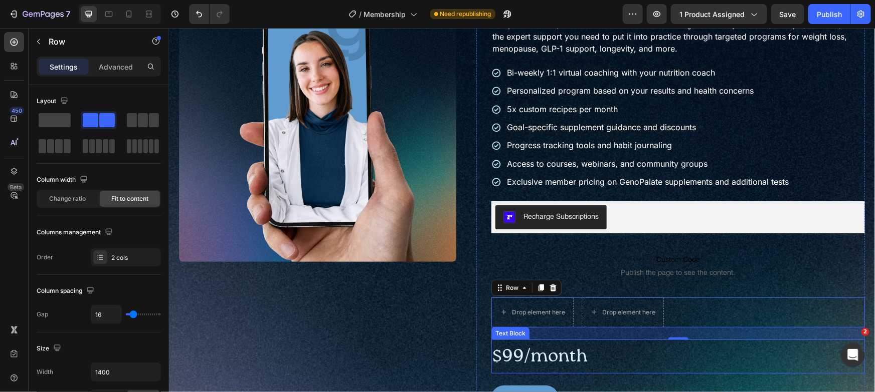
click at [603, 350] on p "$99/month" at bounding box center [677, 356] width 371 height 33
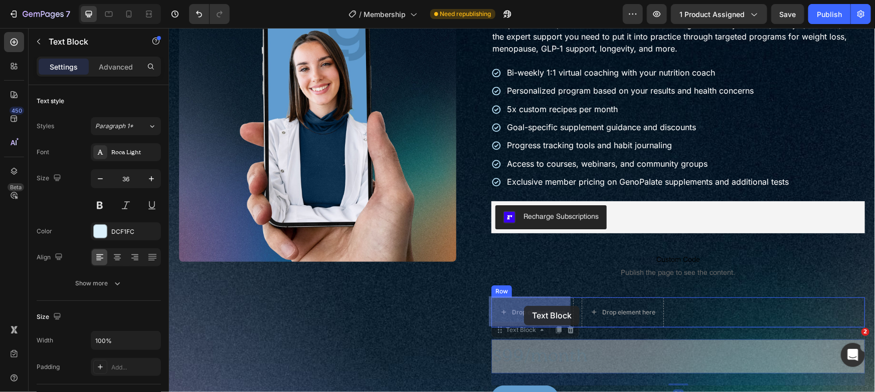
drag, startPoint x: 523, startPoint y: 328, endPoint x: 524, endPoint y: 302, distance: 26.1
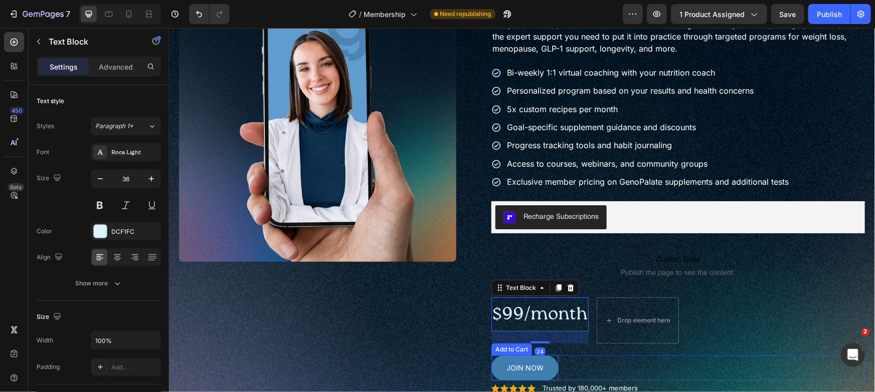
click at [511, 364] on div "JOIN NOW" at bounding box center [524, 367] width 37 height 9
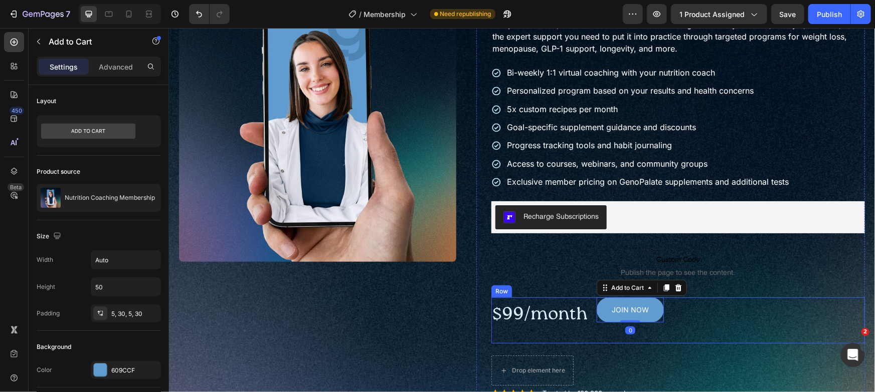
click at [738, 311] on div "$99/month Text Block JOIN NOW Add to Cart 0 Row" at bounding box center [677, 320] width 373 height 47
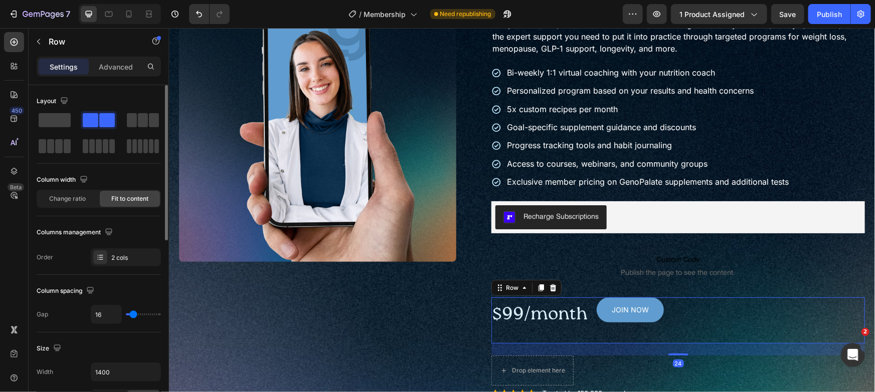
scroll to position [389, 0]
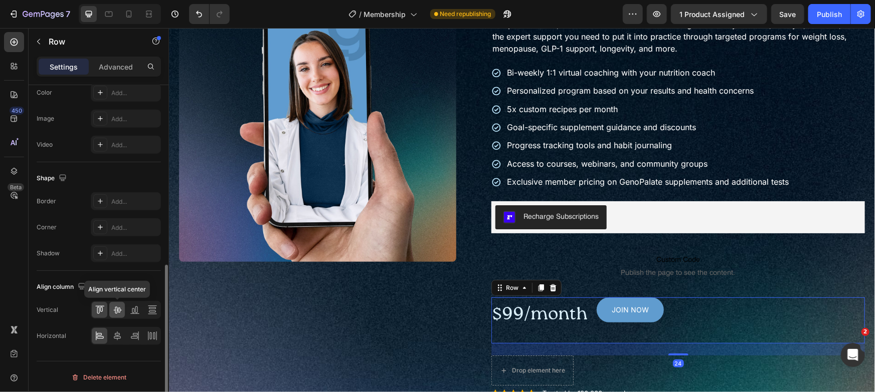
click at [117, 312] on icon at bounding box center [117, 310] width 8 height 7
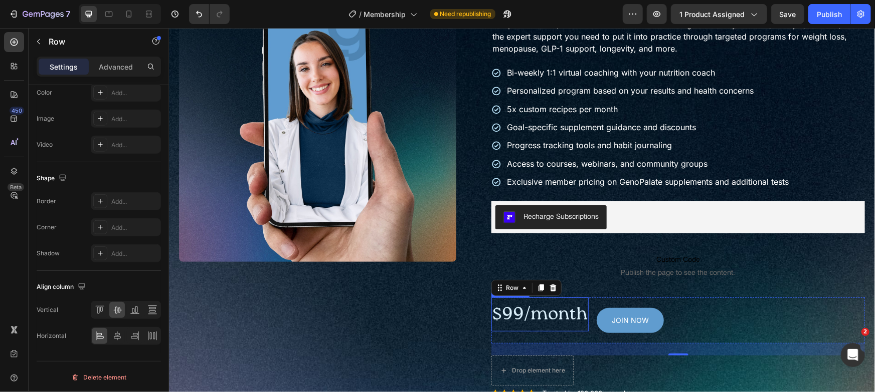
click at [574, 318] on p "$99/month" at bounding box center [539, 314] width 95 height 33
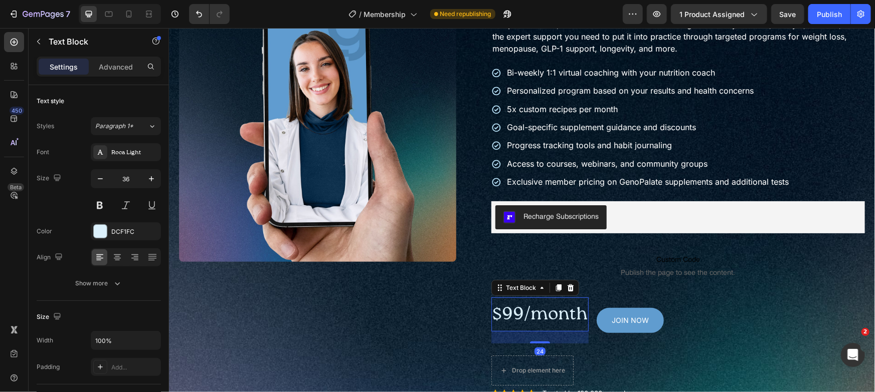
drag, startPoint x: 108, startPoint y: 67, endPoint x: 110, endPoint y: 81, distance: 13.8
click at [108, 67] on p "Advanced" at bounding box center [116, 67] width 34 height 11
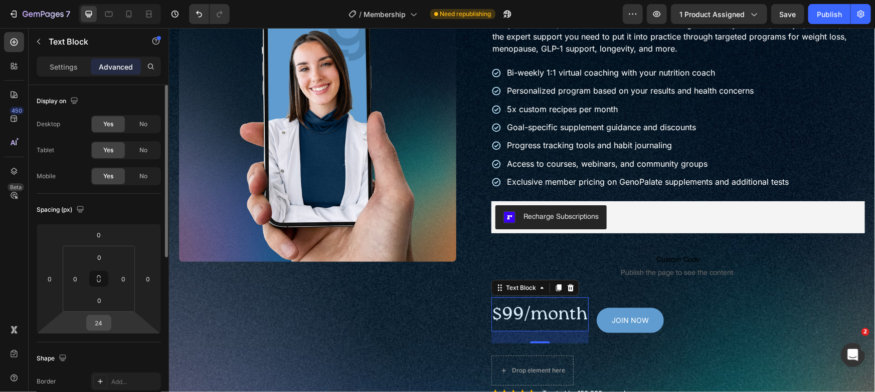
click at [97, 318] on input "24" at bounding box center [99, 323] width 20 height 15
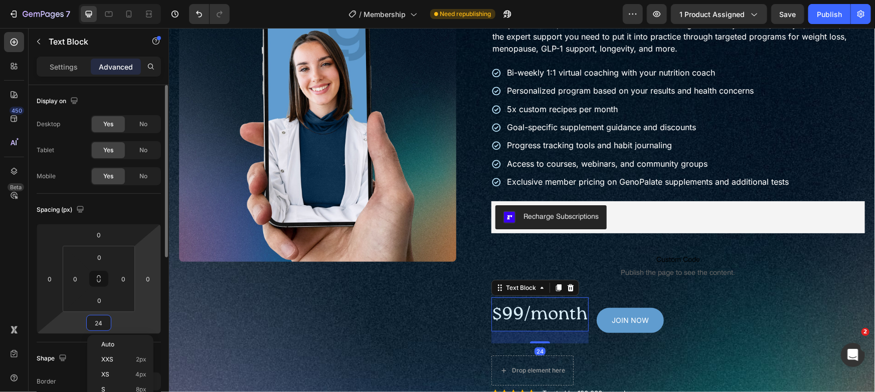
type input "0"
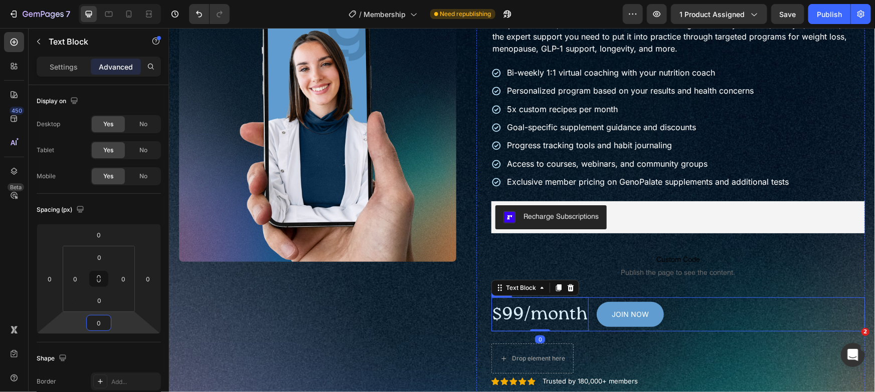
click at [715, 320] on div "$99/month Text Block 0 JOIN NOW Add to Cart Row" at bounding box center [677, 314] width 373 height 35
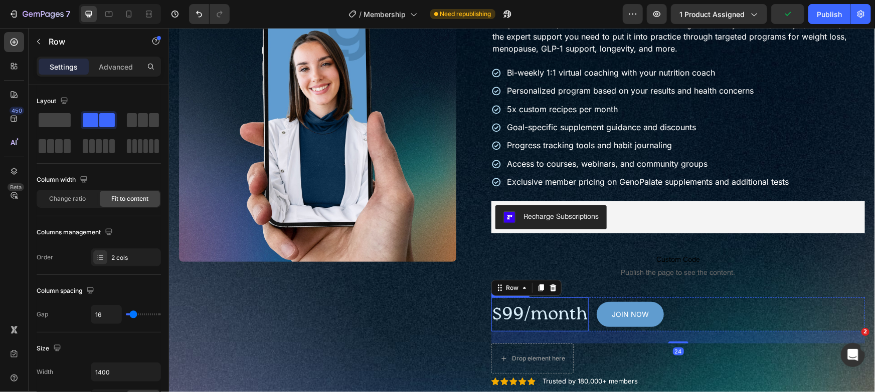
click at [532, 316] on p "$99/month" at bounding box center [539, 314] width 95 height 33
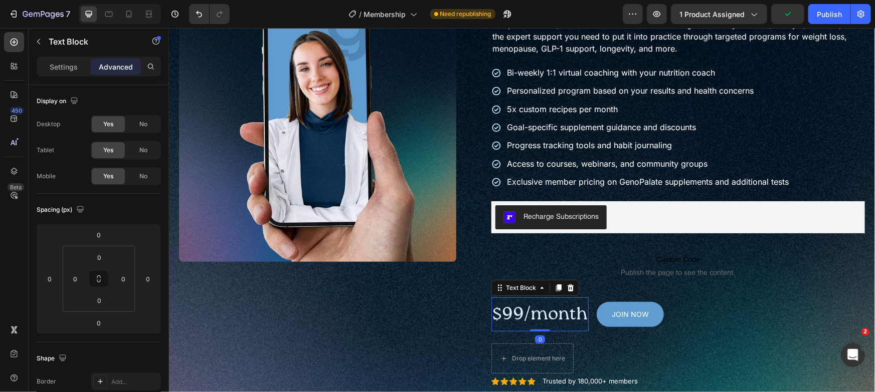
click at [76, 75] on div "Settings Advanced" at bounding box center [99, 67] width 124 height 20
click at [73, 78] on div "Settings Advanced" at bounding box center [99, 71] width 140 height 29
click at [71, 73] on div "Settings" at bounding box center [64, 67] width 50 height 16
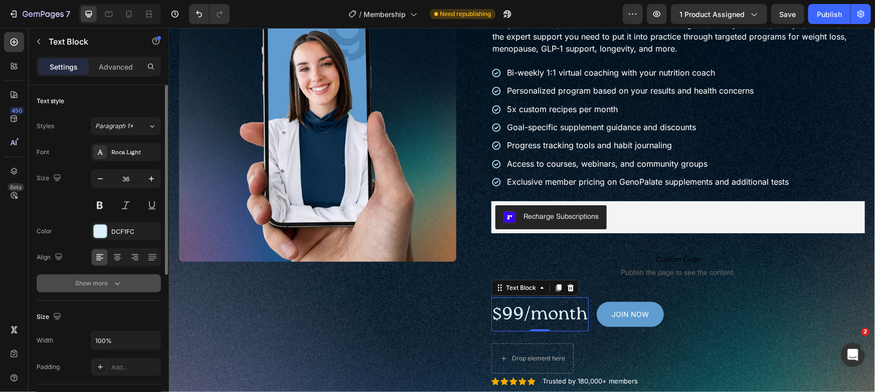
click at [109, 292] on button "Show more" at bounding box center [99, 284] width 124 height 18
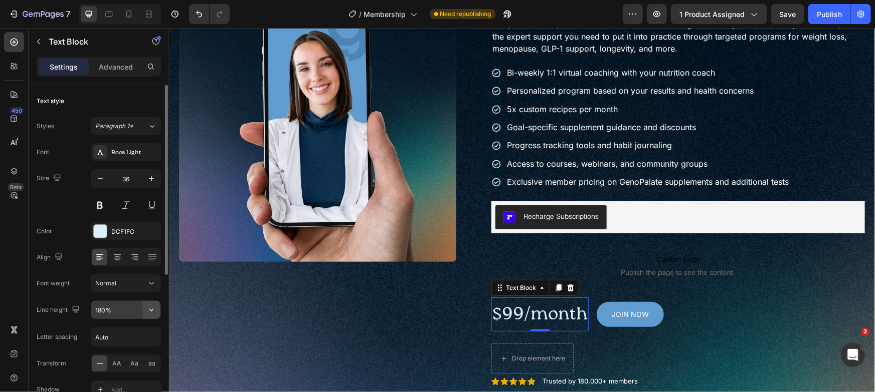
click at [154, 312] on icon "button" at bounding box center [151, 310] width 10 height 10
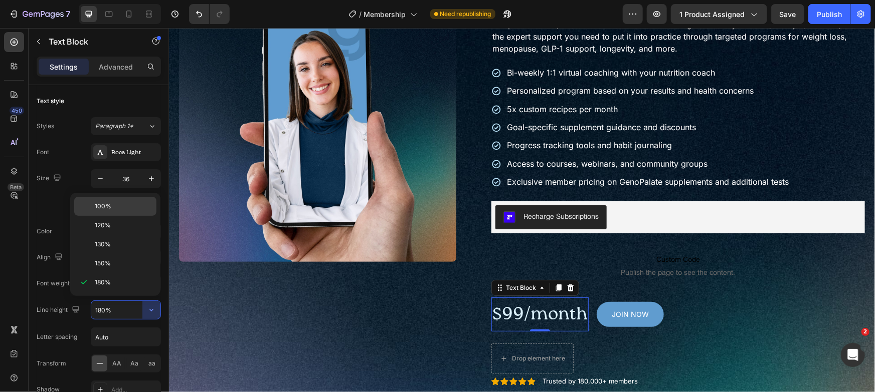
click at [138, 216] on div "100%" at bounding box center [115, 225] width 82 height 19
type input "100%"
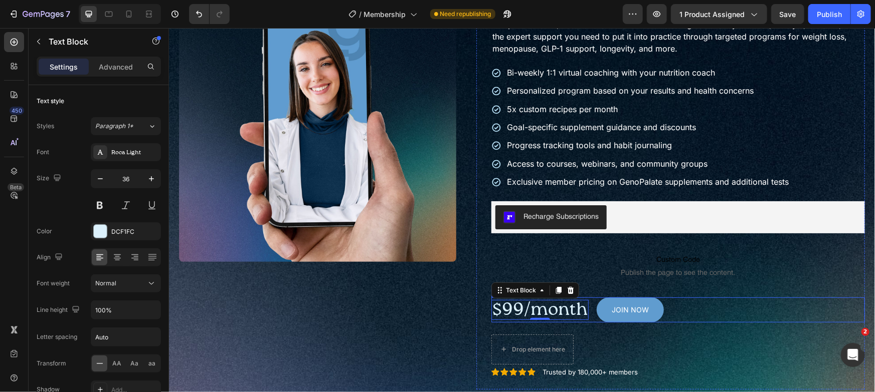
click at [716, 308] on div "$99/month Text Block 0 JOIN NOW Add to Cart Row" at bounding box center [677, 309] width 373 height 25
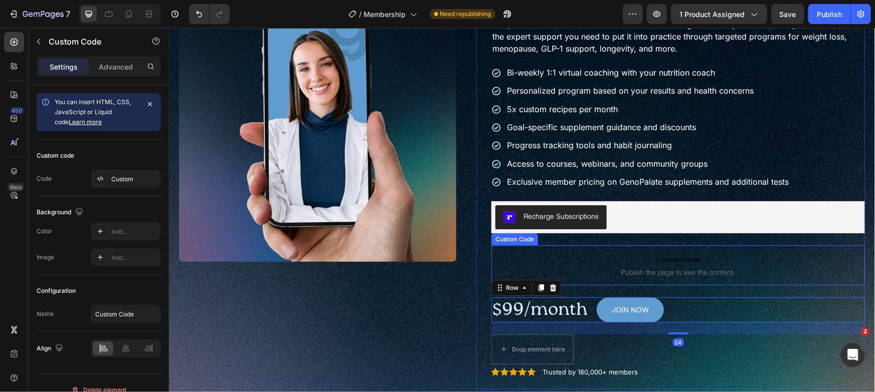
click at [774, 269] on span "Publish the page to see the content." at bounding box center [677, 272] width 373 height 10
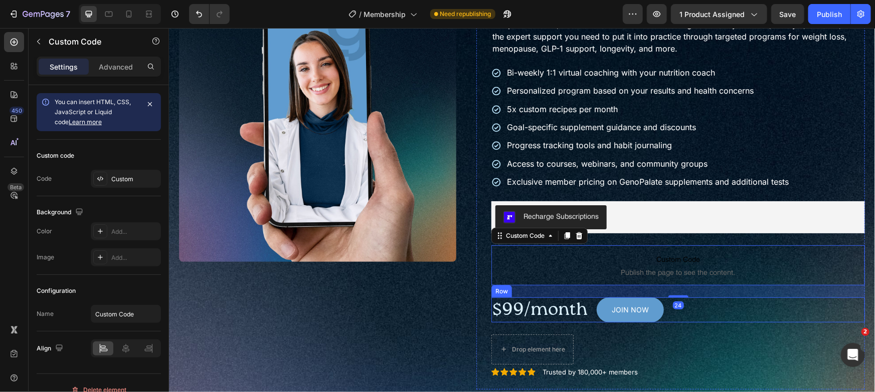
click at [705, 315] on div "$99/month Text Block JOIN NOW Add to Cart Row" at bounding box center [677, 309] width 373 height 25
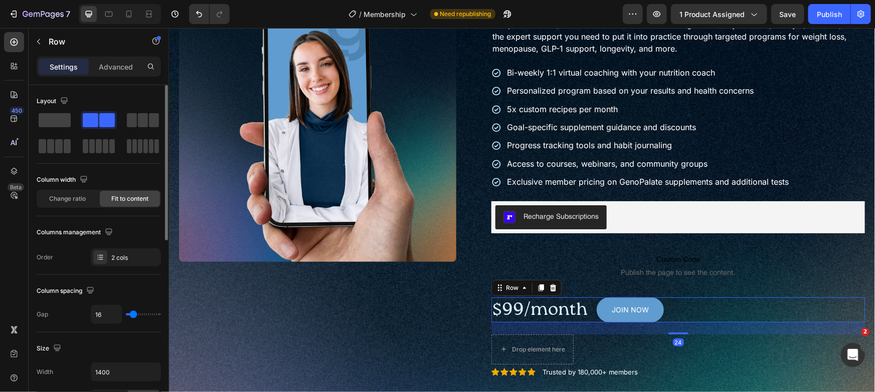
type input "26"
type input "28"
type input "29"
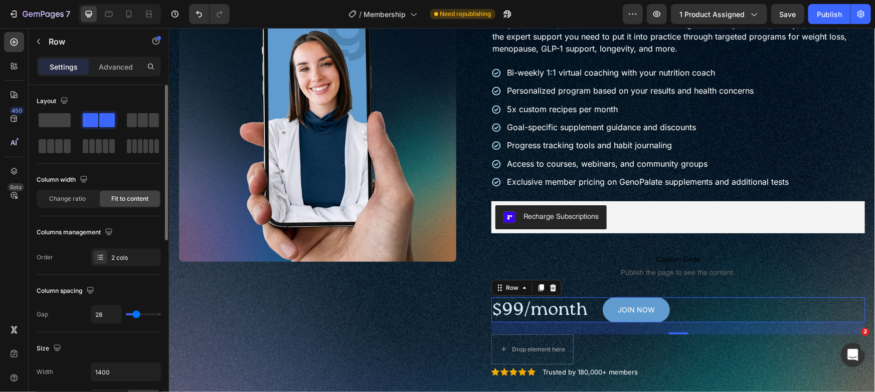
type input "29"
type input "30"
type input "32"
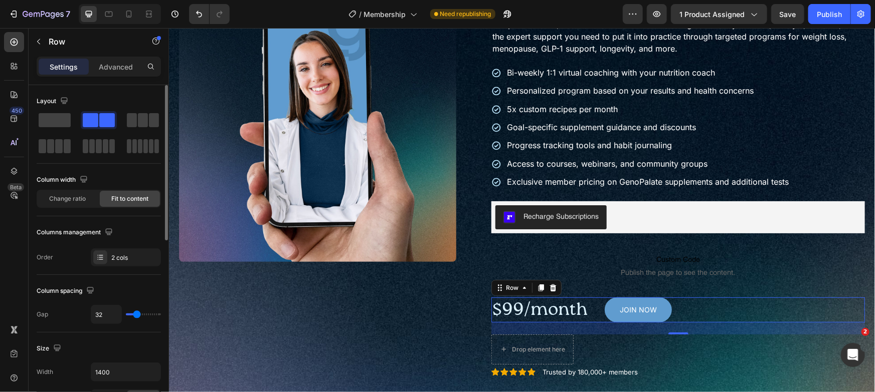
type input "33"
type input "34"
type input "35"
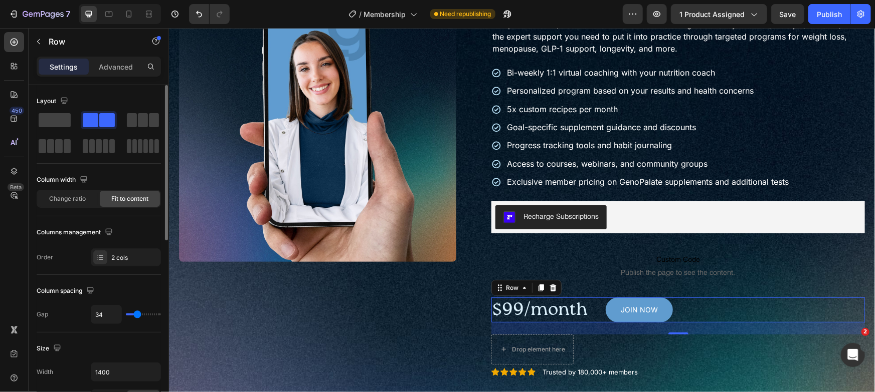
type input "35"
type input "34"
type input "35"
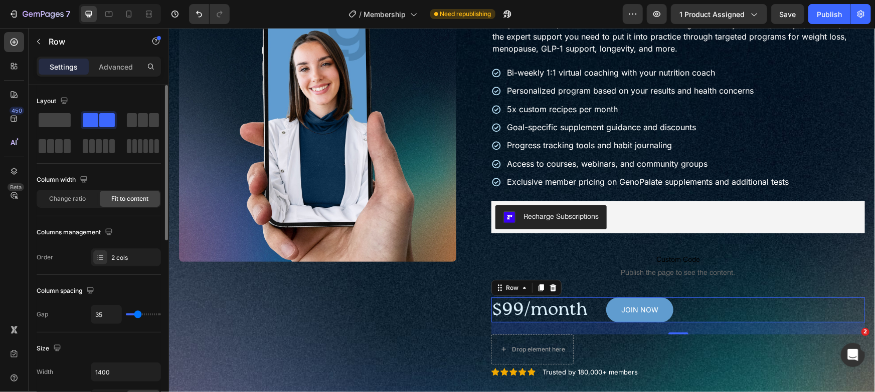
type input "34"
click at [137, 314] on input "range" at bounding box center [143, 315] width 35 height 2
click at [732, 303] on div "$99/month Text Block JOIN NOW Add to Cart Row 24" at bounding box center [677, 309] width 373 height 25
click at [640, 347] on div "Drop element here Row" at bounding box center [677, 349] width 373 height 30
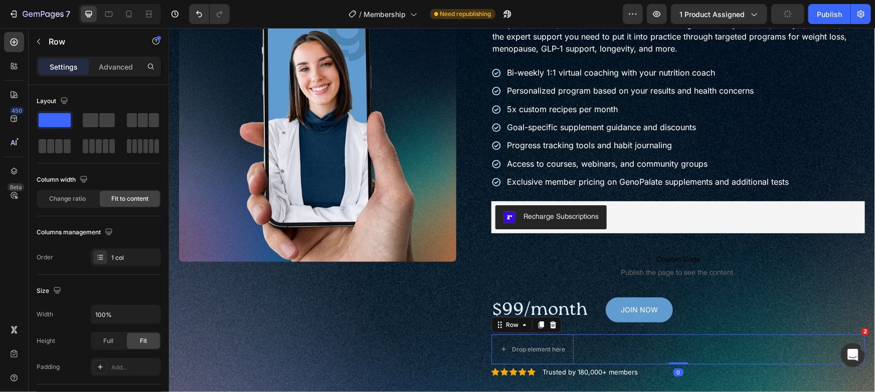
click at [549, 321] on icon at bounding box center [552, 324] width 7 height 7
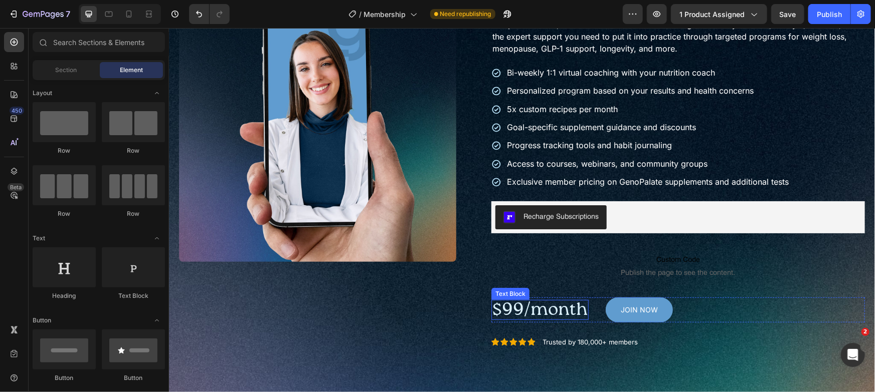
click at [572, 301] on p "$99/month" at bounding box center [539, 310] width 95 height 18
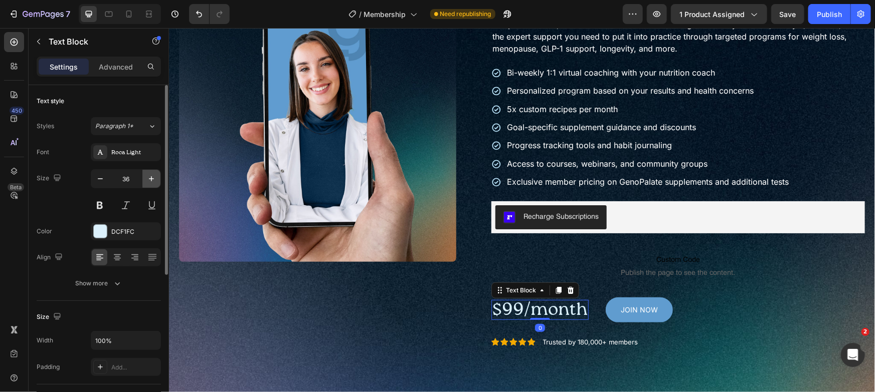
click at [153, 176] on icon "button" at bounding box center [151, 179] width 10 height 10
click at [93, 174] on button "button" at bounding box center [100, 179] width 18 height 18
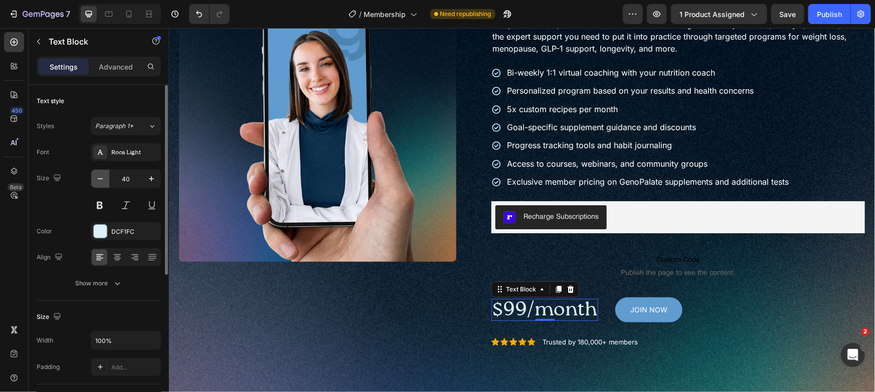
click at [93, 174] on button "button" at bounding box center [100, 179] width 18 height 18
type input "38"
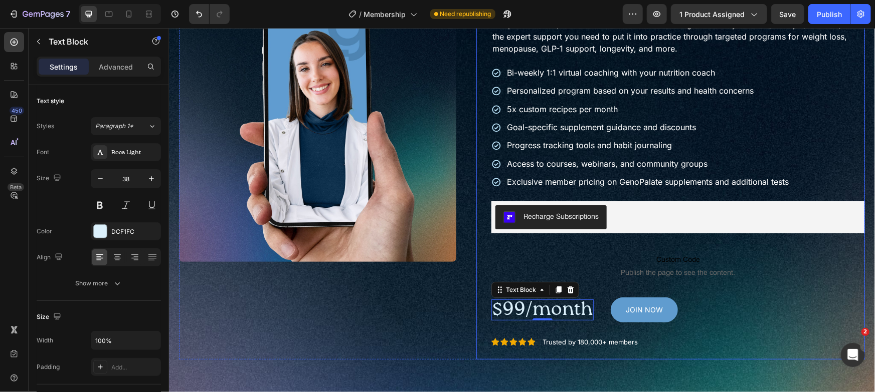
click at [824, 331] on div "Nutrition Coaching Membership Product Title Get personalized, science-backed nu…" at bounding box center [677, 171] width 373 height 375
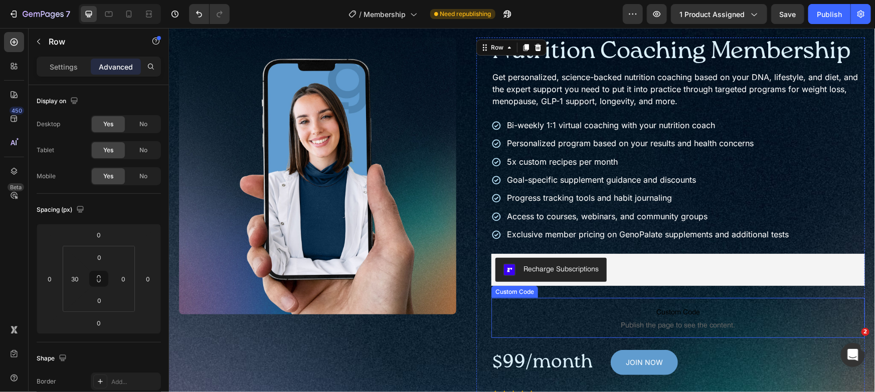
scroll to position [50, 0]
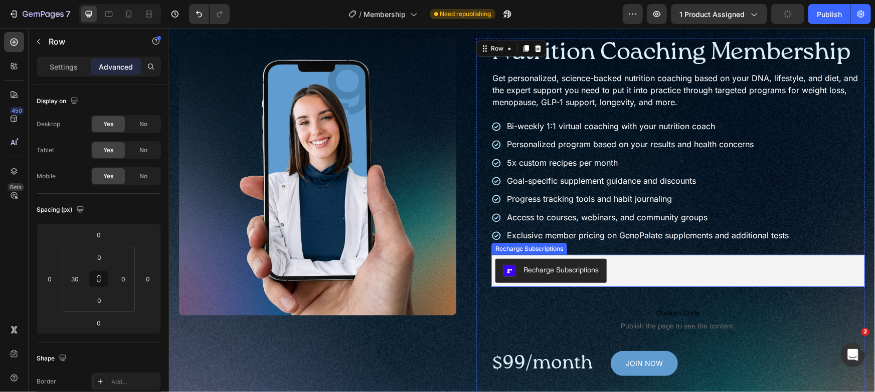
click at [660, 262] on div "Recharge Subscriptions" at bounding box center [677, 271] width 365 height 24
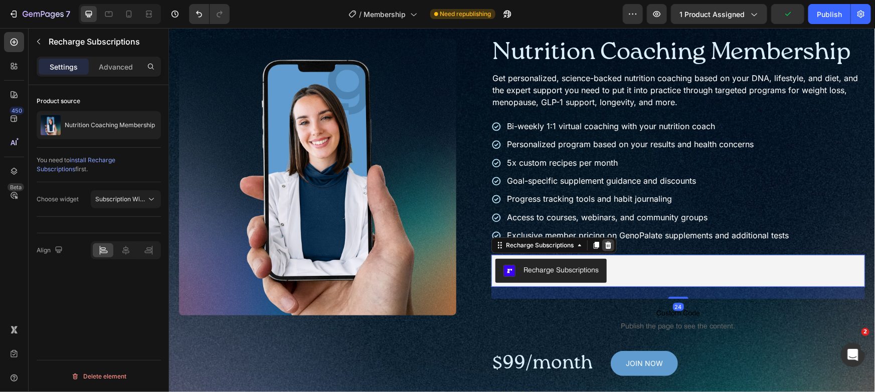
click at [604, 241] on icon at bounding box center [608, 245] width 8 height 8
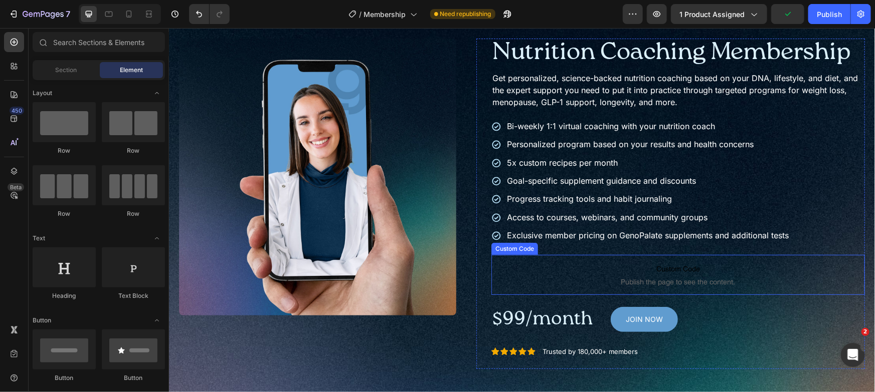
click at [573, 263] on span "Custom Code" at bounding box center [677, 269] width 373 height 12
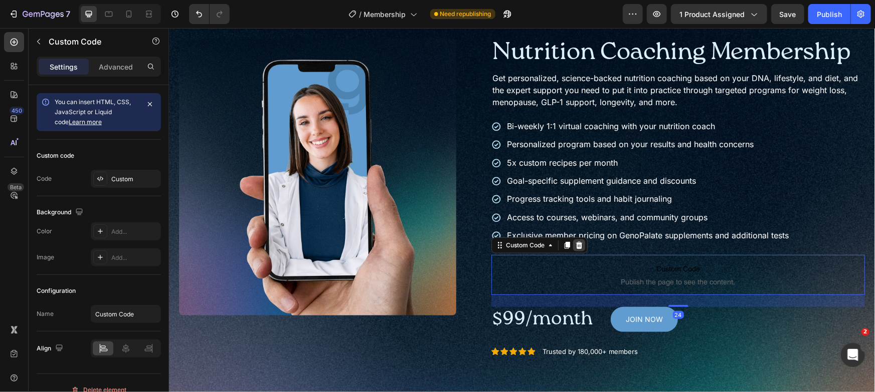
click at [575, 243] on icon at bounding box center [578, 245] width 7 height 7
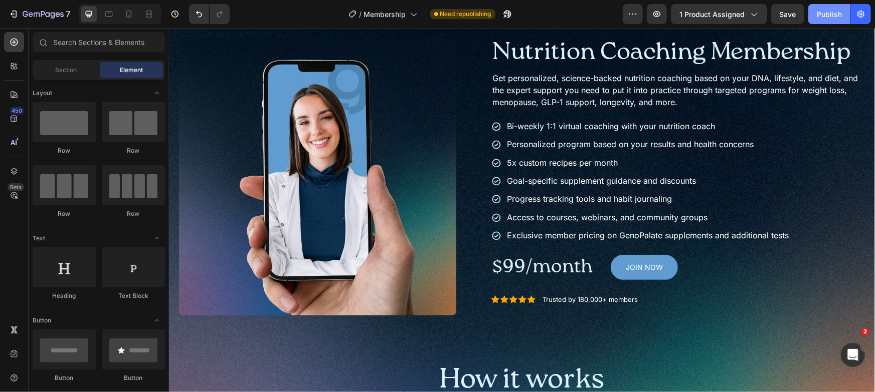
click at [826, 17] on div "Publish" at bounding box center [829, 14] width 25 height 11
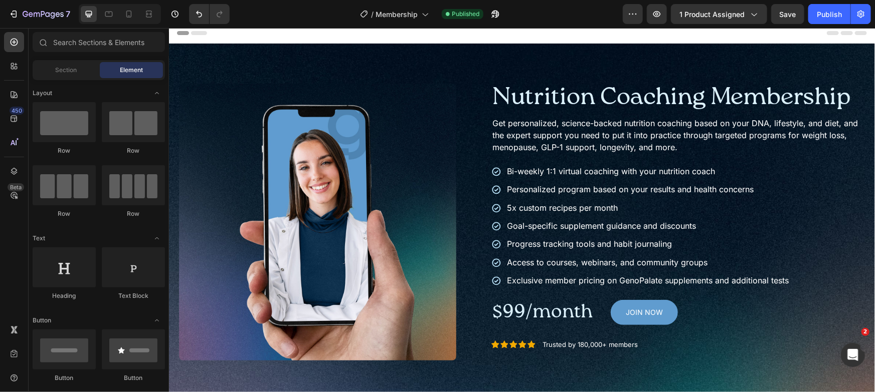
scroll to position [0, 0]
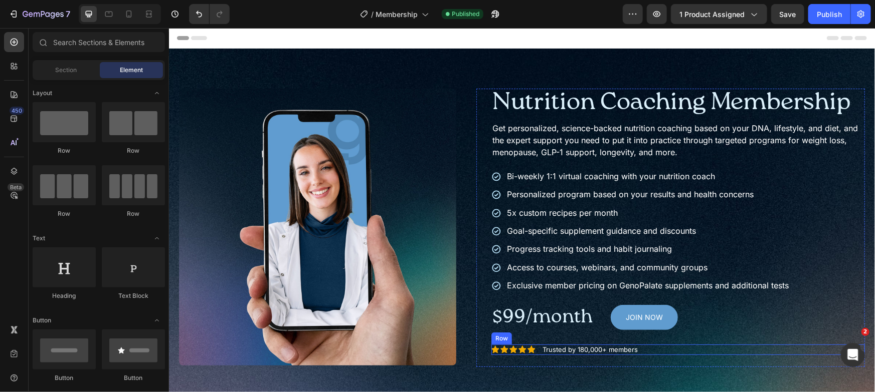
click at [658, 350] on div "Icon Icon Icon Icon Icon Icon List Trusted by 180,000+ members Text Block Row" at bounding box center [677, 349] width 373 height 11
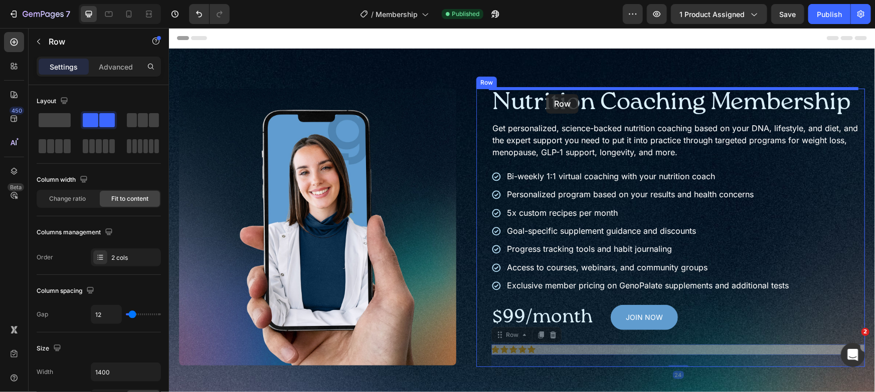
drag, startPoint x: 512, startPoint y: 332, endPoint x: 545, endPoint y: 93, distance: 241.4
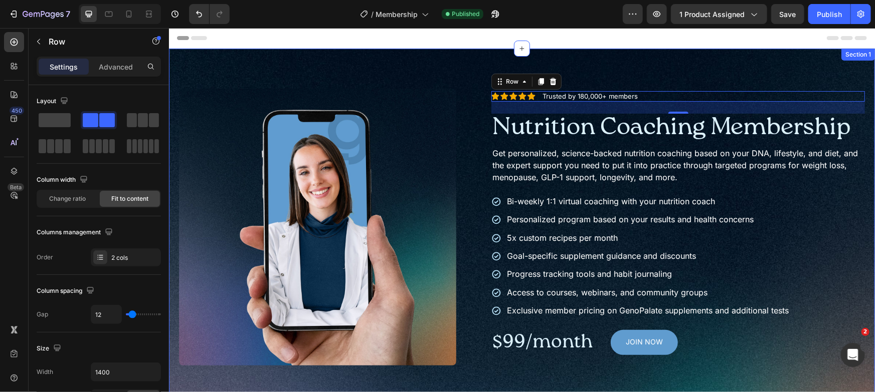
click at [777, 79] on div "Product Images Icon Icon Icon Icon Icon Icon List Trusted by 180,000+ members T…" at bounding box center [521, 322] width 706 height 549
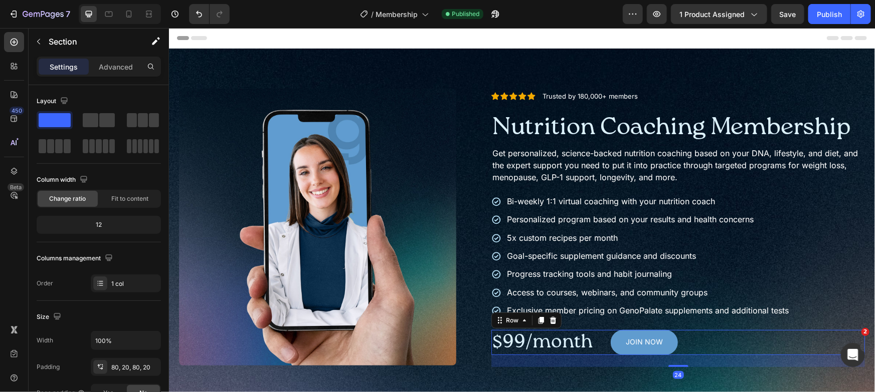
click at [703, 336] on div "$99/month Text Block JOIN NOW Add to Cart Row 24" at bounding box center [677, 342] width 373 height 25
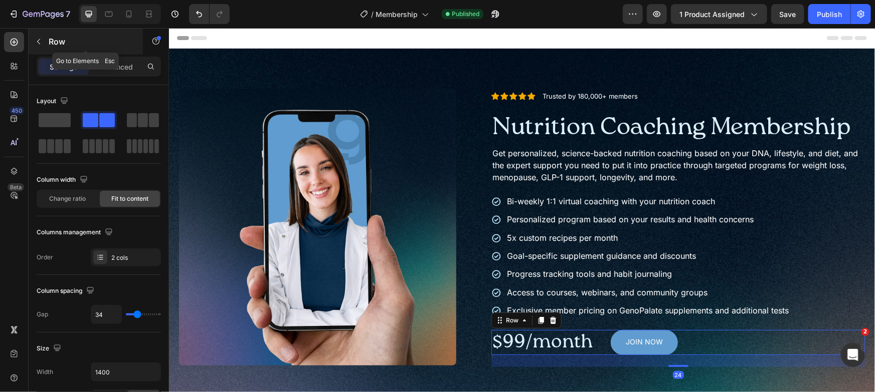
click at [71, 33] on div "Row" at bounding box center [86, 42] width 114 height 26
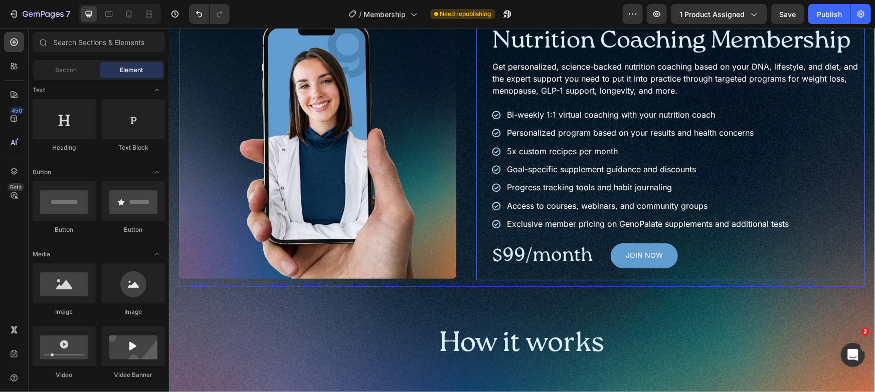
scroll to position [95, 0]
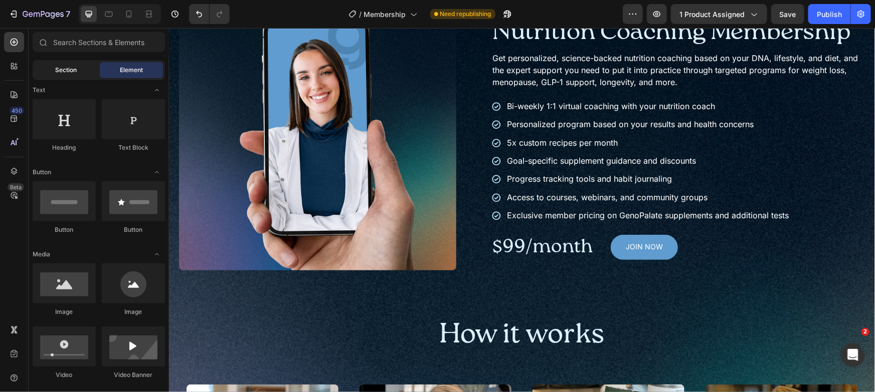
click at [83, 73] on div "Section" at bounding box center [66, 70] width 63 height 16
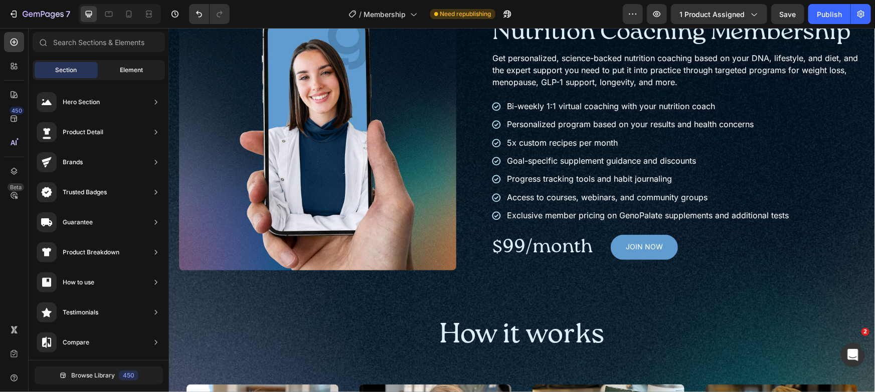
click at [111, 70] on div "Element" at bounding box center [131, 70] width 63 height 16
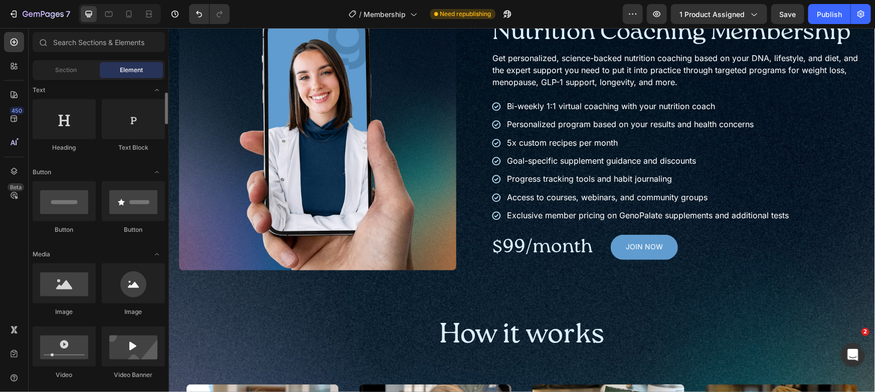
scroll to position [0, 0]
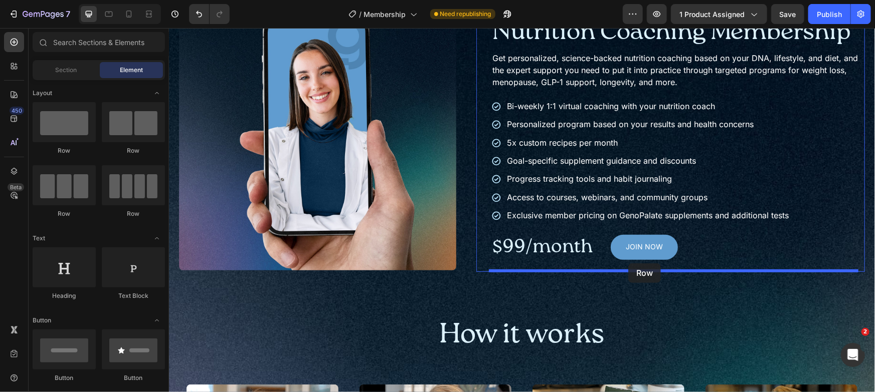
drag, startPoint x: 257, startPoint y: 213, endPoint x: 628, endPoint y: 263, distance: 373.8
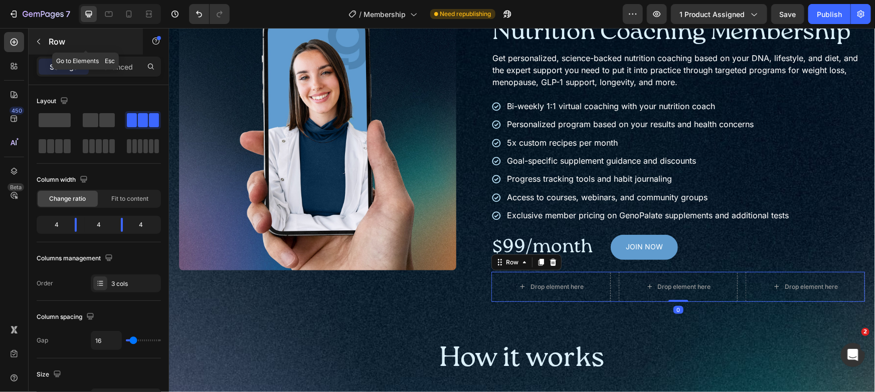
click at [63, 44] on p "Row" at bounding box center [91, 42] width 85 height 12
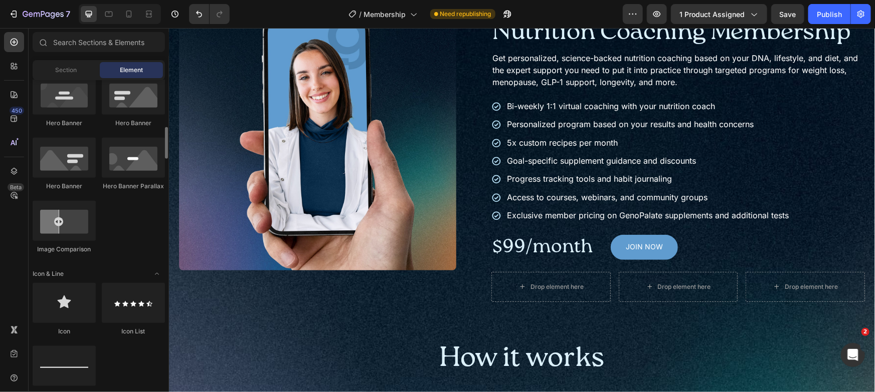
scroll to position [556, 0]
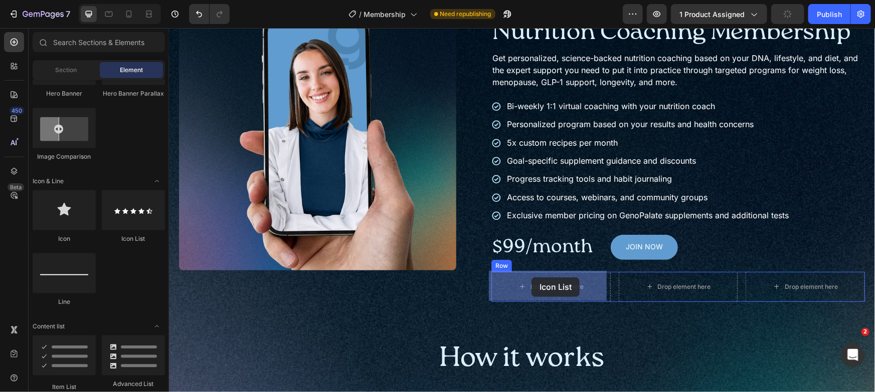
drag, startPoint x: 291, startPoint y: 251, endPoint x: 531, endPoint y: 277, distance: 241.0
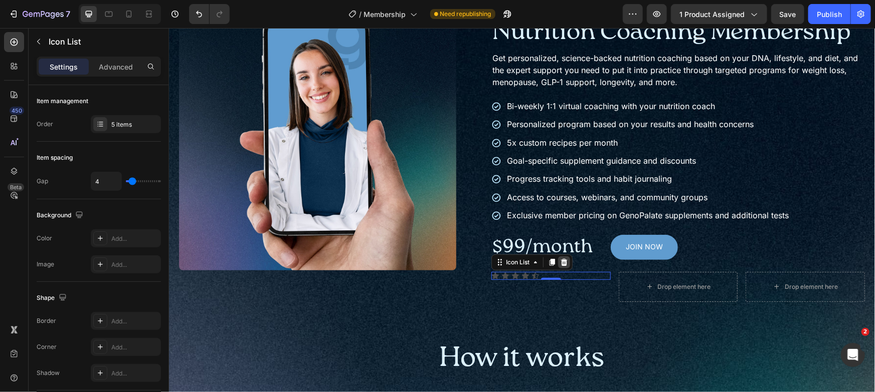
click at [562, 264] on icon at bounding box center [563, 261] width 7 height 7
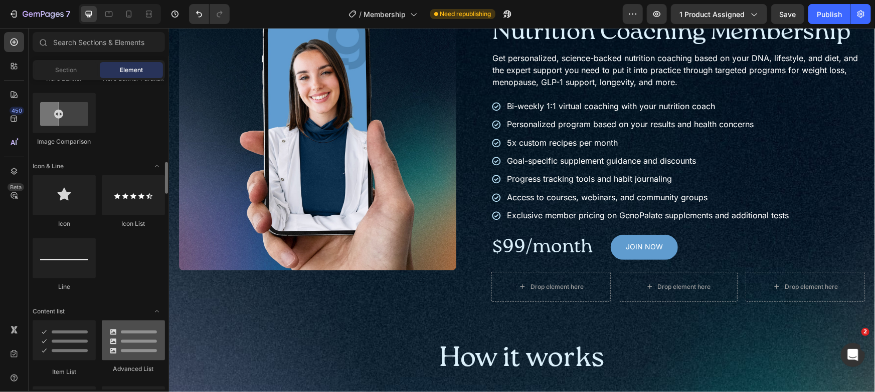
scroll to position [677, 0]
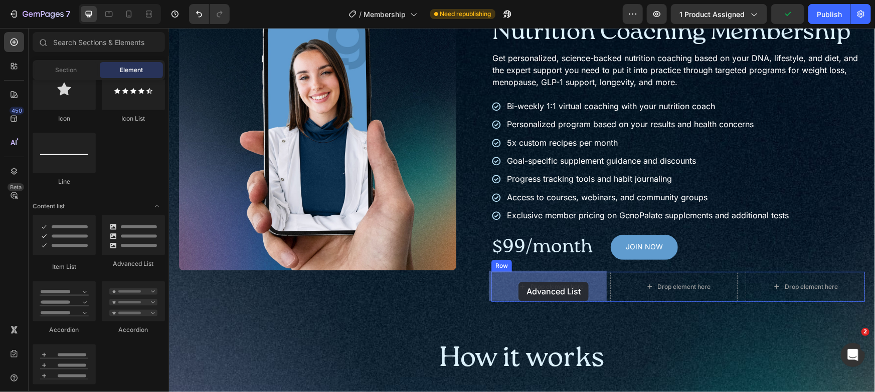
drag, startPoint x: 297, startPoint y: 275, endPoint x: 518, endPoint y: 282, distance: 221.2
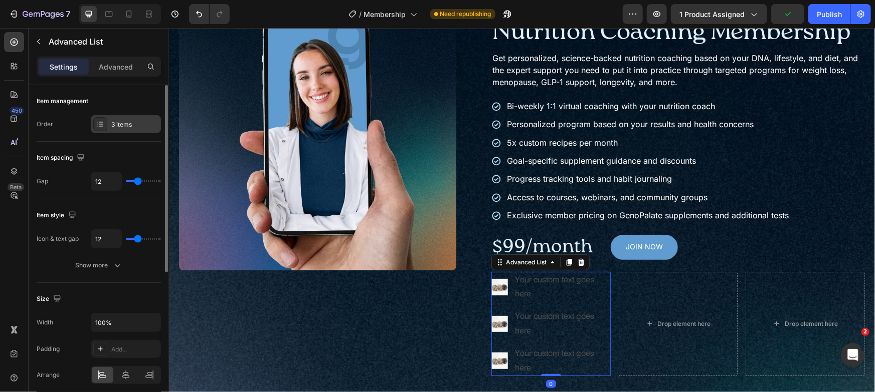
click at [108, 121] on div "3 items" at bounding box center [126, 124] width 70 height 18
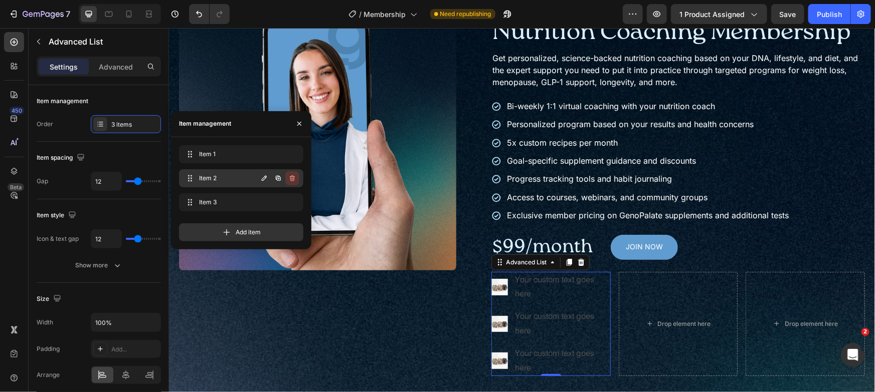
click at [292, 178] on icon "button" at bounding box center [292, 178] width 8 height 8
click at [292, 178] on div "Delete" at bounding box center [285, 178] width 19 height 9
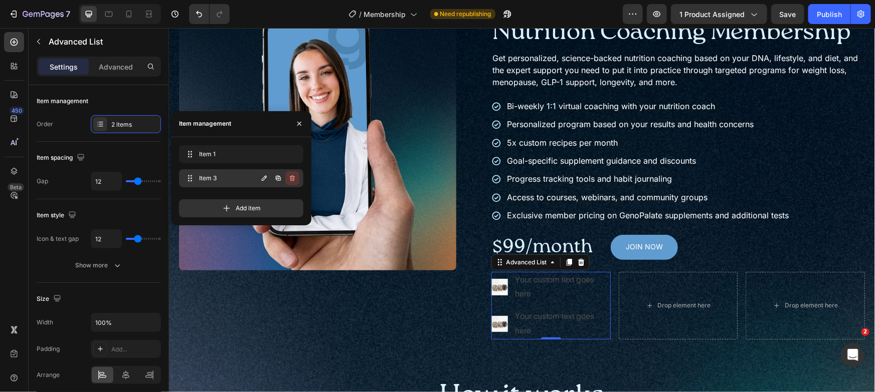
click at [292, 178] on icon "button" at bounding box center [291, 178] width 1 height 3
click at [292, 178] on div "Delete" at bounding box center [285, 178] width 19 height 9
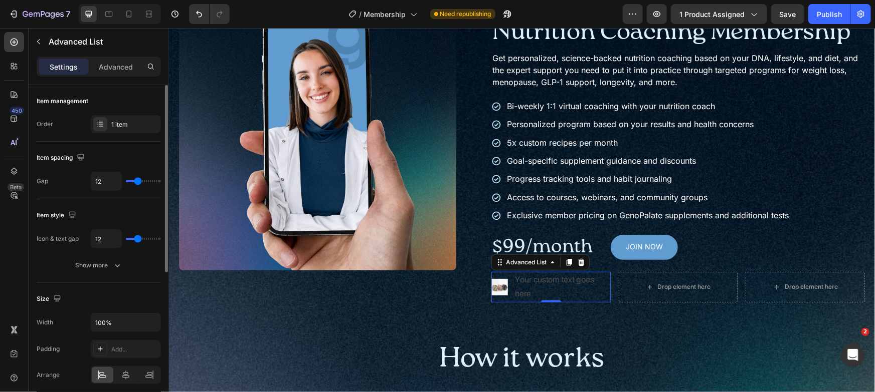
click at [122, 155] on div "Item spacing" at bounding box center [99, 158] width 124 height 16
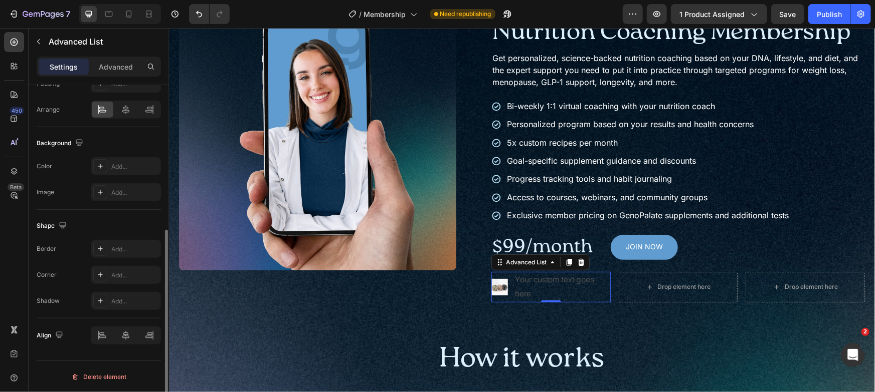
scroll to position [33, 0]
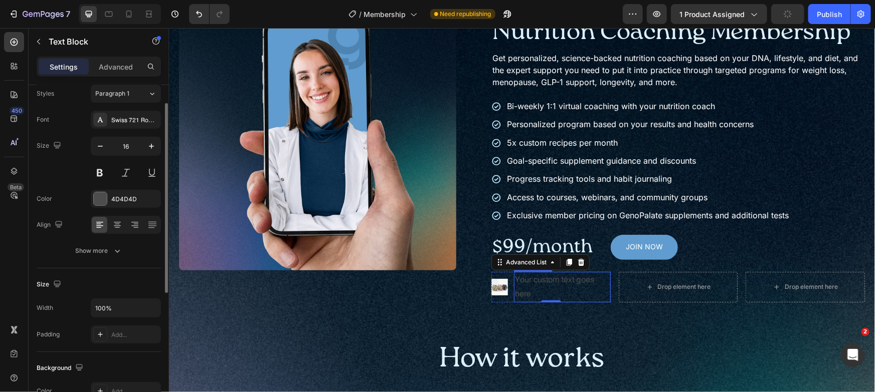
click at [536, 289] on div "Your custom text goes here" at bounding box center [561, 287] width 97 height 31
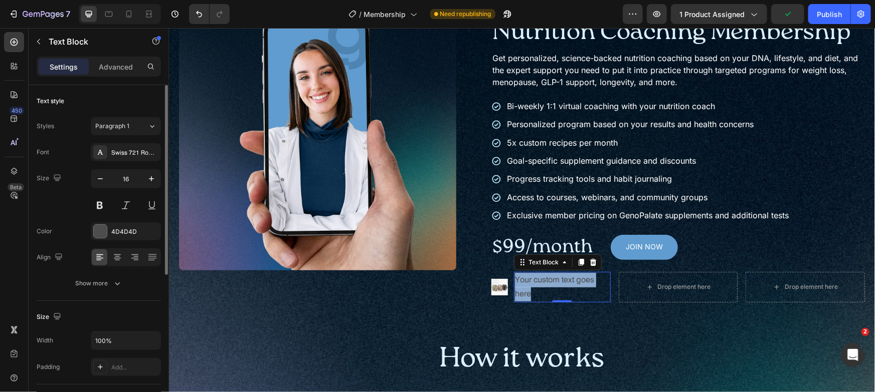
click at [536, 289] on p "Your custom text goes here" at bounding box center [561, 287] width 95 height 29
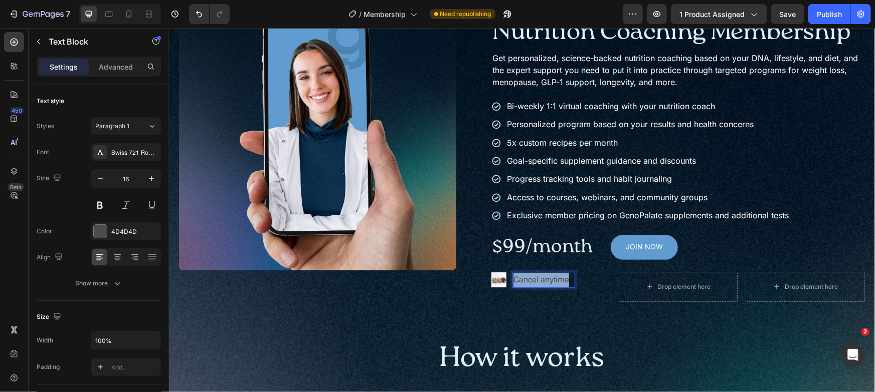
copy p "Cancel anytime"
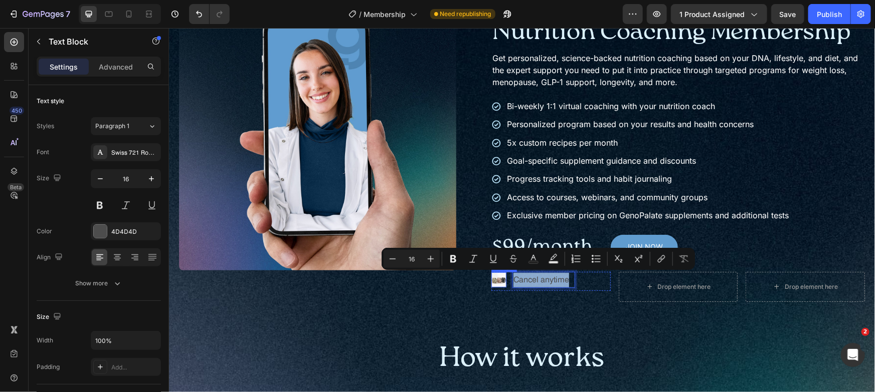
click at [501, 280] on img at bounding box center [498, 279] width 15 height 15
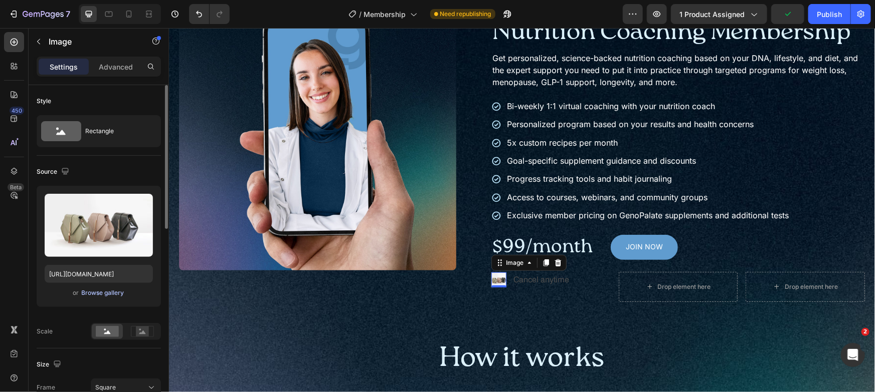
click at [112, 291] on div "Browse gallery" at bounding box center [103, 293] width 43 height 9
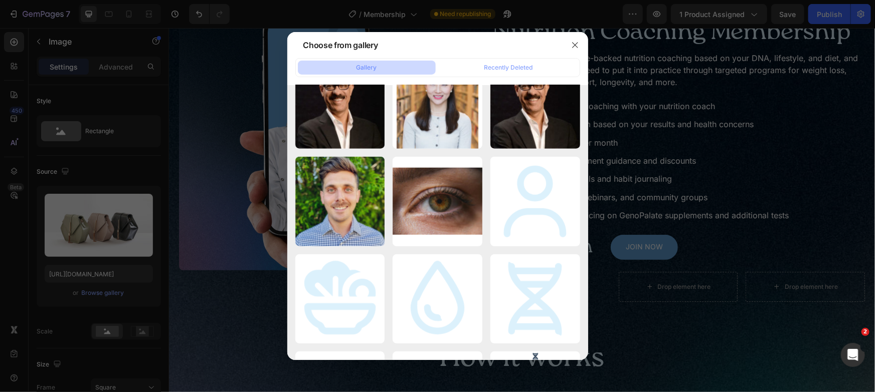
scroll to position [2282, 0]
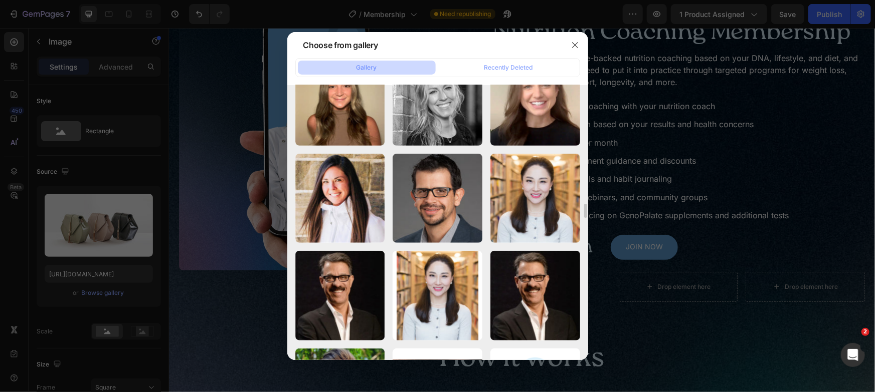
click at [584, 42] on div at bounding box center [575, 45] width 26 height 26
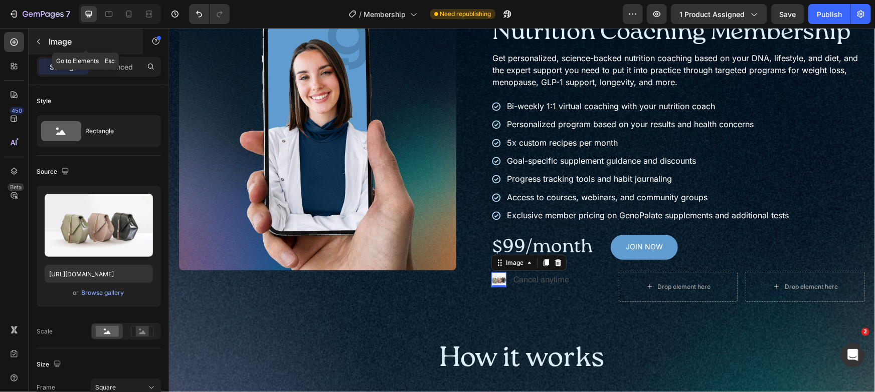
click at [64, 45] on p "Image" at bounding box center [91, 42] width 85 height 12
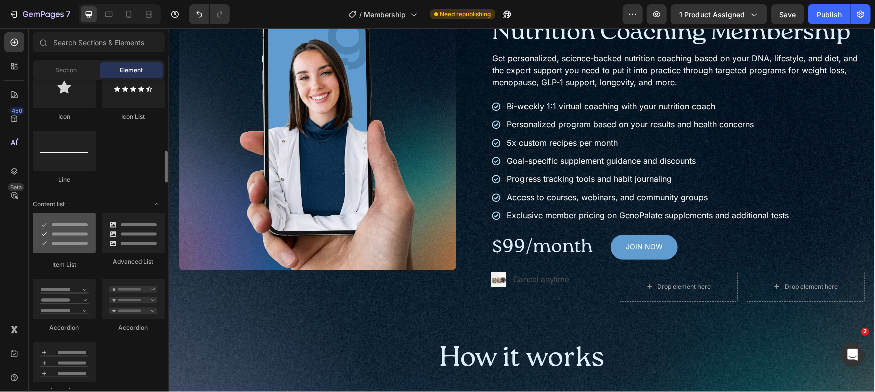
scroll to position [681, 0]
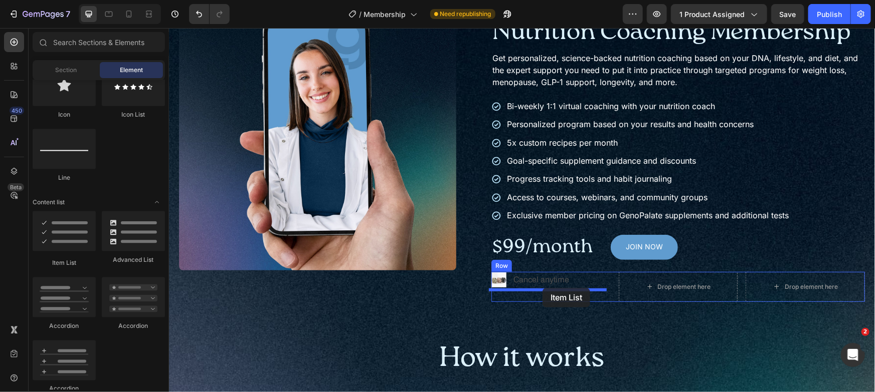
drag, startPoint x: 236, startPoint y: 271, endPoint x: 542, endPoint y: 288, distance: 306.2
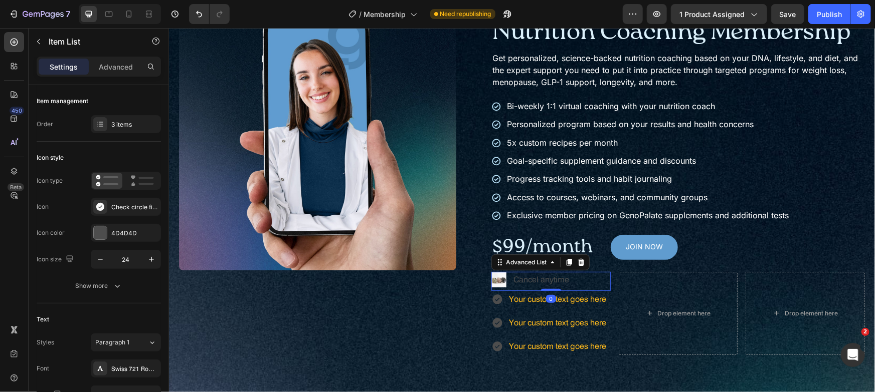
click at [588, 280] on div "Image Cancel anytime Text Block" at bounding box center [550, 281] width 119 height 19
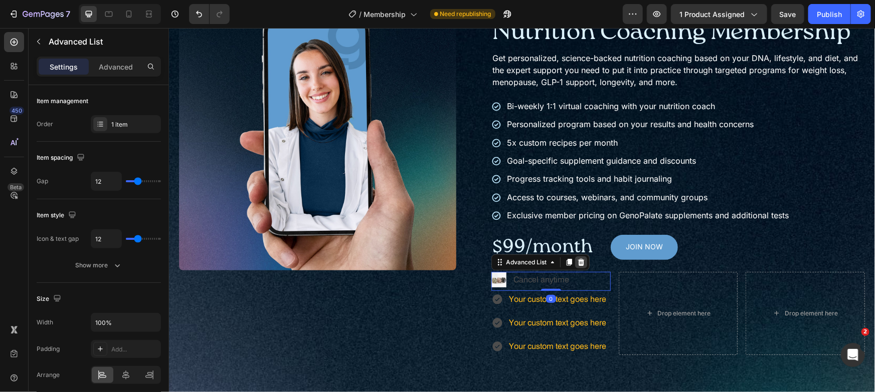
click at [576, 262] on icon at bounding box center [580, 262] width 8 height 8
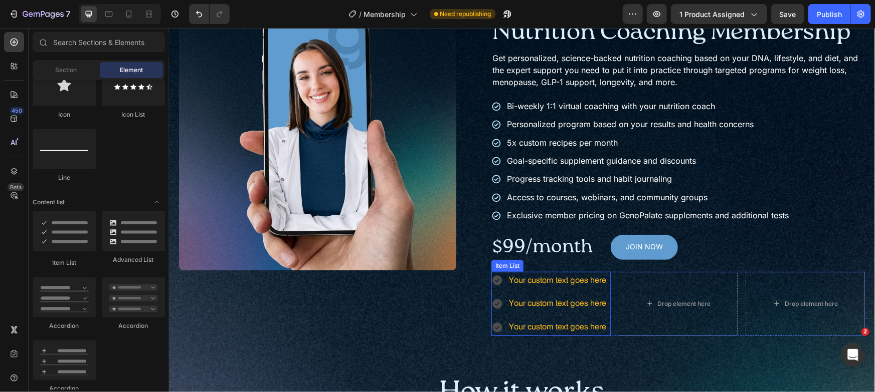
click at [571, 293] on div "Your custom text goes here Your custom text goes here Your custom text goes here" at bounding box center [549, 304] width 116 height 64
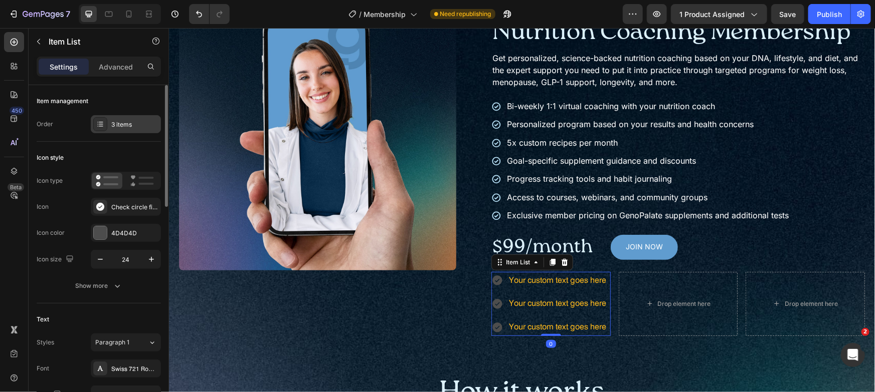
click at [140, 121] on div "3 items" at bounding box center [134, 124] width 47 height 9
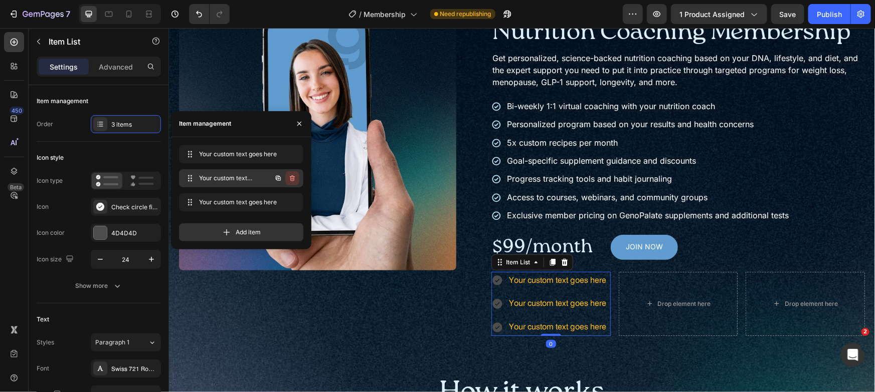
click at [295, 179] on icon "button" at bounding box center [292, 178] width 8 height 8
click at [295, 179] on button "Delete" at bounding box center [286, 178] width 28 height 14
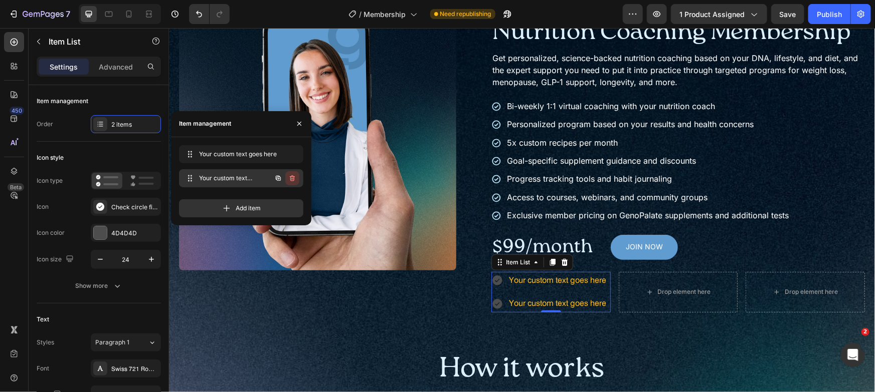
click at [293, 178] on icon "button" at bounding box center [293, 178] width 1 height 3
click at [293, 178] on div "Delete" at bounding box center [285, 178] width 19 height 9
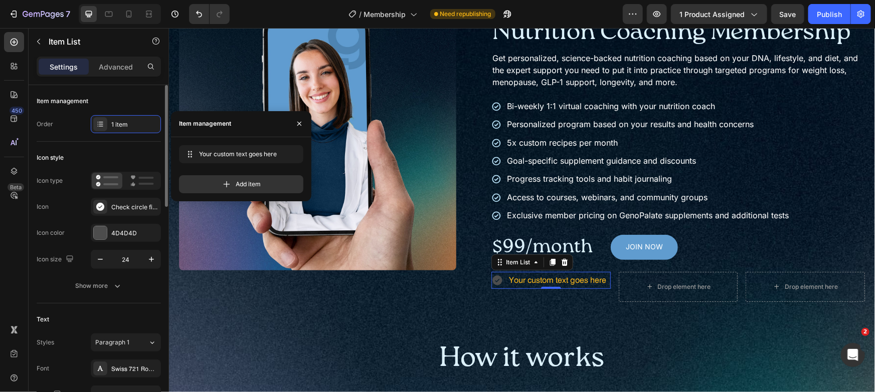
click at [97, 154] on div "Icon style" at bounding box center [99, 158] width 124 height 16
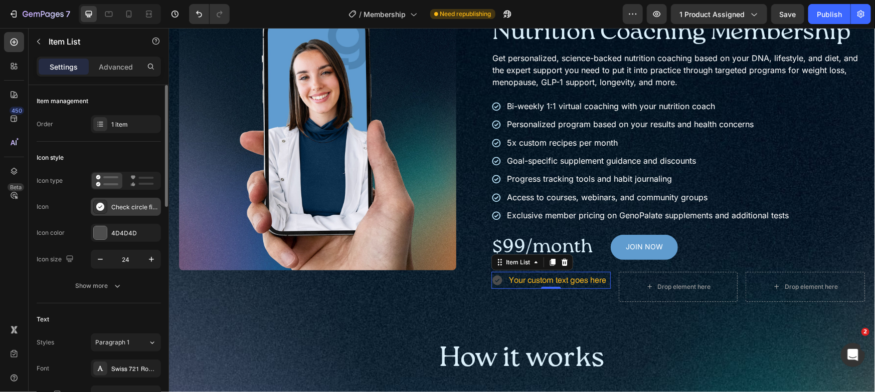
click at [117, 212] on div "Check circle filled" at bounding box center [126, 207] width 70 height 18
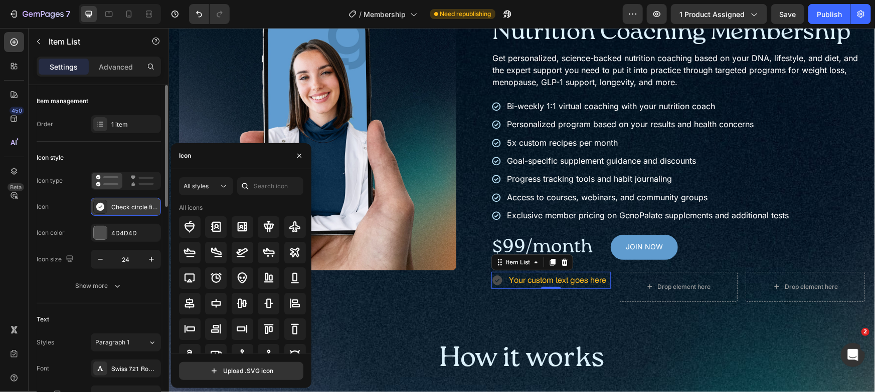
click at [116, 212] on div "Check circle filled" at bounding box center [126, 207] width 70 height 18
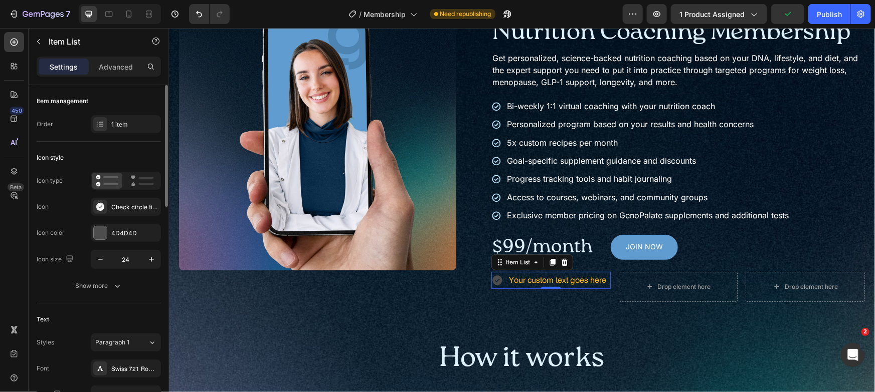
click at [116, 222] on div "Icon type Icon Check circle filled Icon color 4D4D4D Icon size 24" at bounding box center [99, 220] width 124 height 97
click at [114, 231] on div "4D4D4D" at bounding box center [125, 233] width 29 height 9
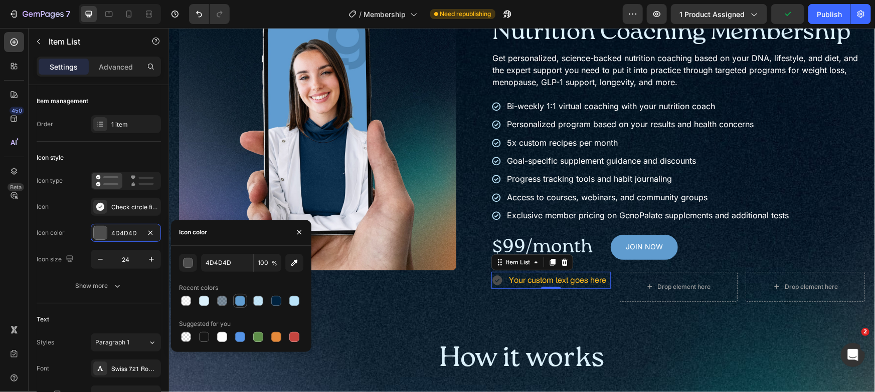
click at [241, 303] on div at bounding box center [240, 301] width 10 height 10
type input "609CCF"
click at [117, 206] on div "Check circle filled" at bounding box center [134, 207] width 47 height 9
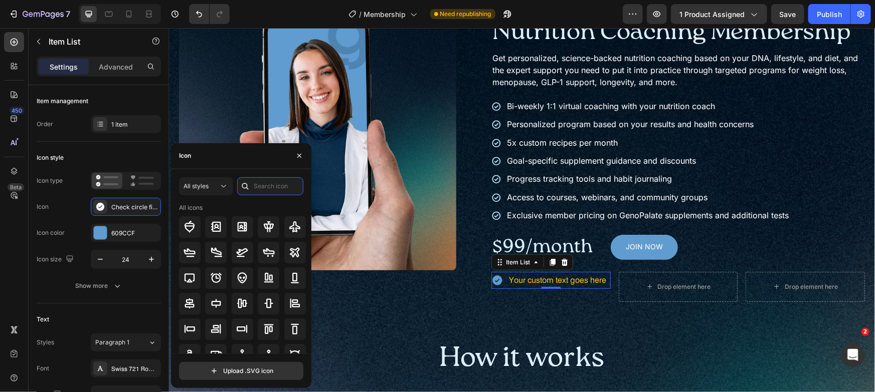
click at [268, 193] on input "text" at bounding box center [270, 186] width 66 height 18
type input "check"
click at [270, 229] on icon at bounding box center [269, 227] width 12 height 12
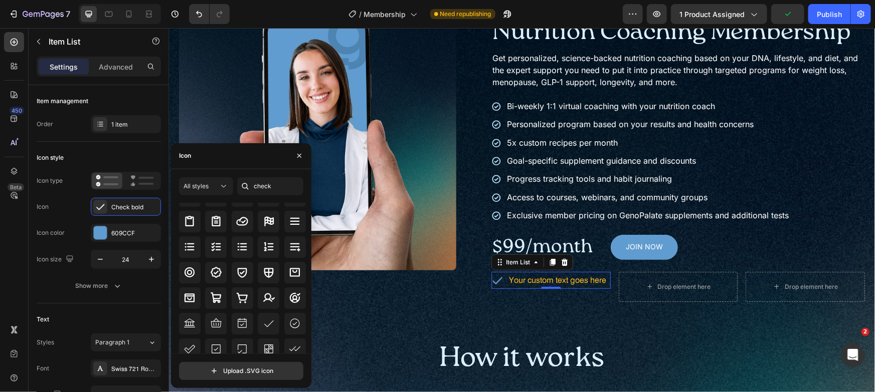
scroll to position [74, 0]
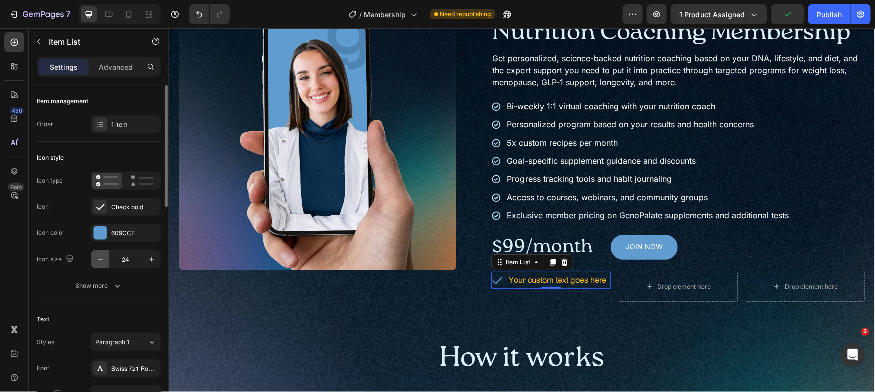
click at [100, 254] on button "button" at bounding box center [100, 260] width 18 height 18
click at [102, 255] on icon "button" at bounding box center [100, 260] width 10 height 10
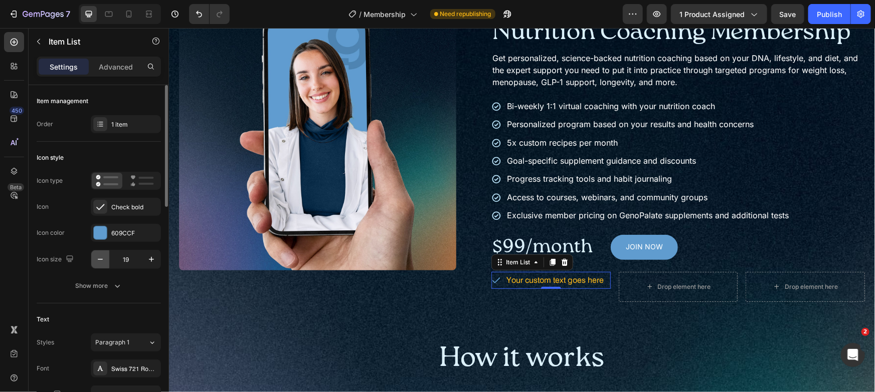
click at [102, 255] on icon "button" at bounding box center [100, 260] width 10 height 10
click at [105, 256] on button "button" at bounding box center [100, 260] width 18 height 18
type input "16"
click at [102, 288] on div "Show more" at bounding box center [99, 286] width 47 height 10
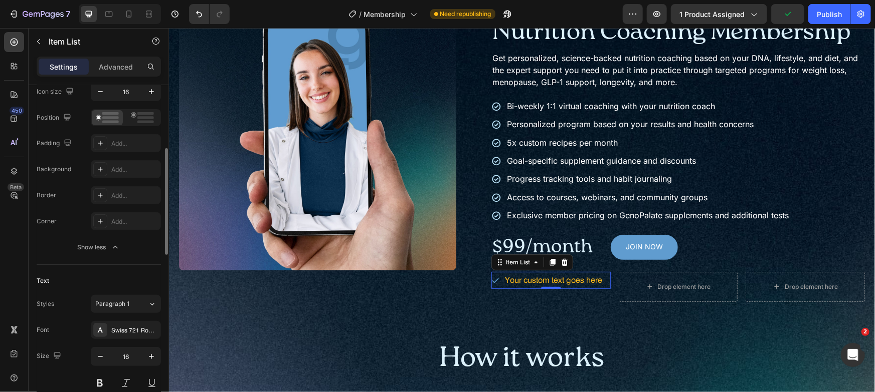
scroll to position [175, 0]
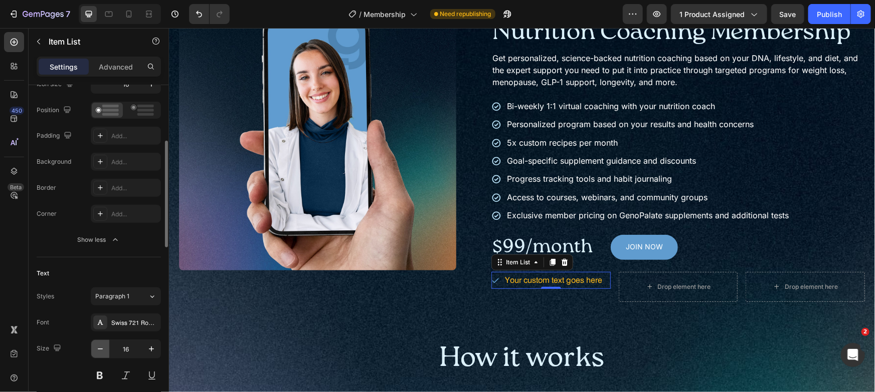
click at [96, 344] on icon "button" at bounding box center [100, 349] width 10 height 10
click at [98, 344] on icon "button" at bounding box center [100, 349] width 10 height 10
type input "14"
click at [122, 323] on div "Swiss 721 Roman" at bounding box center [134, 323] width 47 height 9
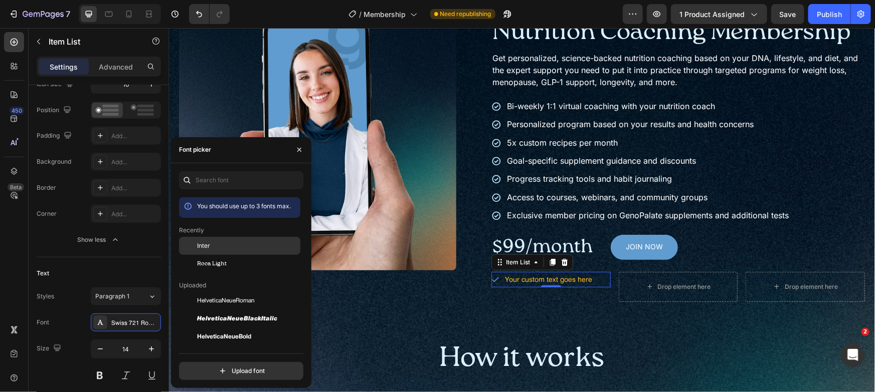
click at [217, 245] on div "Inter" at bounding box center [247, 246] width 101 height 9
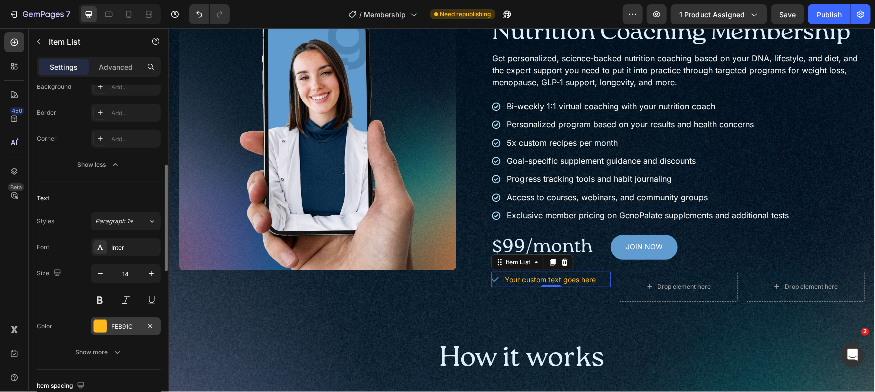
click at [105, 325] on div at bounding box center [100, 326] width 13 height 13
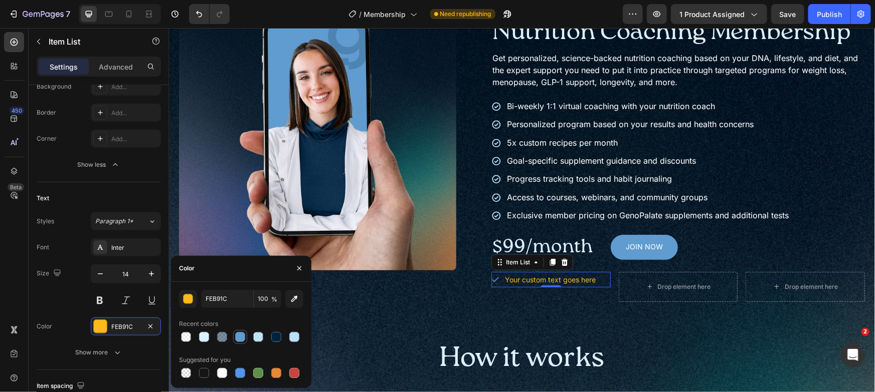
click at [243, 338] on div at bounding box center [240, 337] width 10 height 10
click at [225, 372] on div at bounding box center [222, 373] width 10 height 10
type input "FFFFFF"
click at [541, 275] on div "Your custom text goes here" at bounding box center [550, 280] width 94 height 16
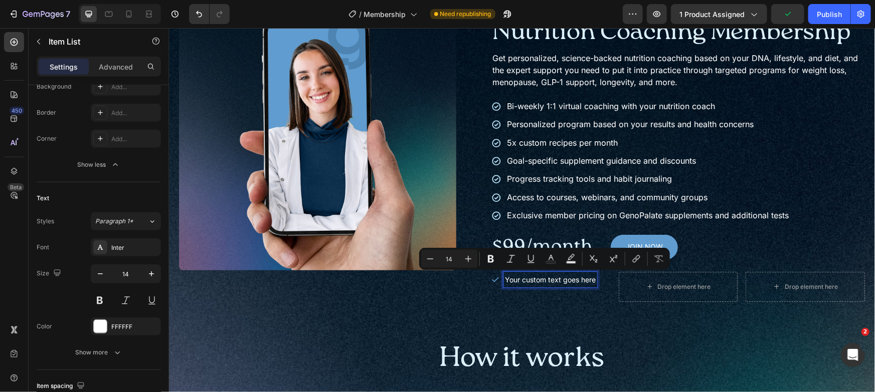
click at [541, 275] on p "Your custom text goes here" at bounding box center [549, 279] width 91 height 13
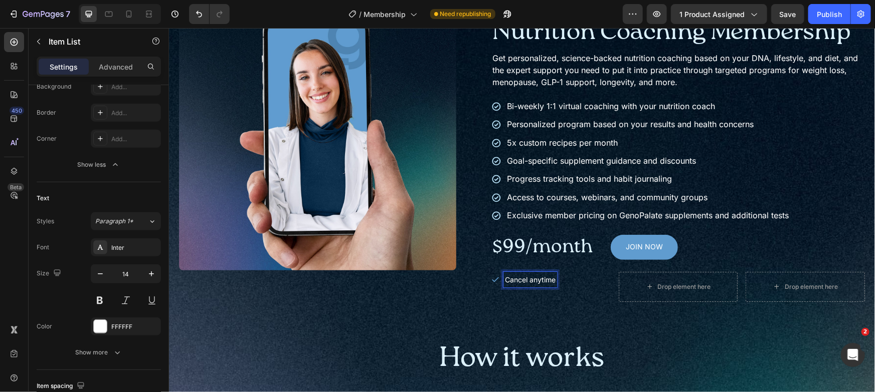
click at [590, 284] on div "Cancel anytime" at bounding box center [550, 280] width 119 height 16
click at [589, 291] on div "Cancel anytime Item List 0" at bounding box center [550, 287] width 119 height 30
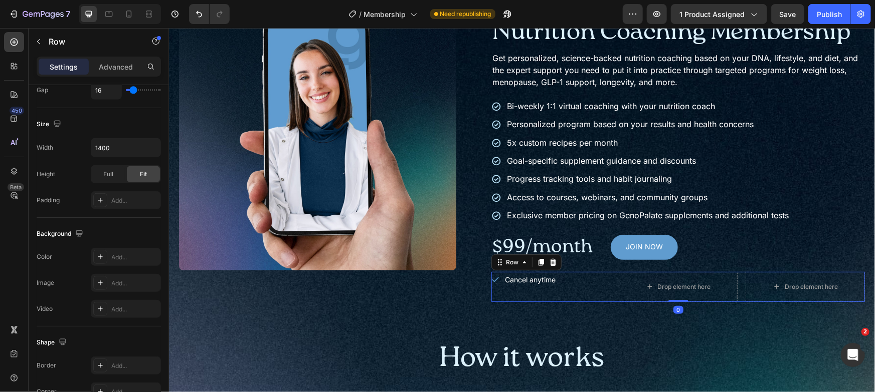
scroll to position [0, 0]
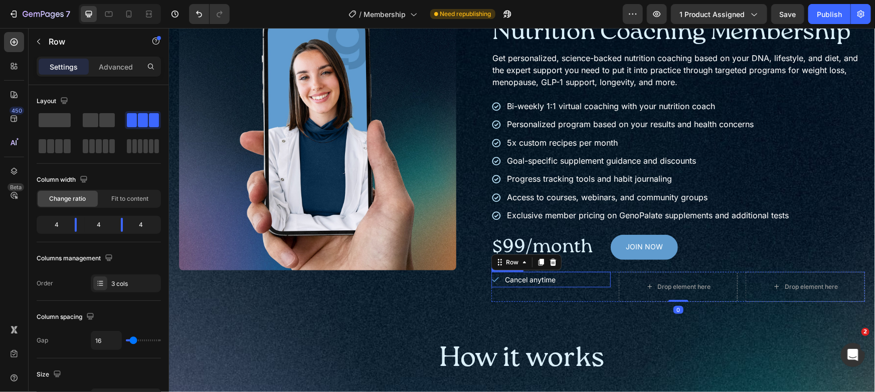
click at [570, 283] on div "Cancel anytime" at bounding box center [550, 280] width 119 height 16
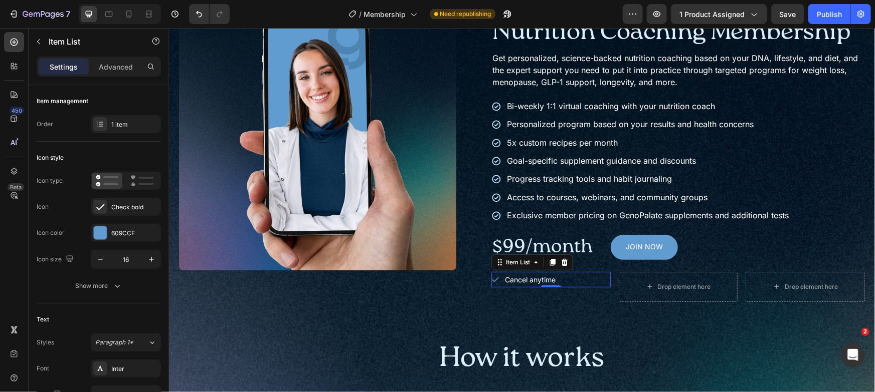
click at [569, 275] on div "Cancel anytime" at bounding box center [550, 280] width 119 height 16
click at [550, 262] on icon at bounding box center [552, 262] width 6 height 7
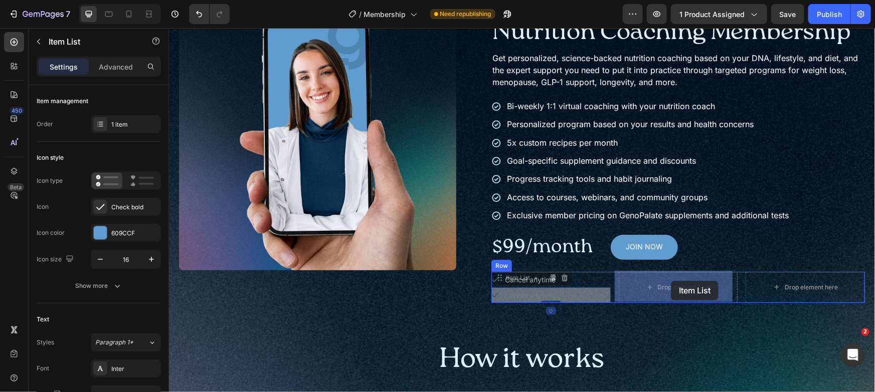
drag, startPoint x: 520, startPoint y: 281, endPoint x: 670, endPoint y: 281, distance: 149.4
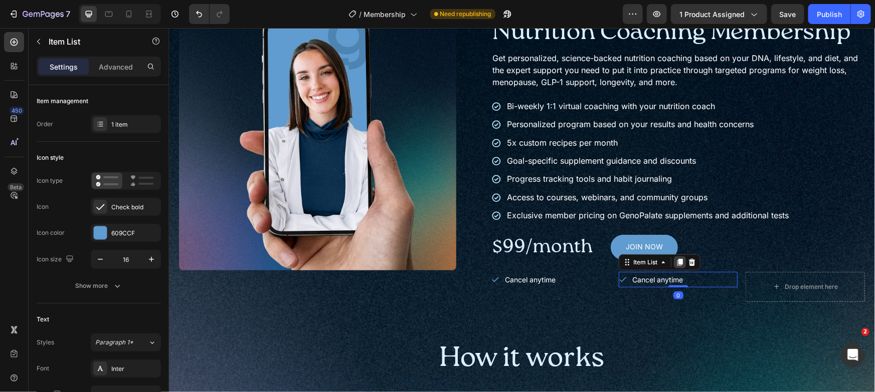
click at [677, 262] on icon at bounding box center [680, 262] width 6 height 7
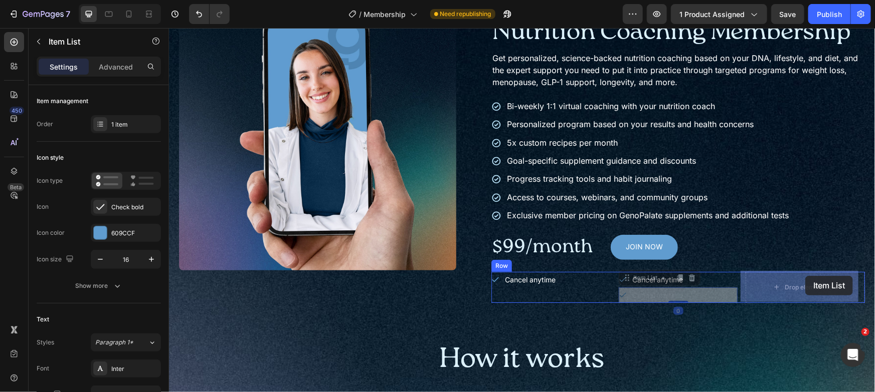
drag, startPoint x: 645, startPoint y: 275, endPoint x: 804, endPoint y: 276, distance: 159.4
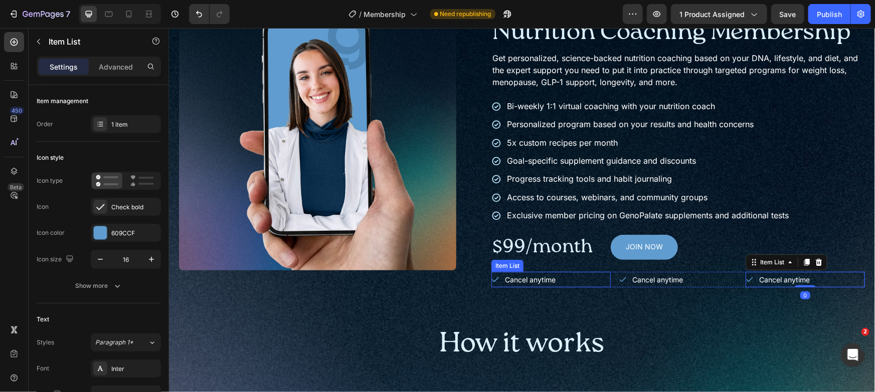
click at [592, 285] on div "Cancel anytime" at bounding box center [550, 280] width 119 height 16
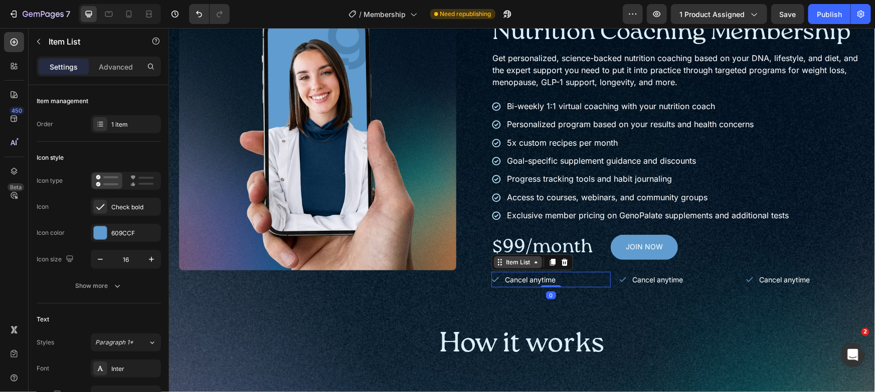
click at [536, 267] on div "Item List" at bounding box center [517, 262] width 48 height 12
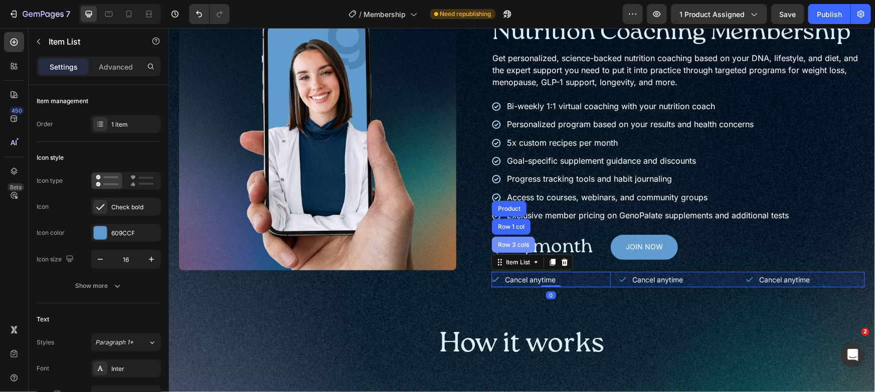
click at [525, 246] on div "Row 3 cols" at bounding box center [512, 245] width 35 height 6
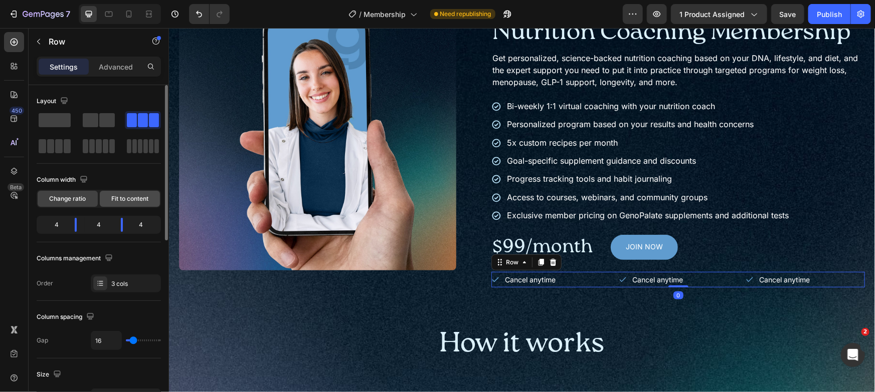
click at [115, 191] on div "Fit to content" at bounding box center [130, 199] width 60 height 16
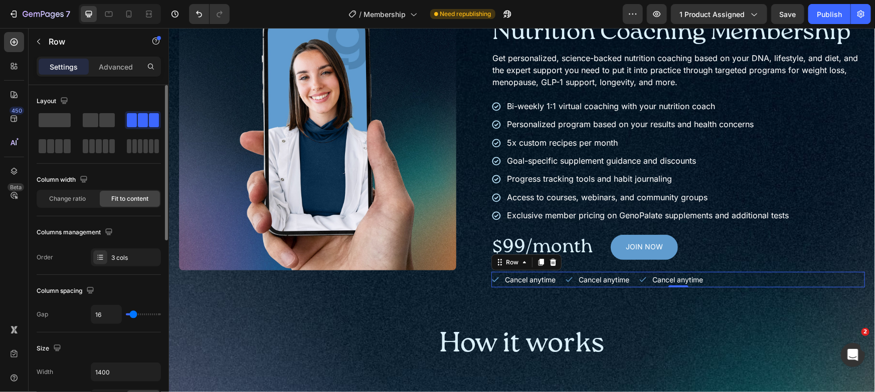
type input "24"
type input "25"
type input "26"
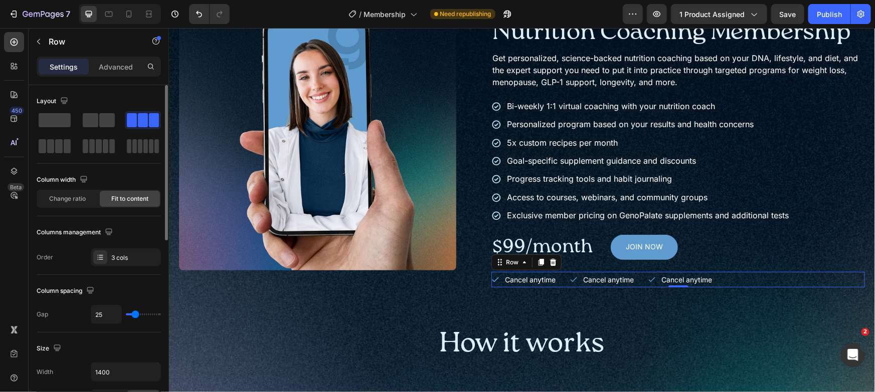
type input "26"
type input "27"
type input "29"
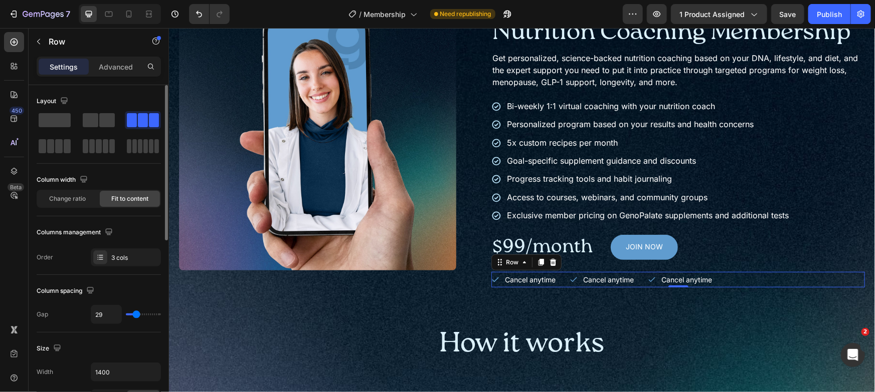
type input "30"
type input "33"
type input "34"
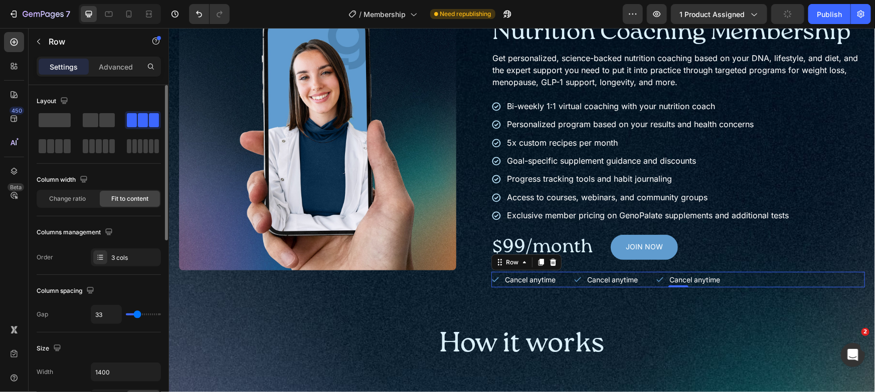
type input "34"
type input "35"
type input "36"
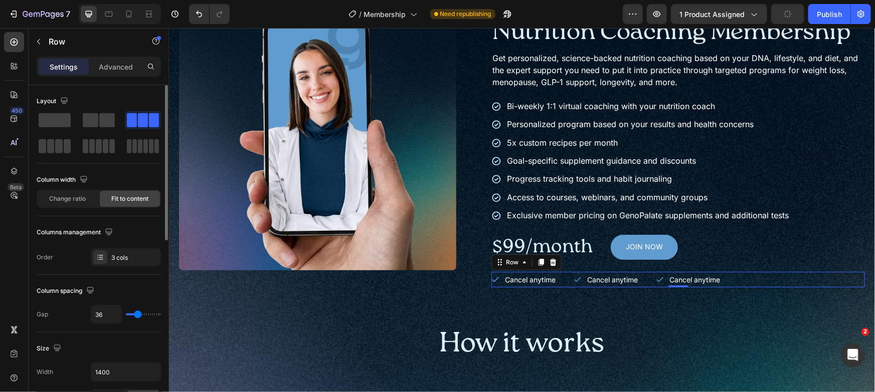
type input "39"
type input "40"
type input "42"
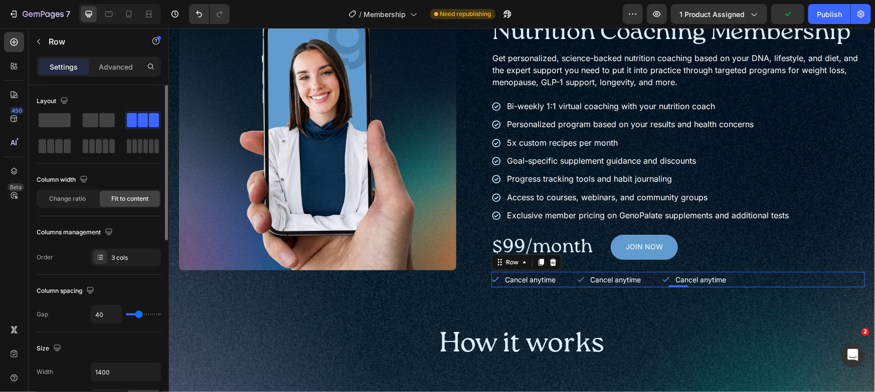
type input "42"
type input "43"
type input "44"
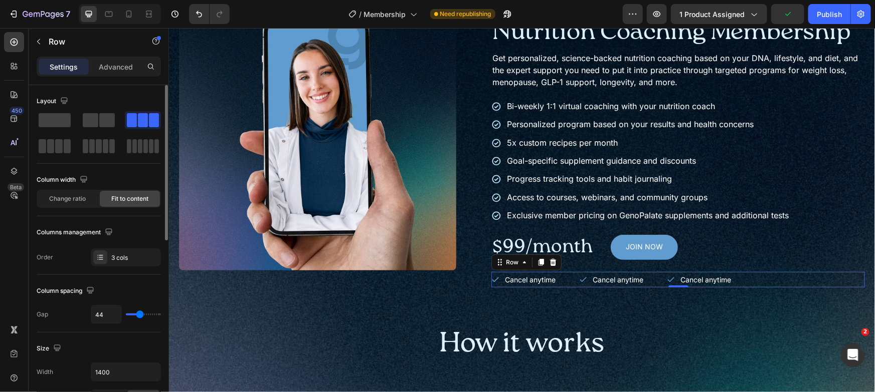
type input "47"
type input "48"
type input "49"
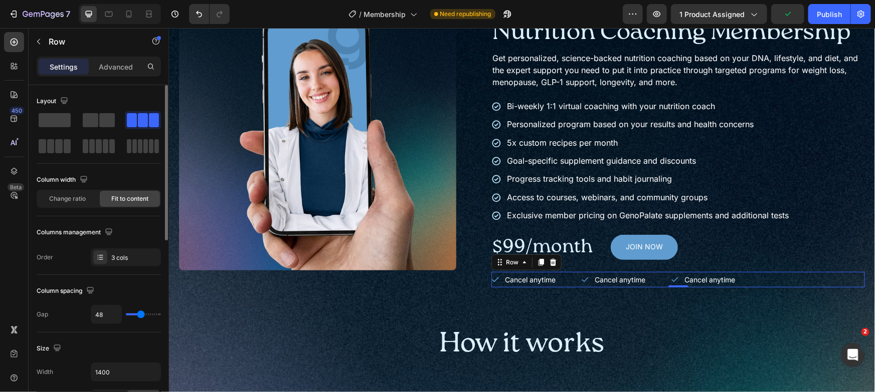
type input "49"
type input "51"
drag, startPoint x: 134, startPoint y: 312, endPoint x: 141, endPoint y: 313, distance: 6.6
type input "51"
click at [141, 314] on input "range" at bounding box center [143, 315] width 35 height 2
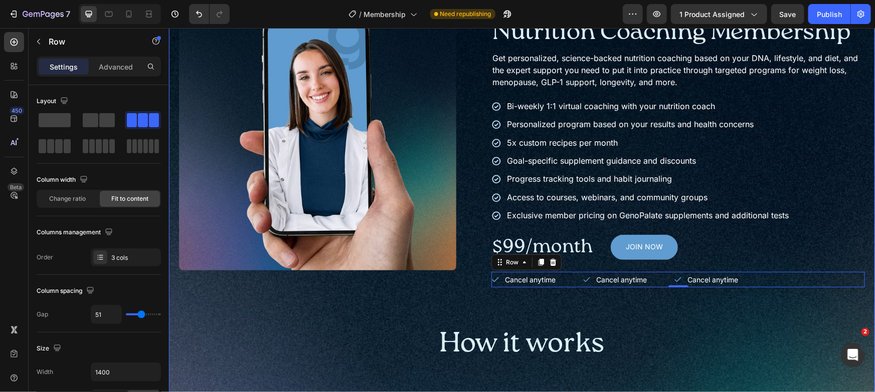
click at [367, 272] on div "Product Images" at bounding box center [316, 140] width 277 height 294
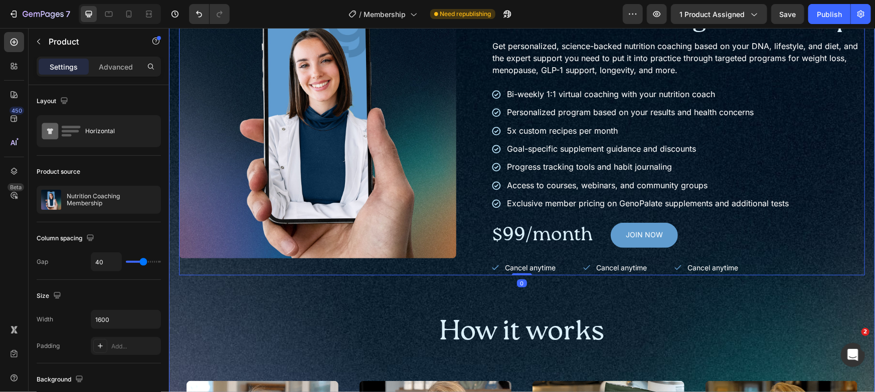
scroll to position [117, 0]
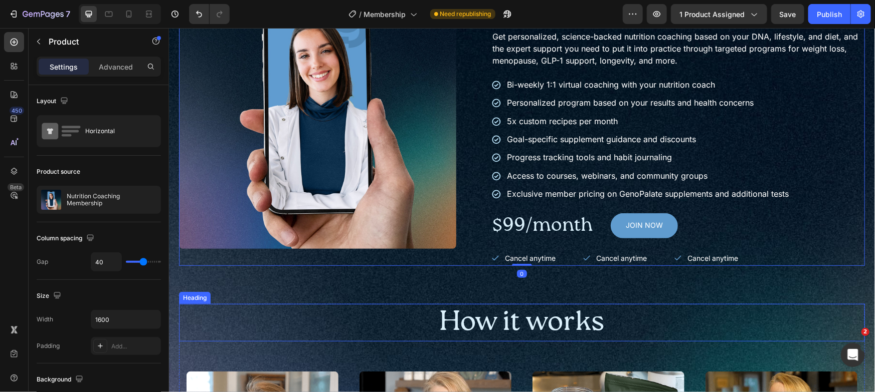
click at [756, 309] on h2 "How it works" at bounding box center [521, 323] width 686 height 38
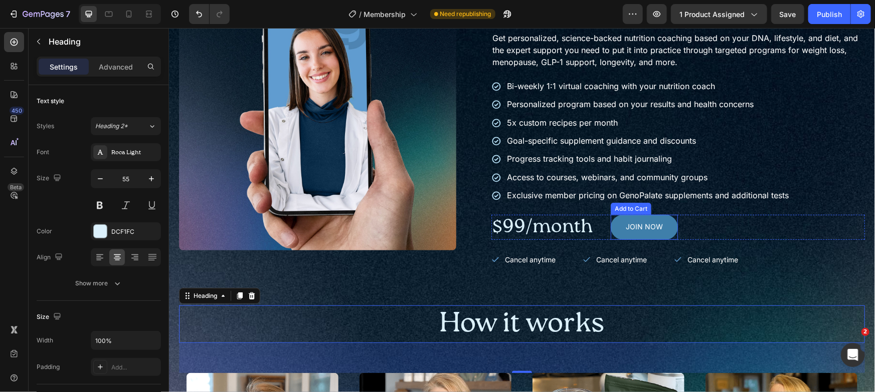
scroll to position [115, 0]
click at [681, 222] on div "$99/month Text Block JOIN NOW Add to Cart Row" at bounding box center [677, 227] width 373 height 25
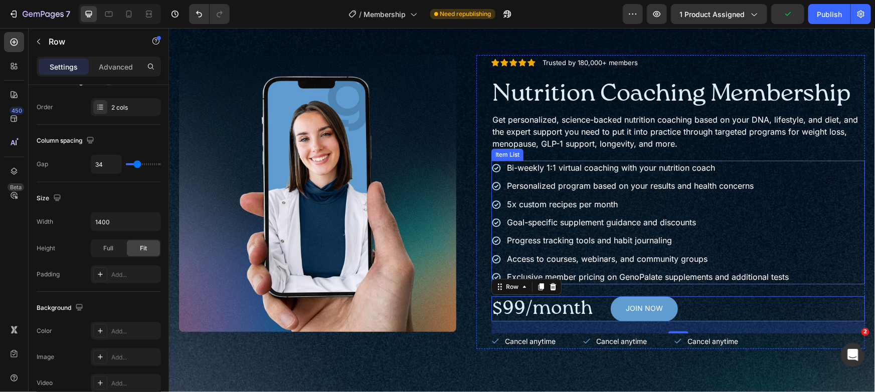
scroll to position [118, 0]
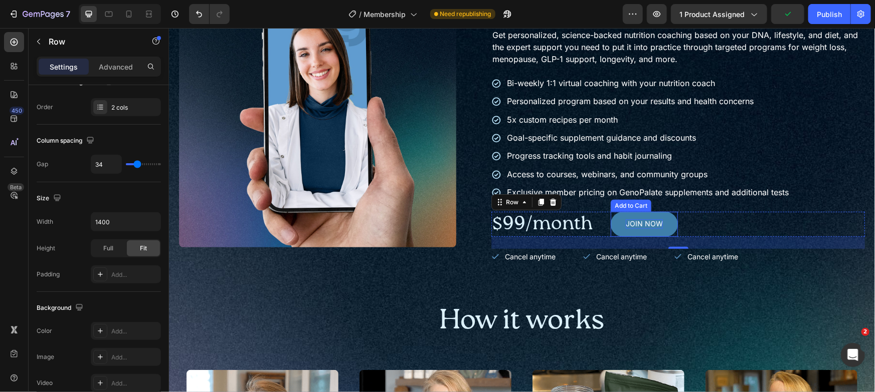
click at [653, 227] on div "JOIN NOW" at bounding box center [643, 223] width 37 height 9
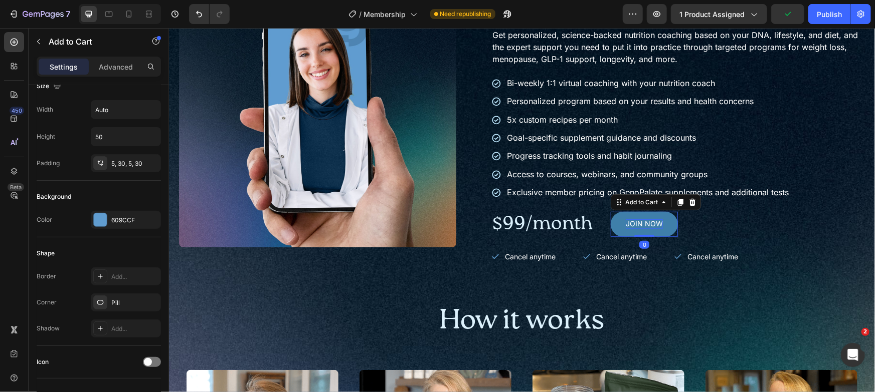
scroll to position [0, 0]
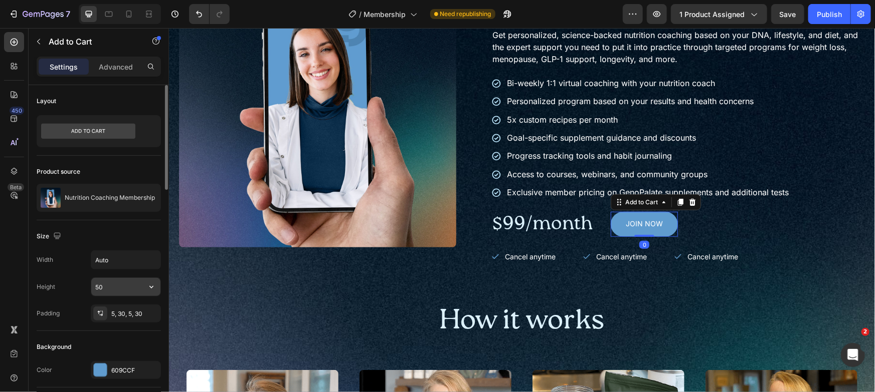
click at [112, 292] on input "50" at bounding box center [125, 287] width 69 height 18
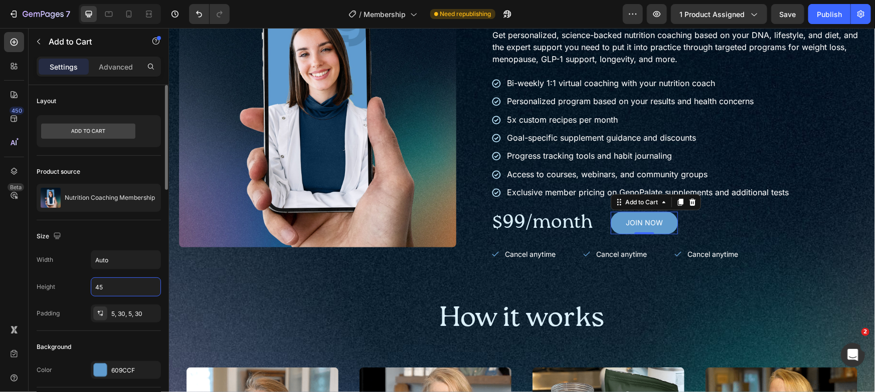
type input "45"
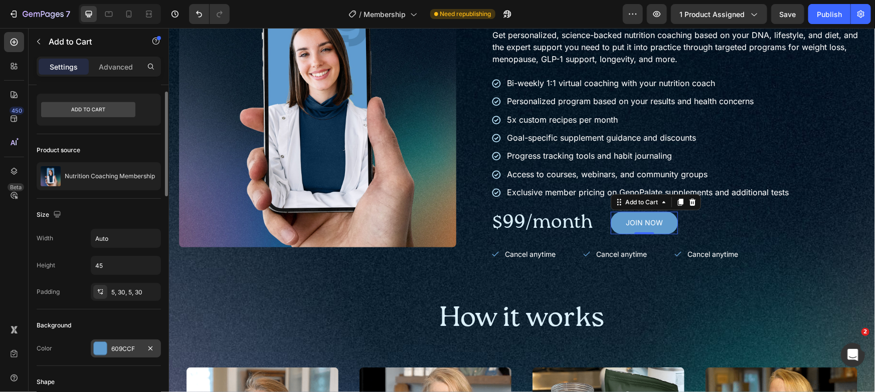
scroll to position [274, 0]
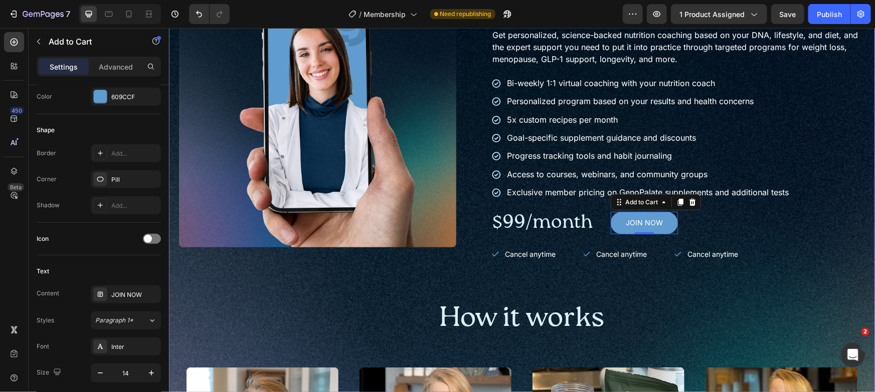
click at [780, 301] on h2 "How it works" at bounding box center [521, 319] width 686 height 38
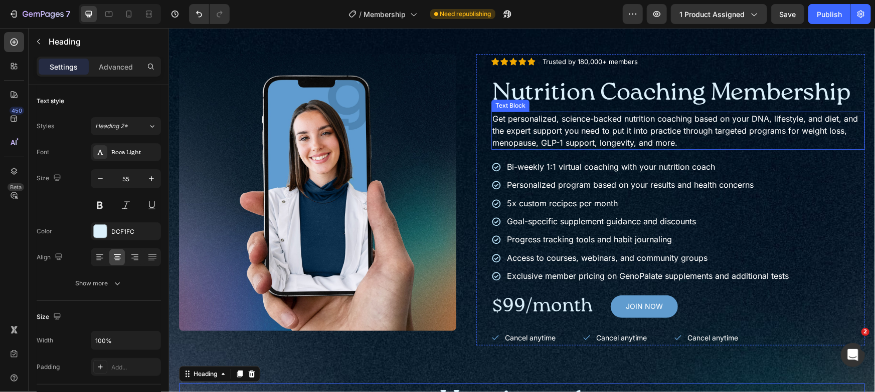
scroll to position [44, 0]
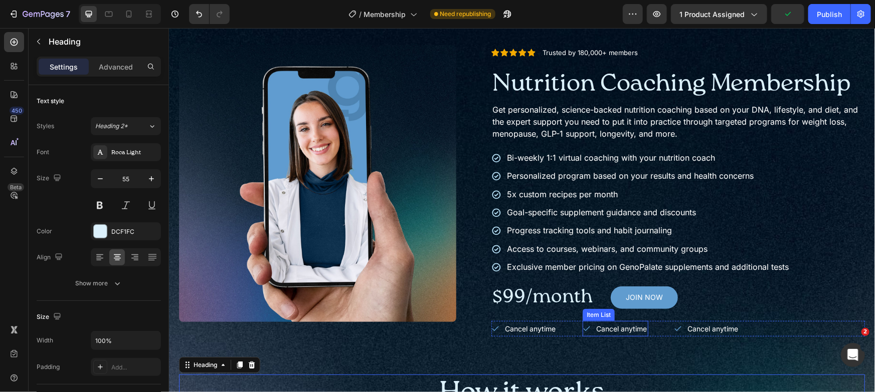
click at [637, 326] on p "Cancel anytime" at bounding box center [620, 328] width 51 height 13
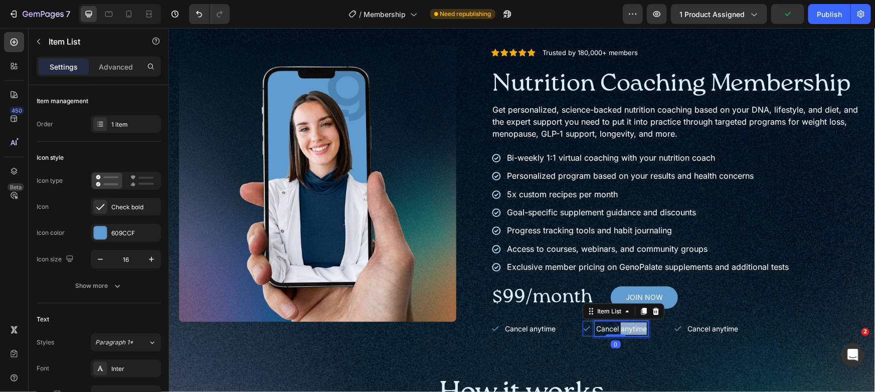
click at [637, 326] on p "Cancel anytime" at bounding box center [620, 328] width 51 height 13
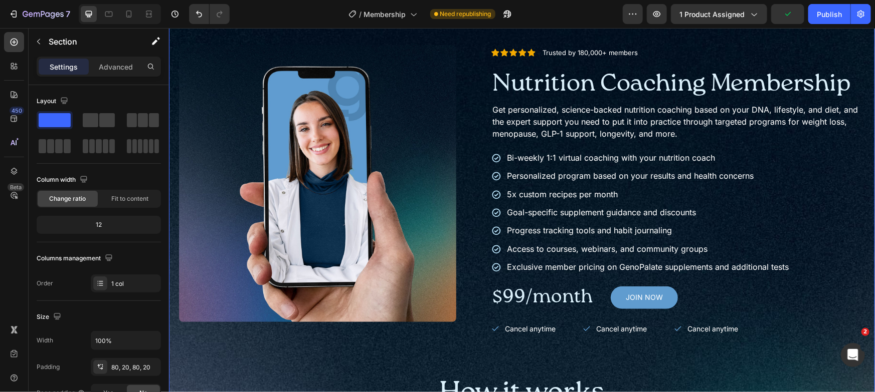
click at [664, 354] on div "Product Images Icon Icon Icon Icon Icon Icon List Trusted by 180,000+ members T…" at bounding box center [521, 365] width 686 height 640
click at [617, 328] on p "Cancel anytime" at bounding box center [620, 328] width 51 height 13
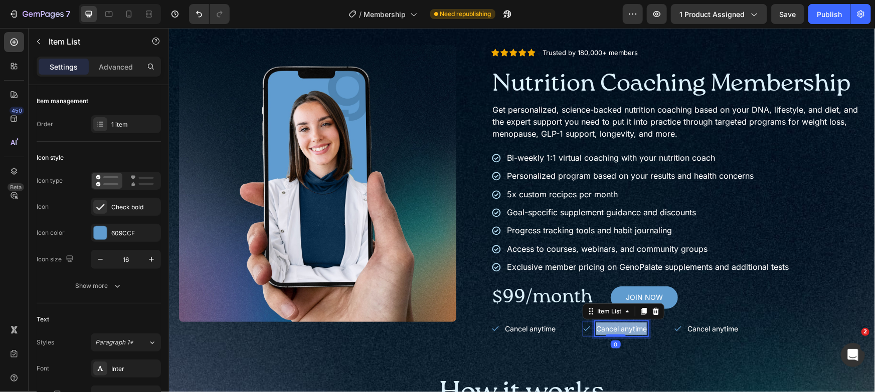
click at [617, 328] on p "Cancel anytime" at bounding box center [620, 328] width 51 height 13
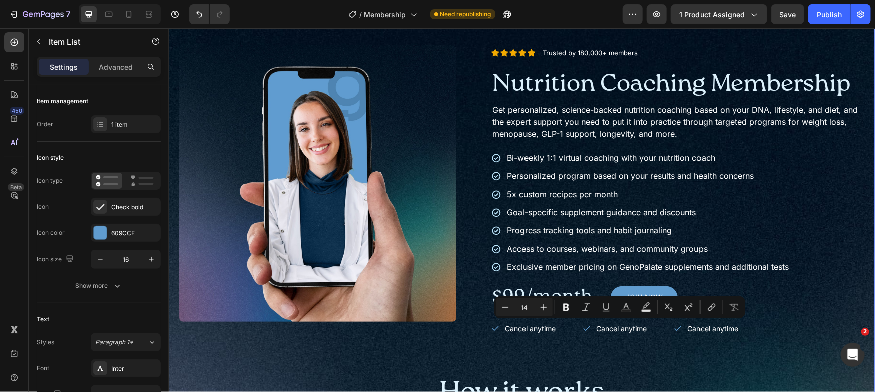
click at [690, 340] on div "Product Images Icon Icon Icon Icon Icon Icon List Trusted by 180,000+ members T…" at bounding box center [521, 365] width 686 height 640
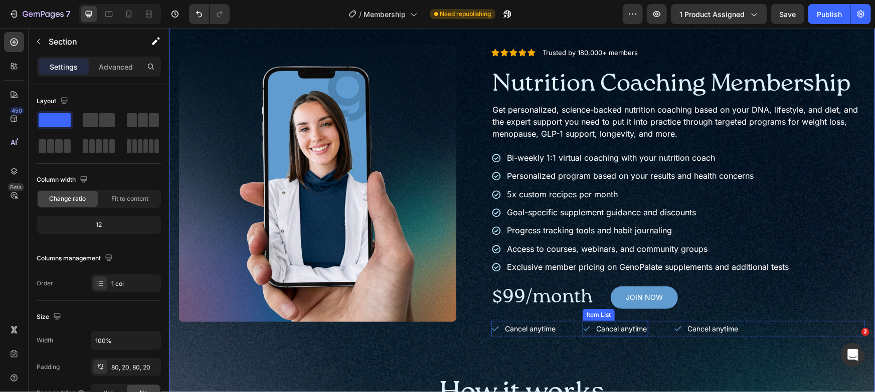
click at [625, 322] on p "Cancel anytime" at bounding box center [620, 328] width 51 height 13
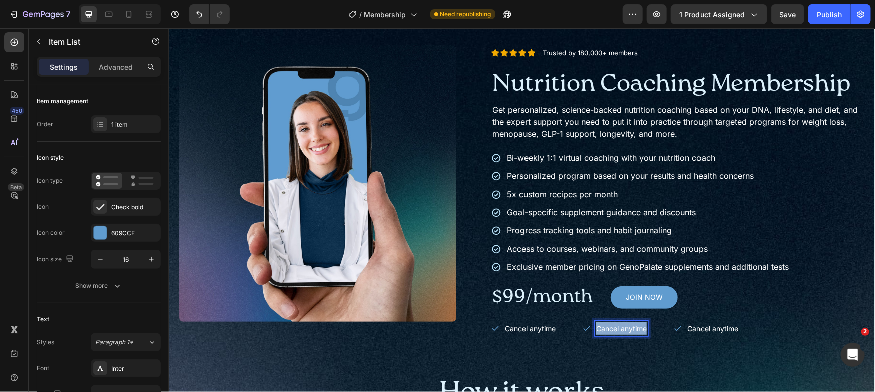
click at [625, 322] on p "Cancel anytime" at bounding box center [620, 328] width 51 height 13
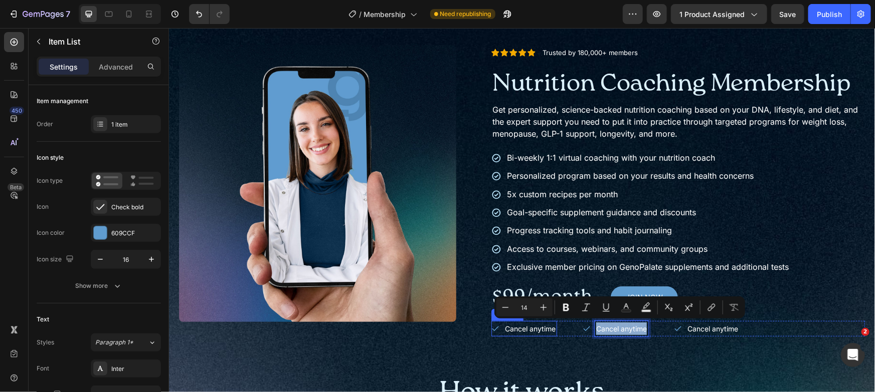
click at [534, 329] on p "Cancel anytime" at bounding box center [529, 328] width 51 height 13
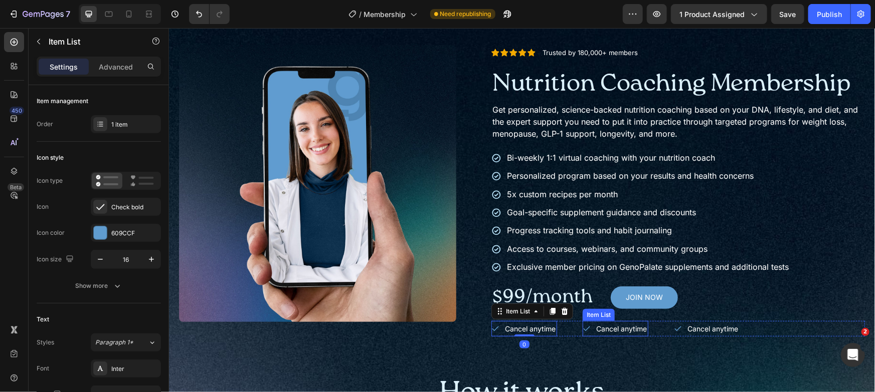
click at [627, 329] on p "Cancel anytime" at bounding box center [620, 328] width 51 height 13
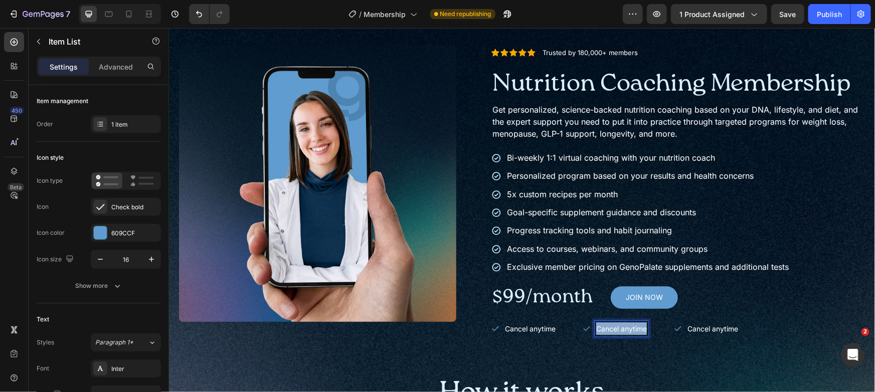
click at [627, 329] on p "Cancel anytime" at bounding box center [620, 328] width 51 height 13
click at [728, 329] on p "Cancel anytime" at bounding box center [707, 328] width 51 height 13
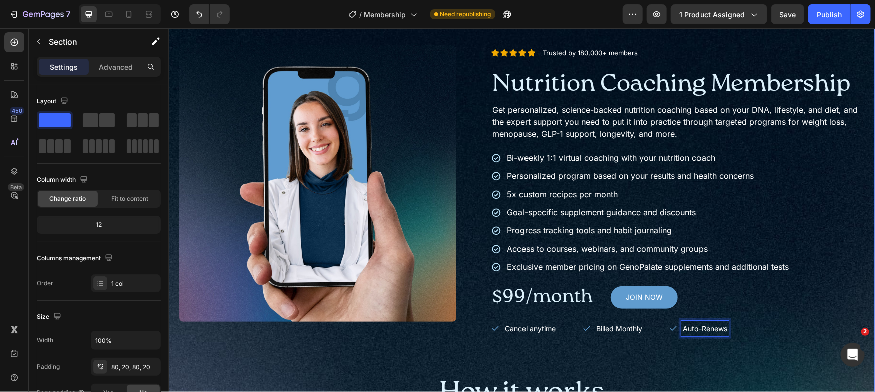
click at [748, 345] on div "Product Images Icon Icon Icon Icon Icon Icon List Trusted by 180,000+ members T…" at bounding box center [521, 365] width 686 height 640
click at [521, 326] on p "Cancel anytime" at bounding box center [529, 328] width 51 height 13
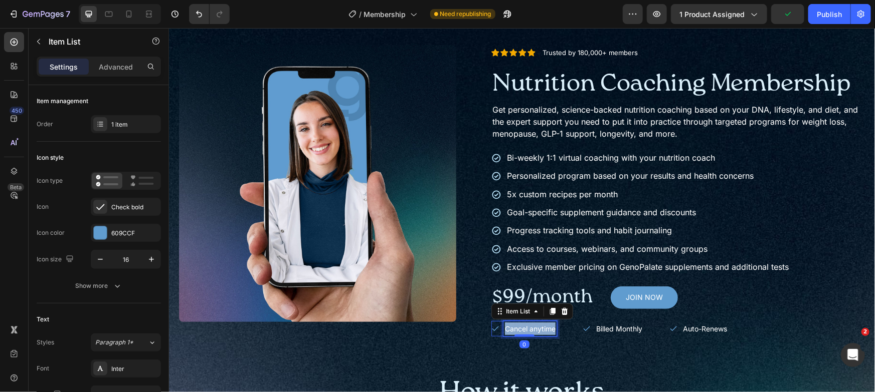
click at [521, 326] on p "Cancel anytime" at bounding box center [529, 328] width 51 height 13
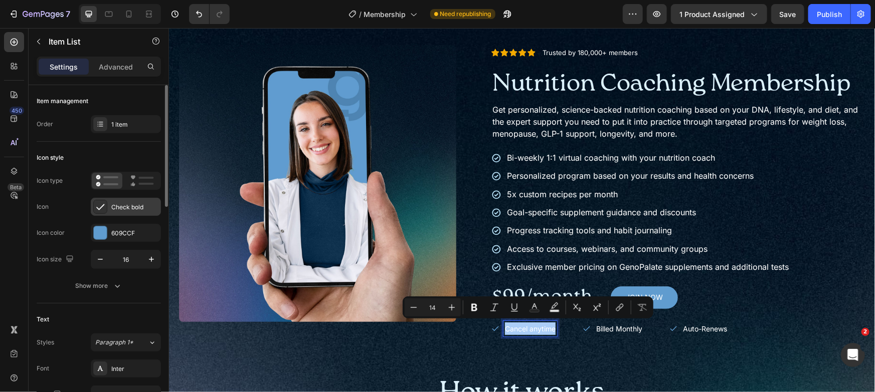
click at [128, 205] on div "Check bold" at bounding box center [134, 207] width 47 height 9
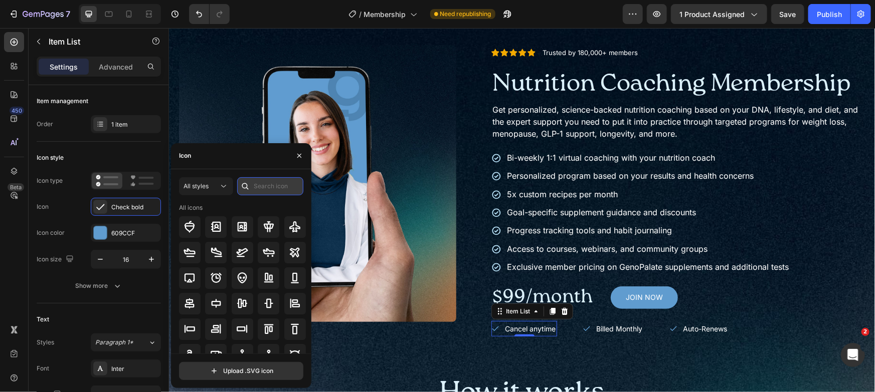
click at [275, 188] on input "text" at bounding box center [270, 186] width 66 height 18
type input "badge"
click at [292, 255] on icon at bounding box center [295, 253] width 12 height 12
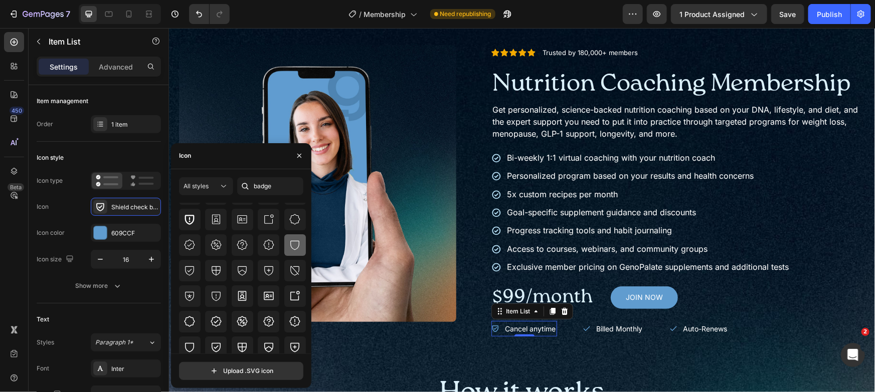
scroll to position [97, 0]
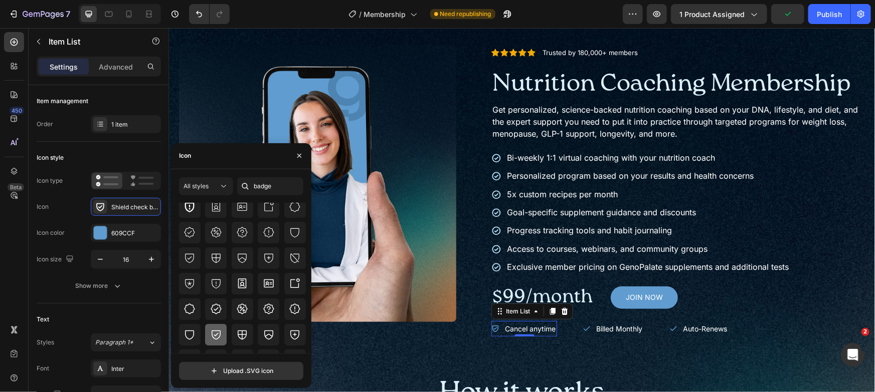
click at [223, 335] on div at bounding box center [216, 335] width 22 height 22
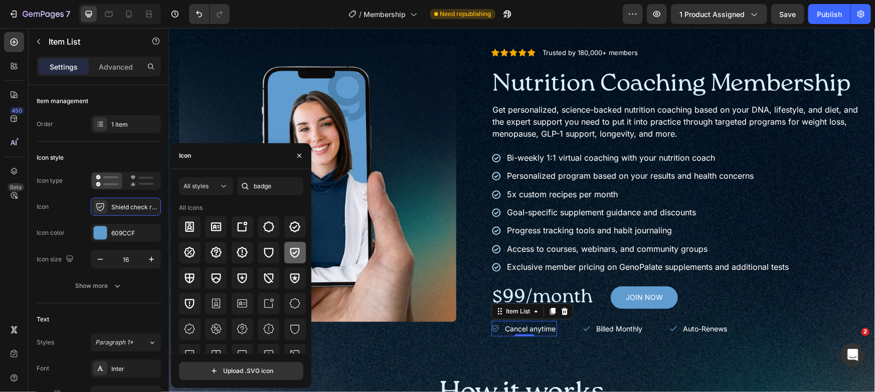
click at [291, 262] on div at bounding box center [295, 253] width 22 height 22
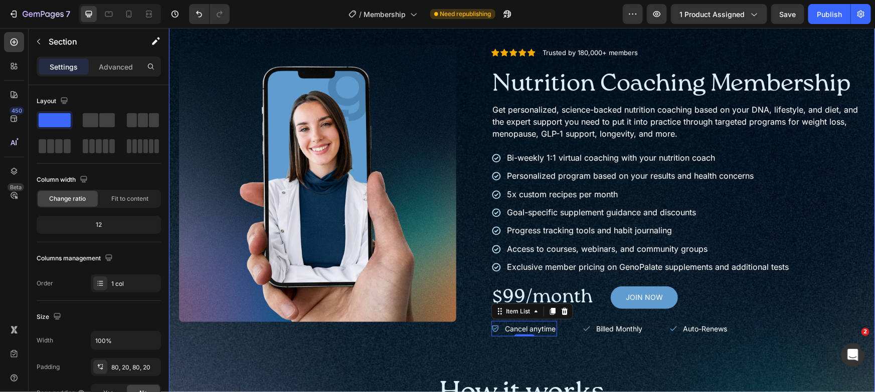
click at [577, 361] on div "Product Images Icon Icon Icon Icon Icon Icon List Trusted by 180,000+ members T…" at bounding box center [521, 365] width 686 height 640
click at [588, 323] on div "Billed Monthly" at bounding box center [612, 329] width 61 height 16
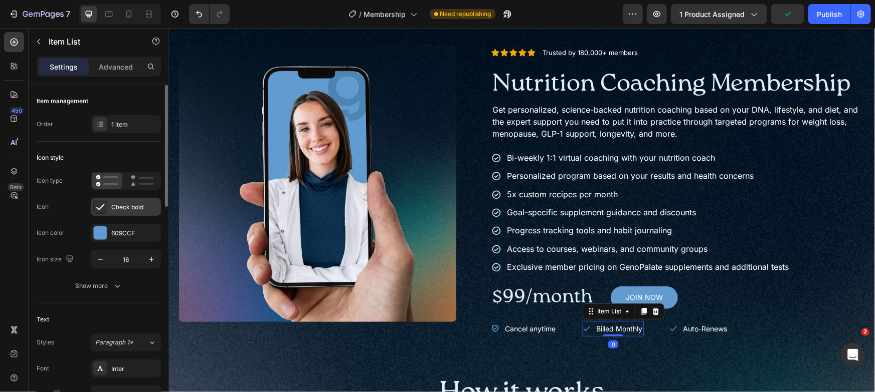
click at [121, 201] on div "Check bold" at bounding box center [126, 207] width 70 height 18
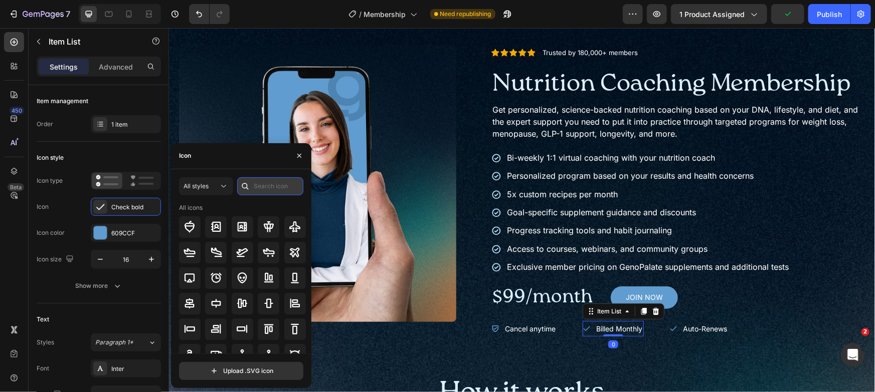
click at [268, 189] on input "text" at bounding box center [270, 186] width 66 height 18
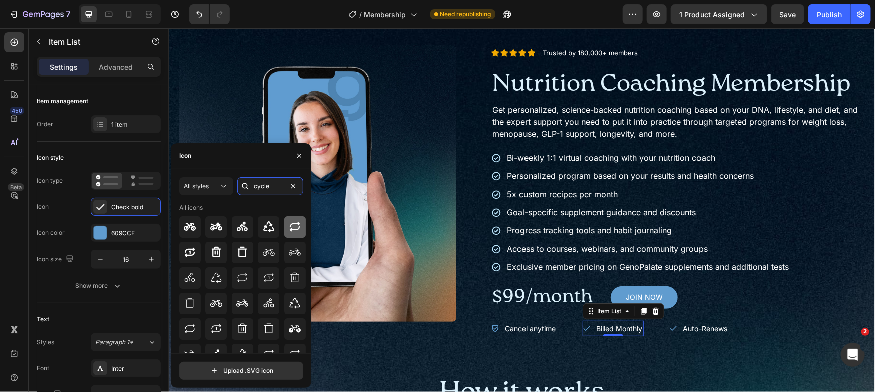
type input "cycle"
click at [289, 225] on icon at bounding box center [295, 227] width 12 height 12
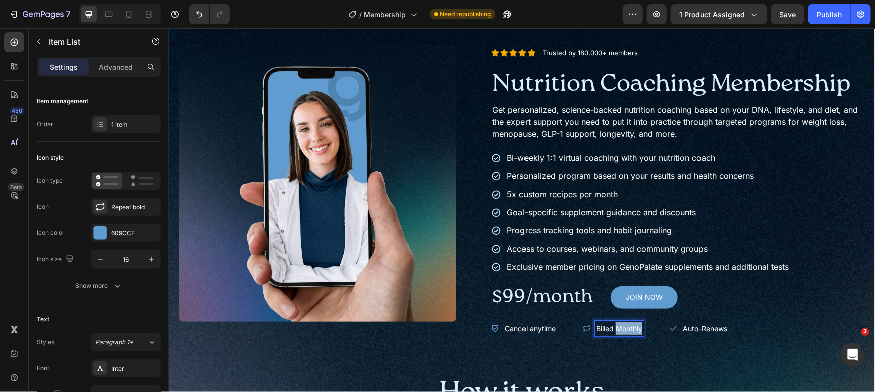
click at [620, 332] on p "Billed Monthly" at bounding box center [618, 328] width 46 height 13
click at [617, 332] on p "Auto-renews" at bounding box center [616, 328] width 42 height 13
click at [728, 328] on p "Auto-Renews" at bounding box center [728, 328] width 44 height 13
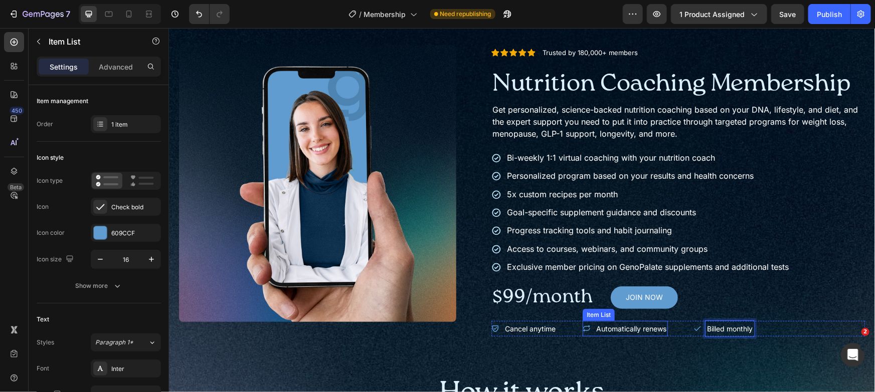
click at [652, 328] on p "Automatically renews" at bounding box center [630, 328] width 70 height 13
click at [586, 328] on icon at bounding box center [586, 328] width 7 height 7
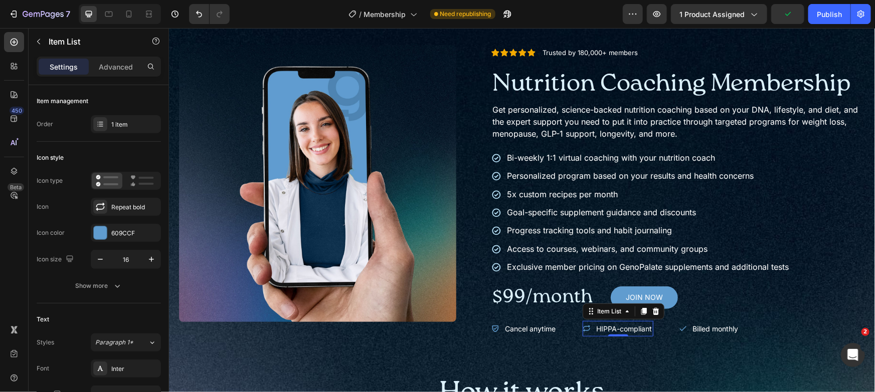
click at [586, 328] on icon at bounding box center [586, 328] width 7 height 7
click at [121, 200] on div "Repeat bold" at bounding box center [126, 207] width 70 height 18
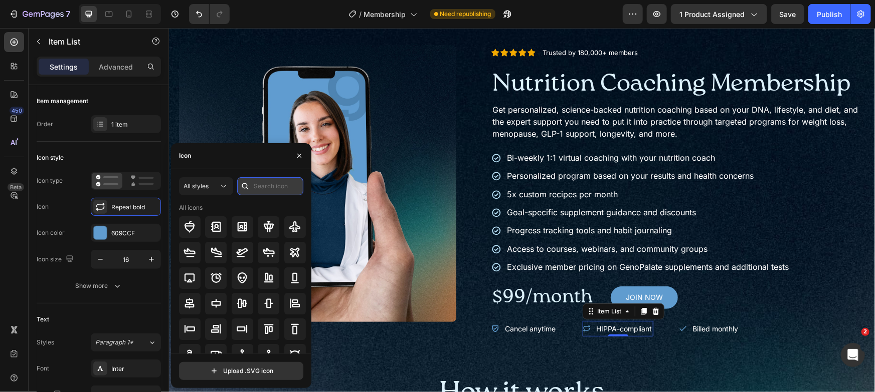
click at [293, 188] on input "text" at bounding box center [270, 186] width 66 height 18
type input "health"
click at [215, 231] on icon at bounding box center [216, 227] width 10 height 11
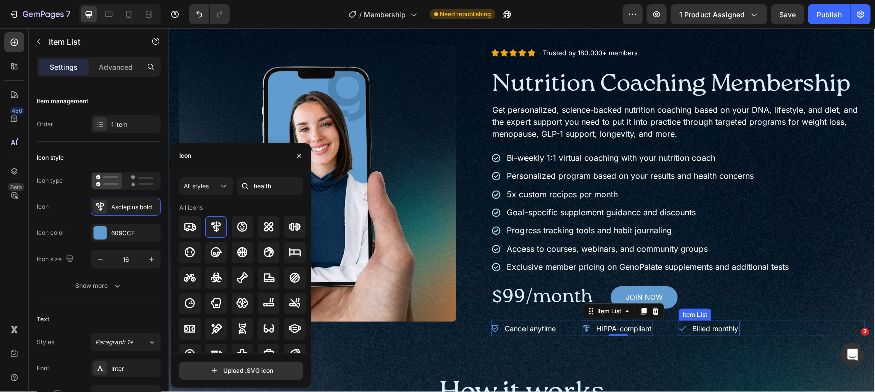
click at [722, 327] on p "Billed monthly" at bounding box center [715, 328] width 46 height 13
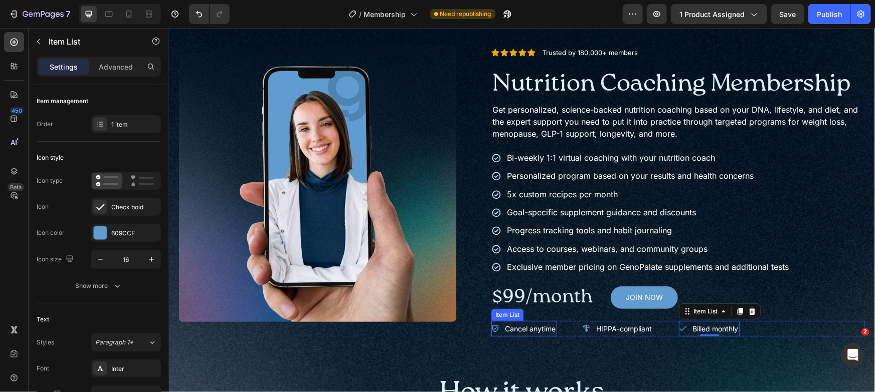
click at [504, 329] on p "Cancel anytime" at bounding box center [529, 328] width 51 height 13
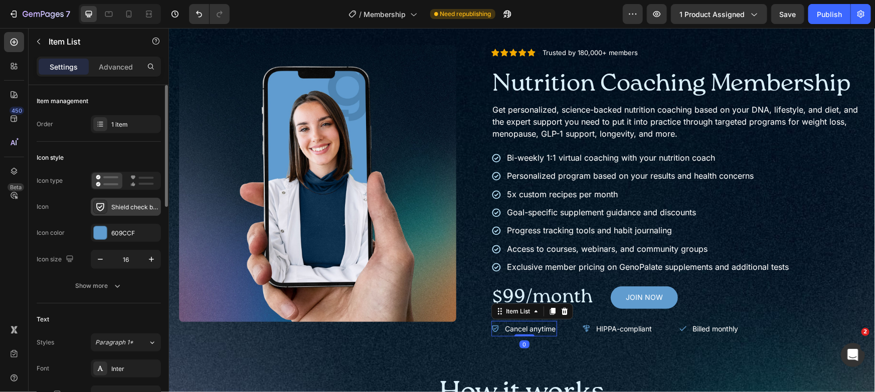
click at [97, 202] on icon at bounding box center [100, 207] width 10 height 10
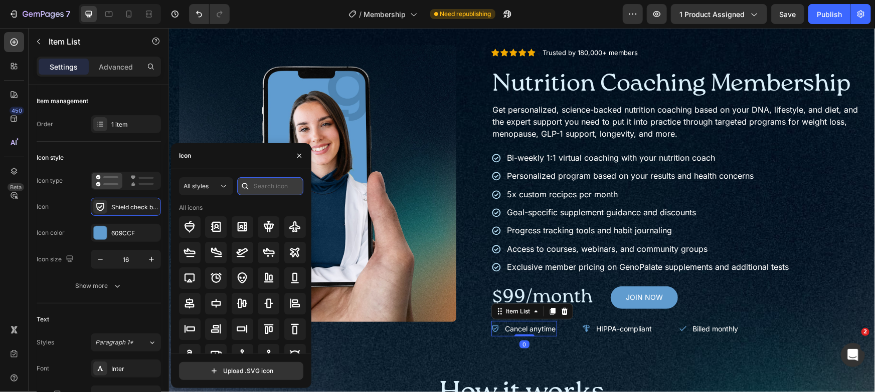
click at [290, 190] on input "text" at bounding box center [270, 186] width 66 height 18
type input "cancel"
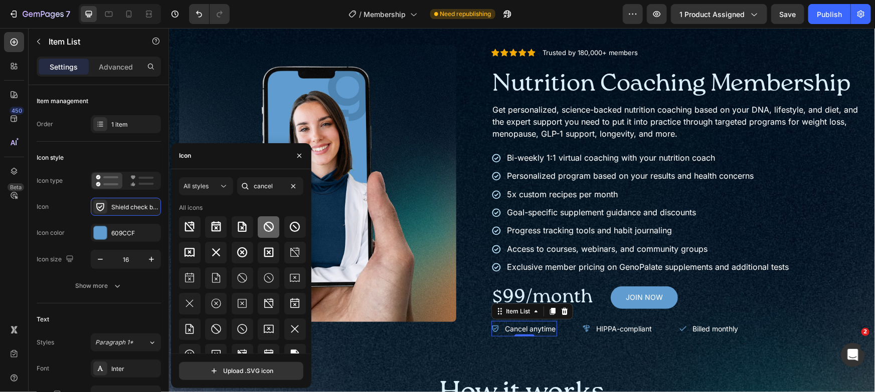
click at [267, 231] on icon at bounding box center [269, 227] width 10 height 10
click at [698, 332] on p "Billed monthly" at bounding box center [715, 328] width 46 height 13
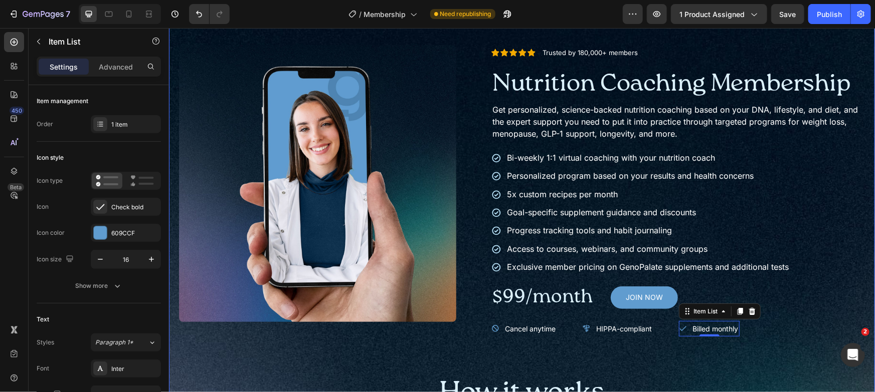
click at [816, 350] on div "Product Images Icon Icon Icon Icon Icon Icon List Trusted by 180,000+ members T…" at bounding box center [521, 365] width 686 height 640
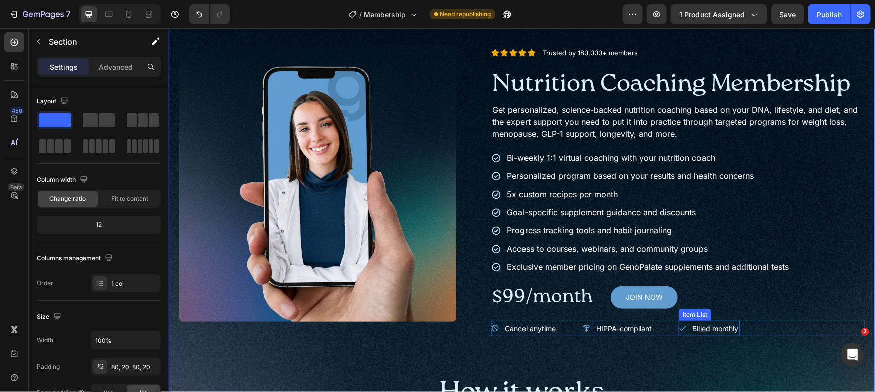
click at [706, 331] on p "Billed monthly" at bounding box center [715, 328] width 46 height 13
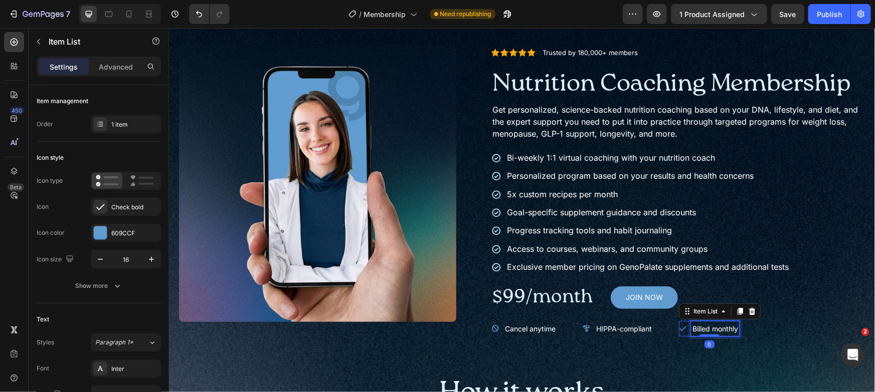
click at [705, 331] on p "Billed monthly" at bounding box center [715, 328] width 46 height 13
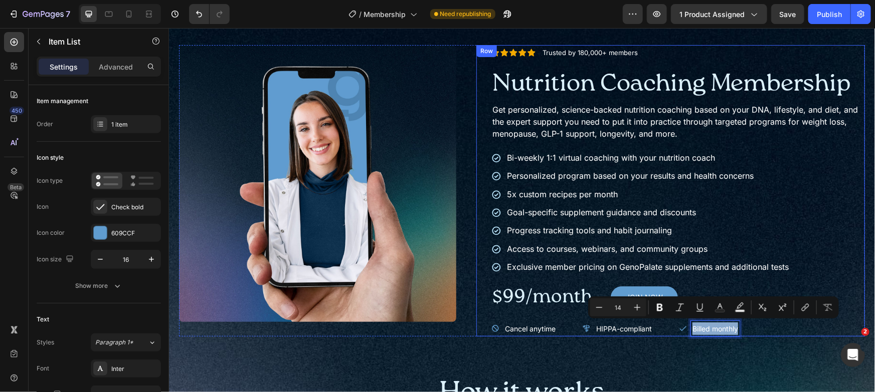
click at [656, 46] on div "Icon Icon Icon Icon Icon Icon List Trusted by 180,000+ members Text Block Row N…" at bounding box center [677, 191] width 373 height 292
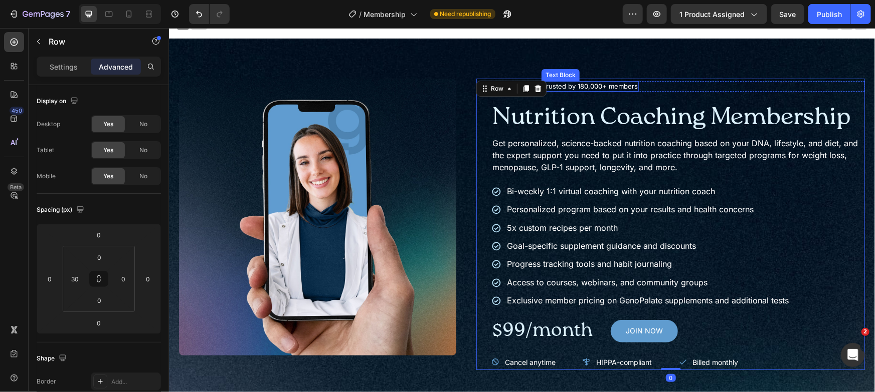
scroll to position [3, 0]
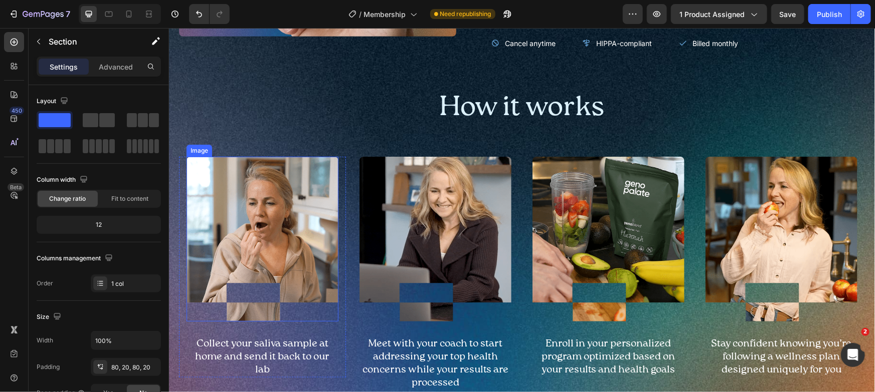
scroll to position [402, 0]
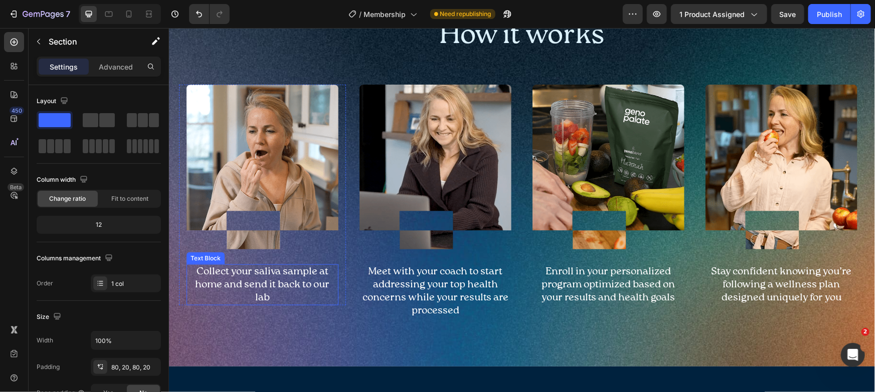
click at [284, 280] on p "Collect your saliva sample at home and send it back to our lab" at bounding box center [262, 284] width 150 height 39
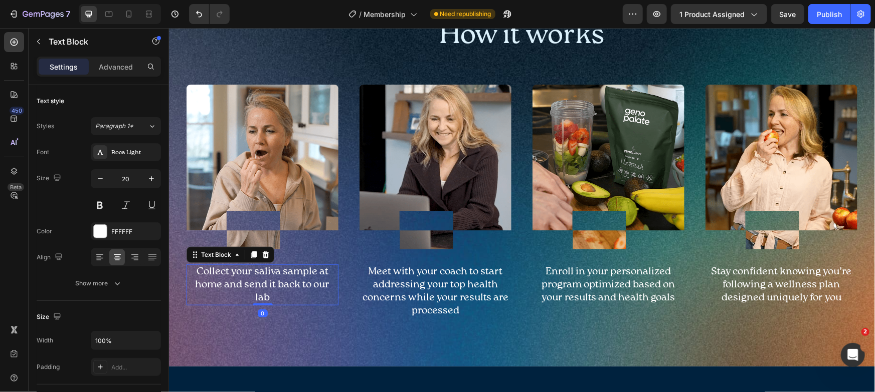
click at [284, 280] on p "Collect your saliva sample at home and send it back to our lab" at bounding box center [262, 284] width 150 height 39
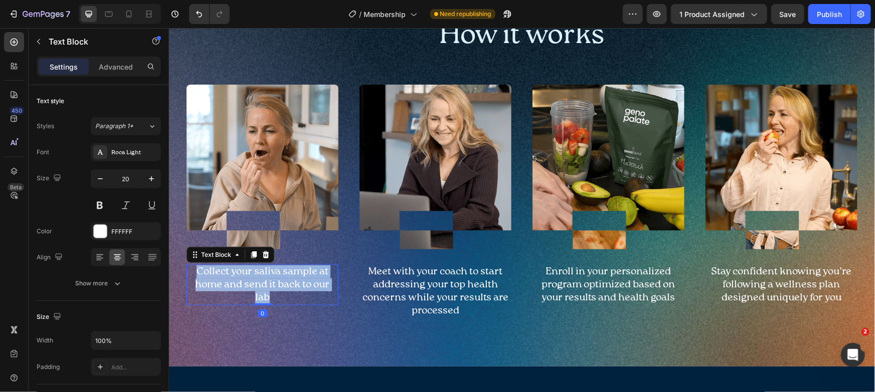
click at [284, 280] on p "Collect your saliva sample at home and send it back to our lab" at bounding box center [262, 284] width 150 height 39
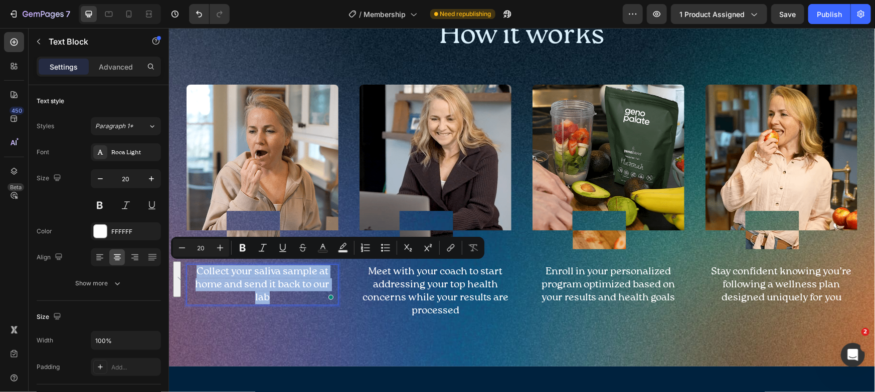
scroll to position [402, 0]
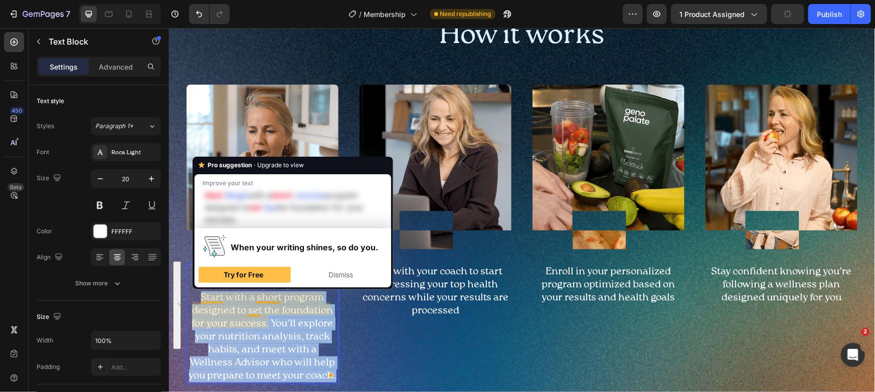
drag, startPoint x: 205, startPoint y: 296, endPoint x: 335, endPoint y: 377, distance: 153.4
click at [335, 377] on div "Step 1: Complete Your 7-Day Onboarding Start with a short program designed to s…" at bounding box center [262, 323] width 152 height 119
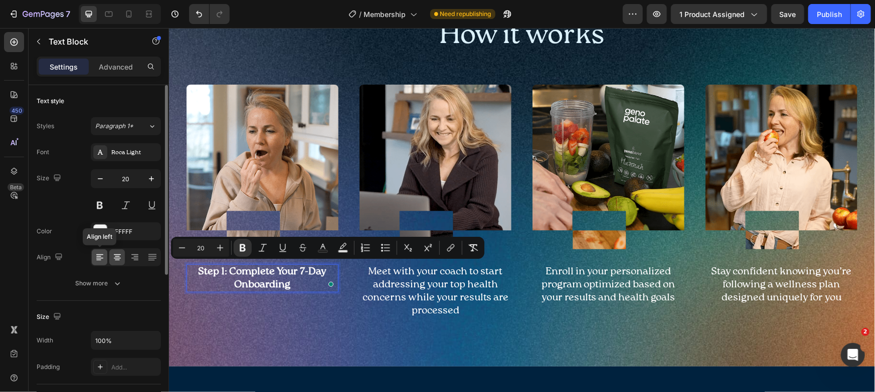
click at [98, 259] on icon at bounding box center [100, 258] width 10 height 10
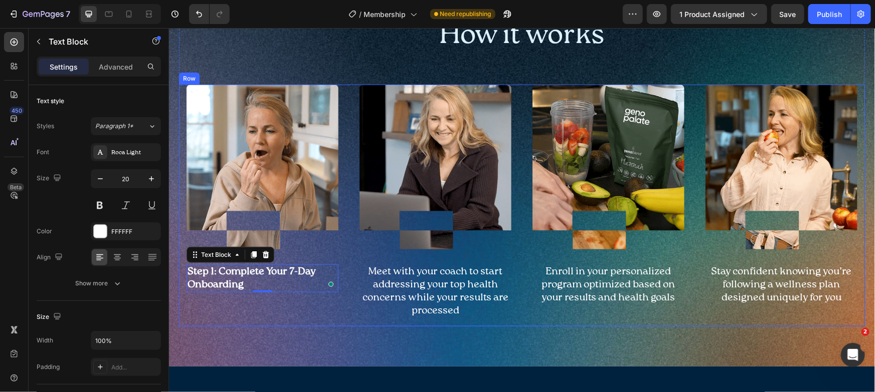
click at [241, 316] on div "Image Step 1: Complete Your 7-Day Onboarding Text Block 0 Row" at bounding box center [261, 205] width 167 height 242
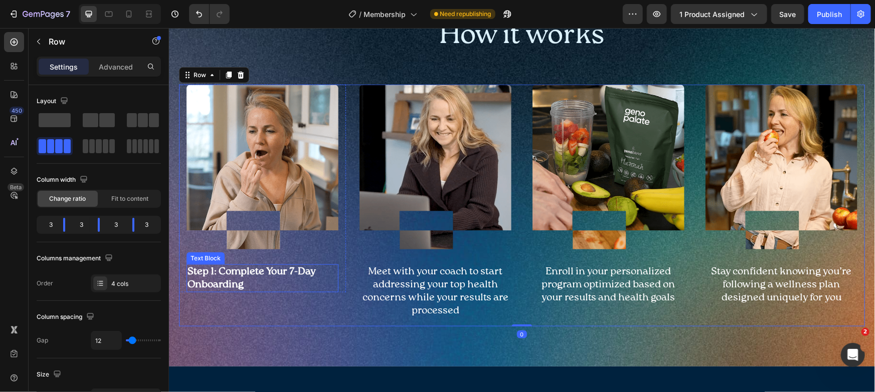
click at [226, 281] on strong "Step 1: Complete Your 7-Day Onboarding" at bounding box center [251, 278] width 128 height 23
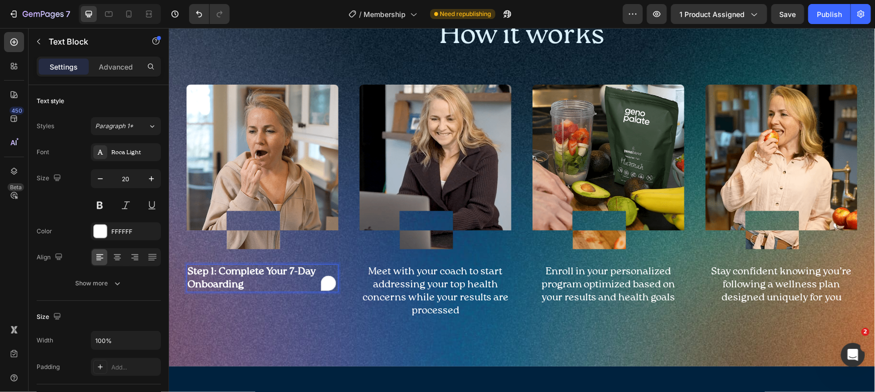
click at [218, 268] on strong "Step 1: Complete Your 7-Day Onboarding" at bounding box center [251, 278] width 128 height 23
click at [234, 264] on div "Step 1: Complete Your 7-Day Onboarding" at bounding box center [262, 284] width 152 height 41
click at [233, 268] on p "Step 1:" at bounding box center [262, 271] width 150 height 13
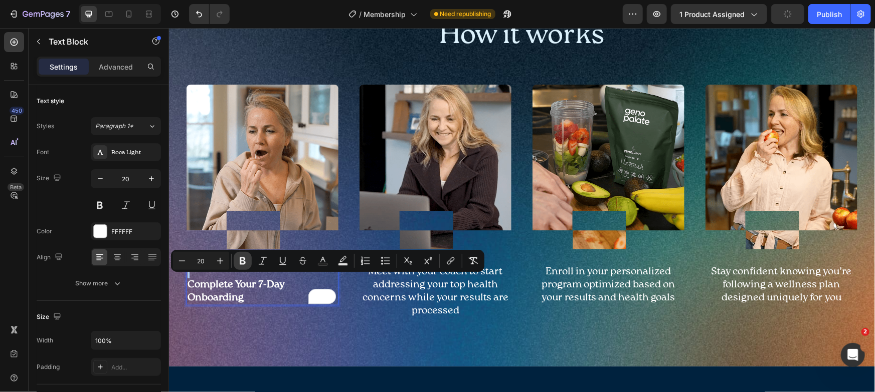
click at [244, 262] on icon "Editor contextual toolbar" at bounding box center [243, 262] width 6 height 8
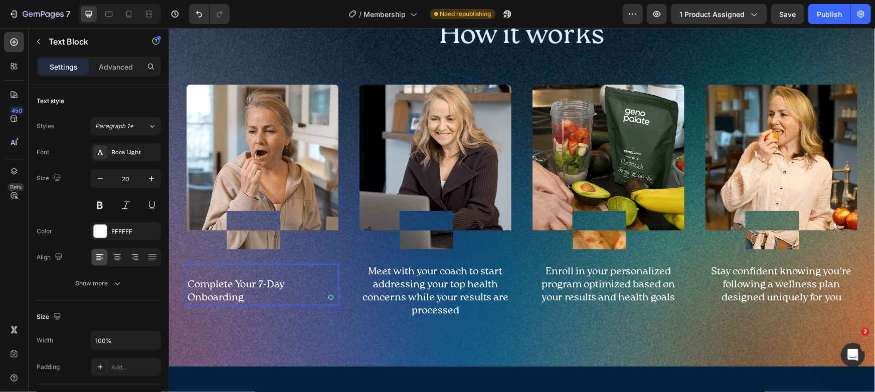
click at [256, 301] on div "Complete Your 7-Day Onboarding" at bounding box center [262, 284] width 152 height 41
drag, startPoint x: 256, startPoint y: 322, endPoint x: 260, endPoint y: 316, distance: 7.4
click at [256, 323] on div "Product Images Icon Icon Icon Icon Icon Icon List Trusted by 180,000+ members T…" at bounding box center [521, 7] width 706 height 720
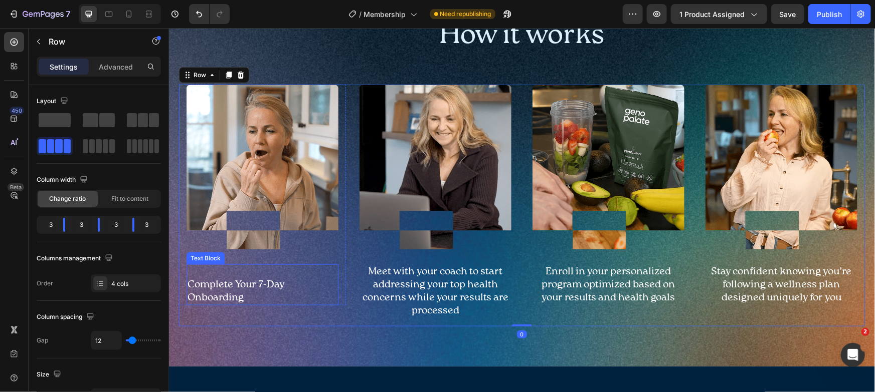
click at [219, 280] on p "Complete Your 7-Day Onboarding" at bounding box center [262, 291] width 150 height 26
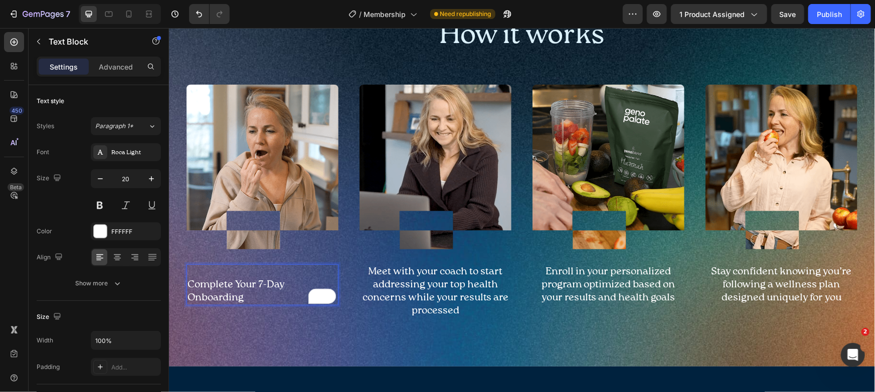
click at [188, 280] on p "Complete Your 7-Day Onboarding" at bounding box center [262, 291] width 150 height 26
click at [238, 269] on p "Complete Your 7-Day Onboarding" at bounding box center [262, 278] width 150 height 26
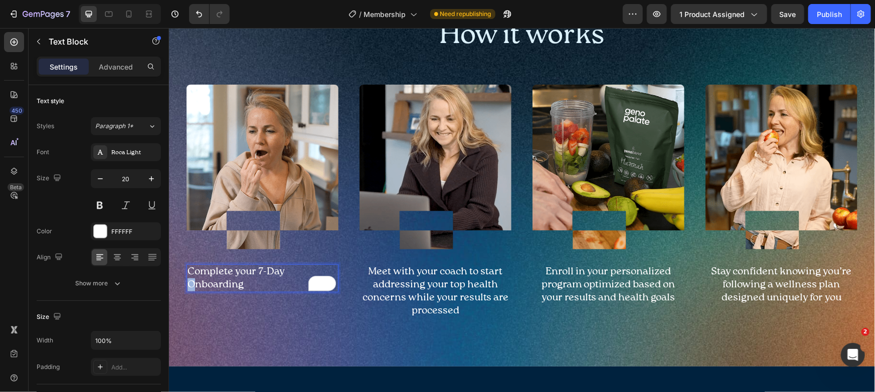
click at [188, 279] on p "Complete your 7-Day Onboarding" at bounding box center [262, 278] width 150 height 26
click at [266, 269] on p "Complete your 7-Day onboarding" at bounding box center [262, 278] width 150 height 26
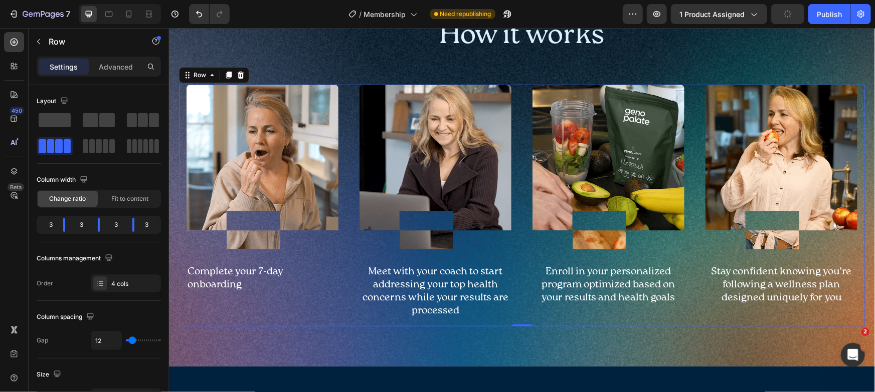
click at [285, 303] on div "Image Complete your 7-day onboarding Text Block Row" at bounding box center [261, 205] width 167 height 242
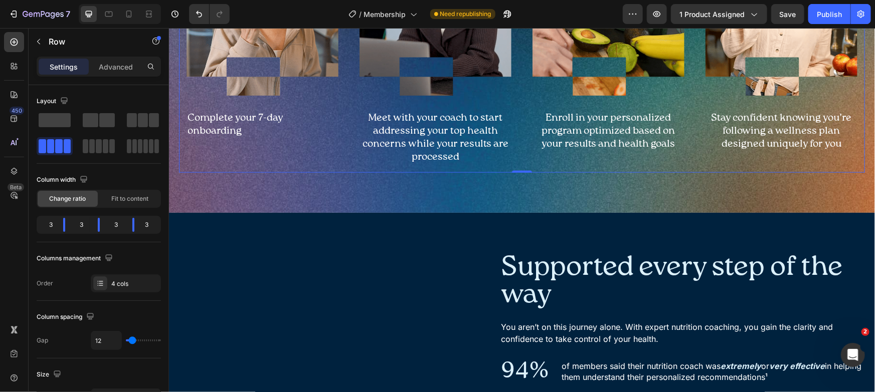
scroll to position [654, 0]
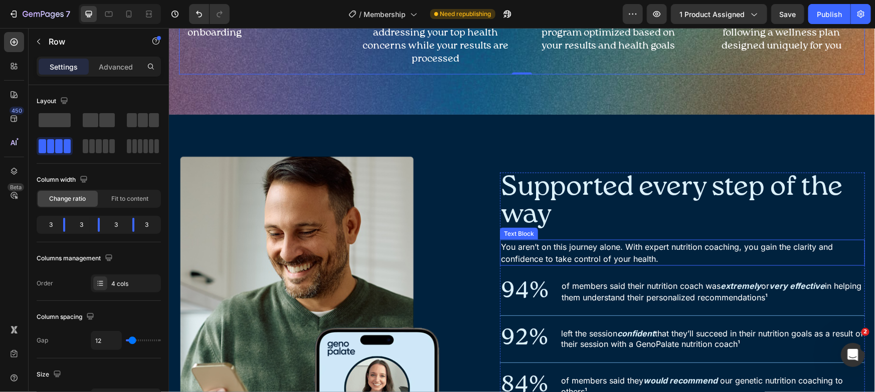
click at [599, 250] on p "You aren’t on this journey alone. With expert nutrition coaching, you gain the …" at bounding box center [681, 253] width 363 height 24
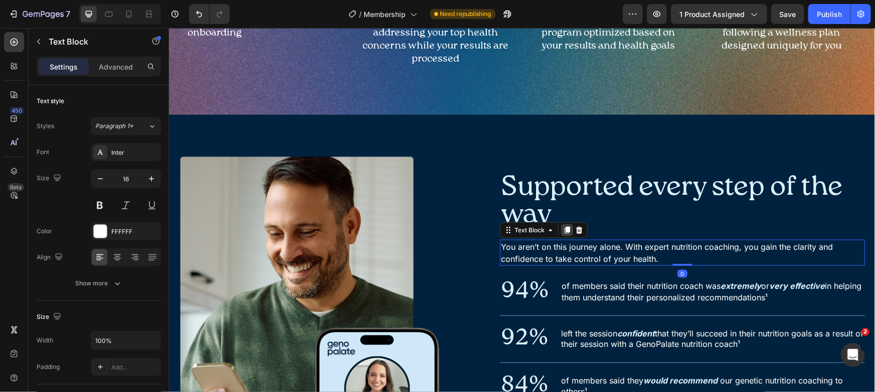
click at [562, 226] on icon at bounding box center [566, 230] width 8 height 8
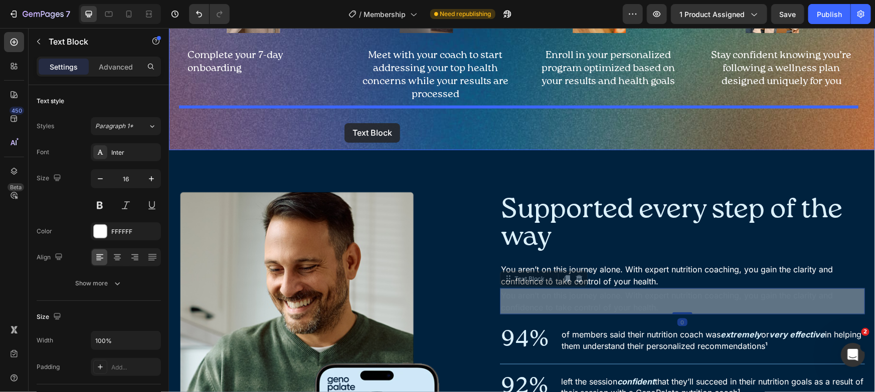
scroll to position [612, 0]
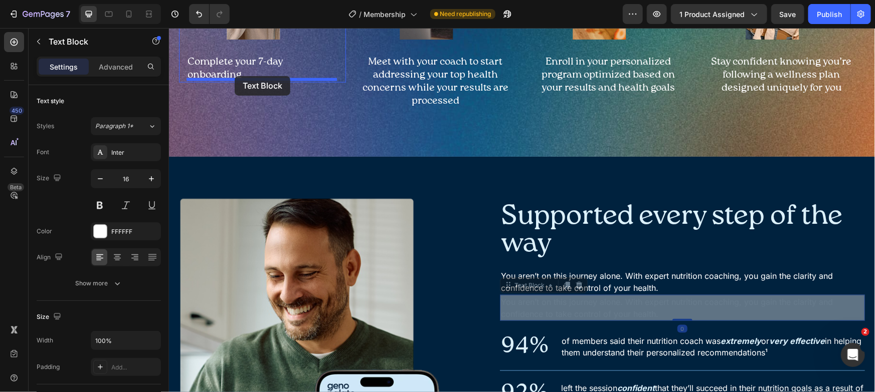
drag, startPoint x: 544, startPoint y: 242, endPoint x: 234, endPoint y: 76, distance: 351.6
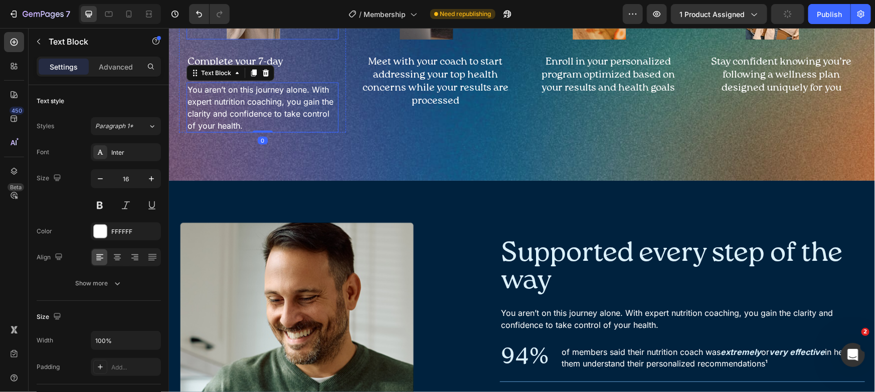
scroll to position [526, 0]
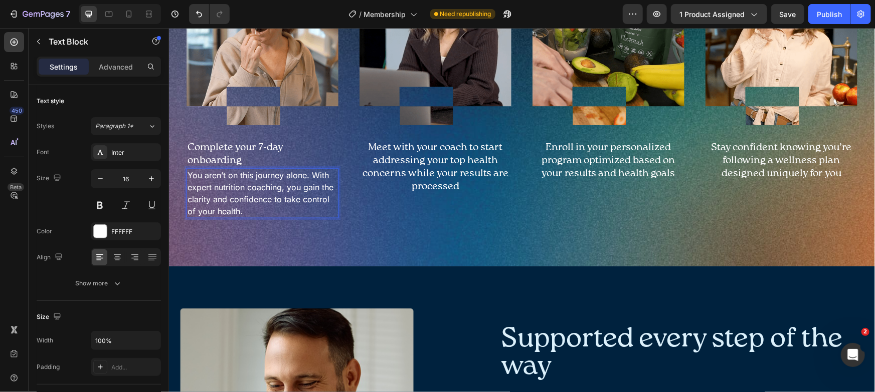
click at [257, 177] on p "You aren’t on this journey alone. With expert nutrition coaching, you gain the …" at bounding box center [262, 193] width 150 height 48
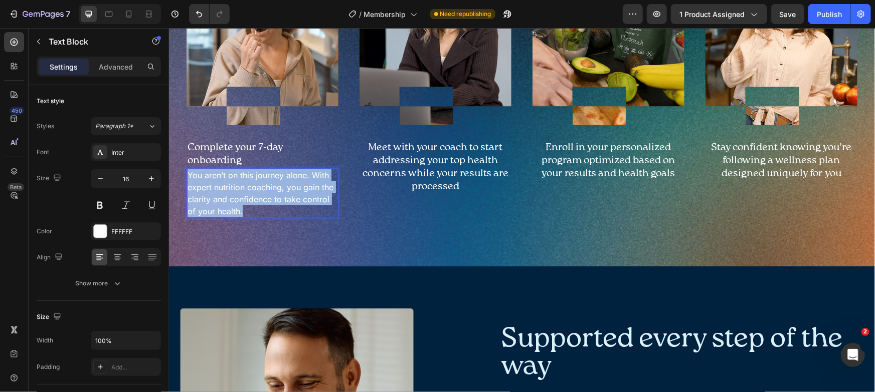
click at [257, 177] on p "You aren’t on this journey alone. With expert nutrition coaching, you gain the …" at bounding box center [262, 193] width 150 height 48
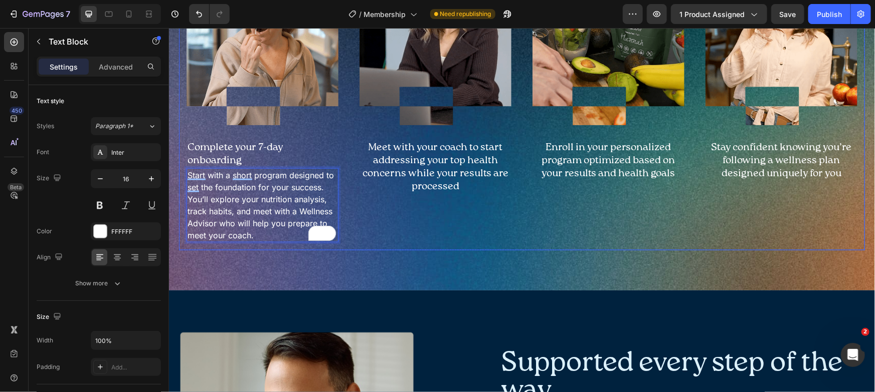
click at [382, 239] on div "Image Meet with your coach to start addressing your top health concerns while y…" at bounding box center [434, 105] width 167 height 290
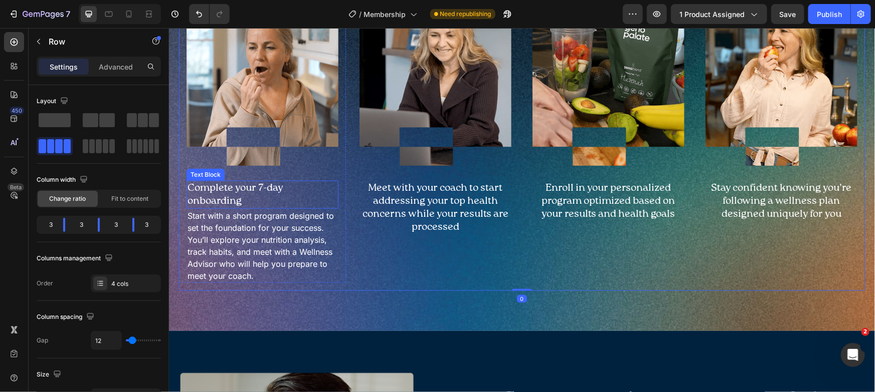
scroll to position [480, 0]
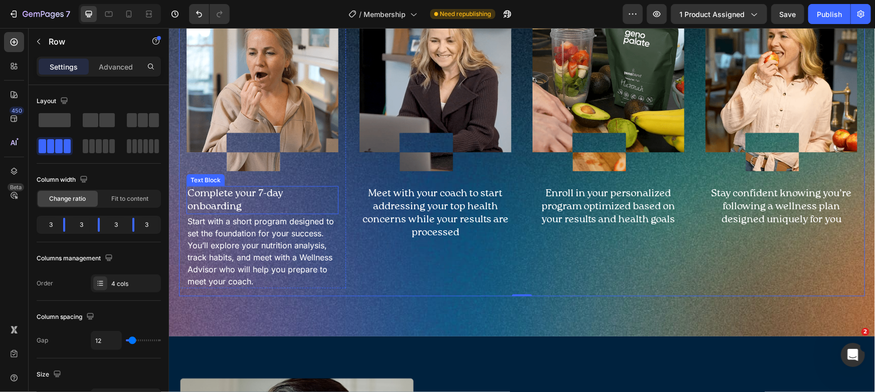
click at [249, 190] on p "Complete your 7-day onboarding" at bounding box center [262, 200] width 150 height 26
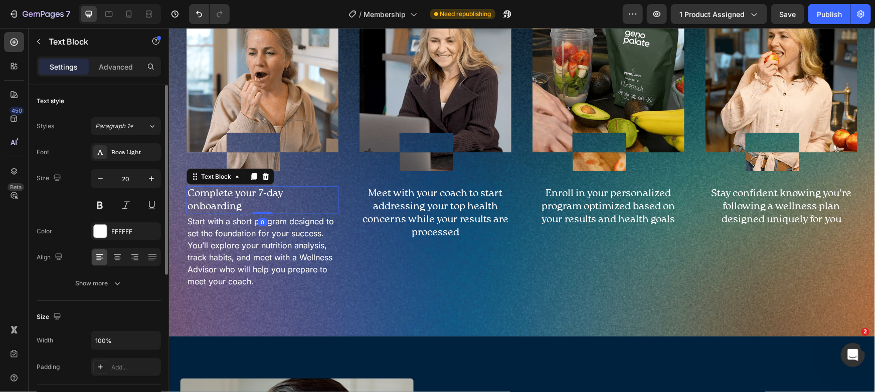
click at [150, 169] on div "20" at bounding box center [126, 178] width 70 height 19
click at [150, 178] on icon "button" at bounding box center [151, 178] width 5 height 5
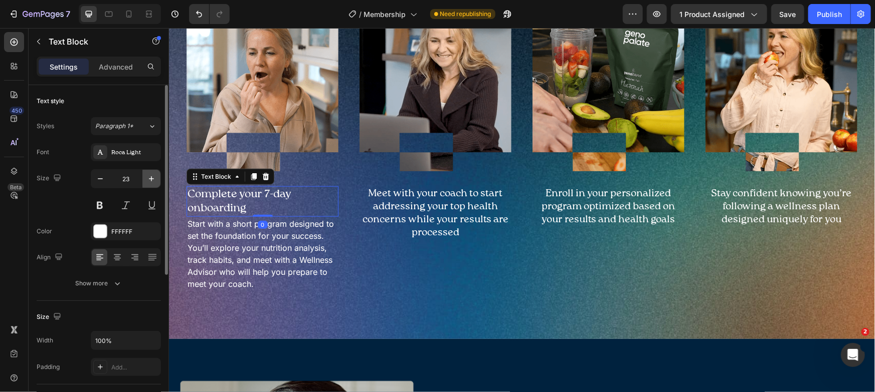
click at [150, 178] on icon "button" at bounding box center [151, 178] width 5 height 5
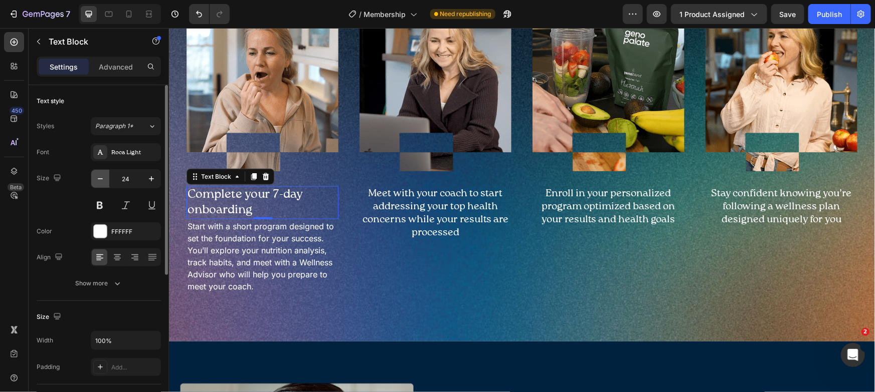
click at [103, 178] on icon "button" at bounding box center [100, 179] width 10 height 10
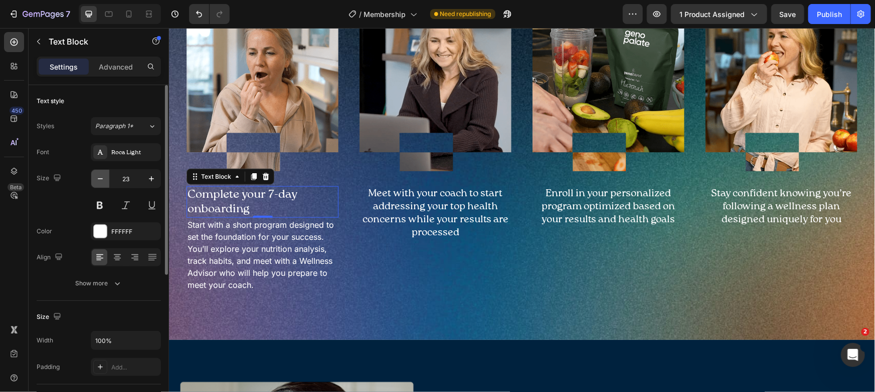
type input "22"
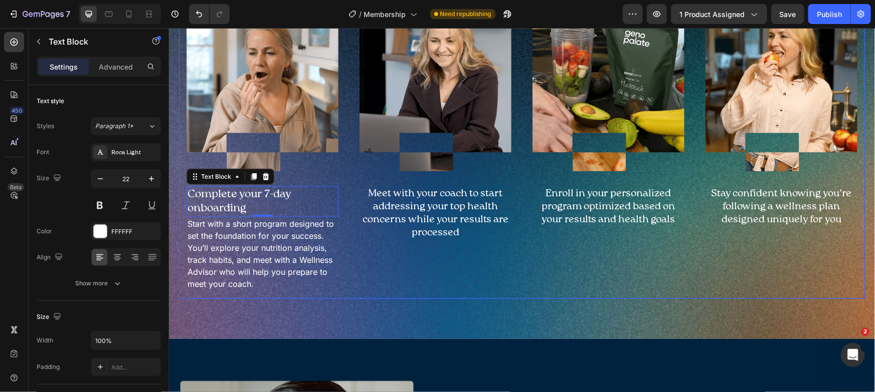
click at [390, 263] on div "Image Meet with your coach to start addressing your top health concerns while y…" at bounding box center [434, 152] width 167 height 292
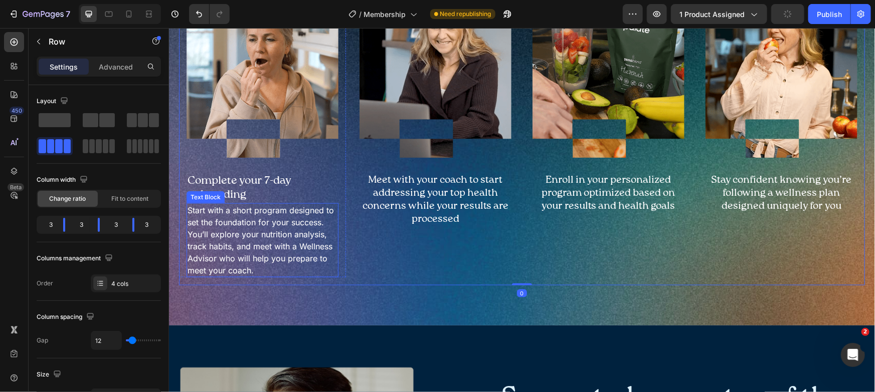
scroll to position [501, 0]
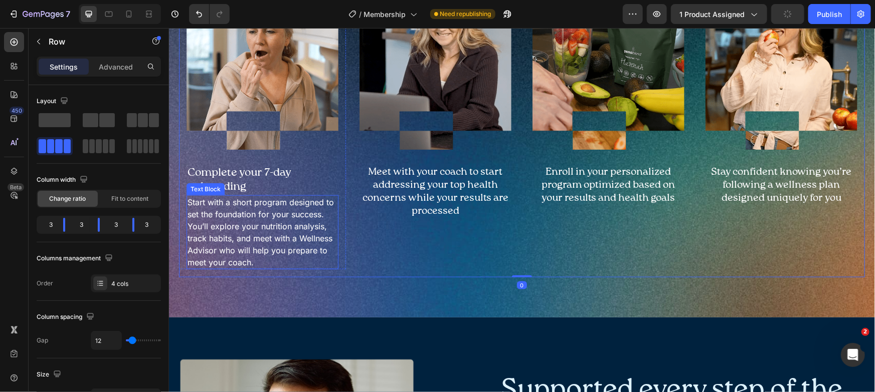
click at [301, 184] on p "Complete your 7-day onboarding" at bounding box center [262, 179] width 150 height 29
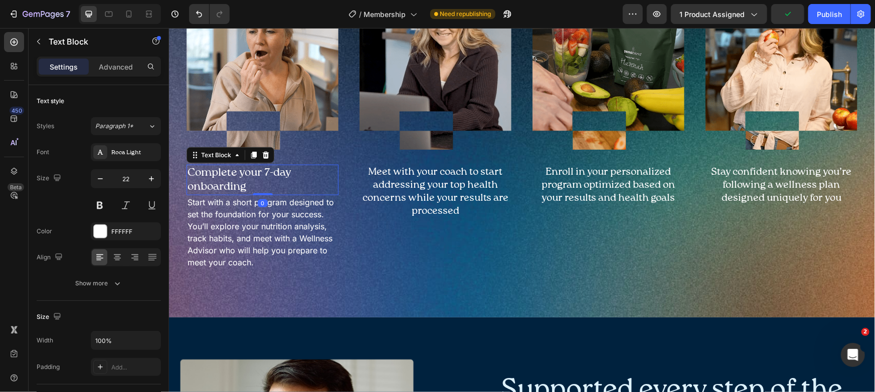
click at [278, 215] on p "Start with a short program designed to set the foundation for your success. You…" at bounding box center [262, 232] width 150 height 72
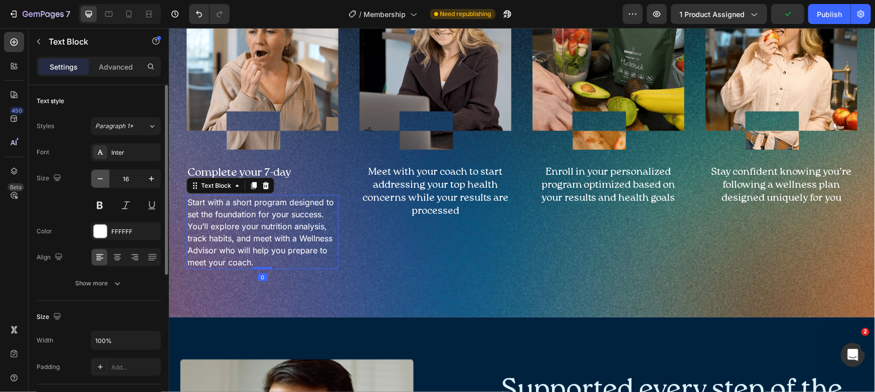
click at [100, 182] on icon "button" at bounding box center [100, 179] width 10 height 10
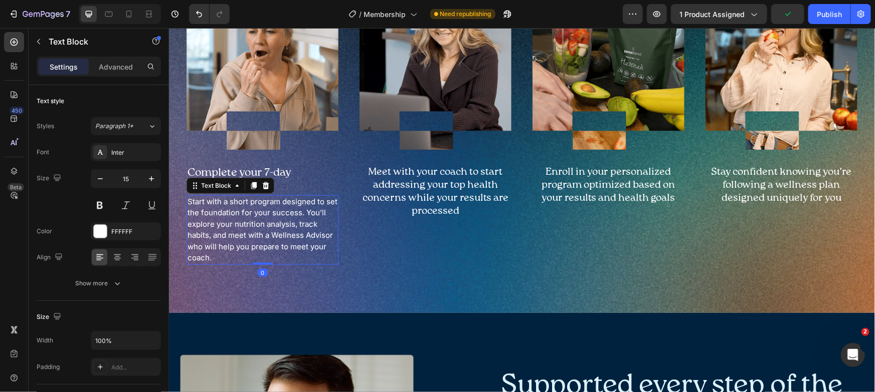
type input "14"
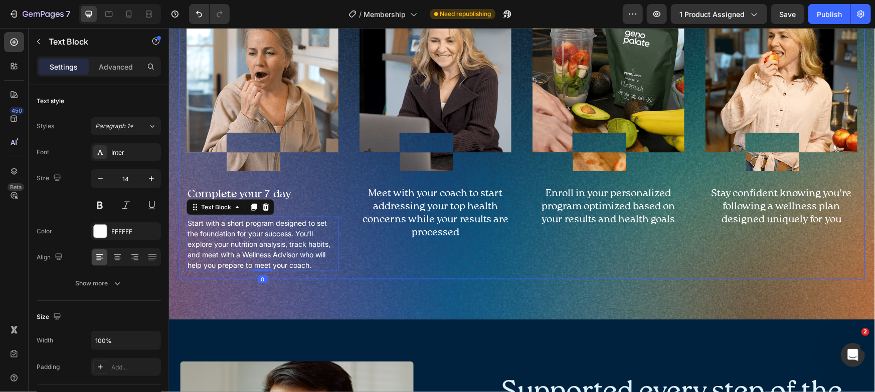
click at [408, 272] on div "Image Meet with your coach to start addressing your top health concerns while y…" at bounding box center [434, 142] width 167 height 273
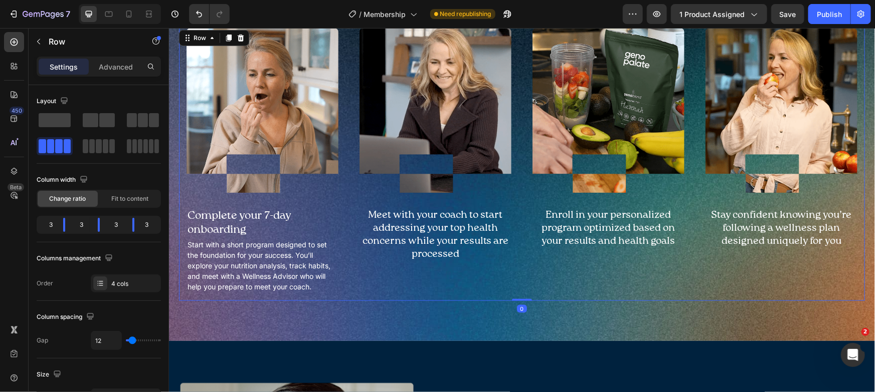
scroll to position [458, 0]
click at [323, 221] on p "Complete your 7-day onboarding" at bounding box center [262, 223] width 150 height 29
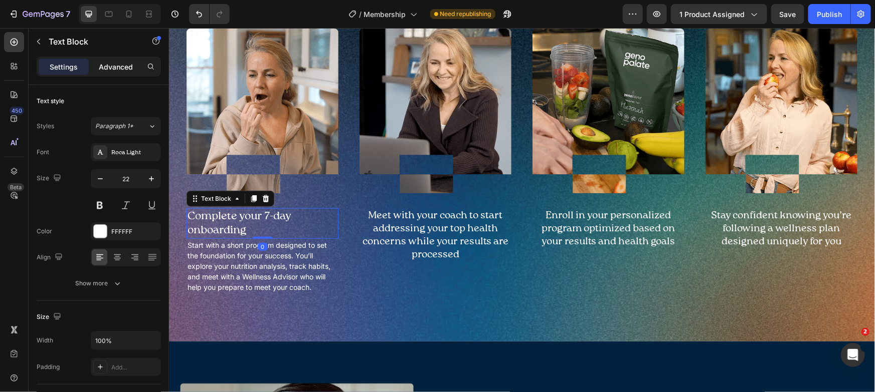
click at [122, 70] on p "Advanced" at bounding box center [116, 67] width 34 height 11
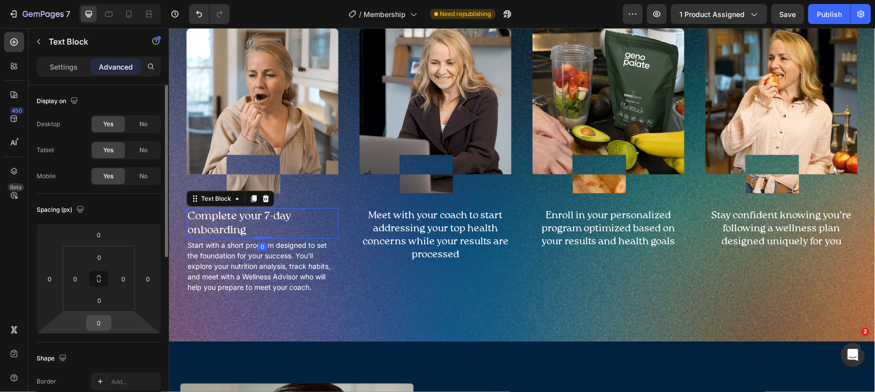
click at [99, 0] on html "7 Version history / Membership Need republishing Preview 1 product assigned Sav…" at bounding box center [437, 0] width 875 height 0
click at [100, 324] on input "0" at bounding box center [99, 323] width 20 height 15
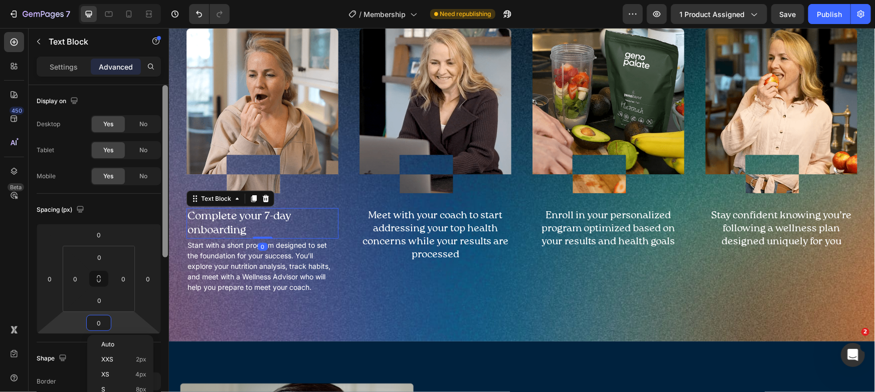
type input "05"
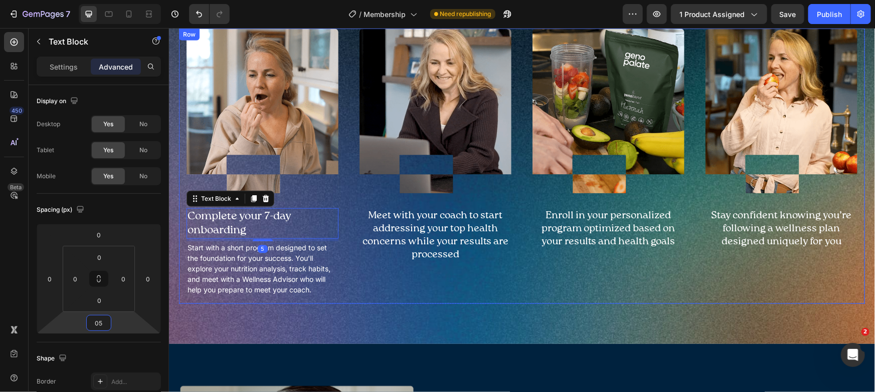
click at [381, 297] on div "Image Meet with your coach to start addressing your top health concerns while y…" at bounding box center [434, 165] width 167 height 275
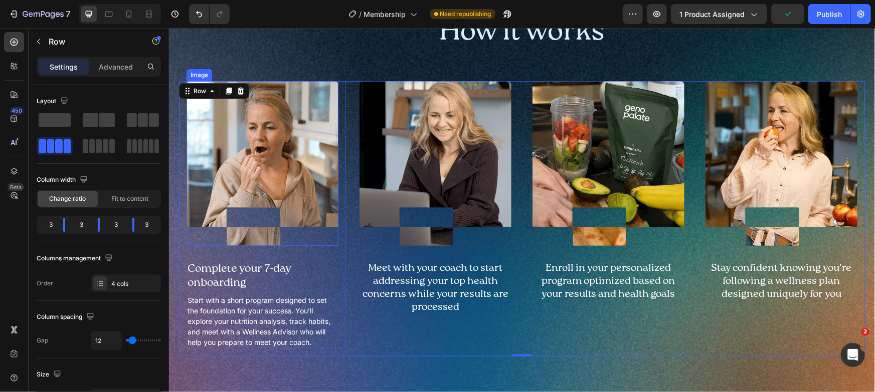
scroll to position [435, 0]
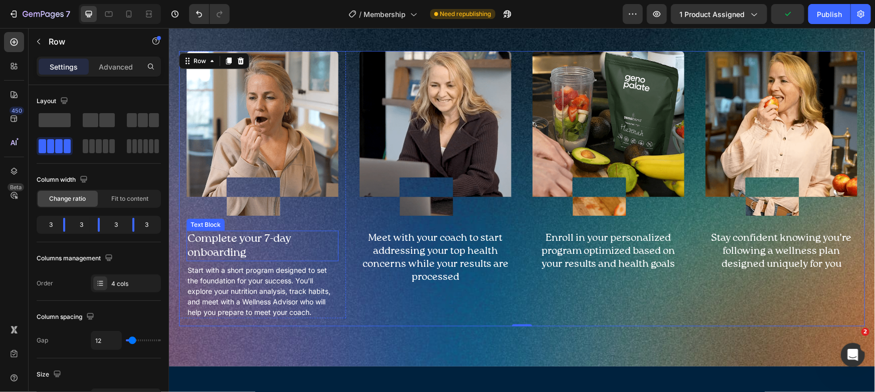
click at [275, 239] on p "Complete your 7-day onboarding" at bounding box center [262, 246] width 150 height 29
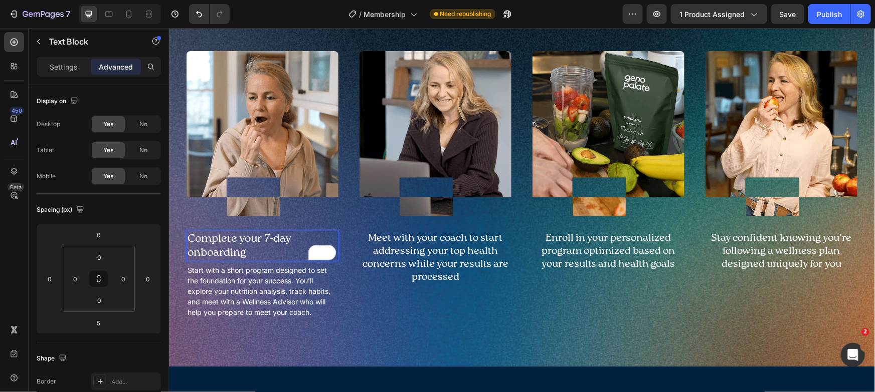
click at [263, 237] on p "Complete your 7-day onboarding" at bounding box center [262, 246] width 150 height 29
drag, startPoint x: 263, startPoint y: 237, endPoint x: 290, endPoint y: 238, distance: 27.1
click at [290, 238] on p "Complete your 7-day onboarding" at bounding box center [262, 246] width 150 height 29
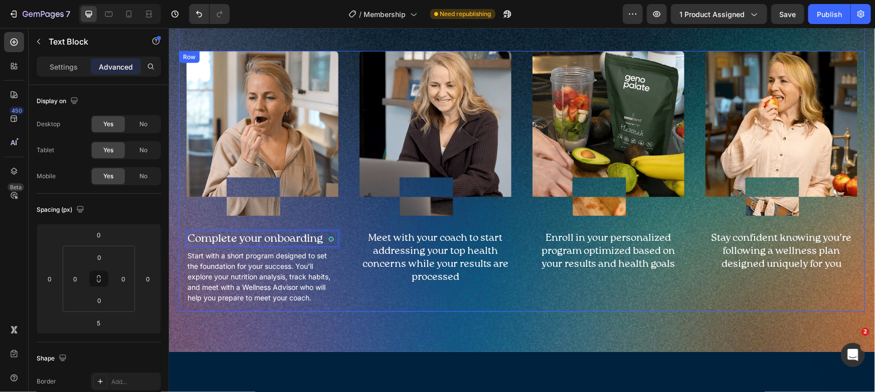
click at [363, 305] on div "Image Meet with your coach to start addressing your top health concerns while y…" at bounding box center [434, 181] width 167 height 261
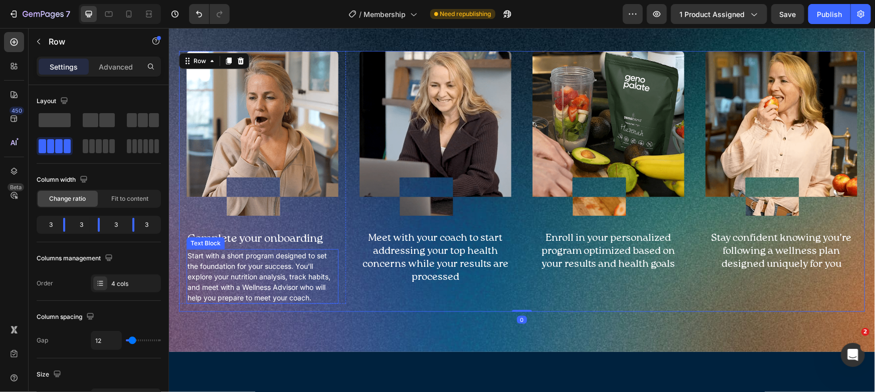
click at [240, 277] on p "Start with a short program designed to set the foundation for your success. You…" at bounding box center [262, 276] width 150 height 53
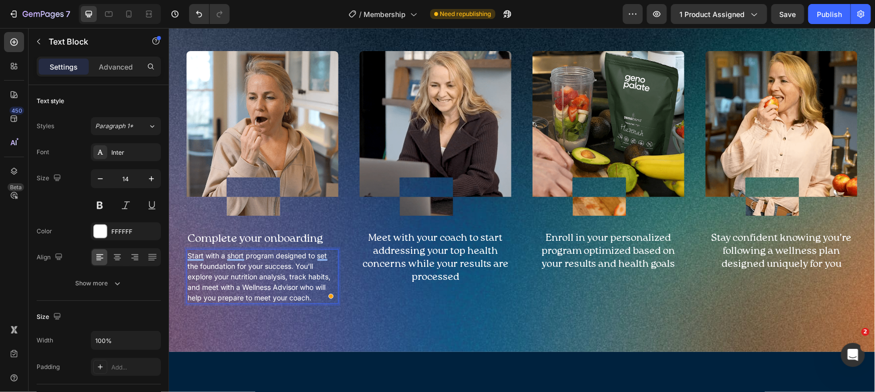
click at [247, 253] on p "Start with a short program designed to set the foundation for your success. You…" at bounding box center [262, 276] width 150 height 53
drag, startPoint x: 244, startPoint y: 287, endPoint x: 284, endPoint y: 286, distance: 40.1
click at [283, 286] on p "Start with a short 7-day program designed to set the foundation for your succes…" at bounding box center [262, 276] width 150 height 53
click at [285, 285] on p "Start with a short 7-day program designed to set the foundation for your succes…" at bounding box center [262, 276] width 150 height 53
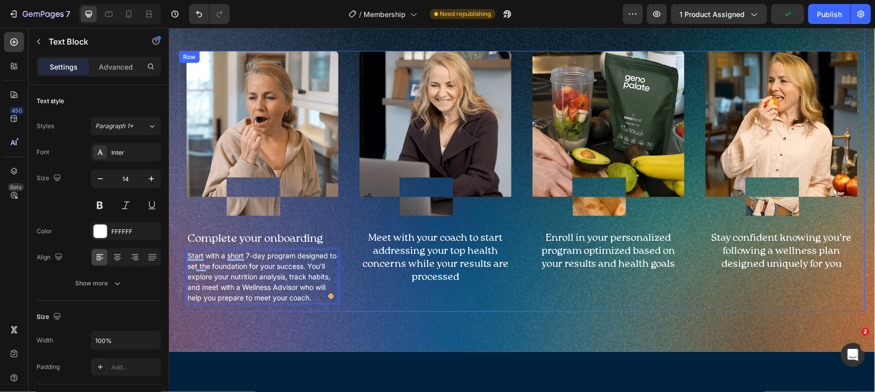
click at [346, 307] on div "Image Complete your onboarding Text Block Start with a short 7-day program desi…" at bounding box center [521, 181] width 686 height 261
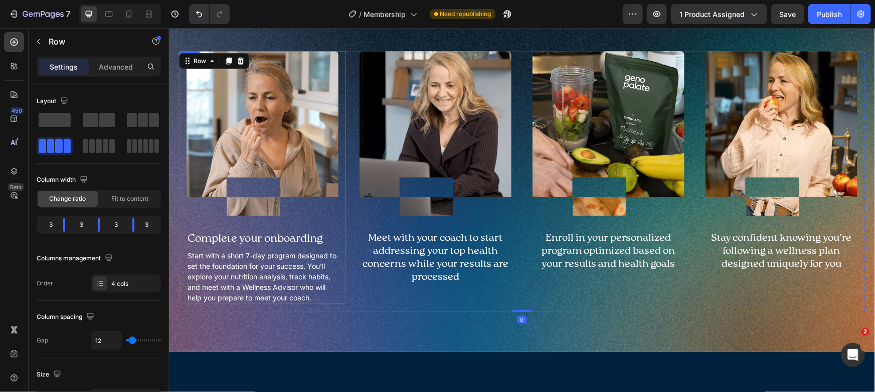
scroll to position [410, 0]
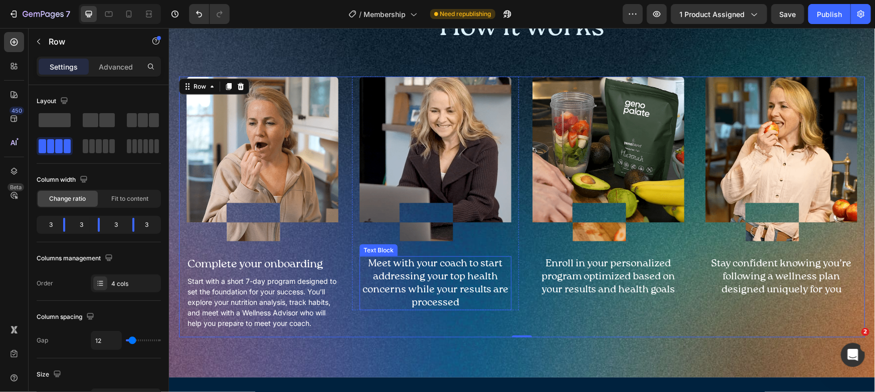
click at [413, 272] on p "Meet with your coach to start addressing your top health concerns while your re…" at bounding box center [435, 283] width 150 height 52
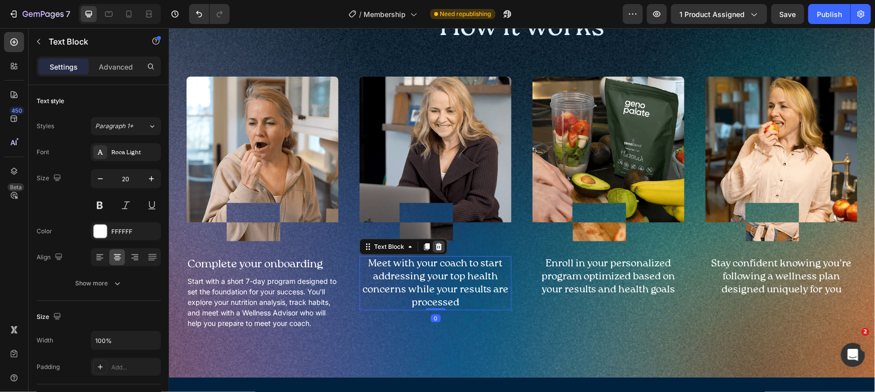
click at [439, 244] on icon at bounding box center [438, 247] width 8 height 8
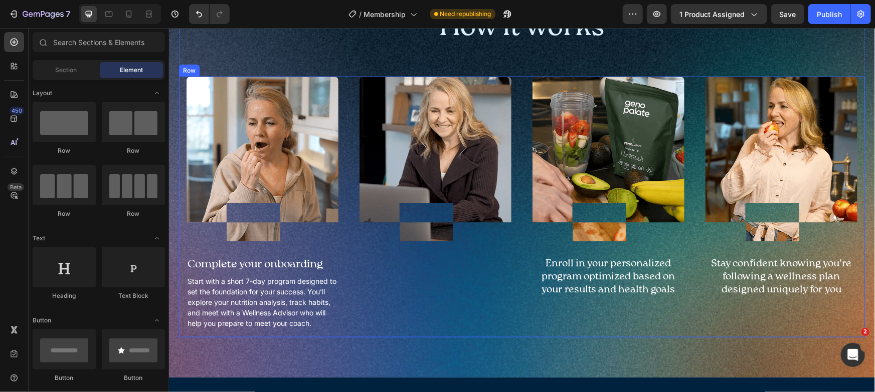
click at [554, 265] on p "Enroll in your personalized program optimized based on your results and health …" at bounding box center [608, 276] width 150 height 39
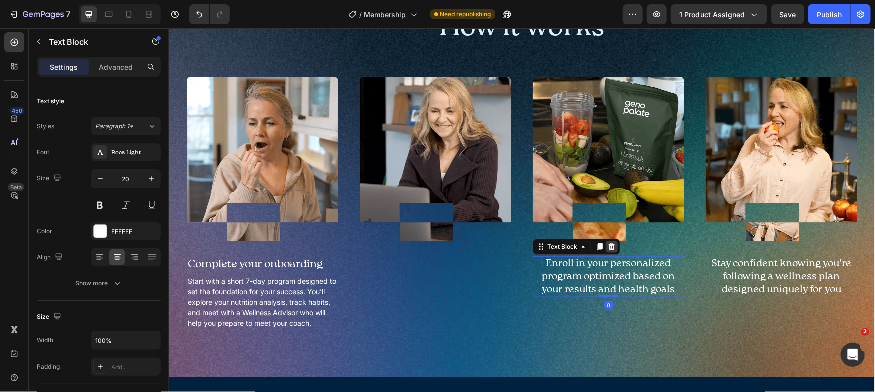
click at [608, 246] on icon at bounding box center [611, 246] width 7 height 7
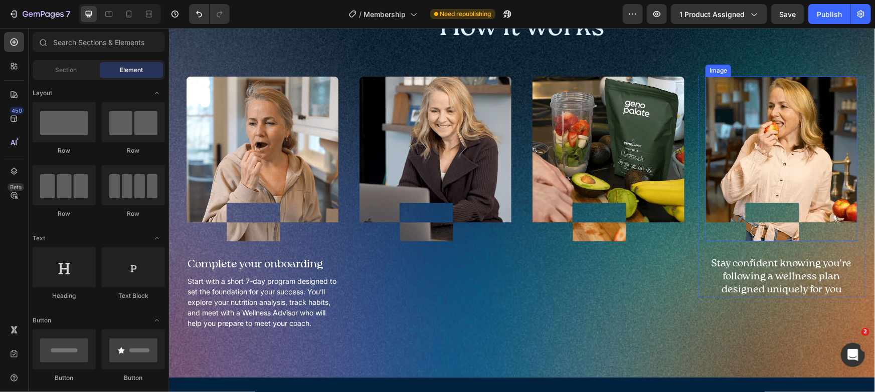
click at [746, 173] on img at bounding box center [781, 158] width 152 height 164
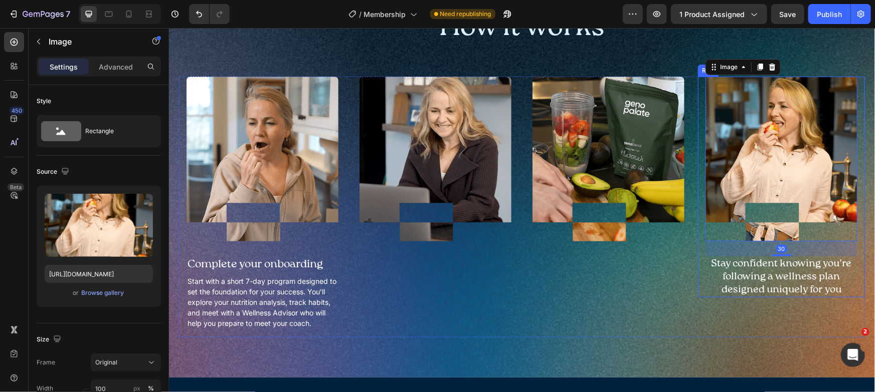
click at [697, 132] on div "Image 30 Stay confident knowing you’re following a wellness plan designed uniqu…" at bounding box center [780, 186] width 167 height 221
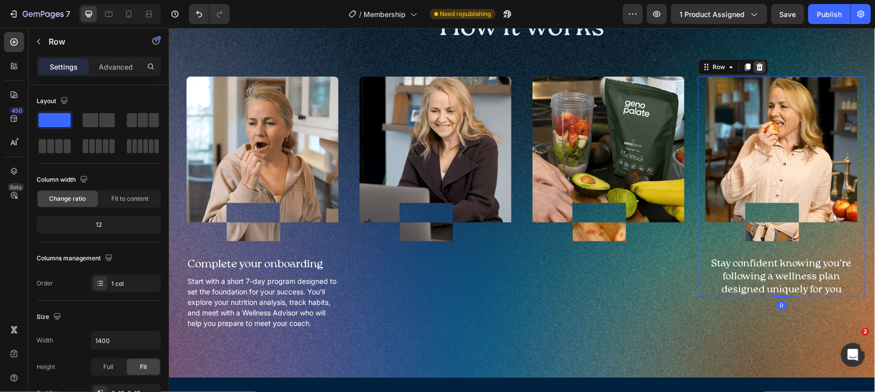
click at [756, 63] on icon at bounding box center [759, 66] width 7 height 7
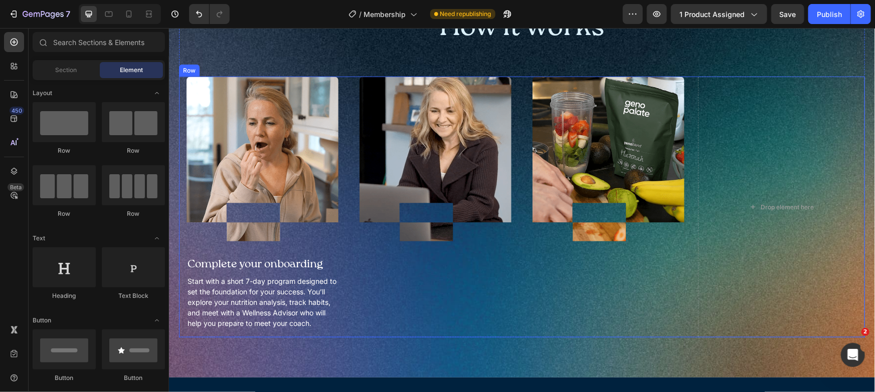
click at [562, 283] on div "Image Row" at bounding box center [607, 206] width 167 height 261
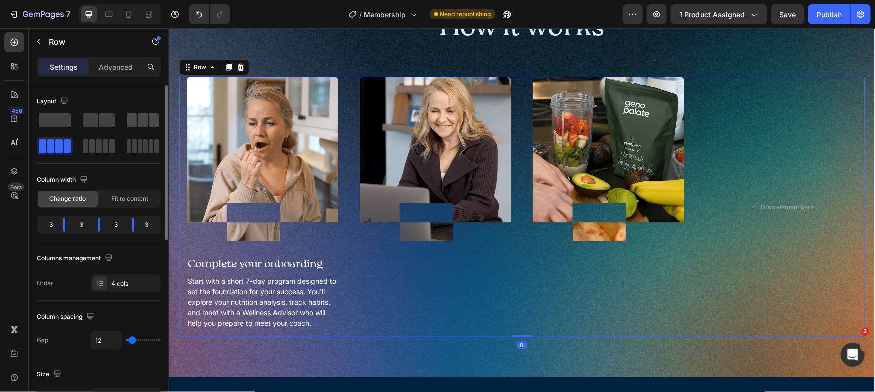
click at [150, 120] on span at bounding box center [154, 120] width 10 height 14
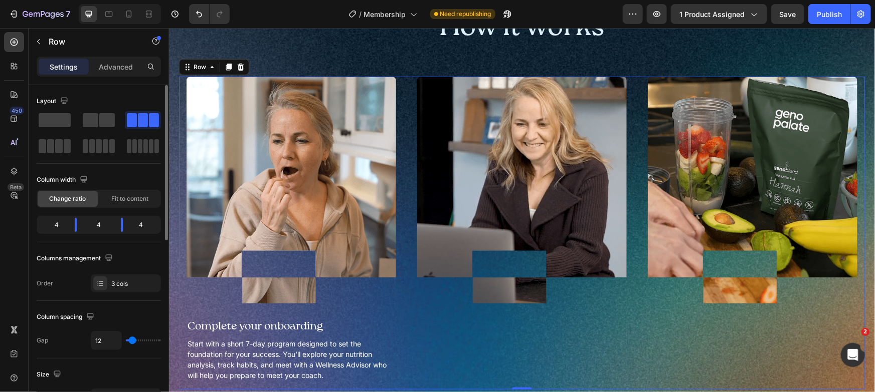
type input "27"
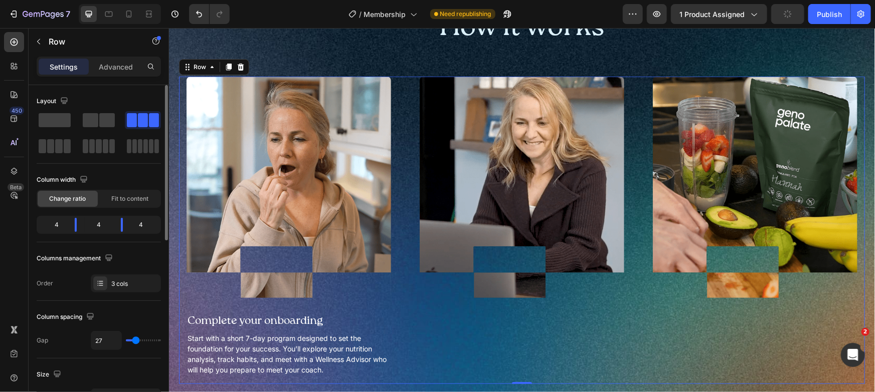
type input "31"
type input "32"
type input "34"
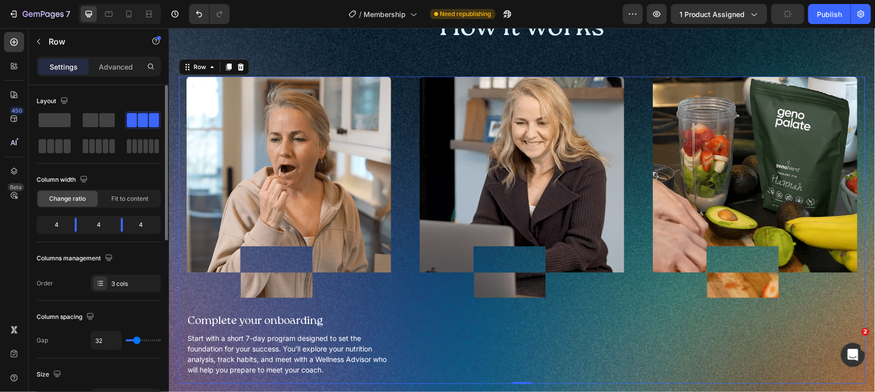
type input "34"
type input "35"
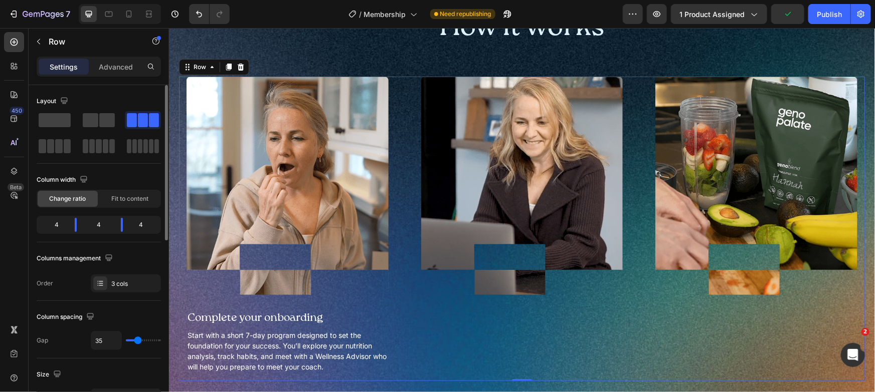
type input "36"
type input "38"
type input "45"
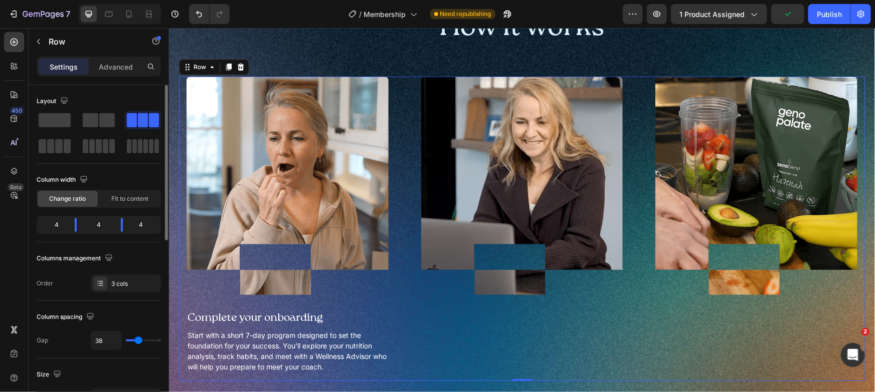
type input "45"
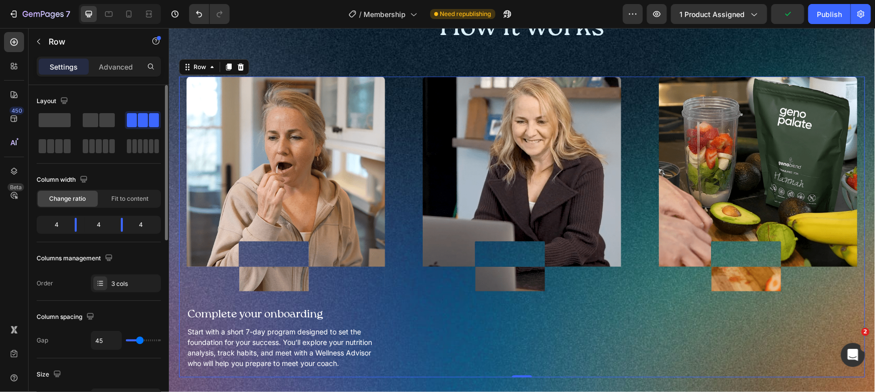
type input "46"
type input "47"
type input "48"
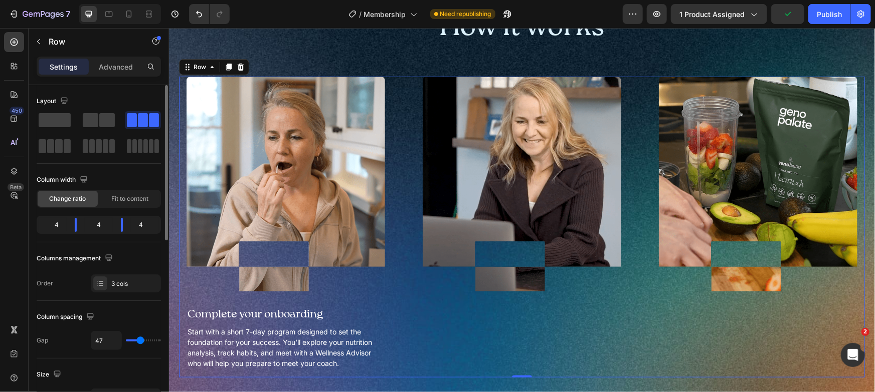
type input "48"
type input "50"
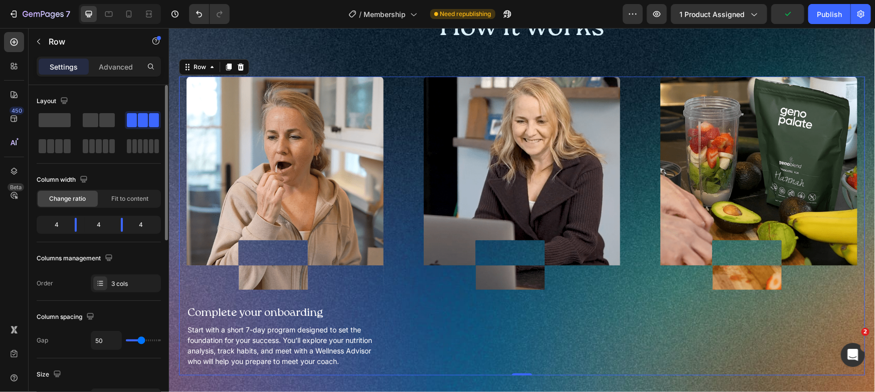
type input "48"
type input "47"
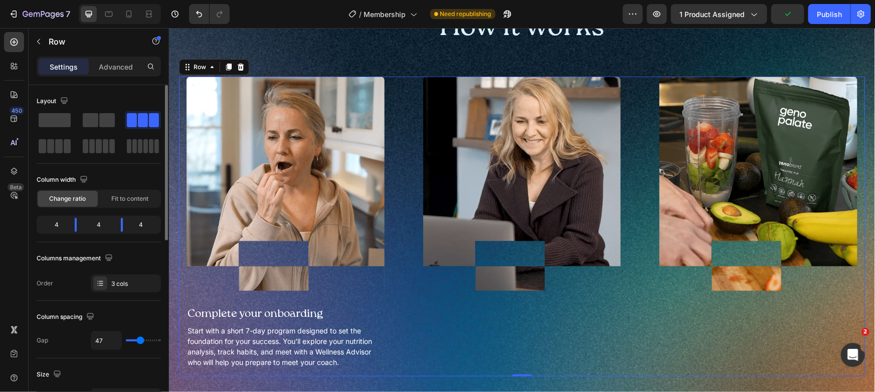
type input "46"
type input "45"
type input "43"
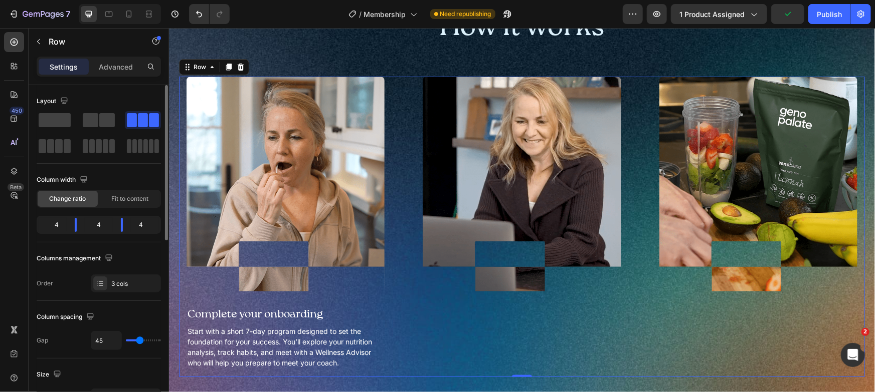
type input "43"
type input "42"
type input "41"
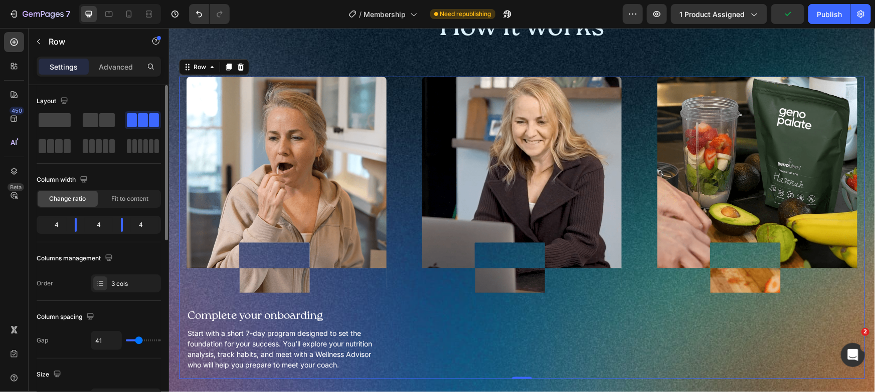
type input "38"
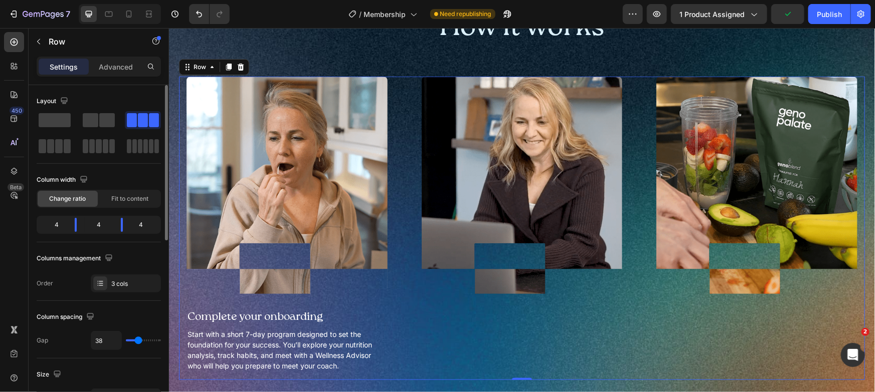
type input "37"
type input "38"
type input "40"
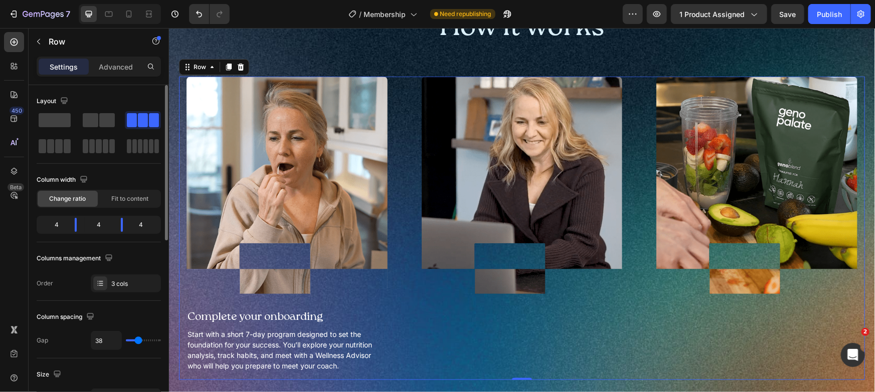
type input "40"
type input "41"
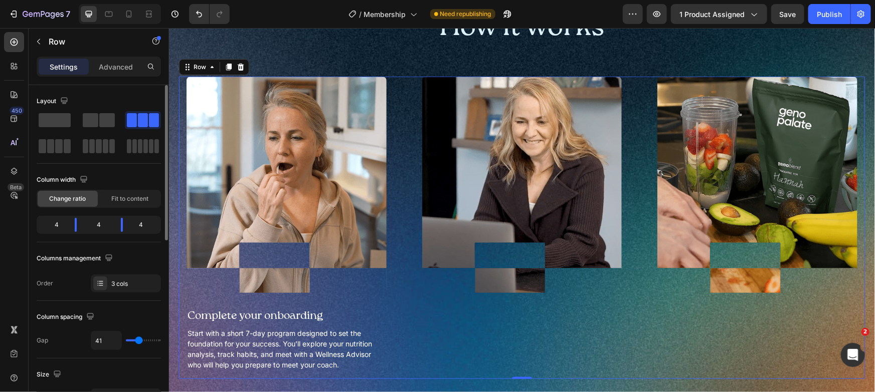
type input "44"
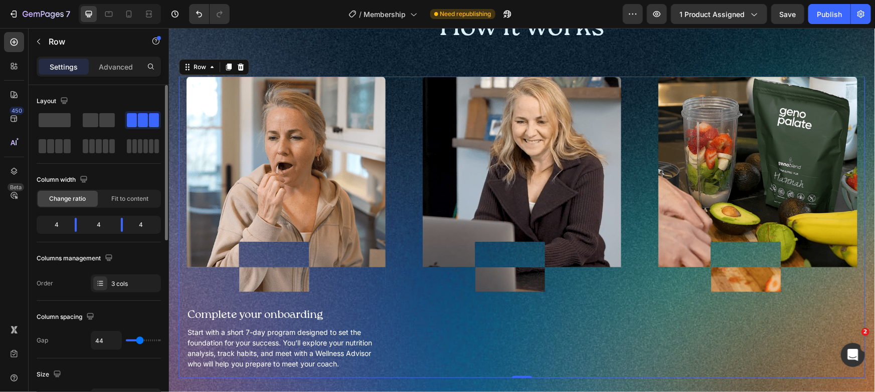
type input "45"
type input "44"
type input "42"
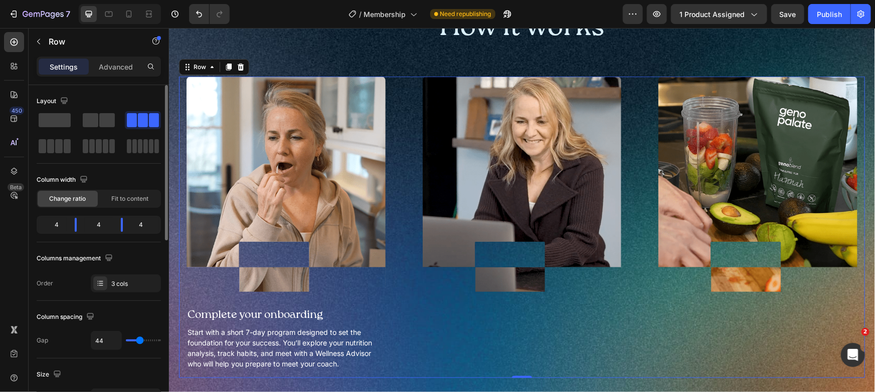
type input "42"
type input "41"
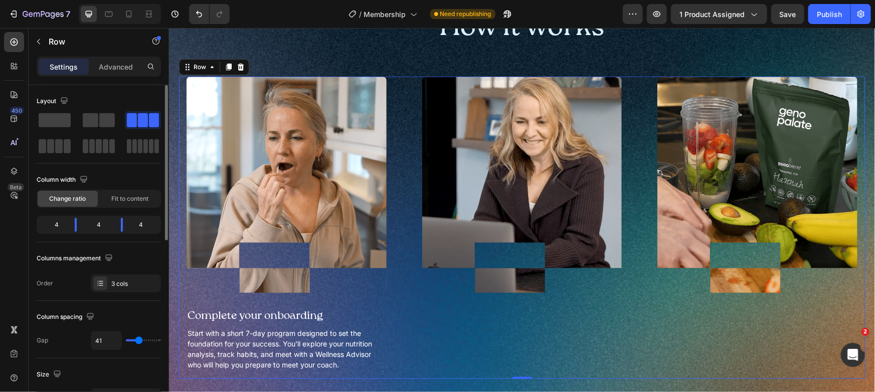
type input "40"
click at [138, 342] on input "range" at bounding box center [143, 341] width 35 height 2
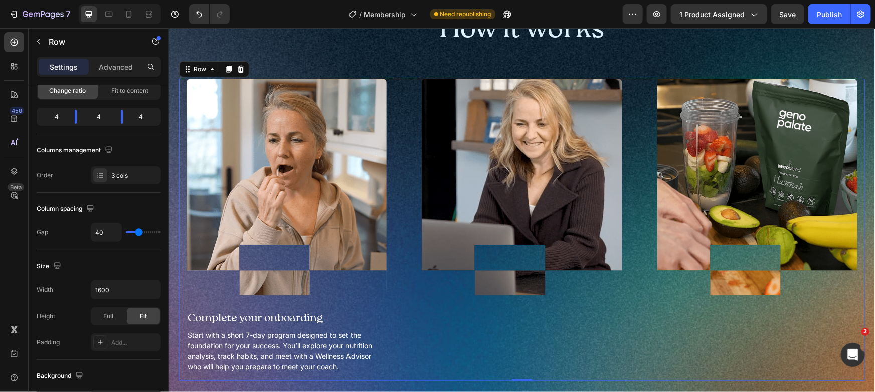
click at [756, 316] on div "Image Row" at bounding box center [756, 229] width 215 height 303
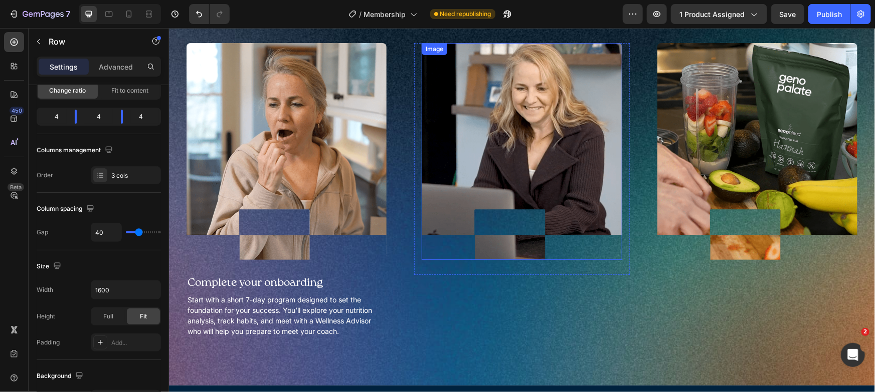
scroll to position [424, 0]
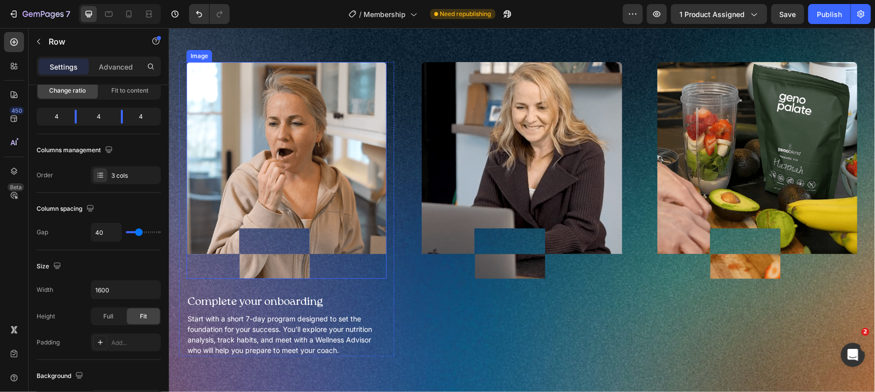
click at [359, 159] on img at bounding box center [286, 170] width 200 height 217
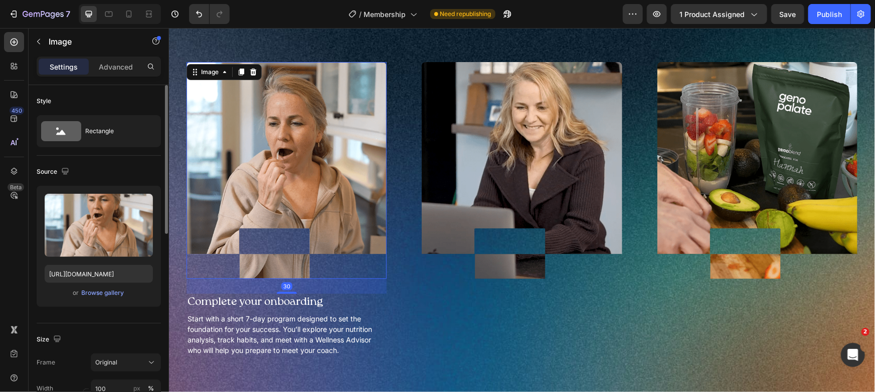
scroll to position [105, 0]
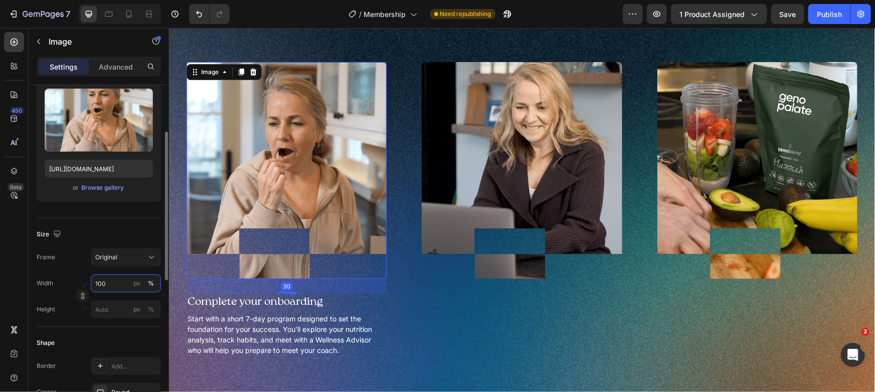
click at [122, 281] on input "100" at bounding box center [126, 284] width 70 height 18
type input "80"
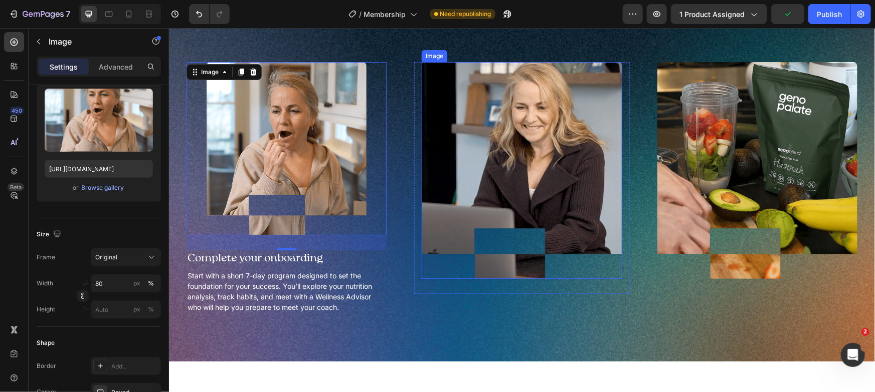
click at [493, 176] on img at bounding box center [521, 170] width 200 height 217
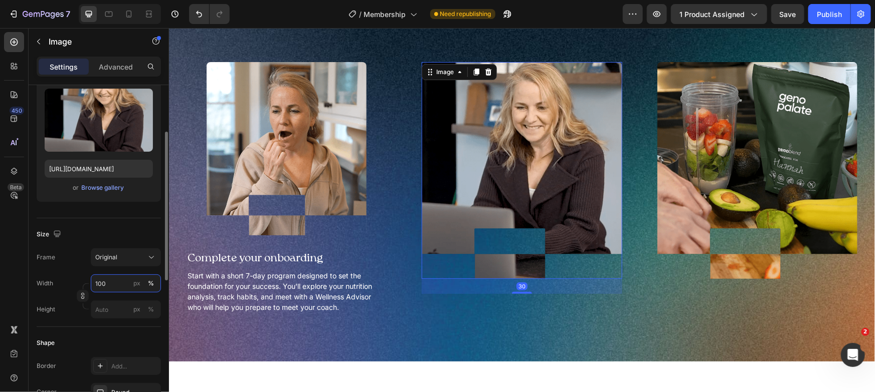
click at [108, 284] on input "100" at bounding box center [126, 284] width 70 height 18
type input "80"
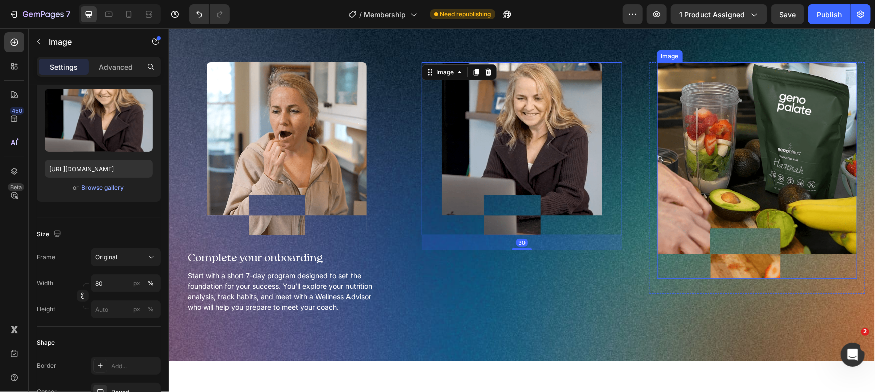
click at [747, 171] on img at bounding box center [757, 170] width 200 height 217
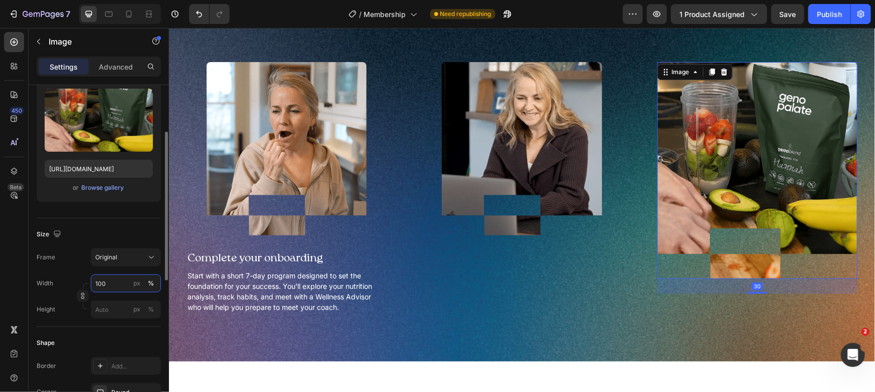
click at [110, 280] on input "100" at bounding box center [126, 284] width 70 height 18
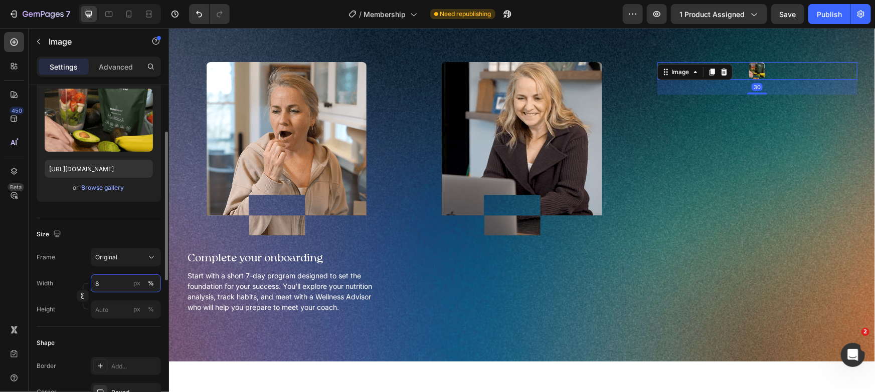
type input "80"
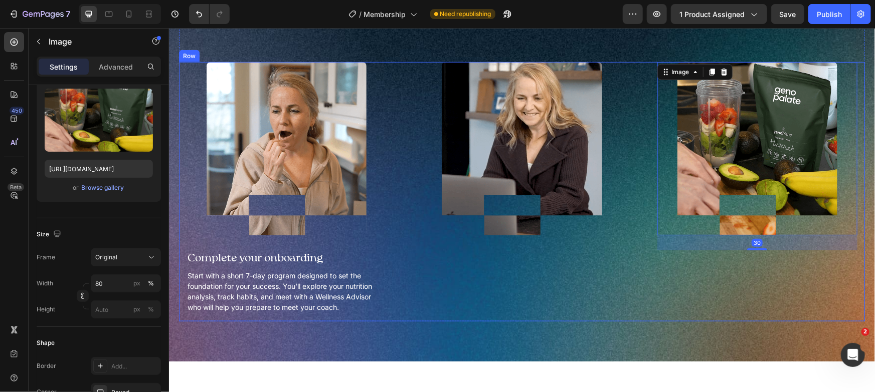
click at [496, 289] on div "Image Row" at bounding box center [521, 192] width 215 height 260
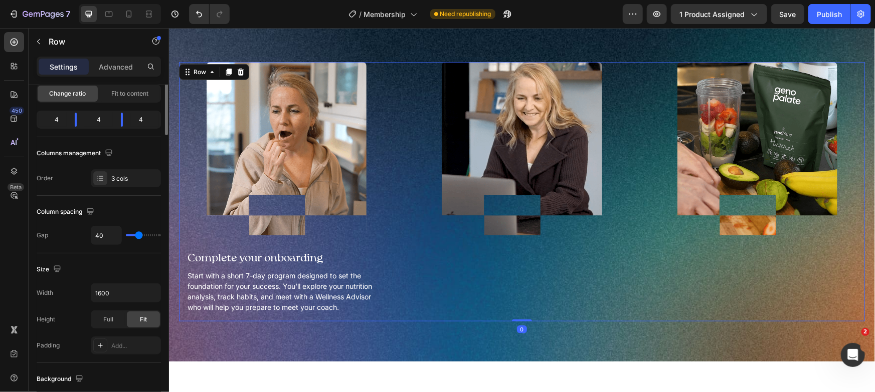
scroll to position [0, 0]
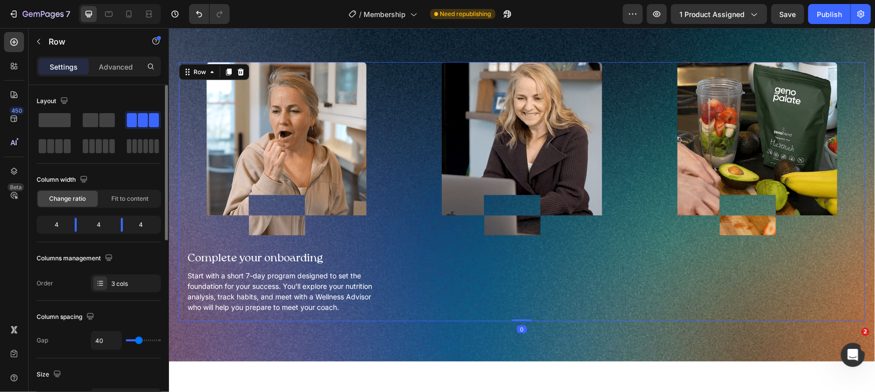
type input "25"
type input "22"
type input "21"
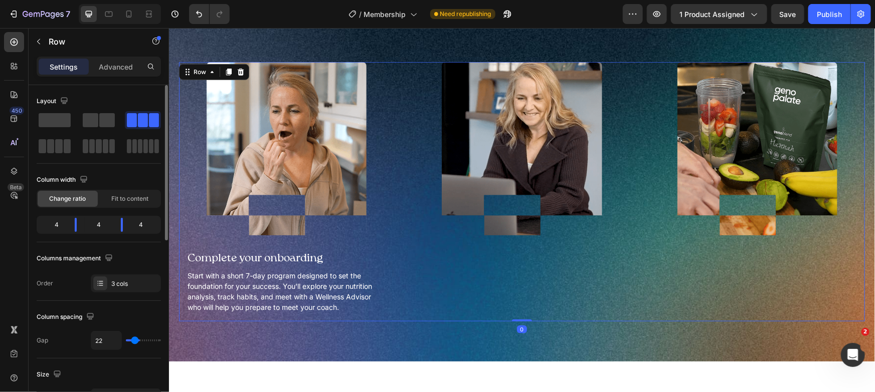
type input "21"
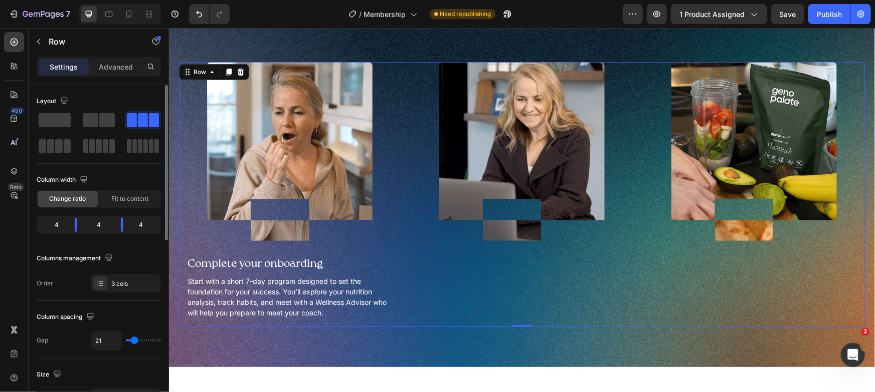
type input "22"
type input "24"
type input "25"
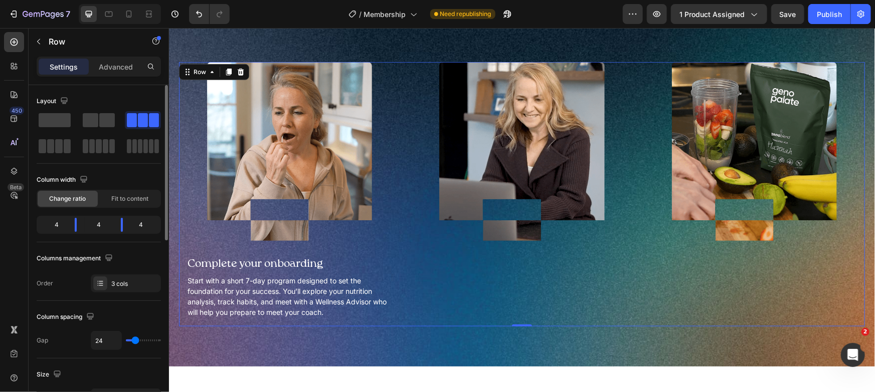
type input "25"
type input "30"
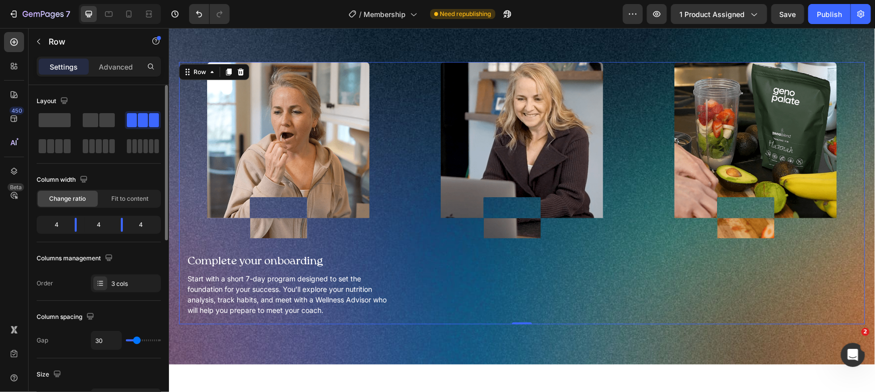
type input "30"
click at [136, 342] on input "range" at bounding box center [143, 341] width 35 height 2
type input "40"
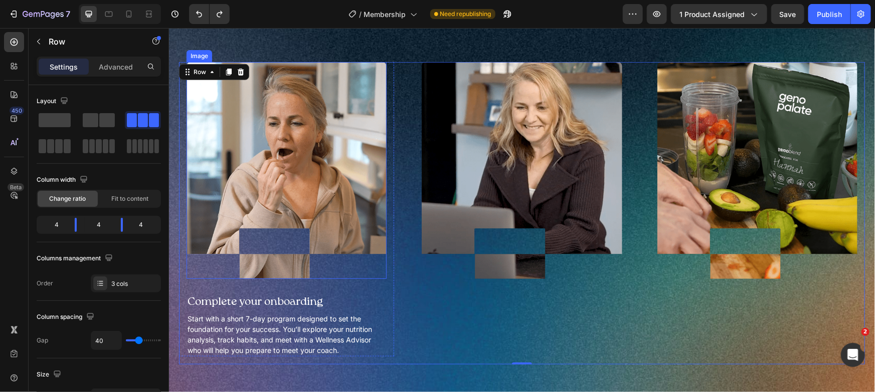
type input "12"
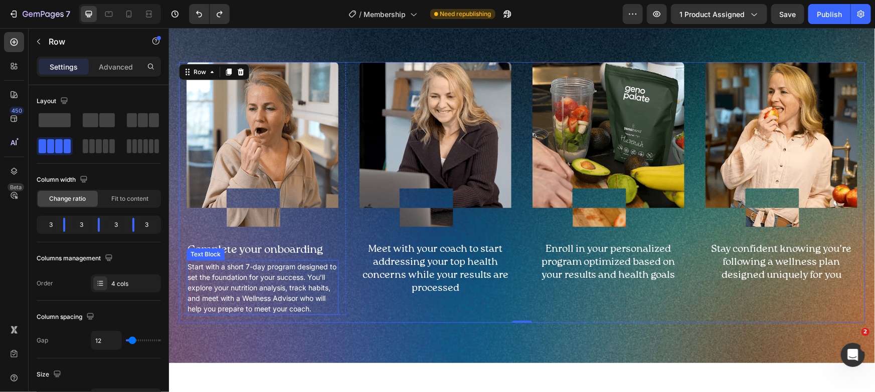
click at [287, 286] on p "Start with a short 7-day program designed to set the foundation for your succes…" at bounding box center [262, 287] width 150 height 53
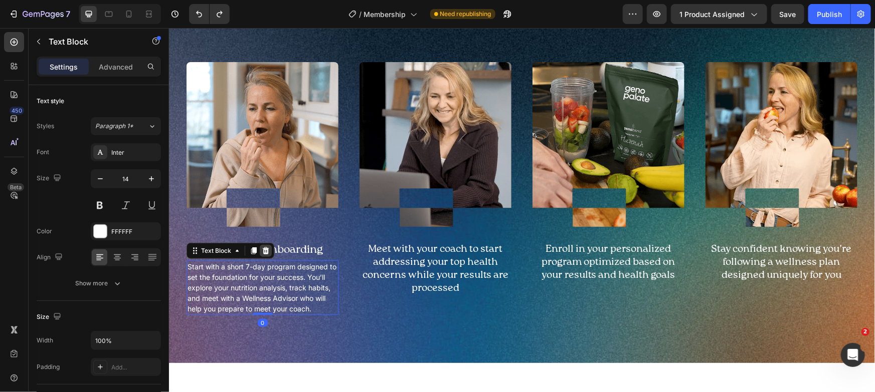
click at [266, 247] on icon at bounding box center [265, 250] width 7 height 7
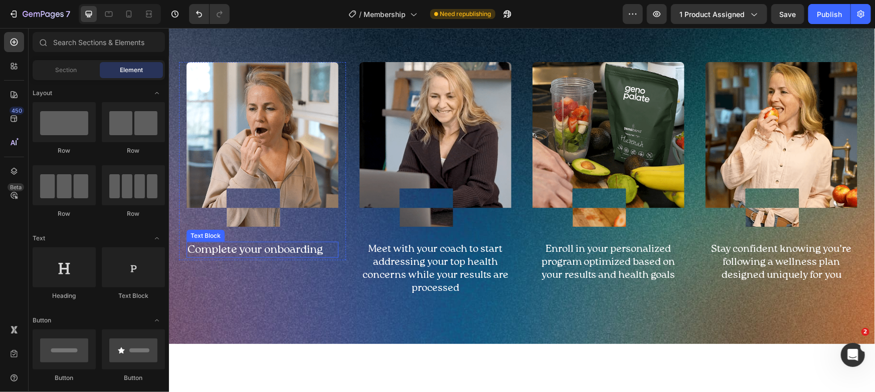
click at [269, 247] on p "Complete your onboarding" at bounding box center [262, 250] width 150 height 15
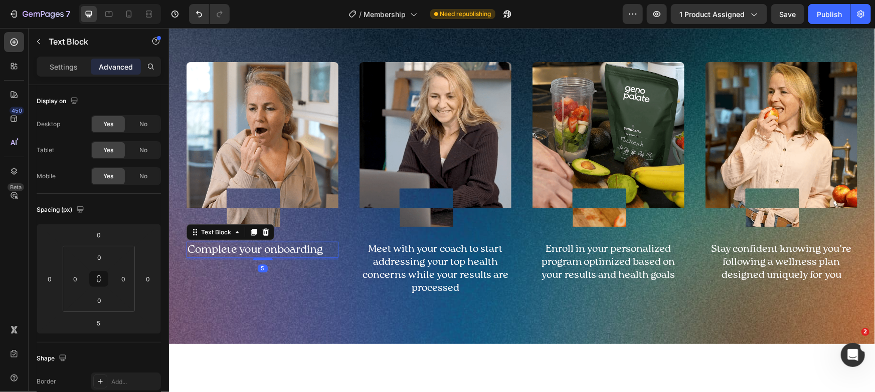
click at [69, 57] on div "Settings Advanced" at bounding box center [99, 67] width 124 height 20
click at [70, 60] on div "Settings" at bounding box center [64, 67] width 50 height 16
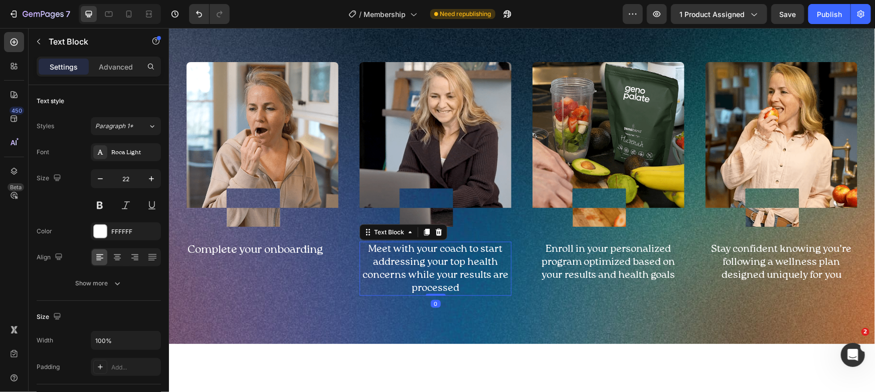
click at [467, 272] on p "Meet with your coach to start addressing your top health concerns while your re…" at bounding box center [435, 269] width 150 height 52
click at [273, 234] on div "Image Complete your onboarding Text Block" at bounding box center [262, 161] width 152 height 198
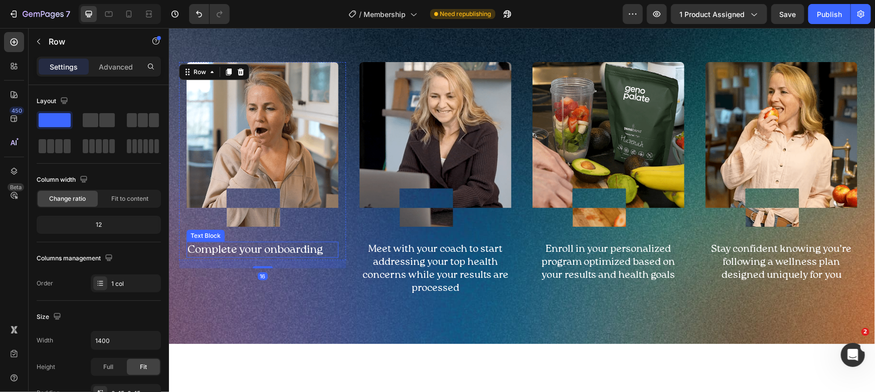
click at [276, 248] on p "Complete your onboarding" at bounding box center [262, 250] width 150 height 15
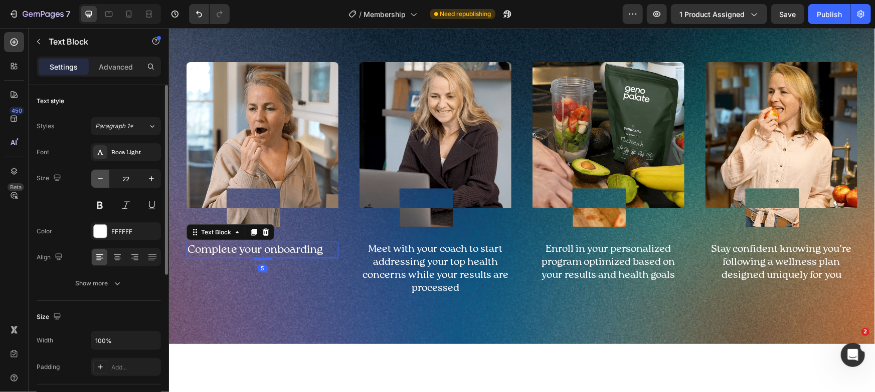
click at [102, 182] on icon "button" at bounding box center [100, 179] width 10 height 10
type input "20"
drag, startPoint x: 124, startPoint y: 255, endPoint x: 144, endPoint y: 257, distance: 20.2
click at [123, 255] on div at bounding box center [117, 258] width 16 height 16
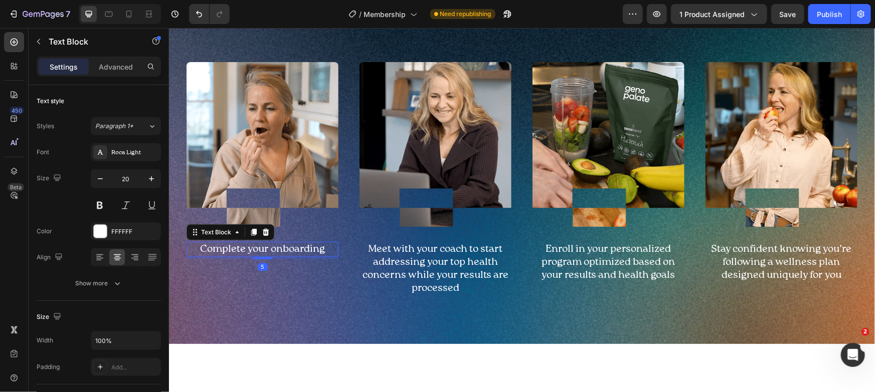
click at [237, 250] on p "Complete your onboarding" at bounding box center [262, 249] width 150 height 13
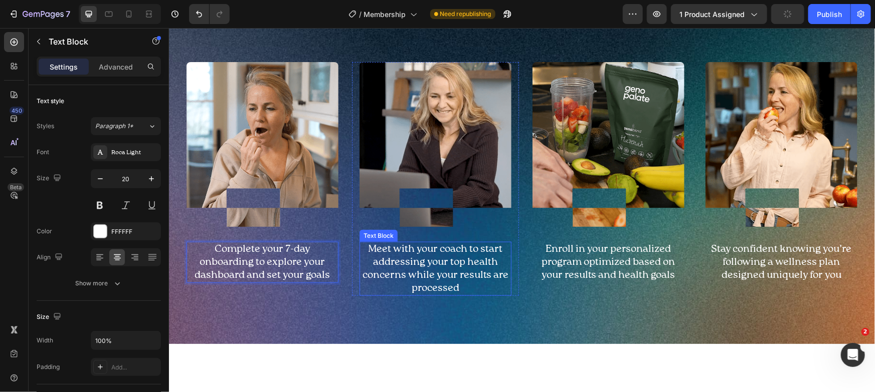
click at [458, 284] on p "Meet with your coach to start addressing your top health concerns while your re…" at bounding box center [435, 269] width 150 height 52
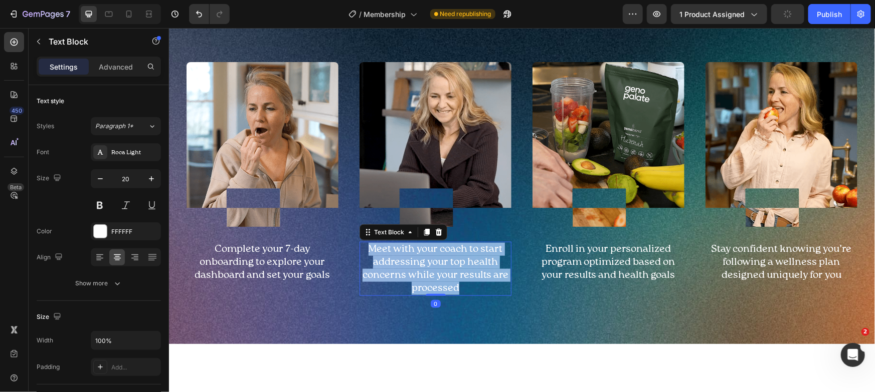
click at [458, 284] on p "Meet with your coach to start addressing your top health concerns while your re…" at bounding box center [435, 269] width 150 height 52
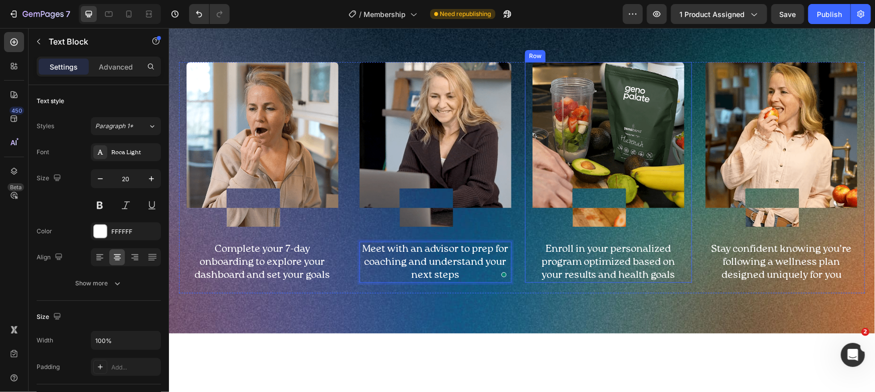
click at [632, 260] on p "Enroll in your personalized program optimized based on your results and health …" at bounding box center [608, 262] width 150 height 39
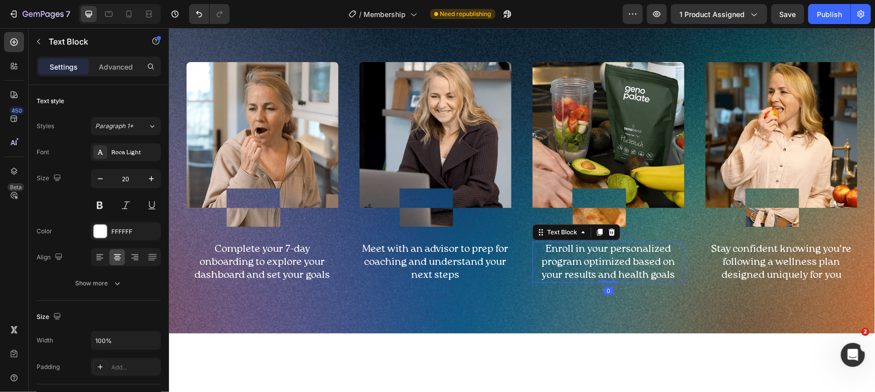
click at [632, 260] on p "Enroll in your personalized program optimized based on your results and health …" at bounding box center [608, 262] width 150 height 39
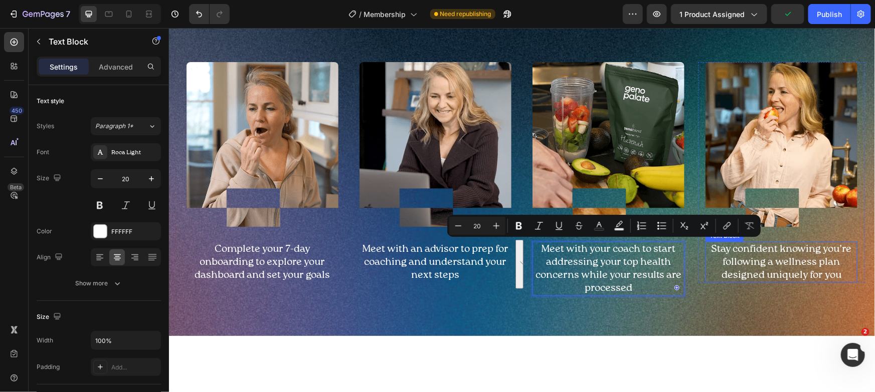
click at [767, 243] on p "Stay confident knowing you’re following a wellness plan designed uniquely for y…" at bounding box center [781, 262] width 150 height 39
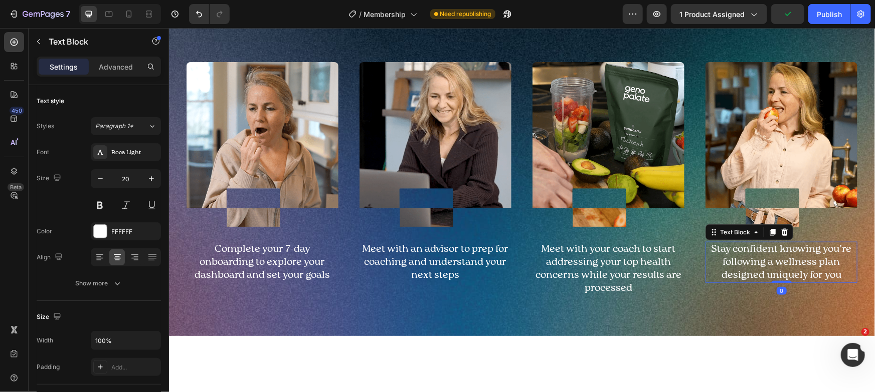
click at [767, 243] on p "Stay confident knowing you’re following a wellness plan designed uniquely for y…" at bounding box center [781, 262] width 150 height 39
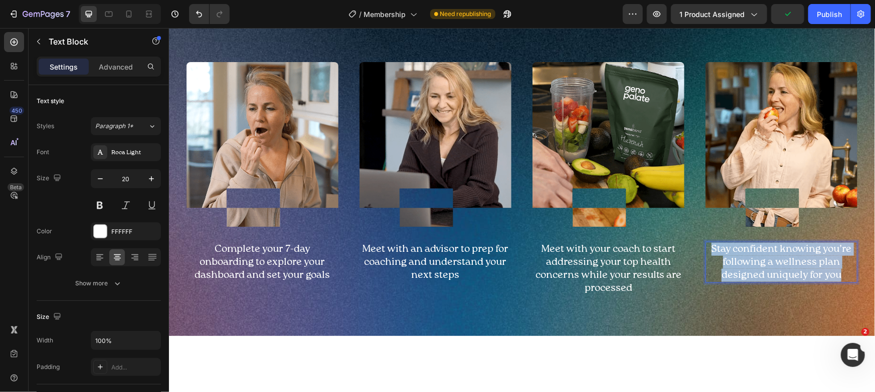
click at [767, 243] on p "Stay confident knowing you’re following a wellness plan designed uniquely for y…" at bounding box center [781, 262] width 150 height 39
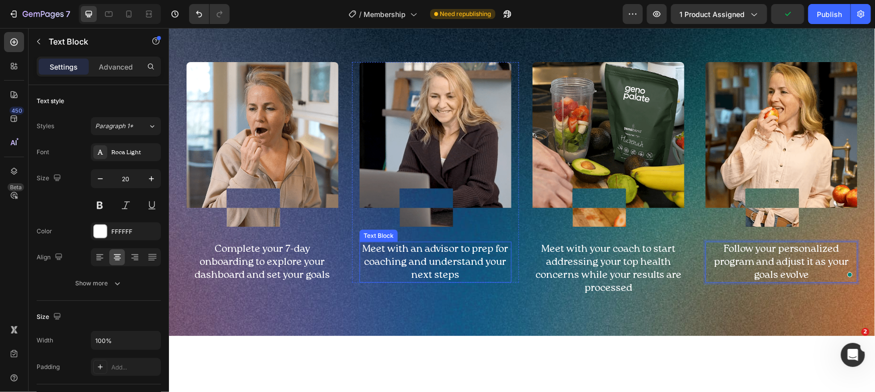
click at [481, 256] on p "Meet with an advisor to prep for coaching and understand your next steps" at bounding box center [435, 262] width 150 height 39
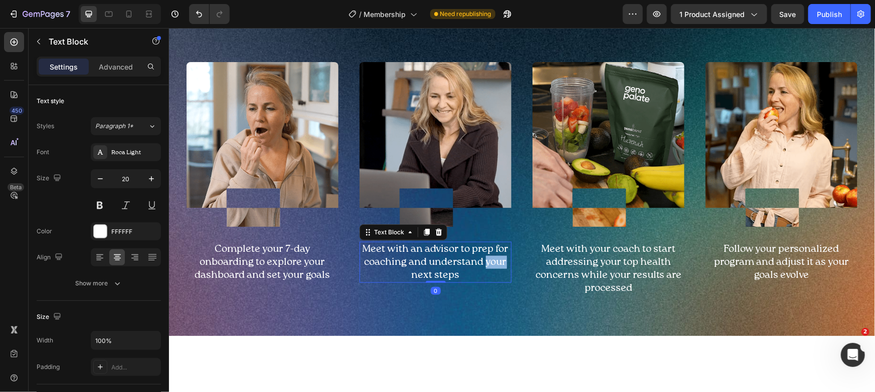
click at [481, 256] on p "Meet with an advisor to prep for coaching and understand your next steps" at bounding box center [435, 262] width 150 height 39
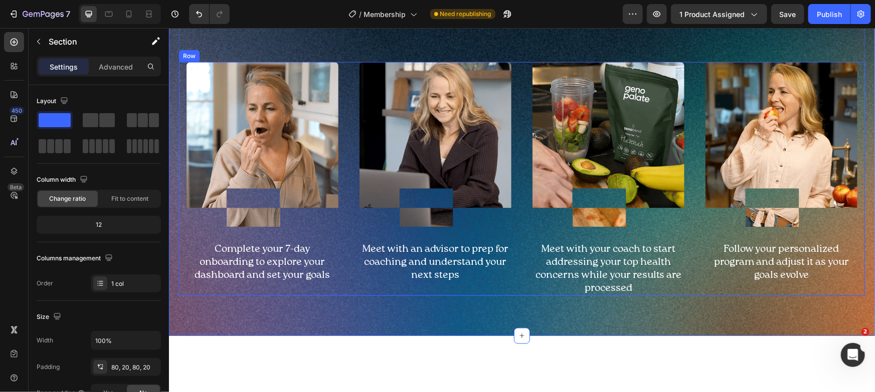
click at [467, 291] on div "Image Meet with an advisor to prep for coaching and understand your next steps …" at bounding box center [434, 179] width 167 height 234
